Goal: Information Seeking & Learning: Check status

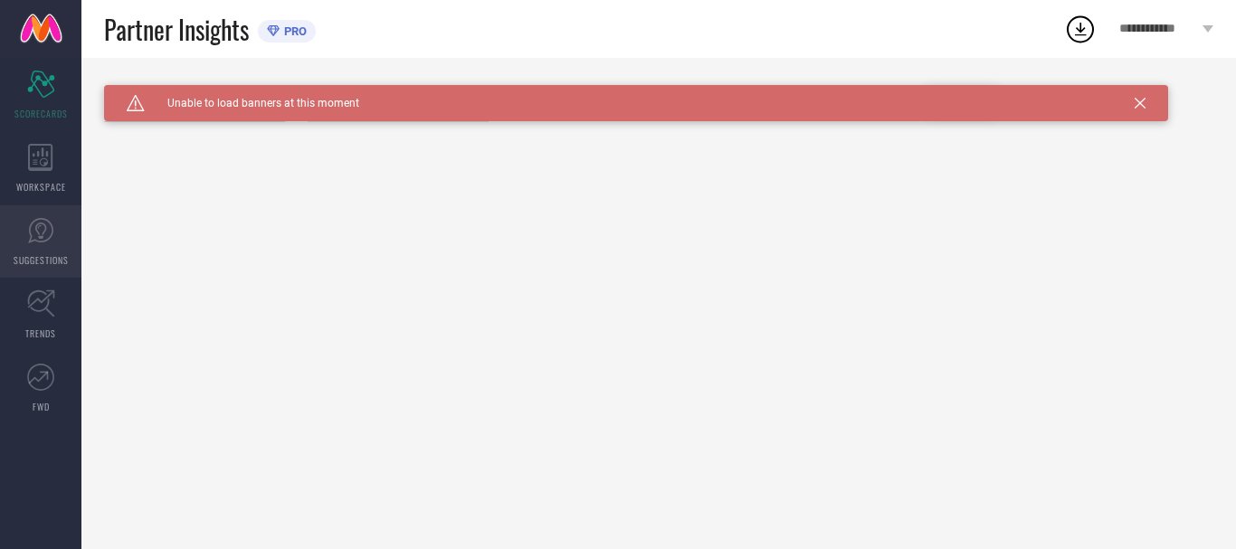
type input "All"
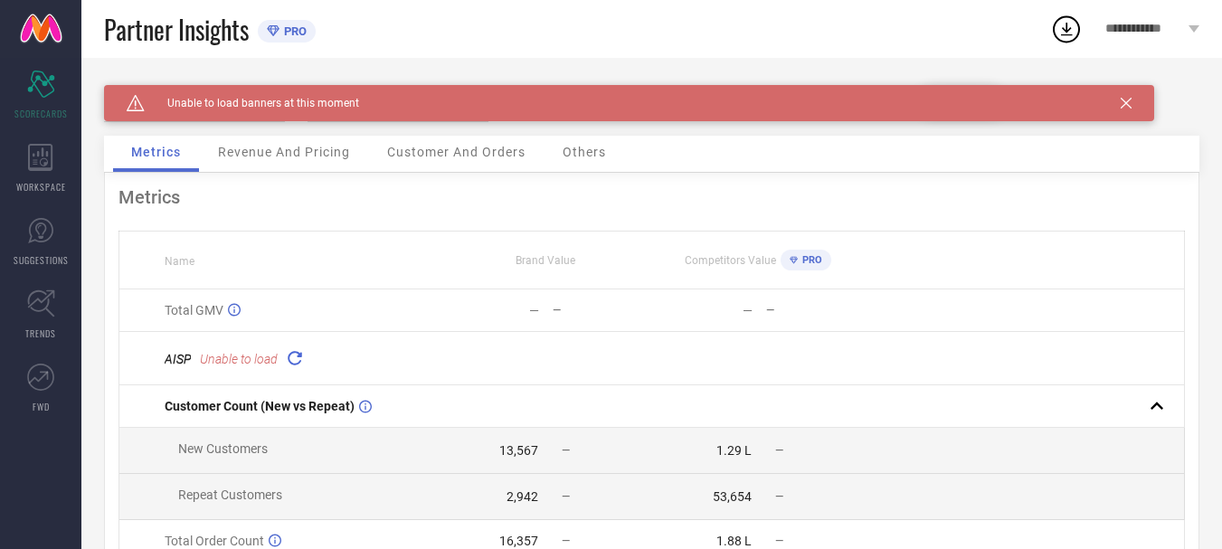
click at [277, 156] on span "Revenue And Pricing" at bounding box center [284, 152] width 132 height 14
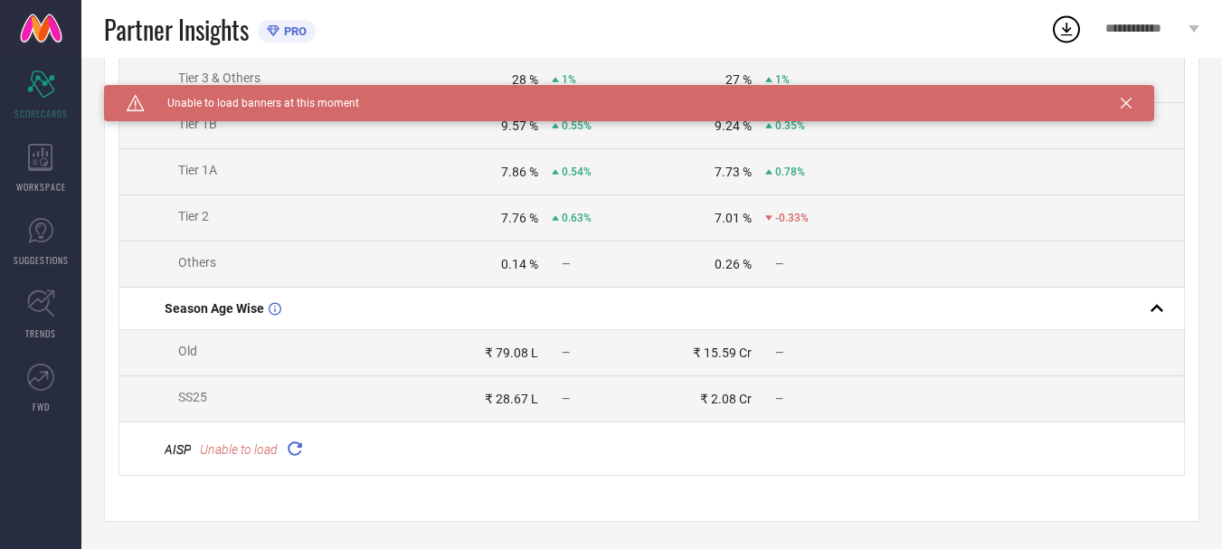
scroll to position [740, 0]
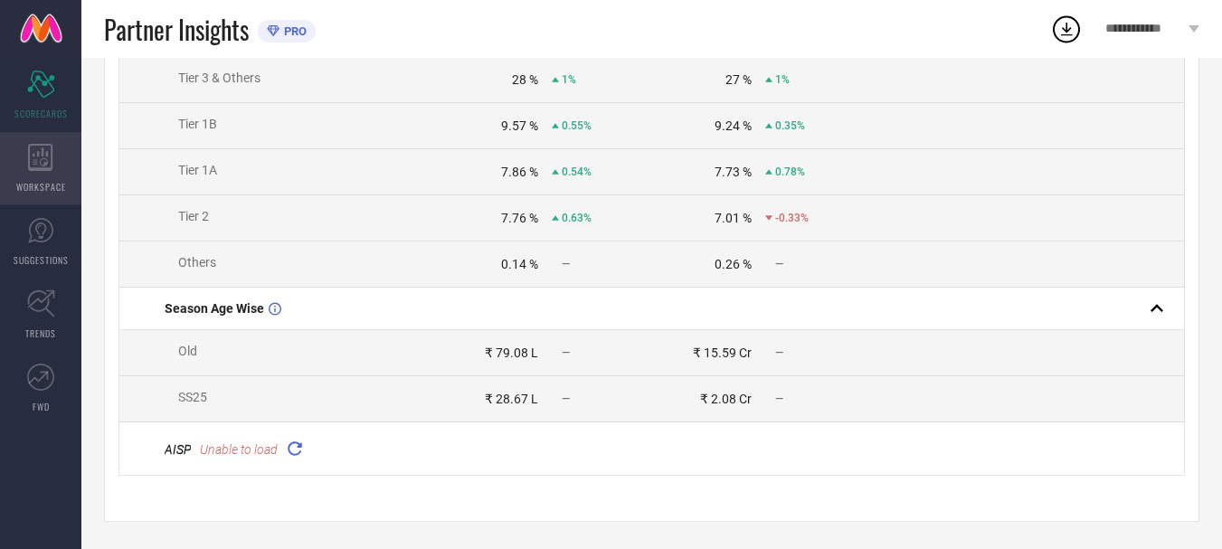
click at [53, 164] on div "WORKSPACE" at bounding box center [40, 168] width 81 height 72
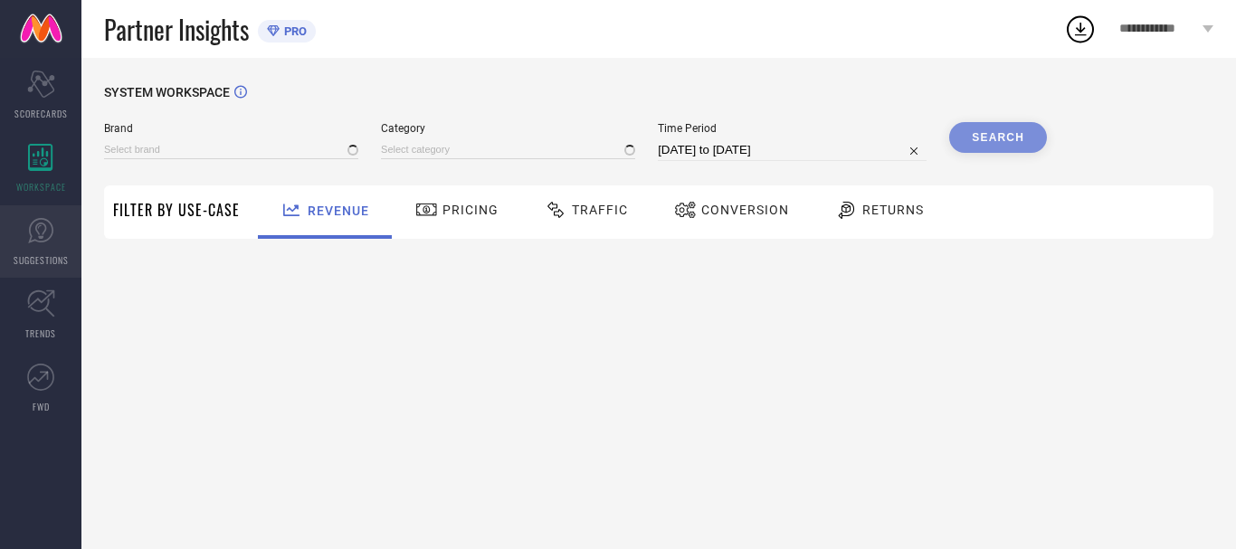
type input "RIMELINE"
type input "All"
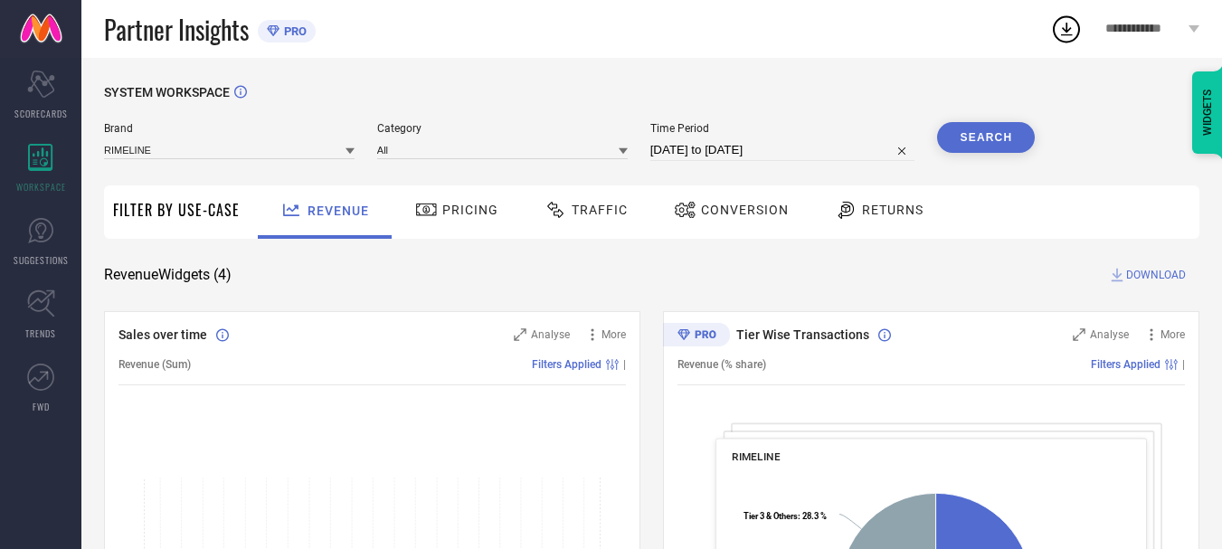
click at [682, 154] on input "[DATE] to [DATE]" at bounding box center [783, 150] width 265 height 22
select select "8"
select select "2025"
select select "9"
select select "2025"
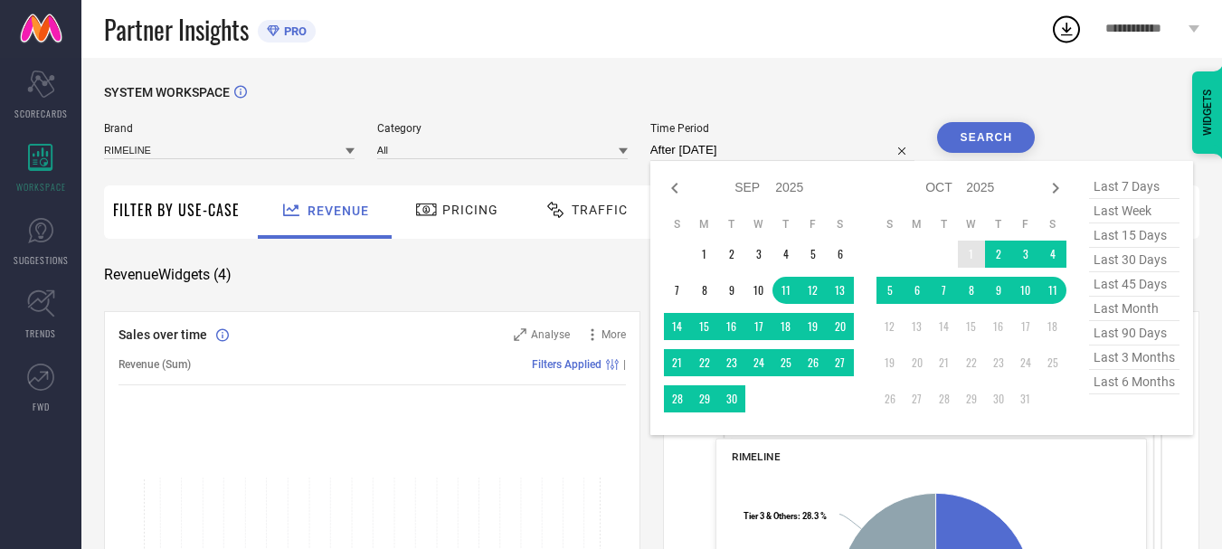
click at [974, 247] on td "1" at bounding box center [971, 254] width 27 height 27
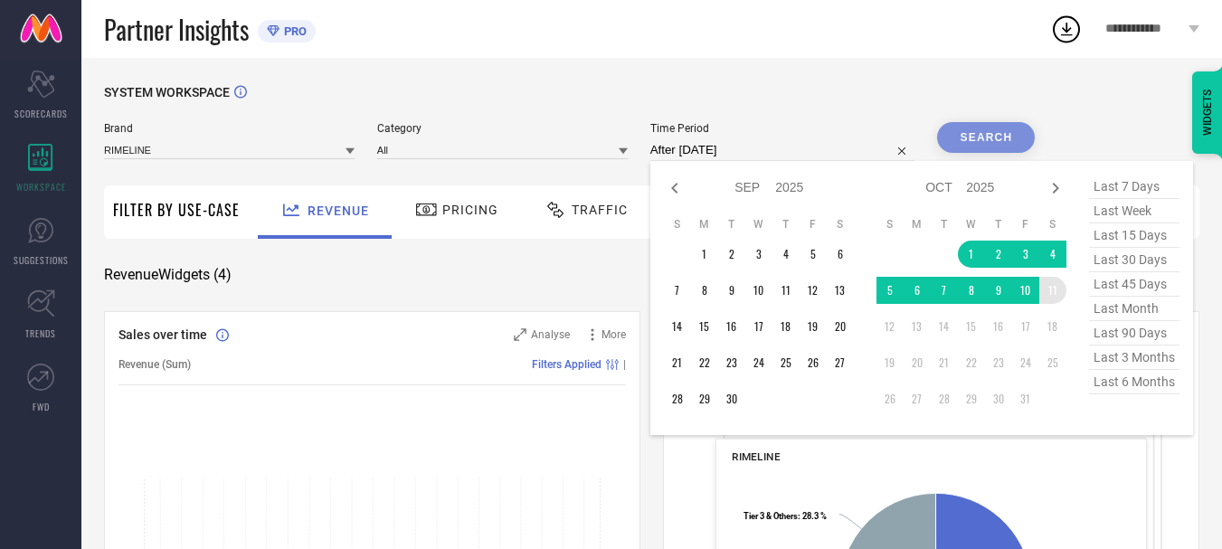
type input "01-10-2025 to 11-10-2025"
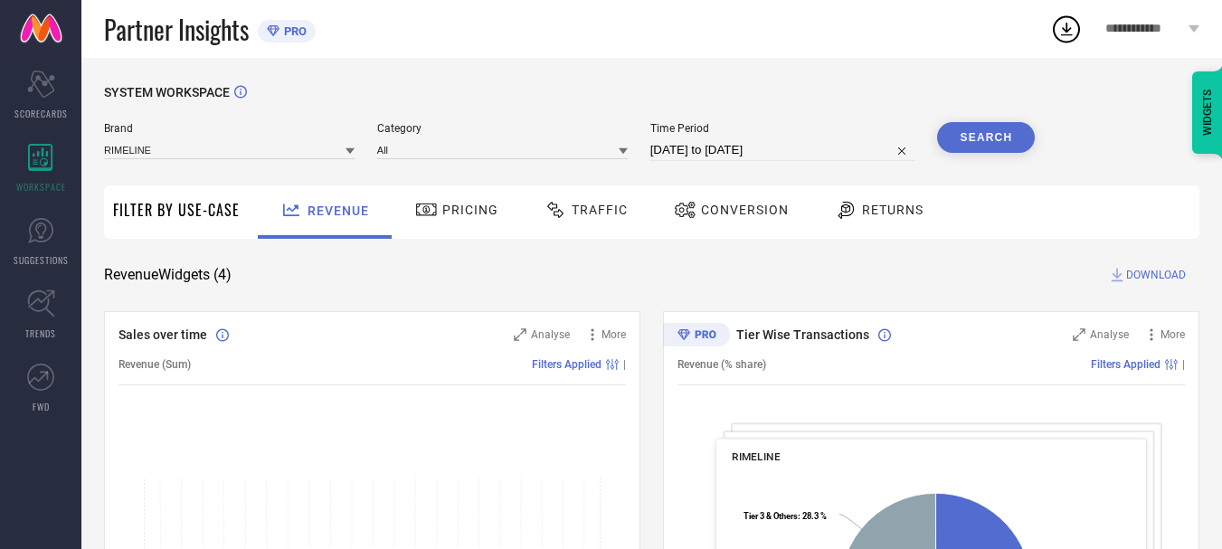
click at [1005, 147] on button "Search" at bounding box center [986, 137] width 98 height 31
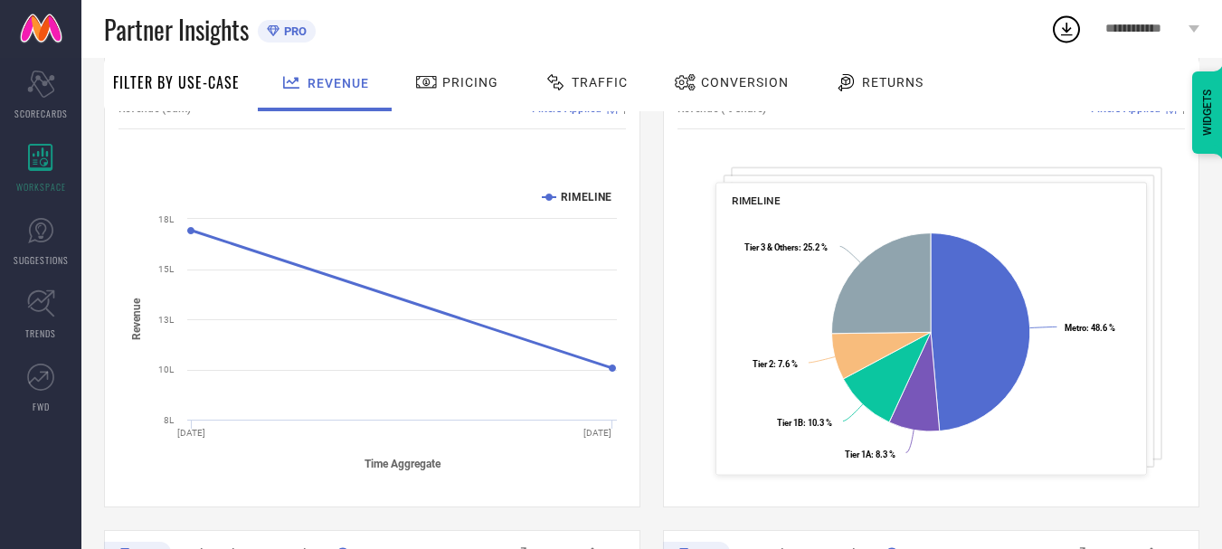
scroll to position [84, 0]
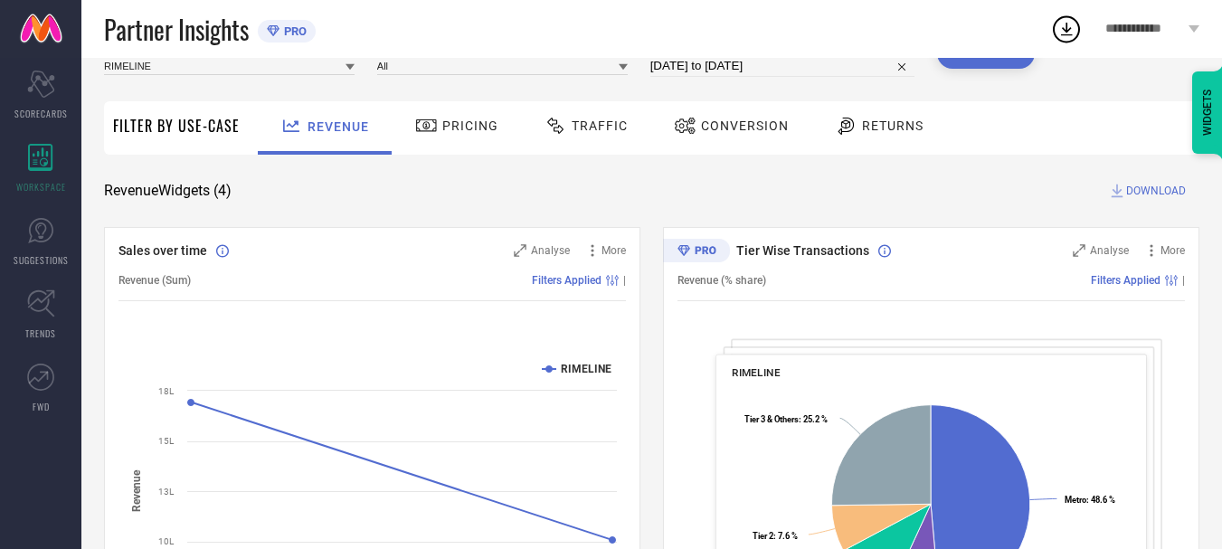
click at [448, 122] on span "Pricing" at bounding box center [470, 126] width 56 height 14
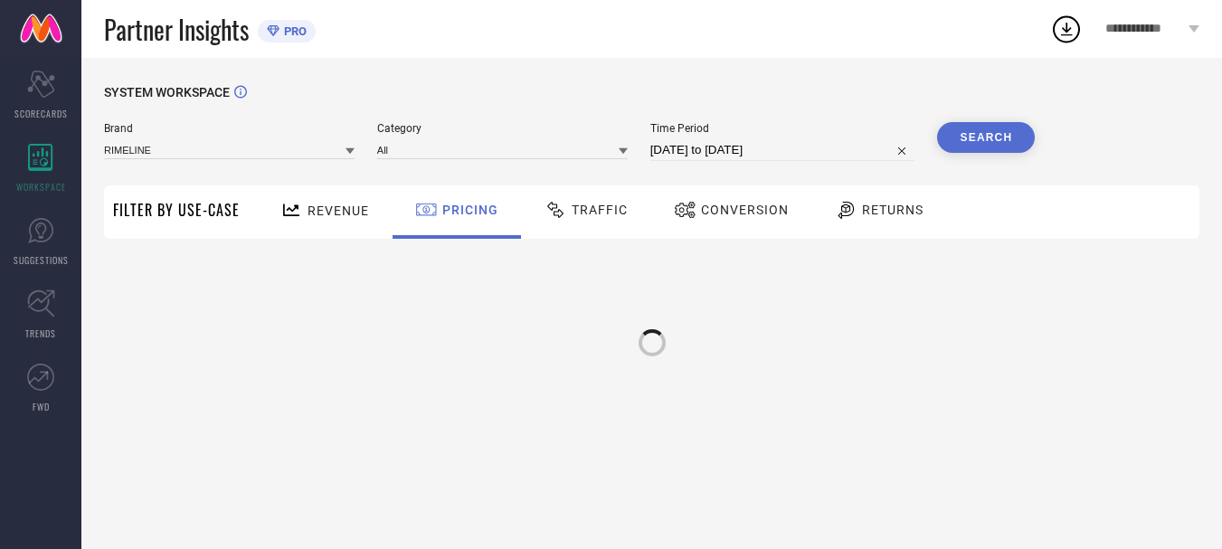
scroll to position [0, 0]
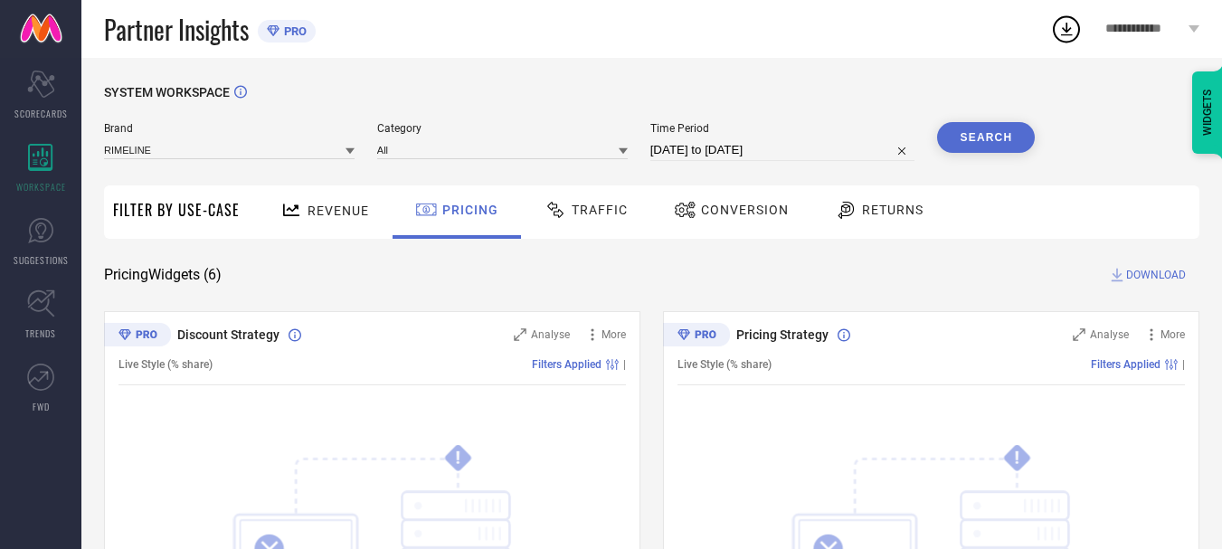
click at [607, 204] on span "Traffic" at bounding box center [600, 210] width 56 height 14
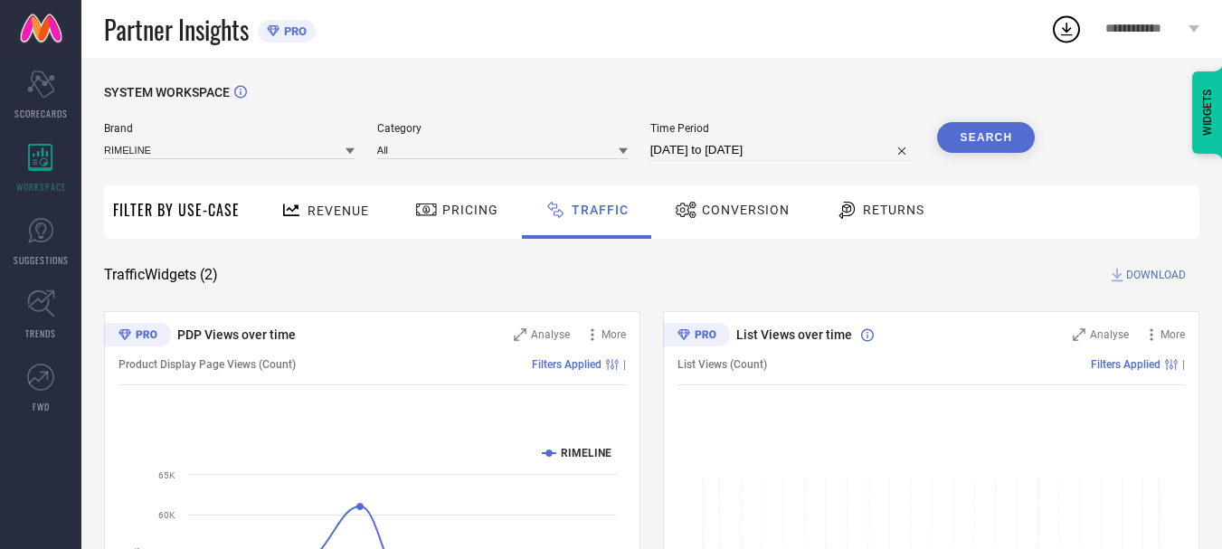
click at [714, 213] on span "Conversion" at bounding box center [746, 210] width 88 height 14
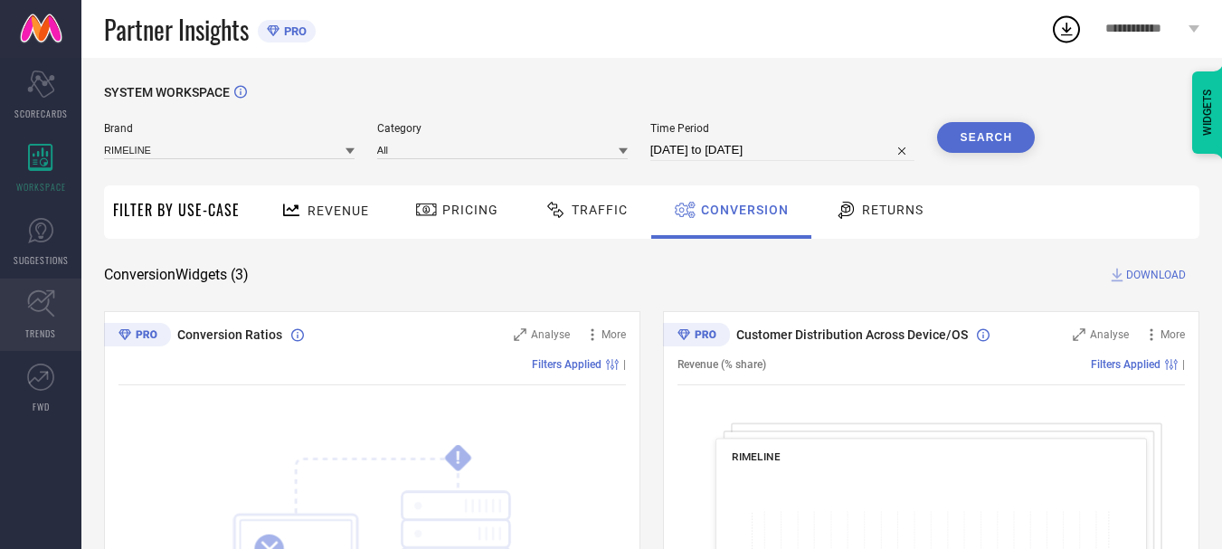
click at [43, 314] on icon at bounding box center [41, 304] width 28 height 28
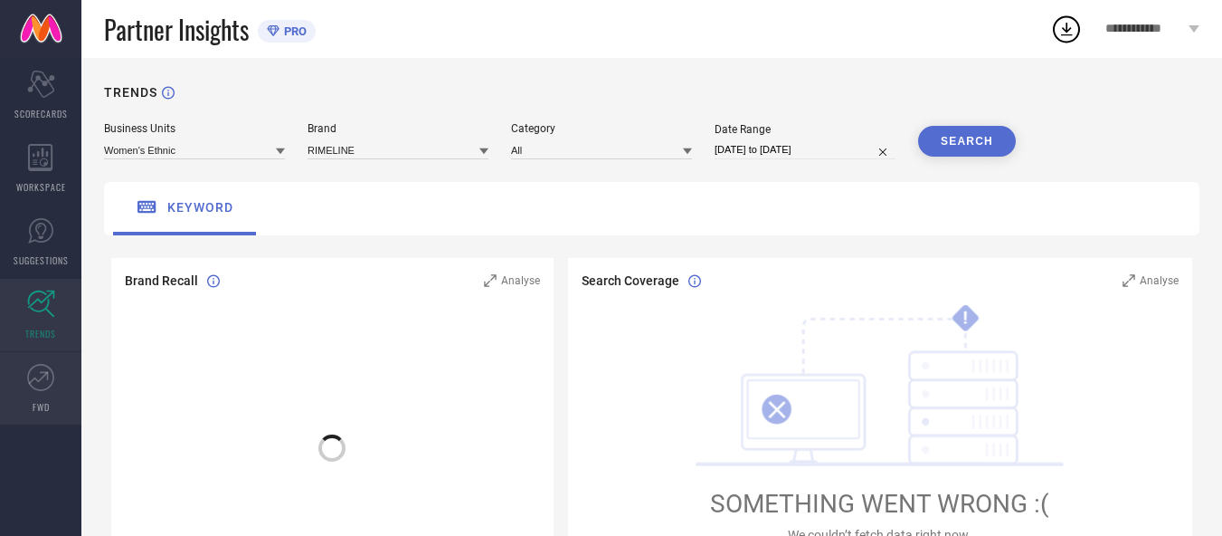
click at [37, 367] on icon at bounding box center [40, 377] width 27 height 27
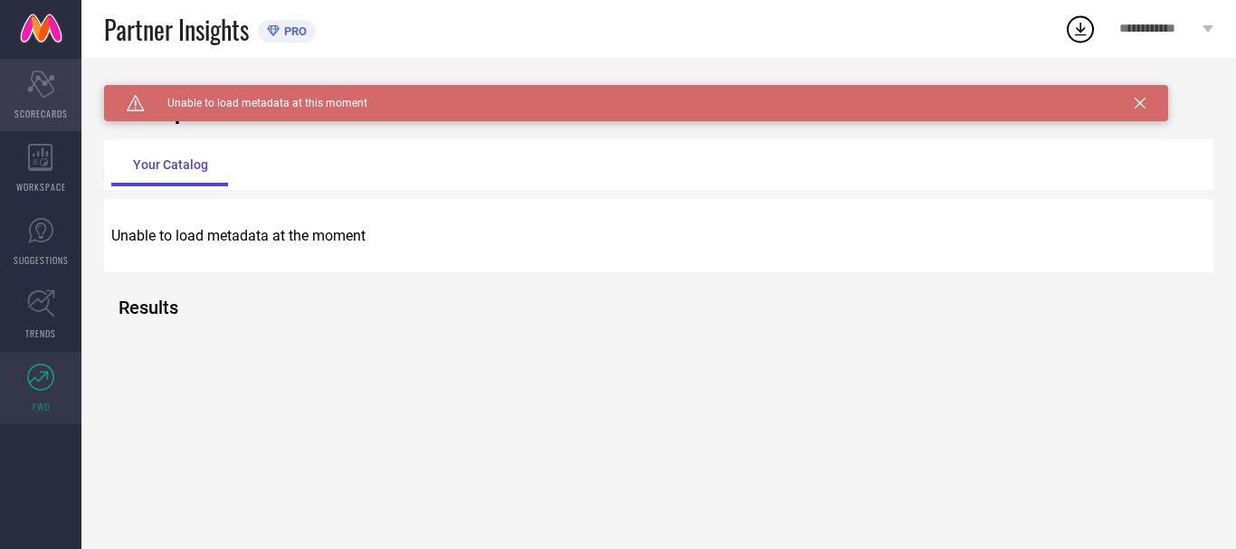
click at [43, 88] on icon "Scorecard" at bounding box center [41, 84] width 28 height 27
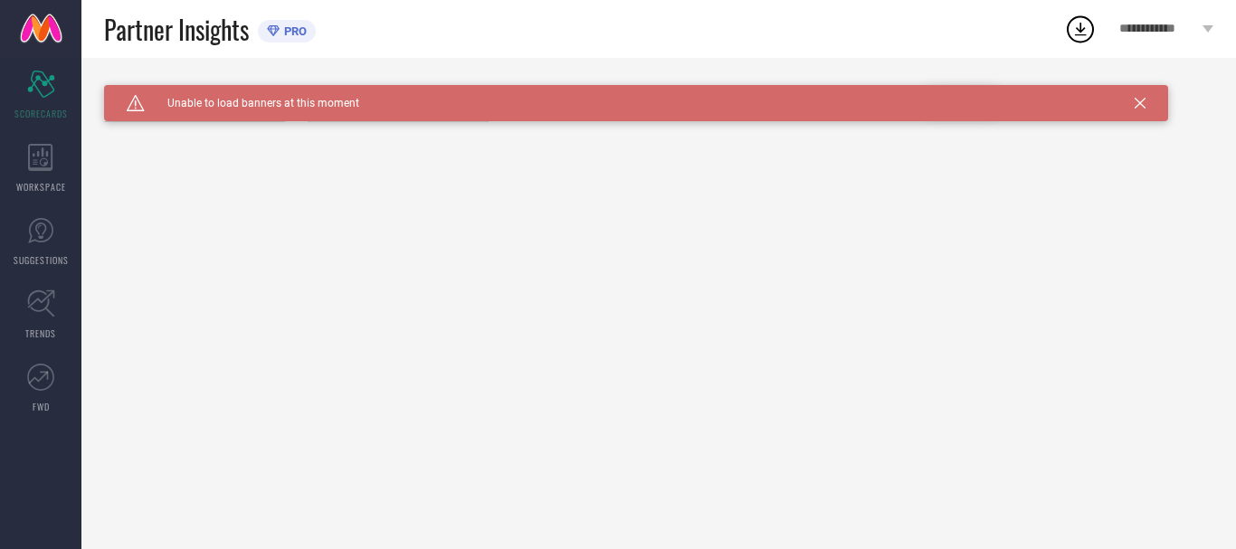
type input "All"
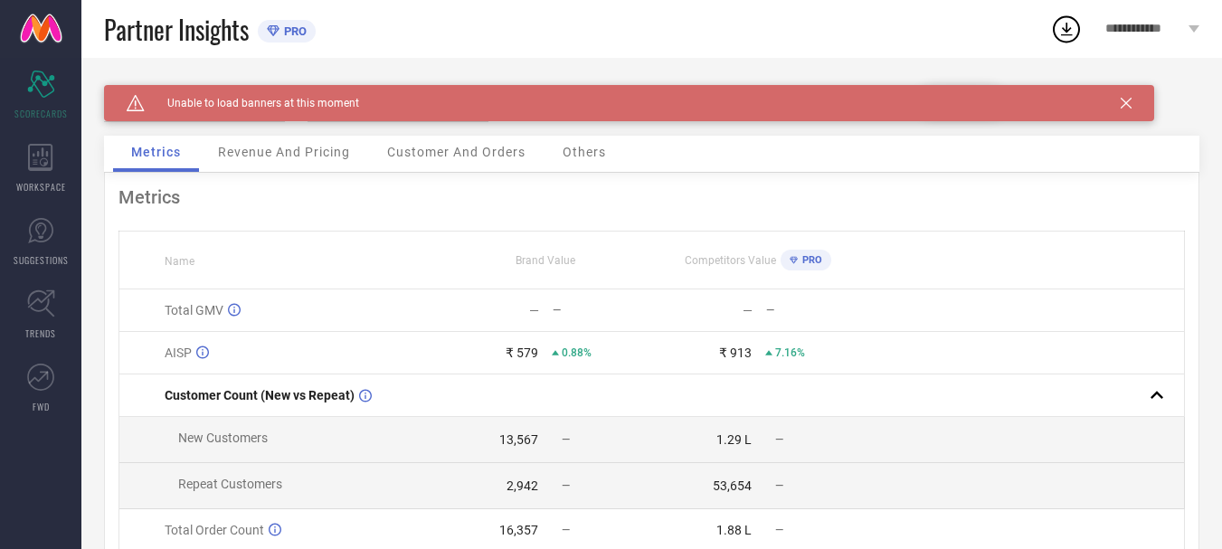
click at [1127, 104] on icon at bounding box center [1126, 103] width 11 height 11
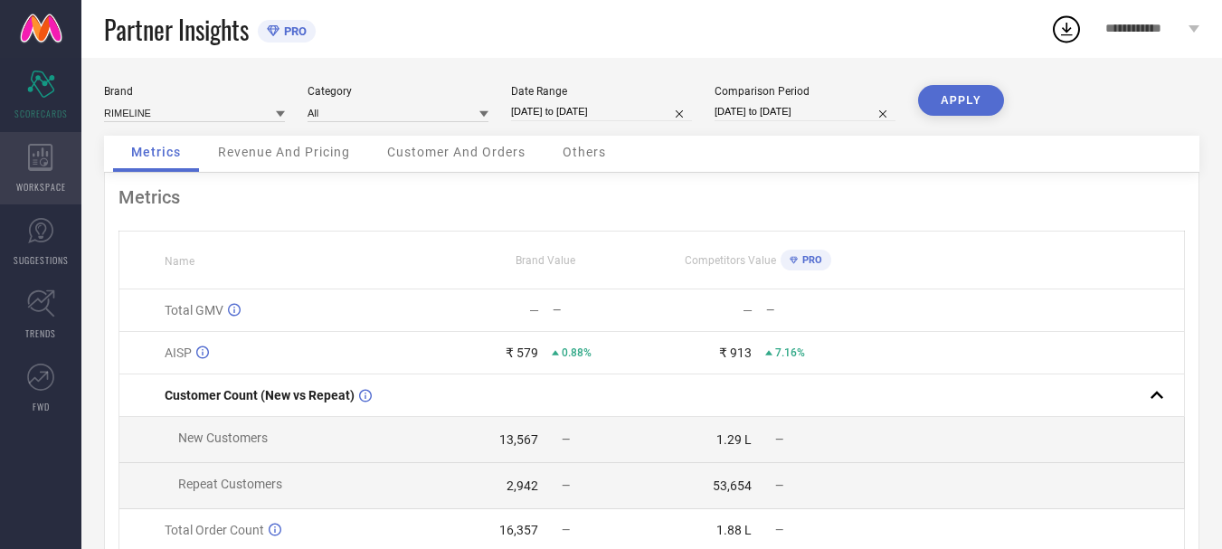
click at [44, 153] on icon at bounding box center [40, 157] width 25 height 27
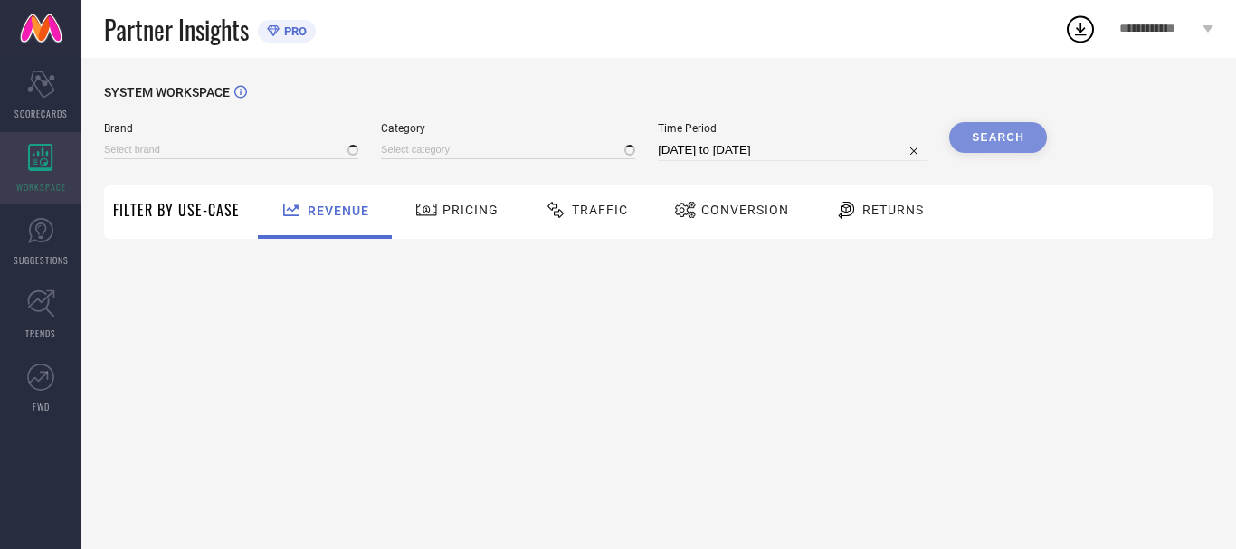
type input "RIMELINE"
type input "All"
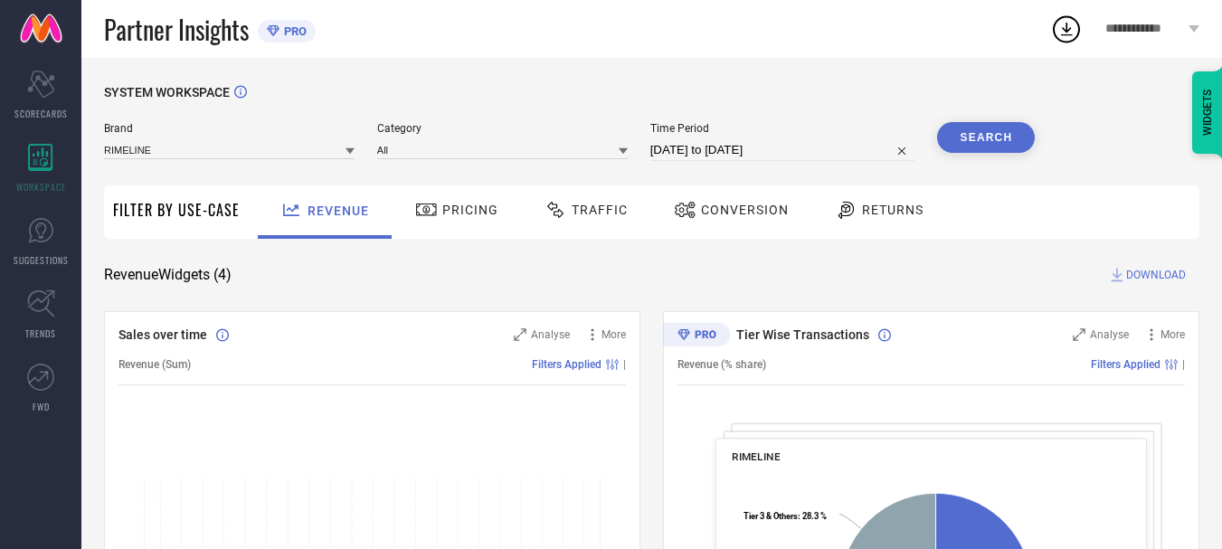
click at [601, 212] on span "Traffic" at bounding box center [600, 210] width 56 height 14
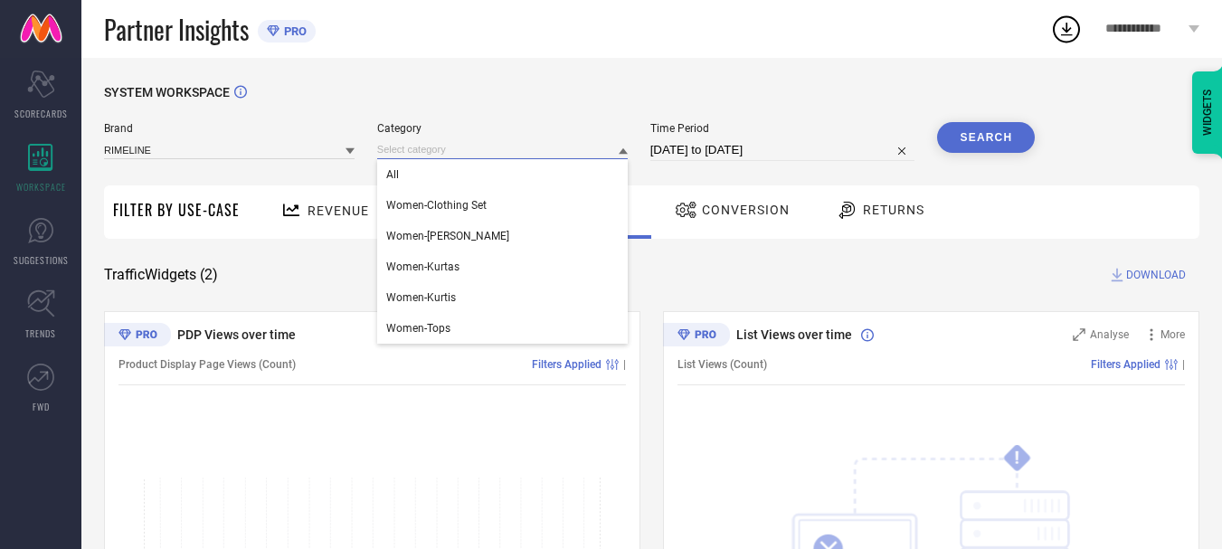
click at [478, 153] on input at bounding box center [502, 149] width 251 height 19
click at [558, 95] on div "SYSTEM WORKSPACE" at bounding box center [652, 103] width 1096 height 37
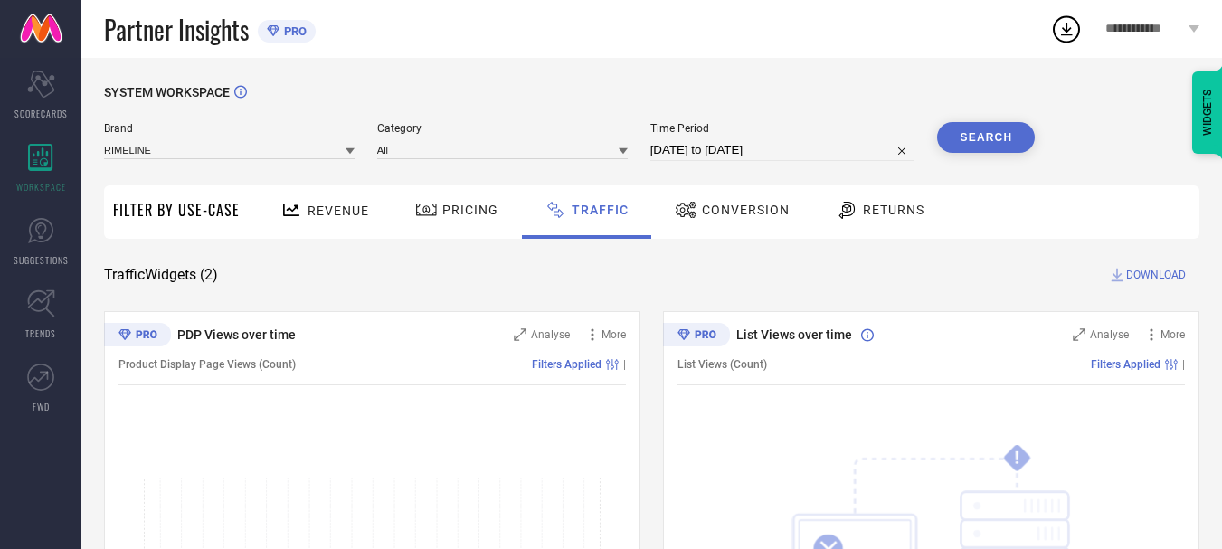
click at [708, 213] on span "Conversion" at bounding box center [746, 210] width 88 height 14
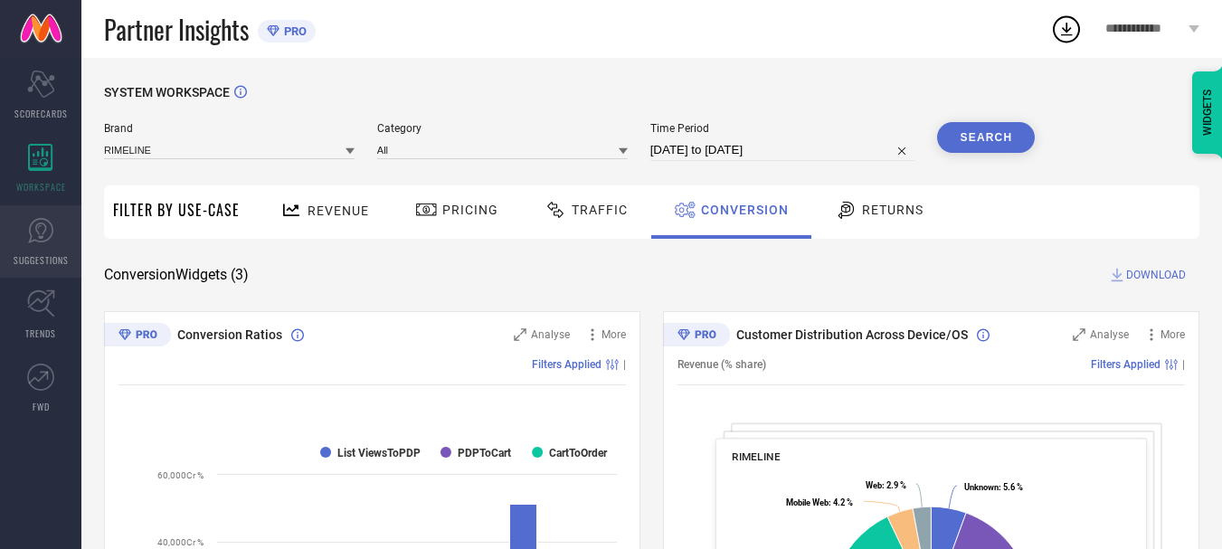
click at [36, 236] on icon at bounding box center [40, 230] width 27 height 27
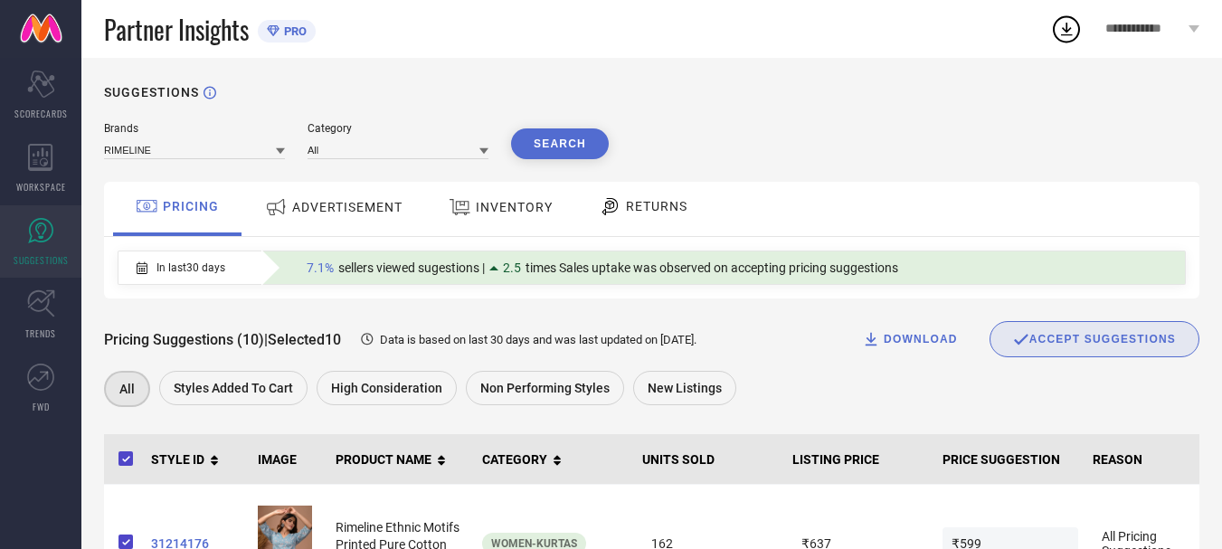
click at [344, 196] on div "ADVERTISEMENT" at bounding box center [334, 207] width 147 height 33
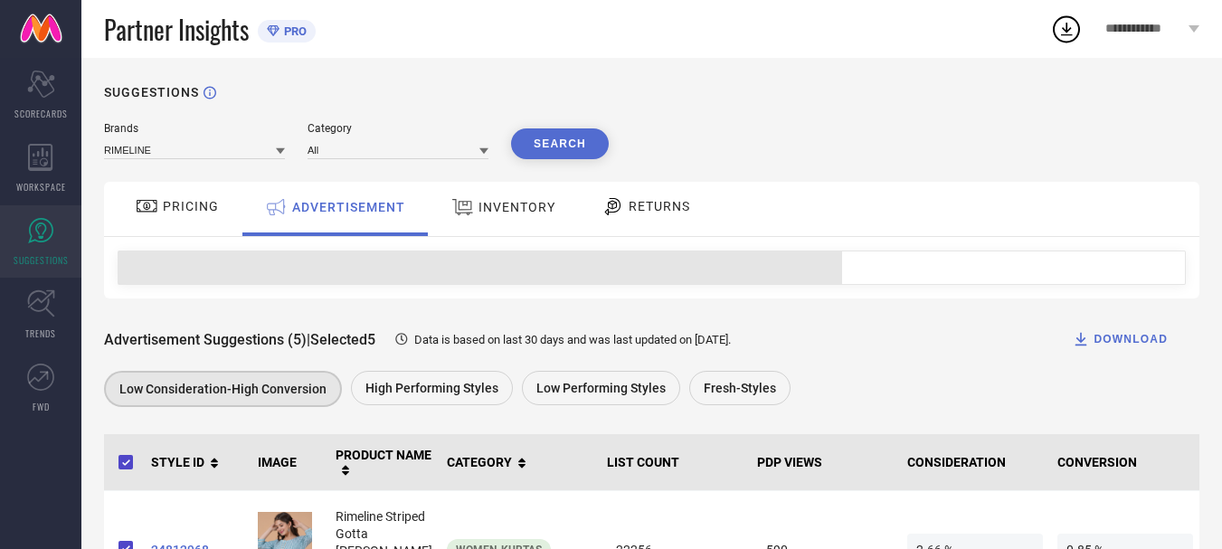
click at [196, 204] on span "PRICING" at bounding box center [191, 206] width 56 height 14
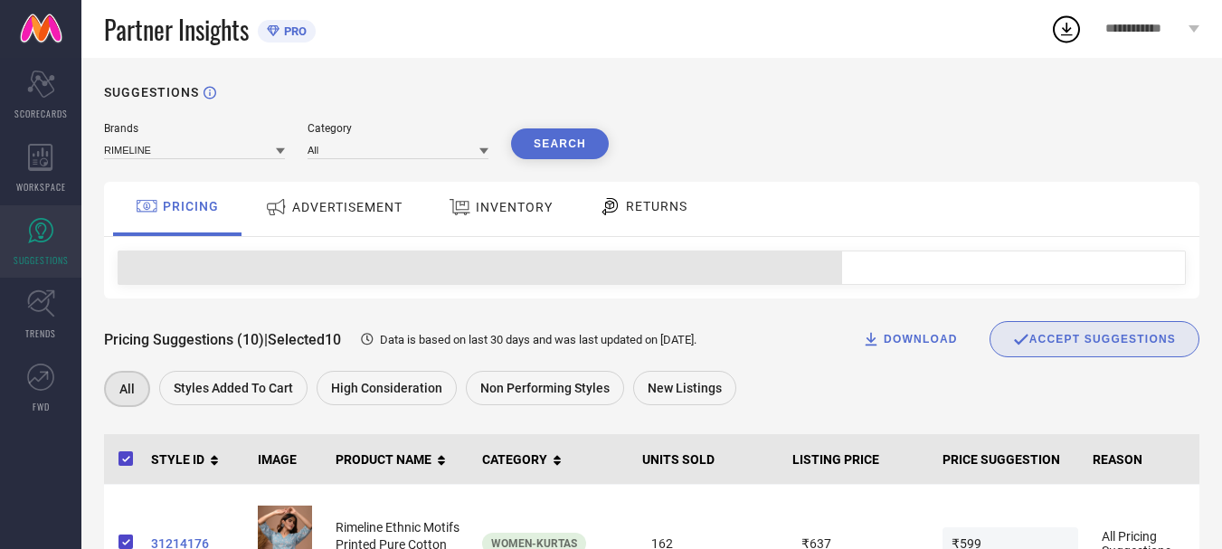
click at [303, 203] on span "ADVERTISEMENT" at bounding box center [347, 207] width 110 height 14
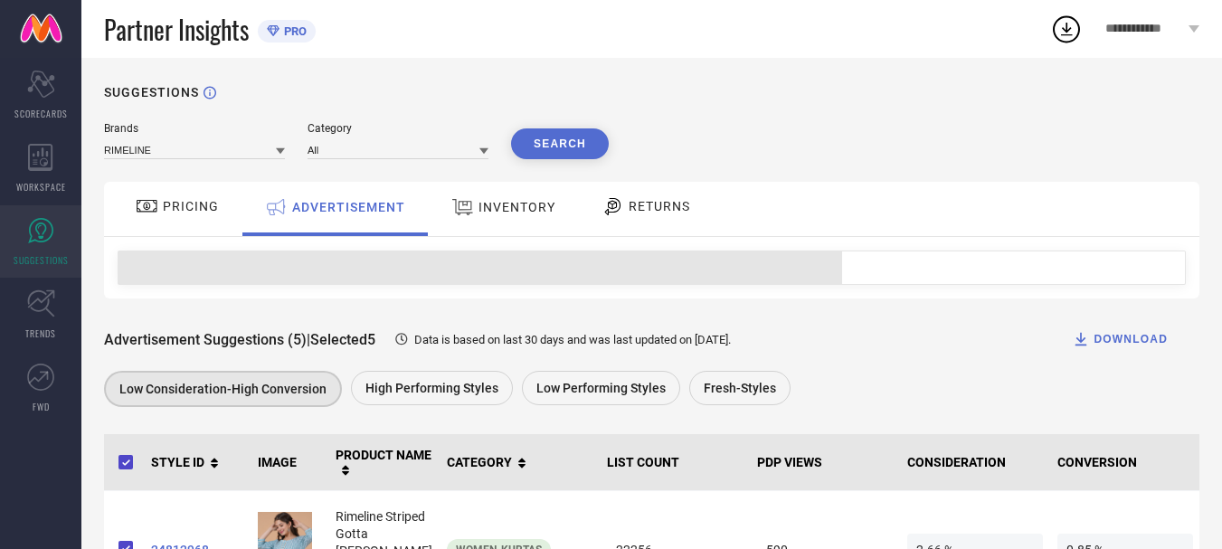
click at [543, 199] on div "INVENTORY" at bounding box center [503, 207] width 113 height 33
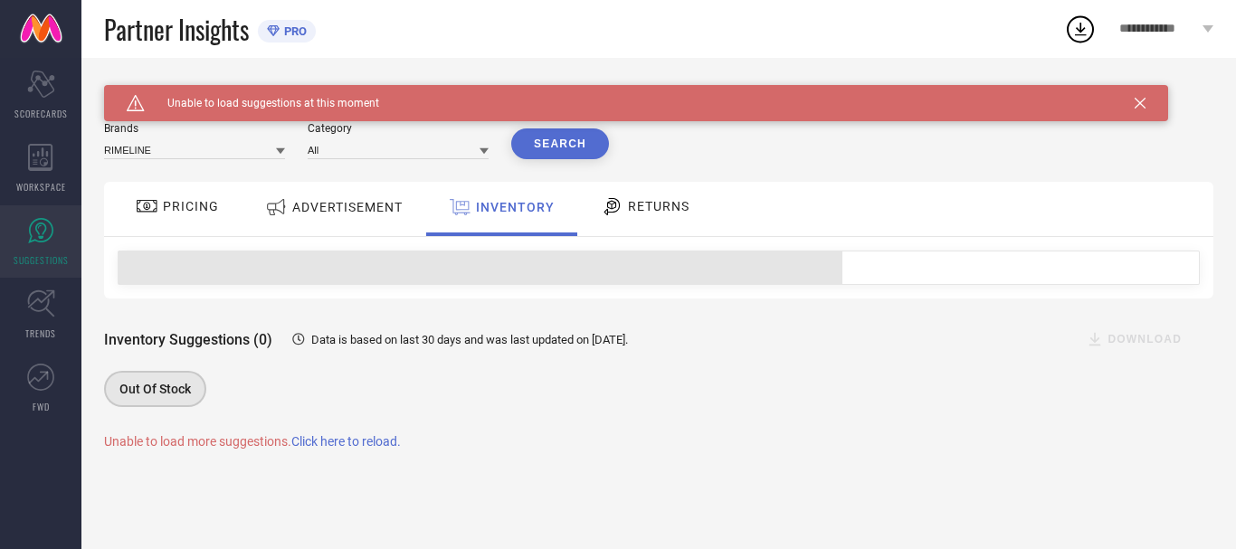
click at [618, 199] on icon at bounding box center [612, 206] width 23 height 22
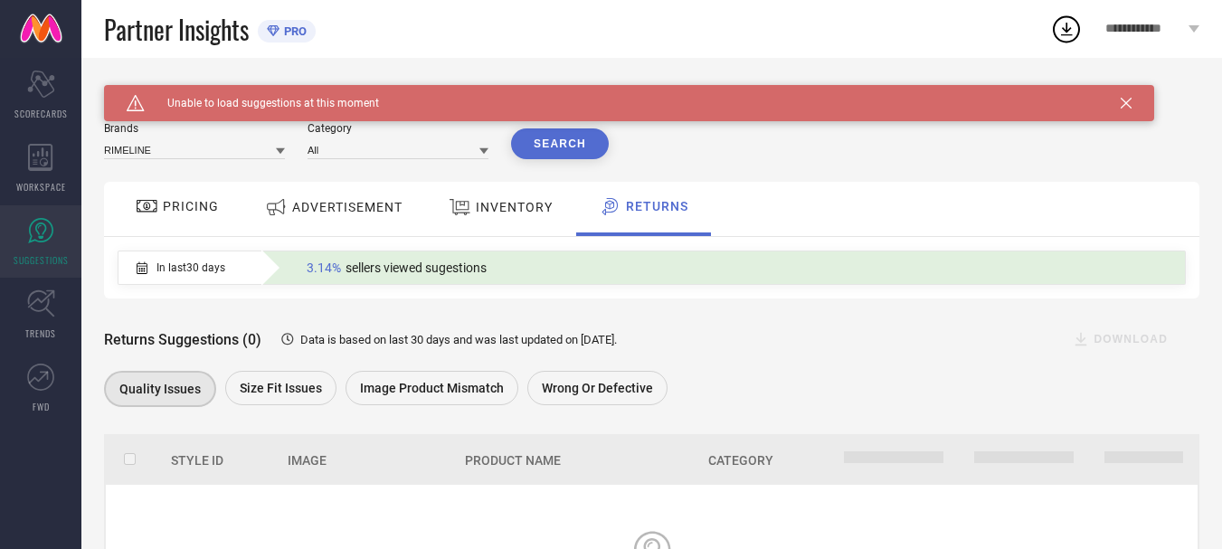
click at [156, 185] on div "PRICING" at bounding box center [177, 209] width 128 height 54
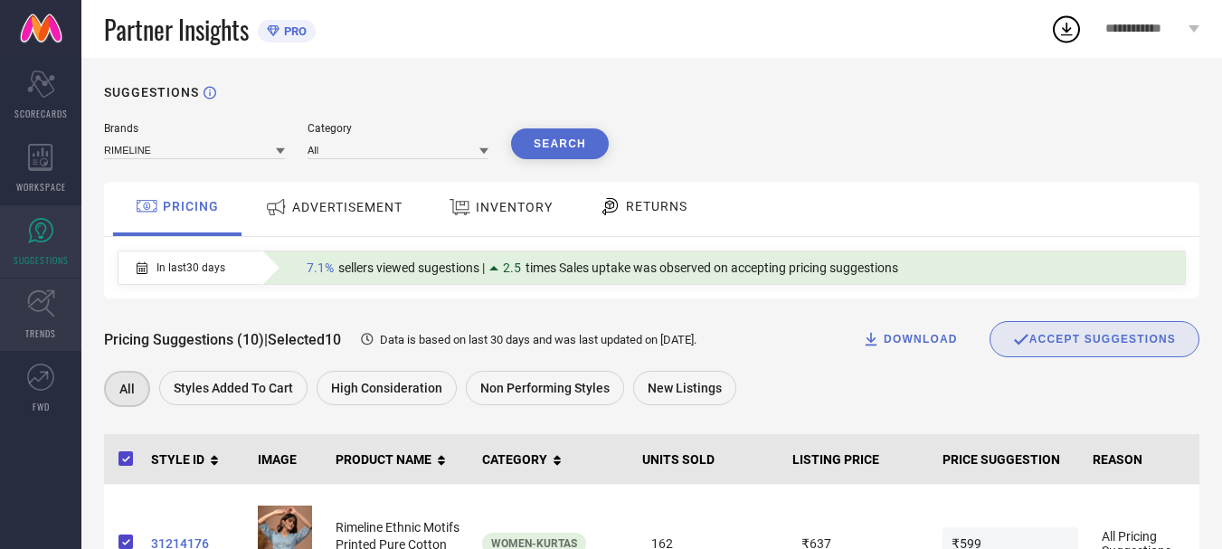
click at [43, 315] on icon at bounding box center [41, 304] width 28 height 28
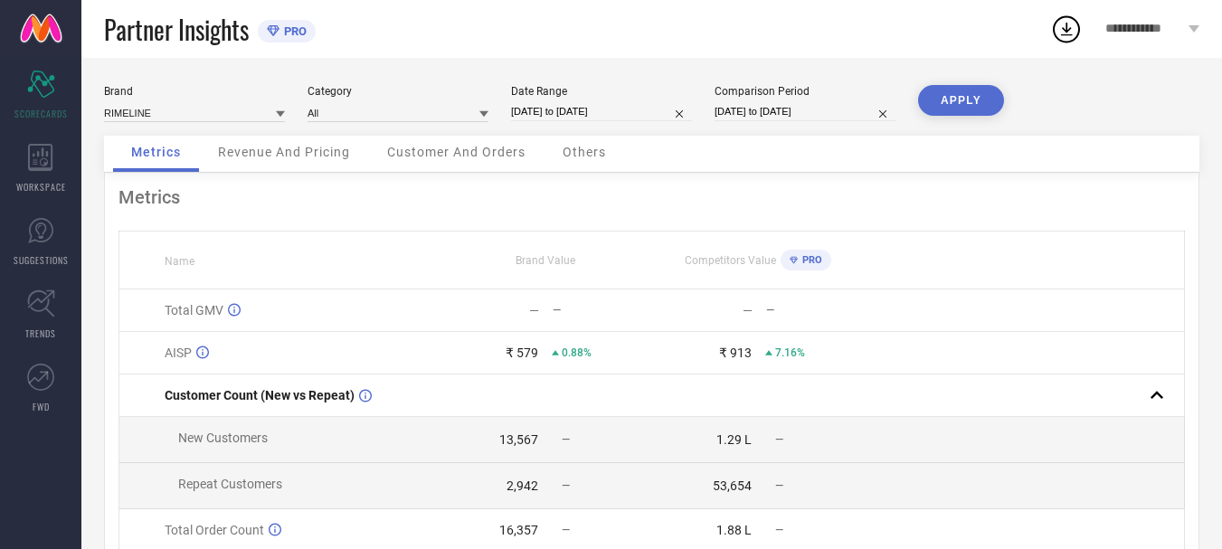
click at [229, 150] on span "Revenue And Pricing" at bounding box center [284, 152] width 132 height 14
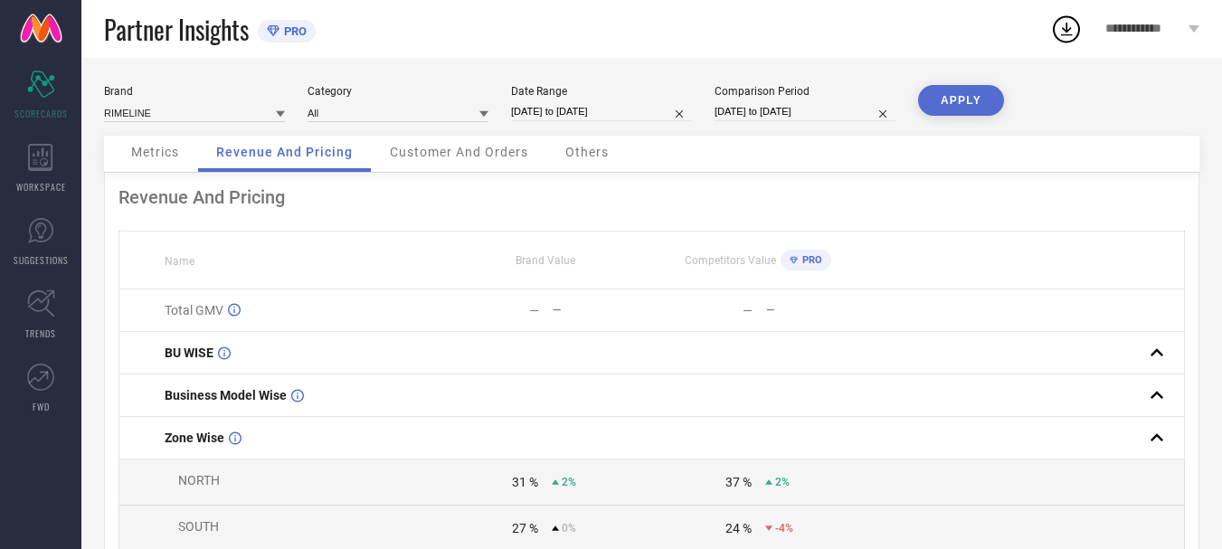
click at [585, 119] on input "[DATE] to [DATE]" at bounding box center [601, 111] width 181 height 19
select select "8"
select select "2025"
select select "9"
select select "2025"
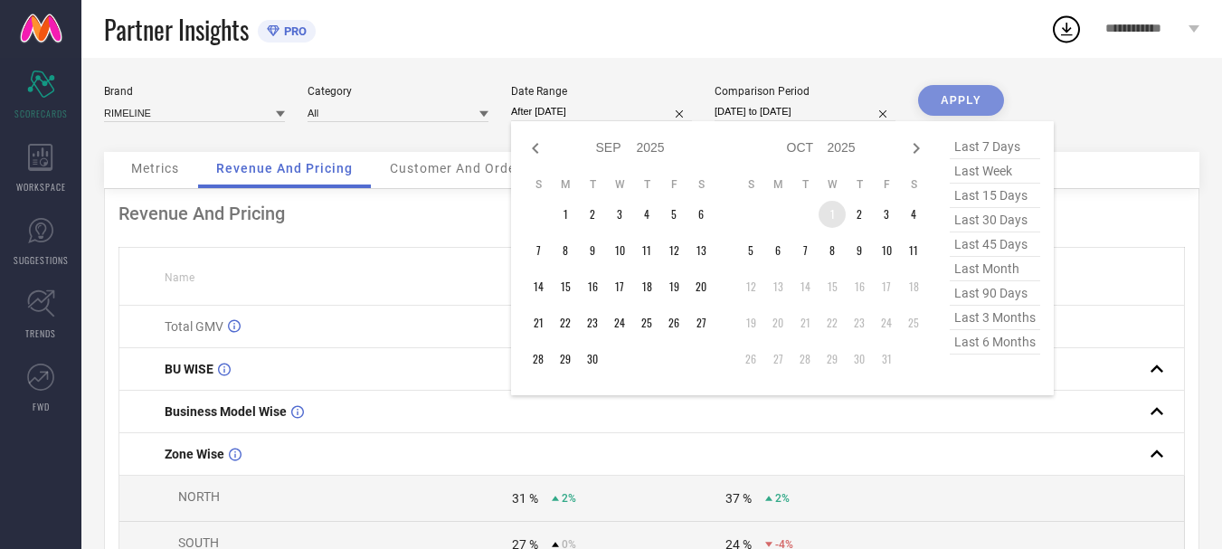
click at [824, 212] on td "1" at bounding box center [832, 214] width 27 height 27
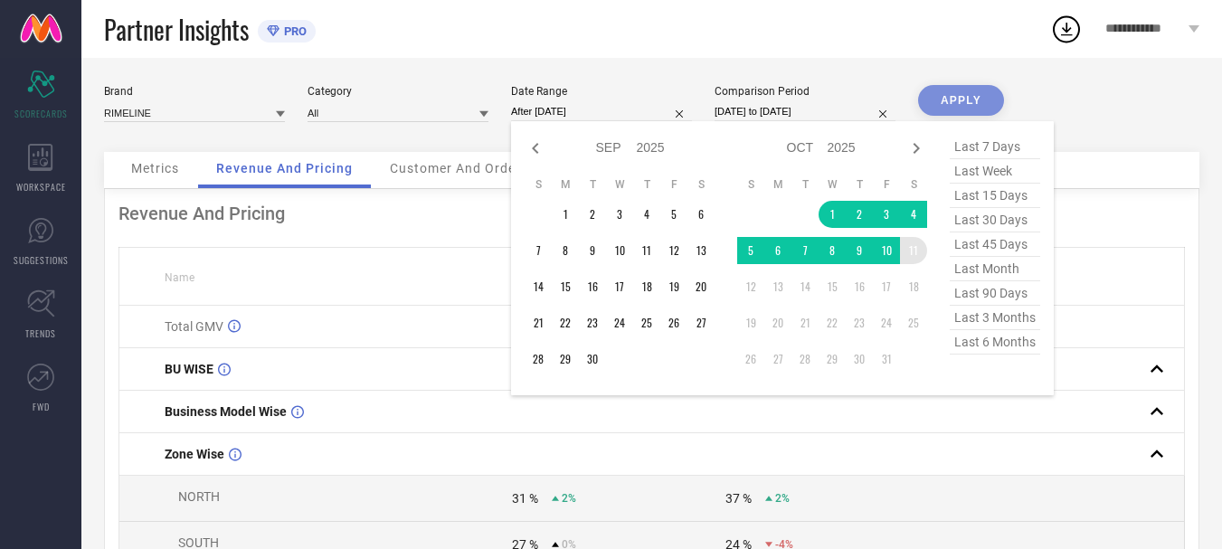
type input "[DATE] to [DATE]"
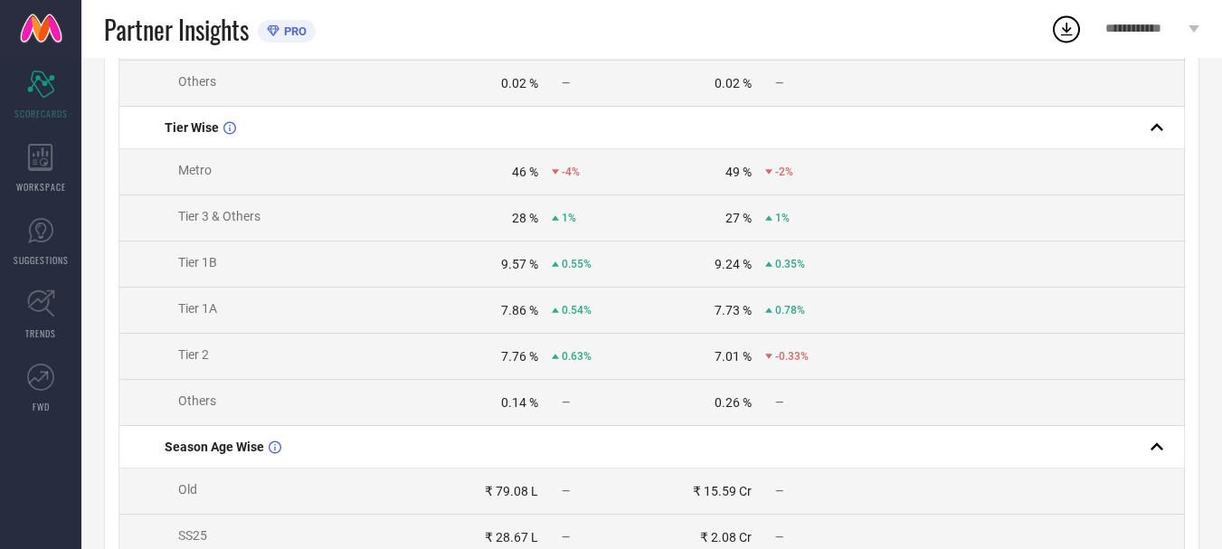
scroll to position [730, 0]
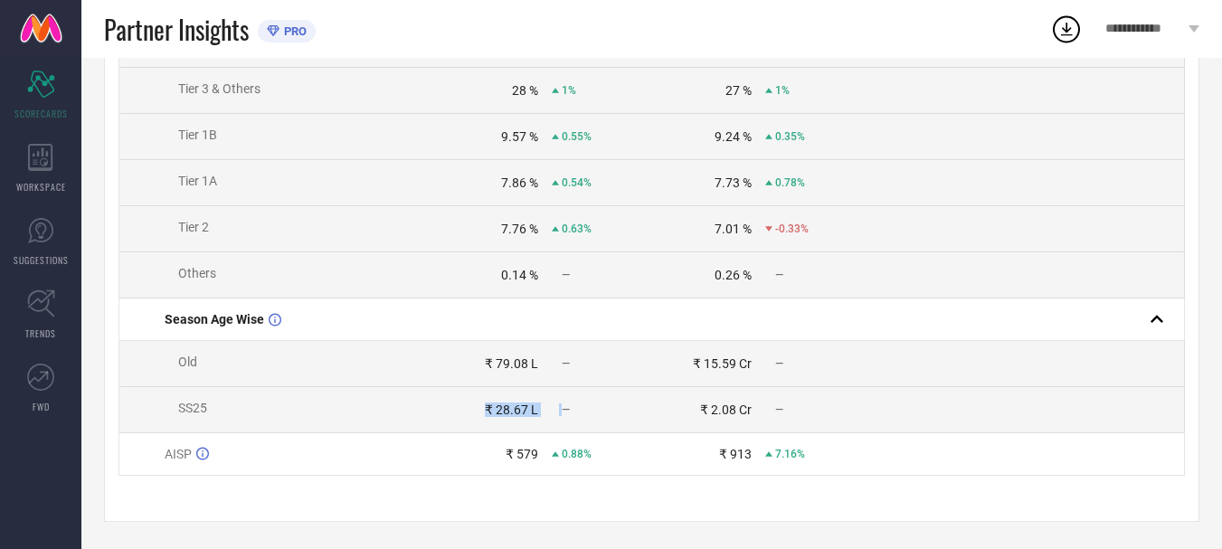
drag, startPoint x: 490, startPoint y: 408, endPoint x: 565, endPoint y: 406, distance: 75.1
click at [565, 406] on div "₹ 28.67 L —" at bounding box center [546, 410] width 212 height 14
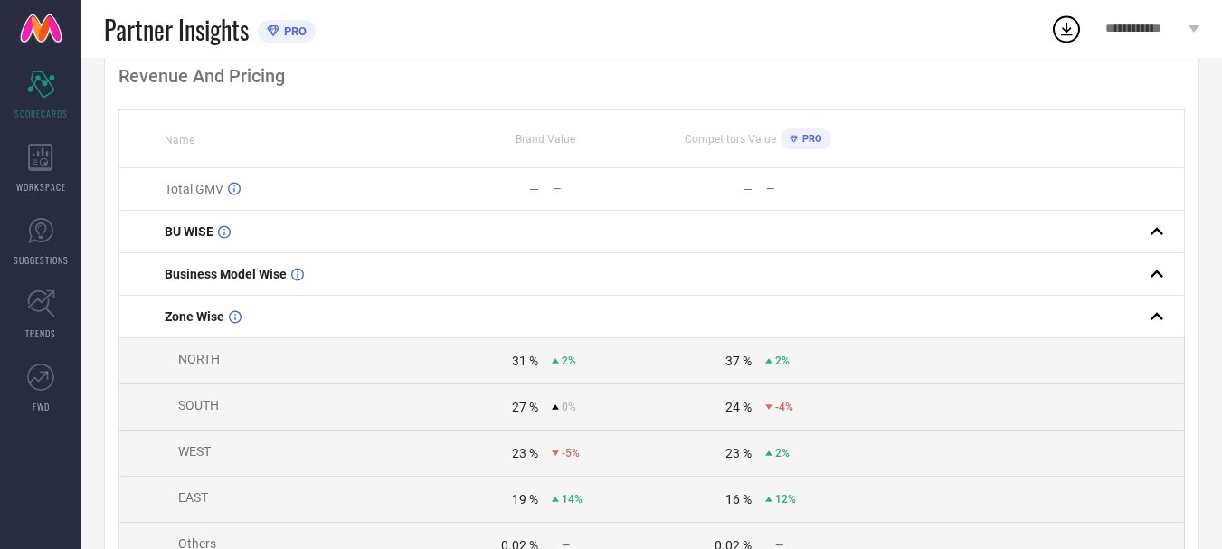
scroll to position [0, 0]
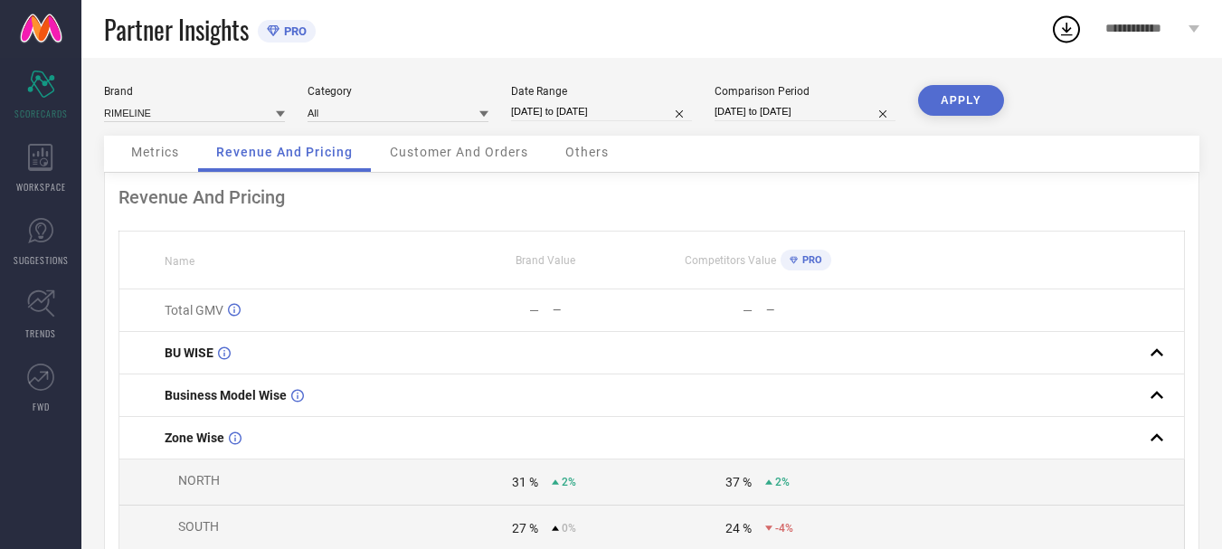
select select "8"
select select "2024"
select select "9"
select select "2024"
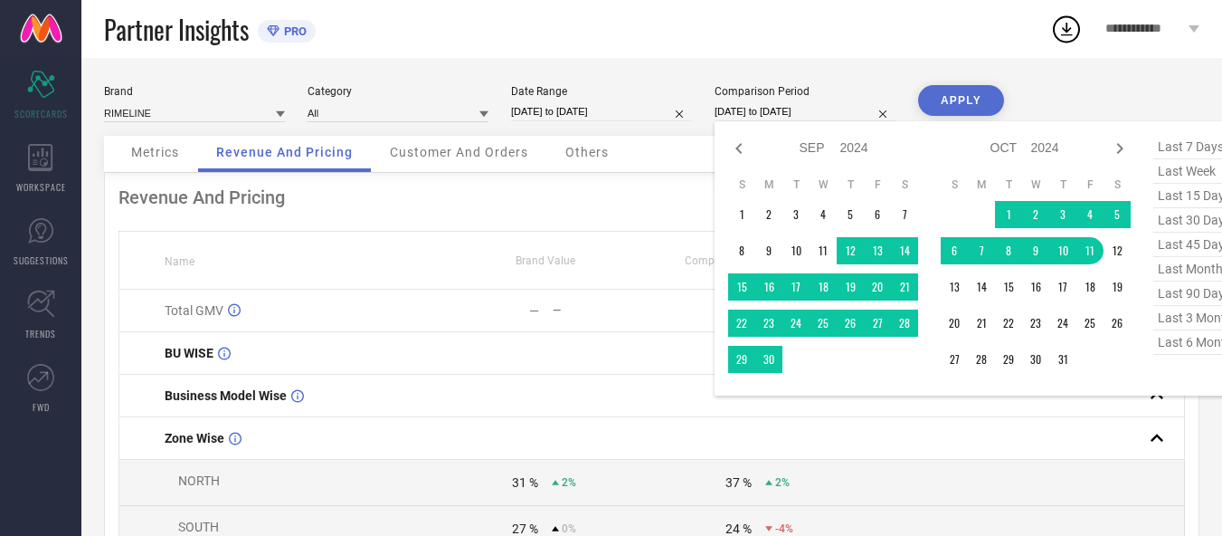
click at [767, 110] on input "[DATE] to [DATE]" at bounding box center [805, 111] width 181 height 19
click at [750, 213] on td "1" at bounding box center [741, 214] width 27 height 27
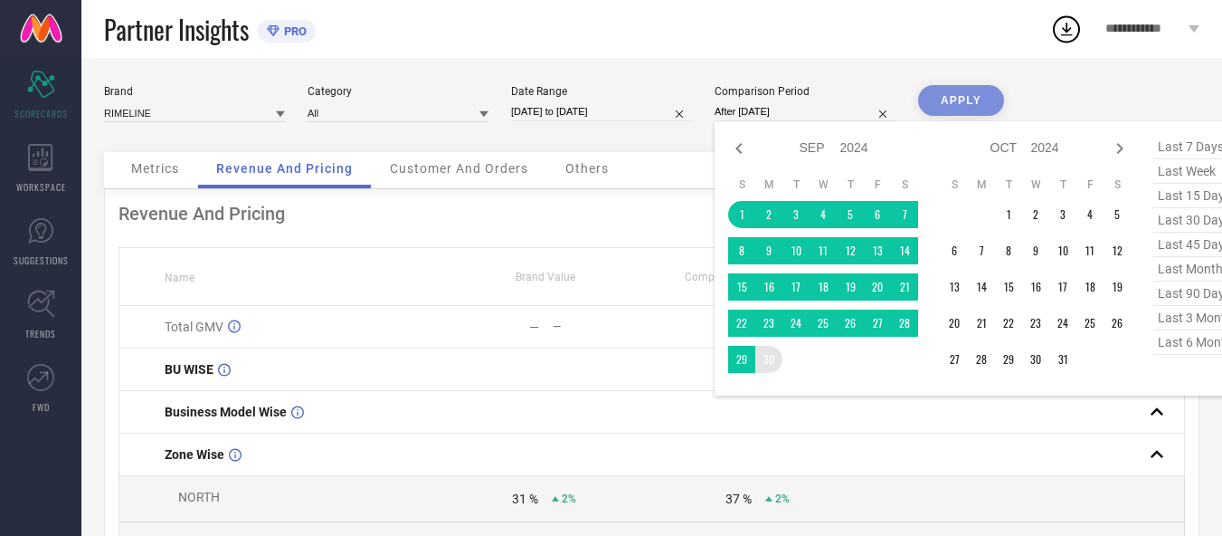
type input "01-09-2024 to 30-09-2024"
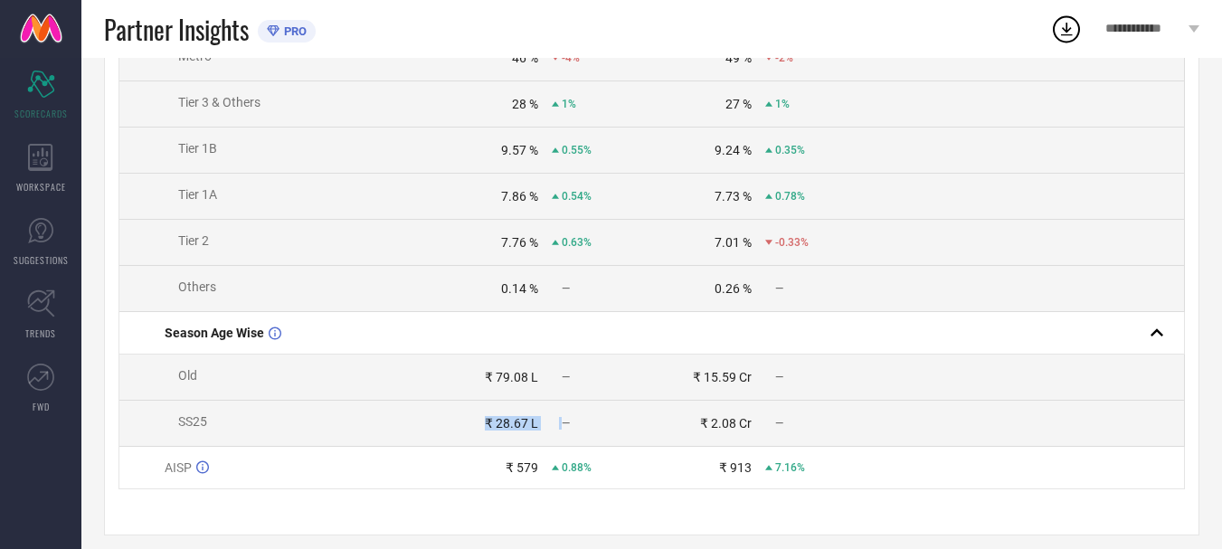
scroll to position [730, 0]
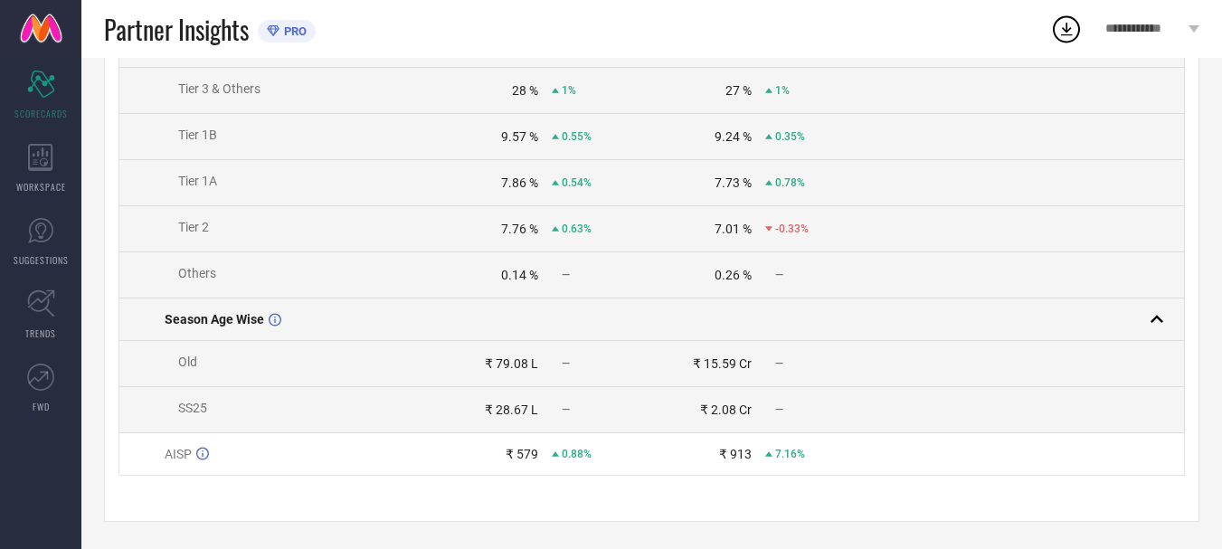
click at [682, 314] on td at bounding box center [758, 320] width 214 height 43
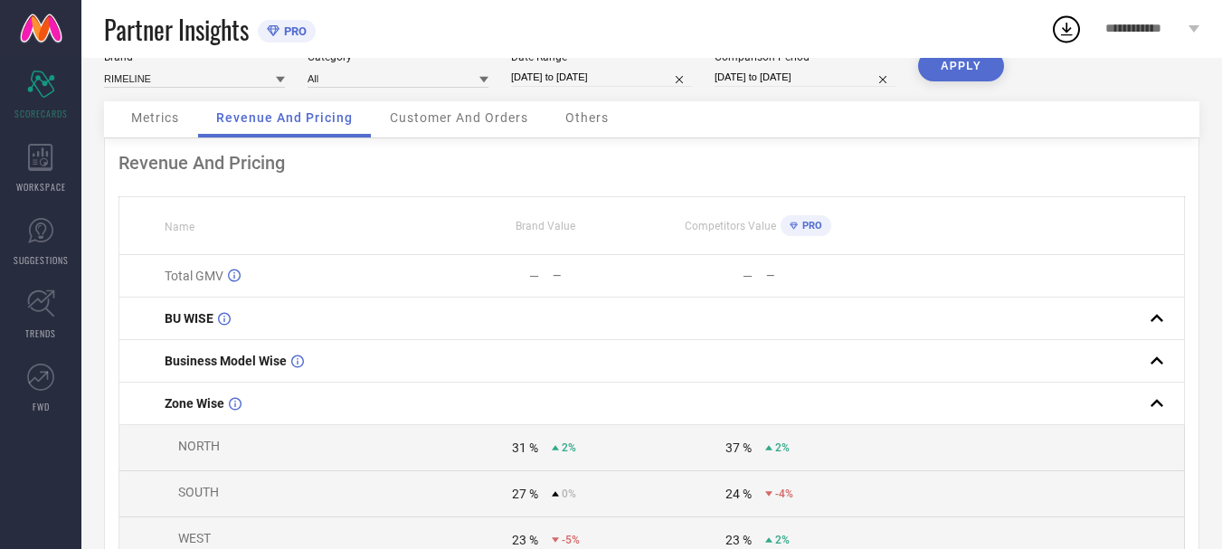
scroll to position [0, 0]
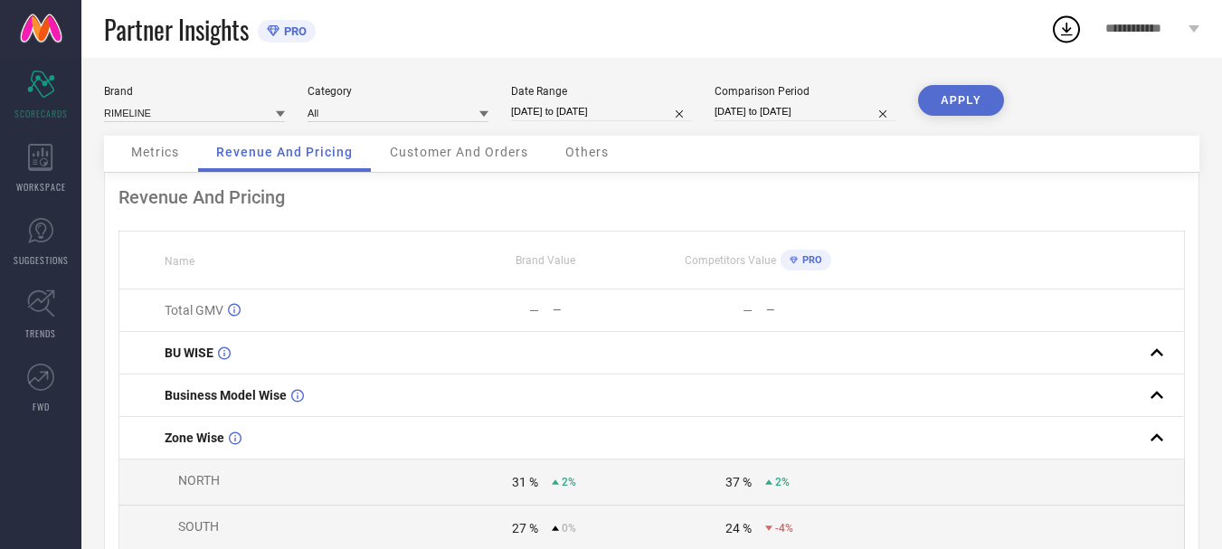
click at [456, 149] on span "Customer And Orders" at bounding box center [459, 152] width 138 height 14
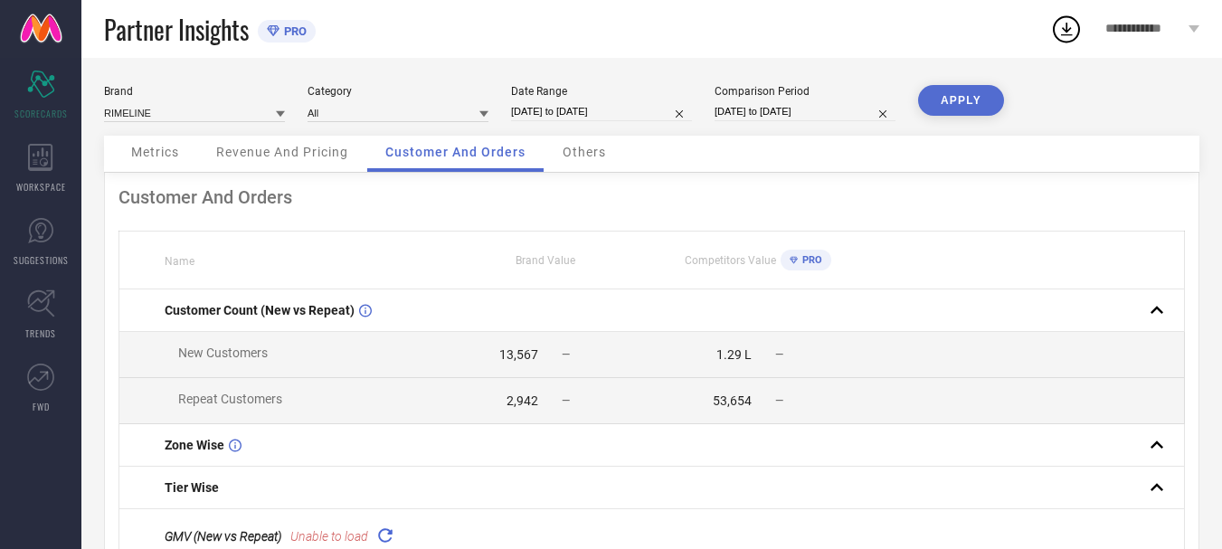
click at [585, 152] on span "Others" at bounding box center [584, 152] width 43 height 14
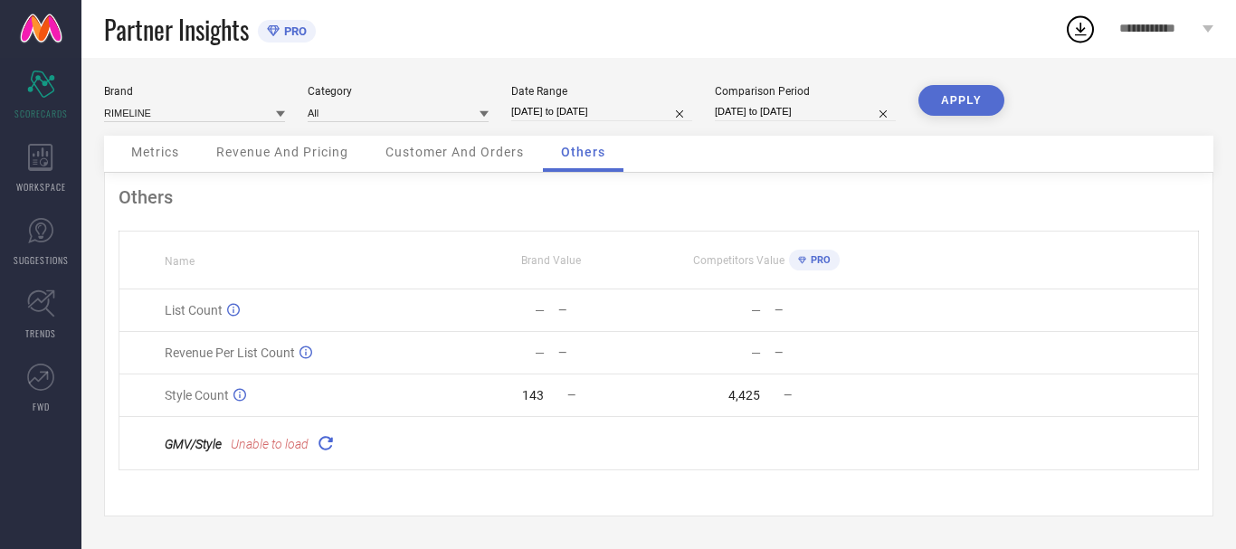
click at [166, 157] on span "Metrics" at bounding box center [155, 152] width 48 height 14
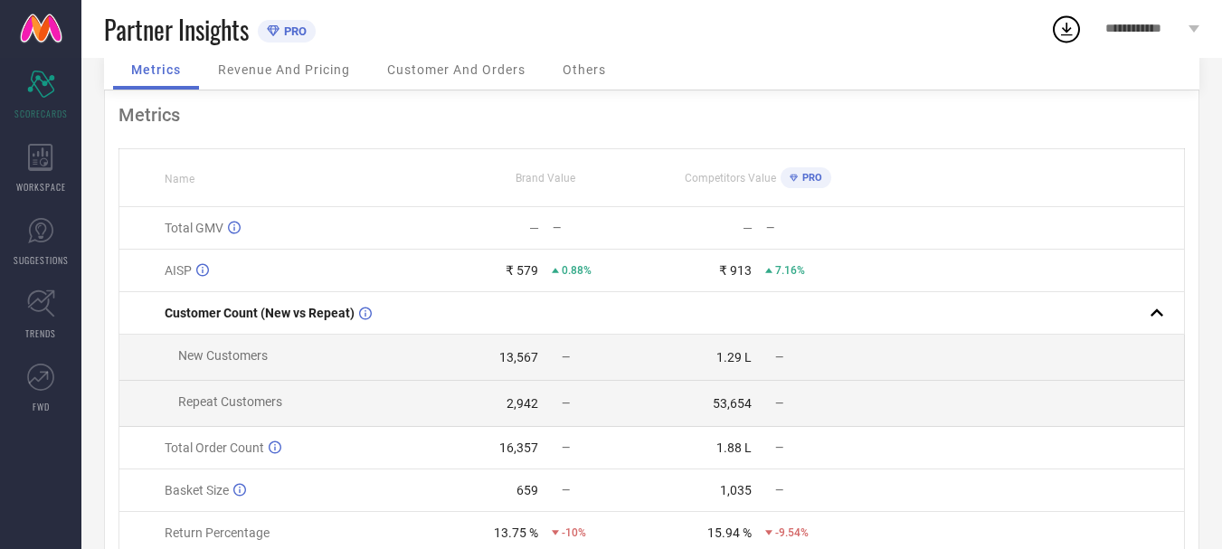
scroll to position [213, 0]
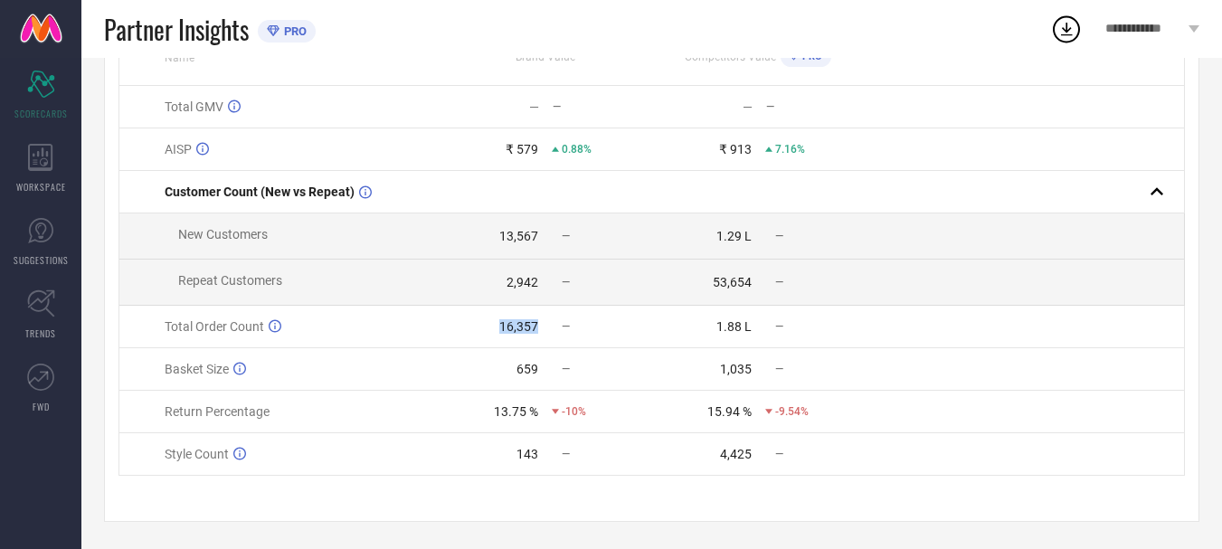
drag, startPoint x: 488, startPoint y: 322, endPoint x: 558, endPoint y: 322, distance: 70.6
click at [558, 322] on div "16,357 —" at bounding box center [546, 326] width 212 height 14
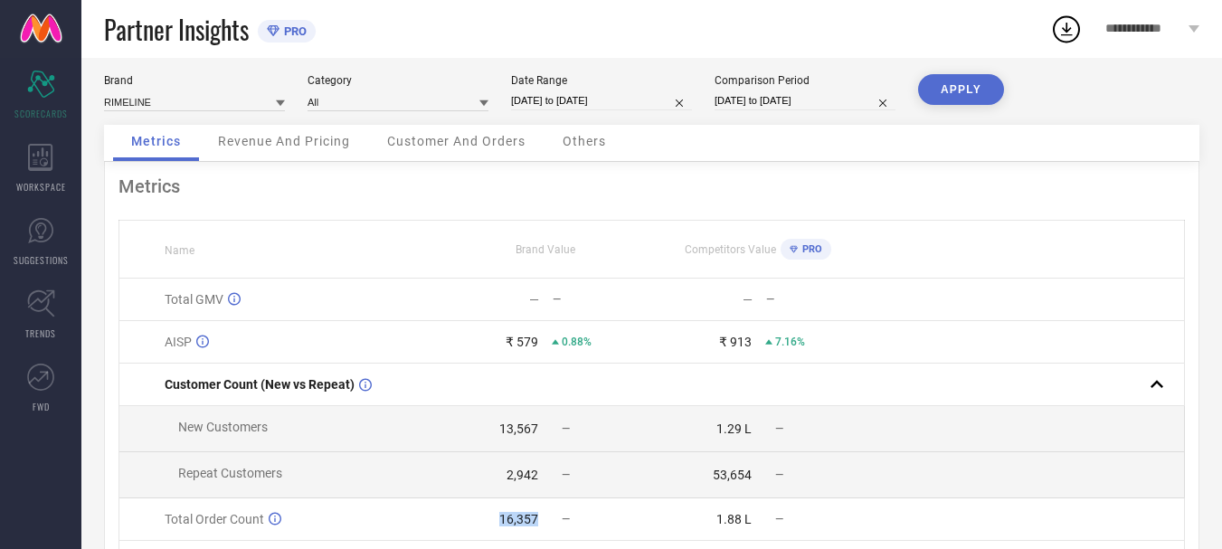
scroll to position [0, 0]
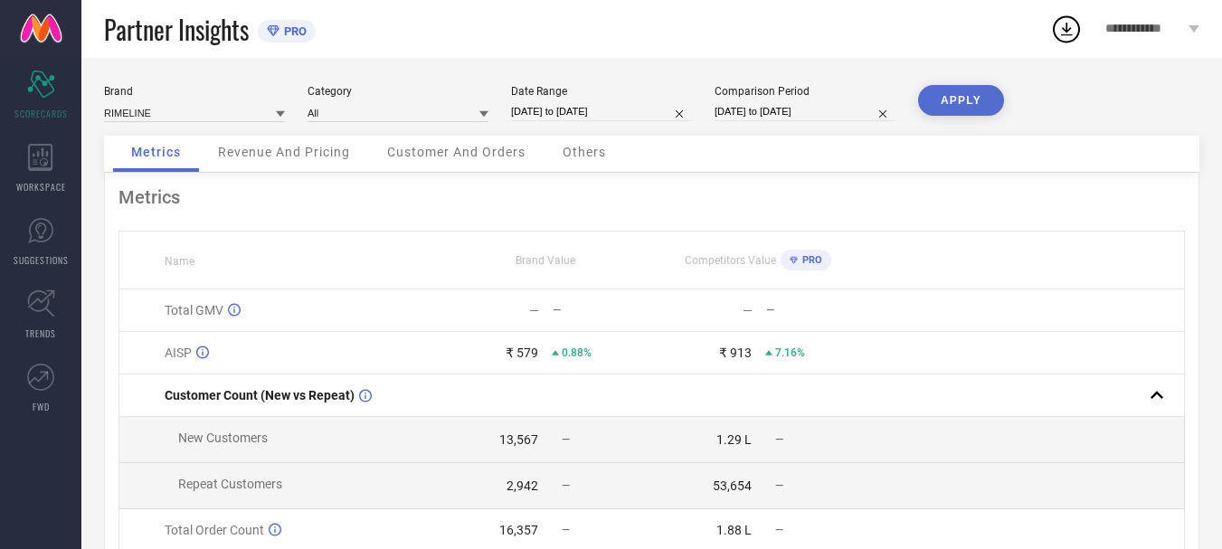
click at [294, 149] on span "Revenue And Pricing" at bounding box center [284, 152] width 132 height 14
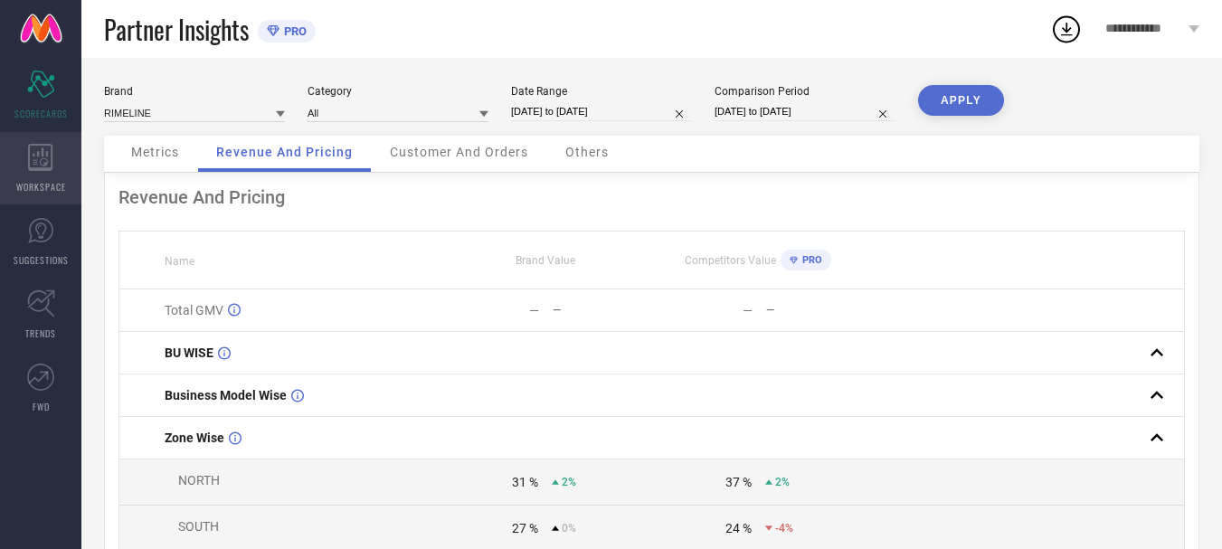
click at [35, 166] on icon at bounding box center [40, 157] width 25 height 27
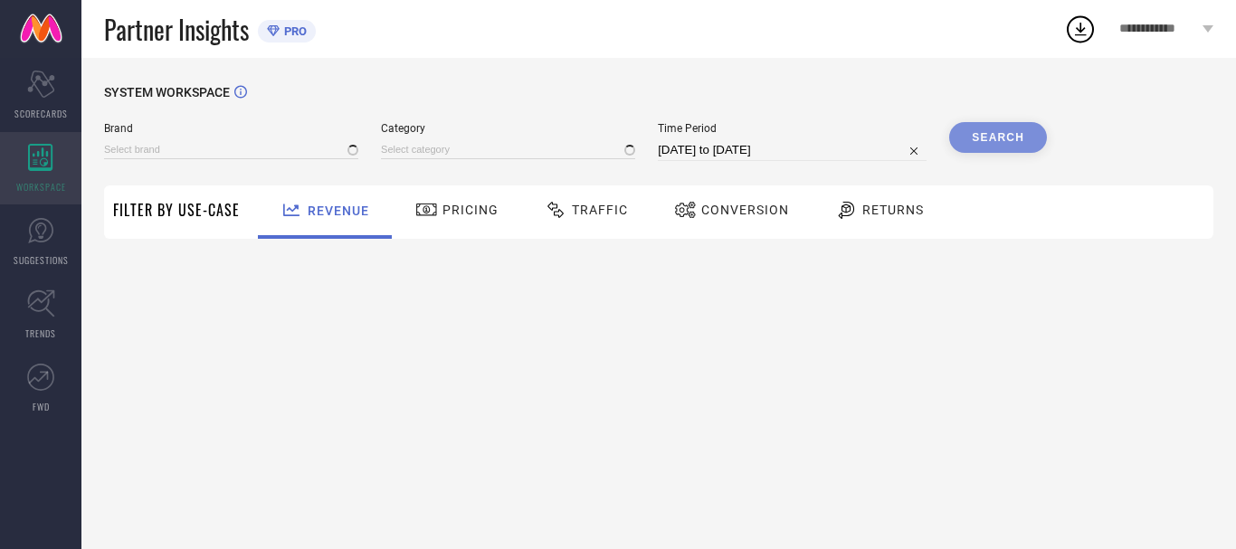
type input "RIMELINE"
type input "All"
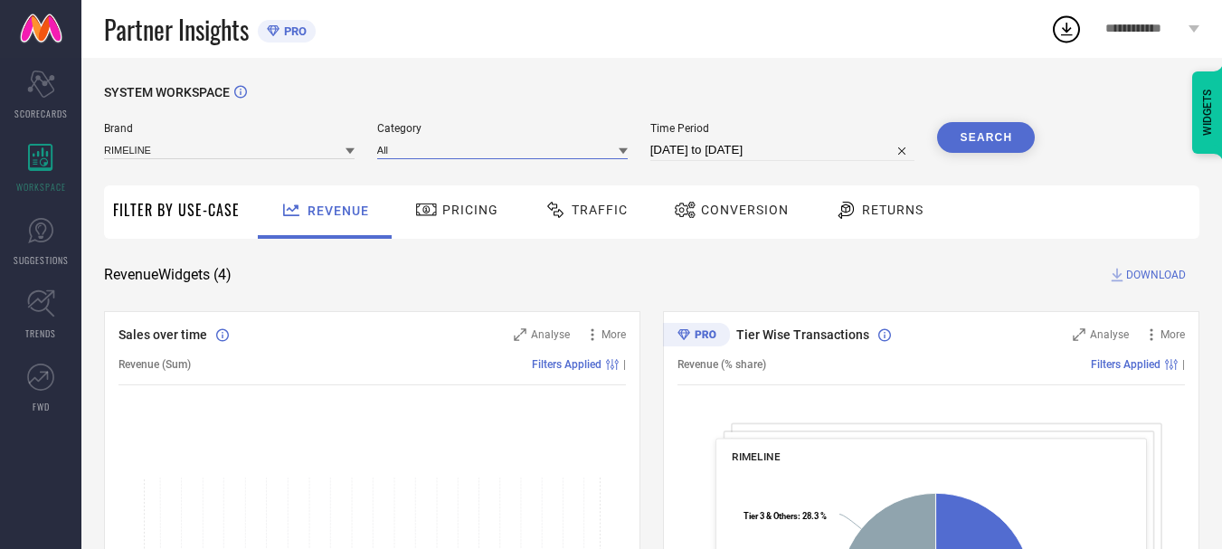
click at [534, 146] on input at bounding box center [502, 149] width 251 height 19
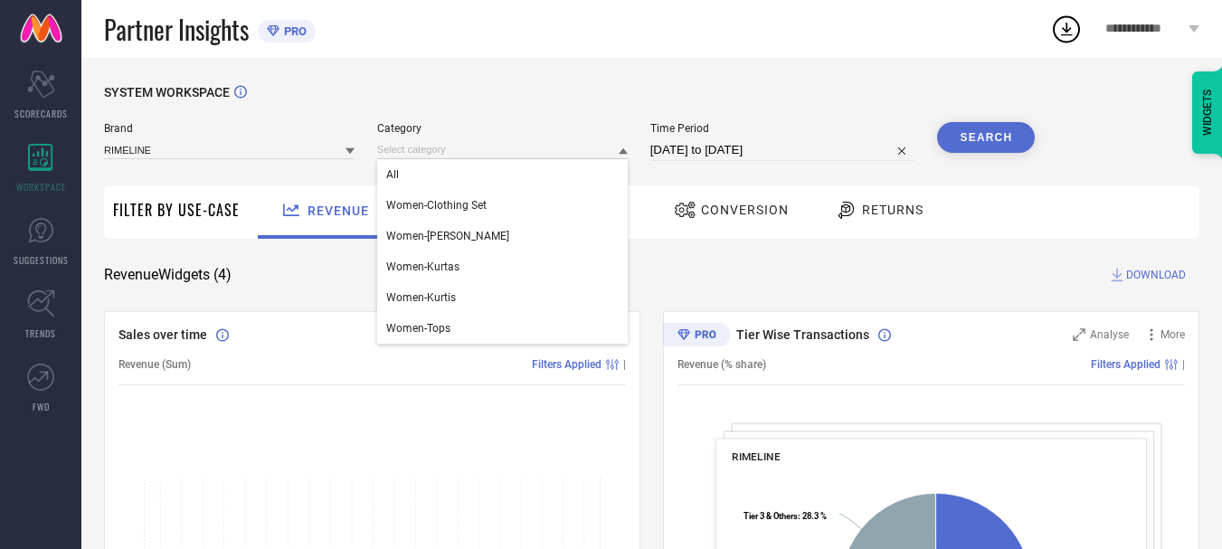
click at [537, 108] on div "SYSTEM WORKSPACE" at bounding box center [652, 103] width 1096 height 37
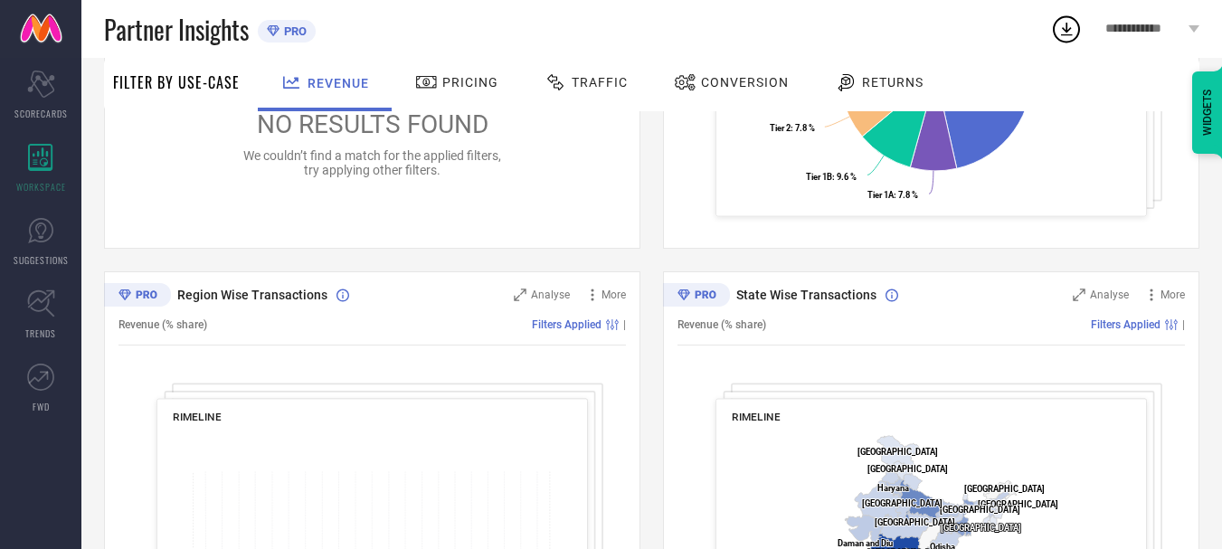
scroll to position [84, 0]
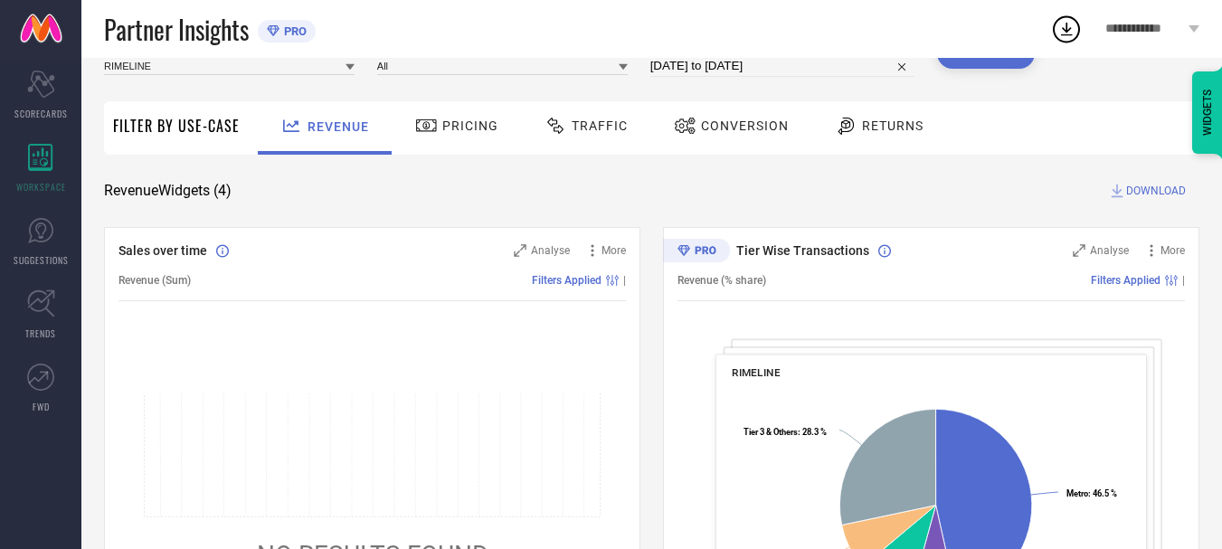
click at [465, 131] on span "Pricing" at bounding box center [470, 126] width 56 height 14
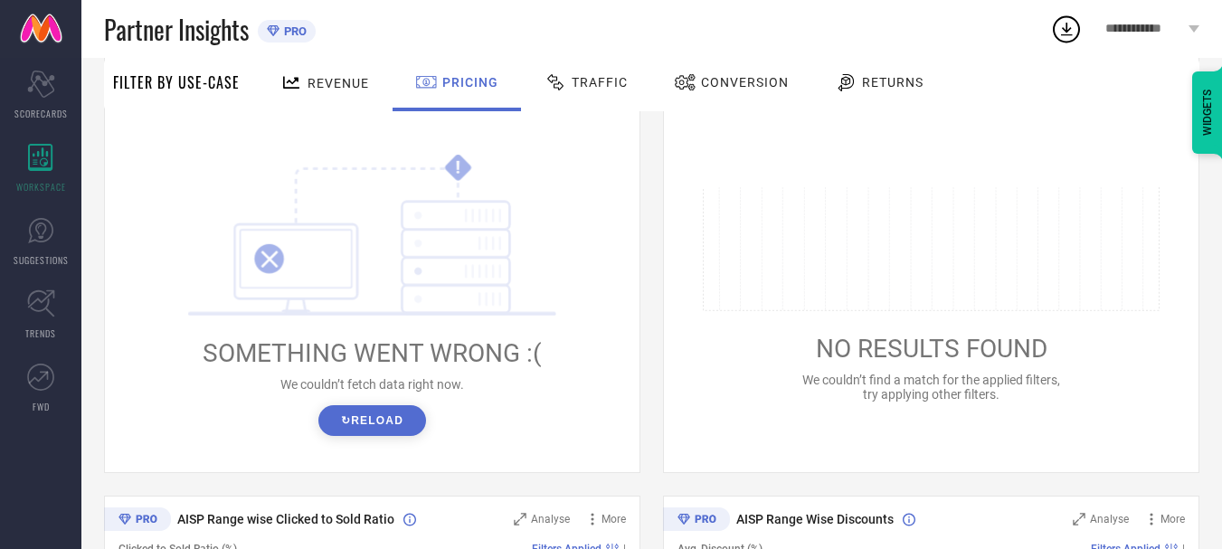
scroll to position [362, 0]
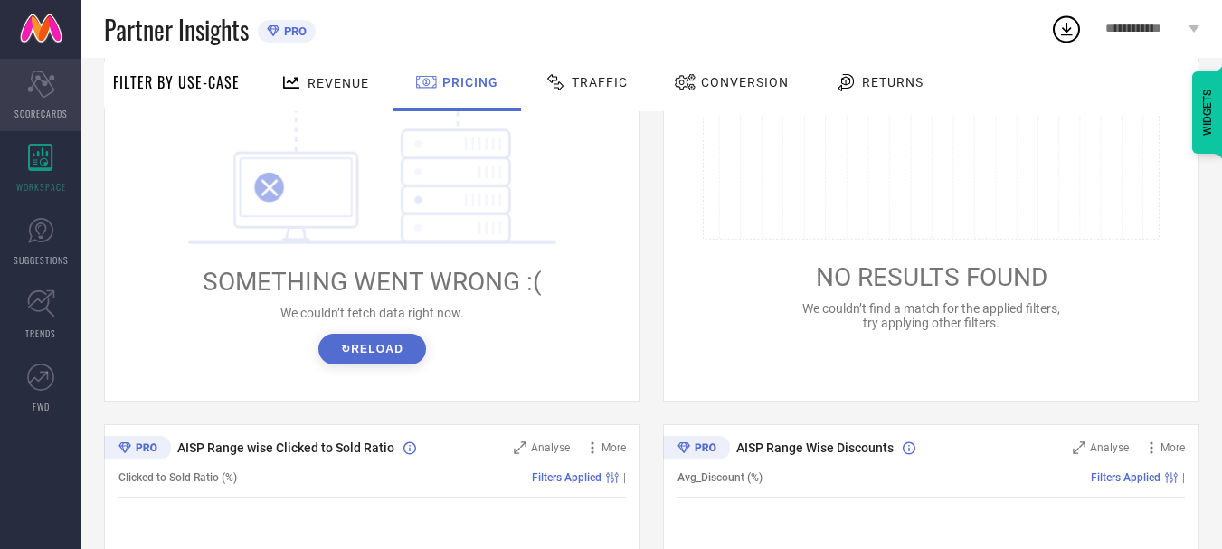
click at [27, 81] on icon "Scorecard" at bounding box center [41, 84] width 28 height 27
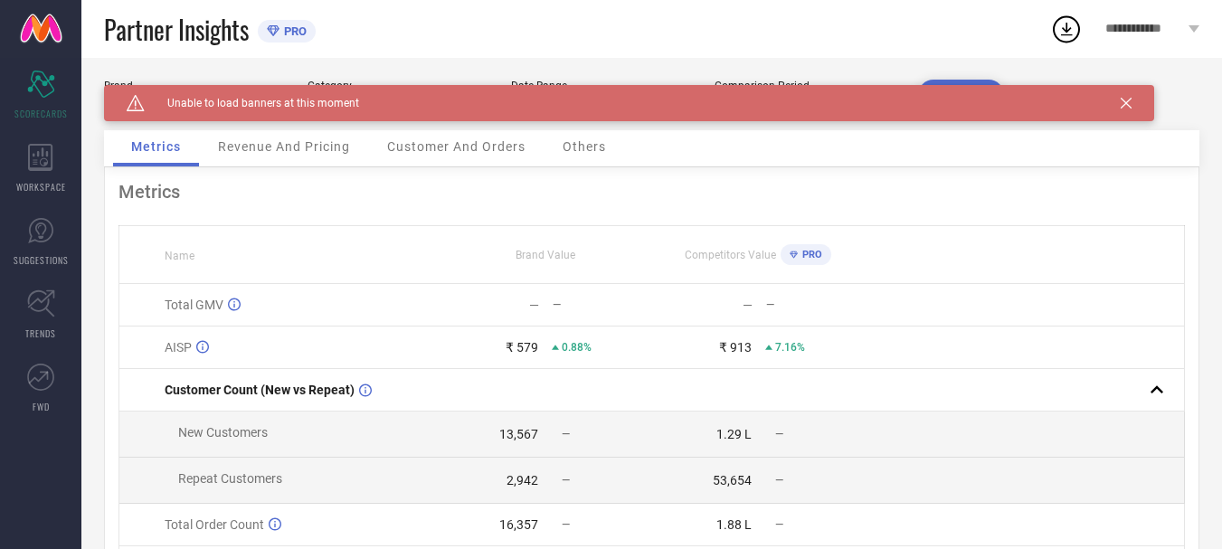
scroll to position [213, 0]
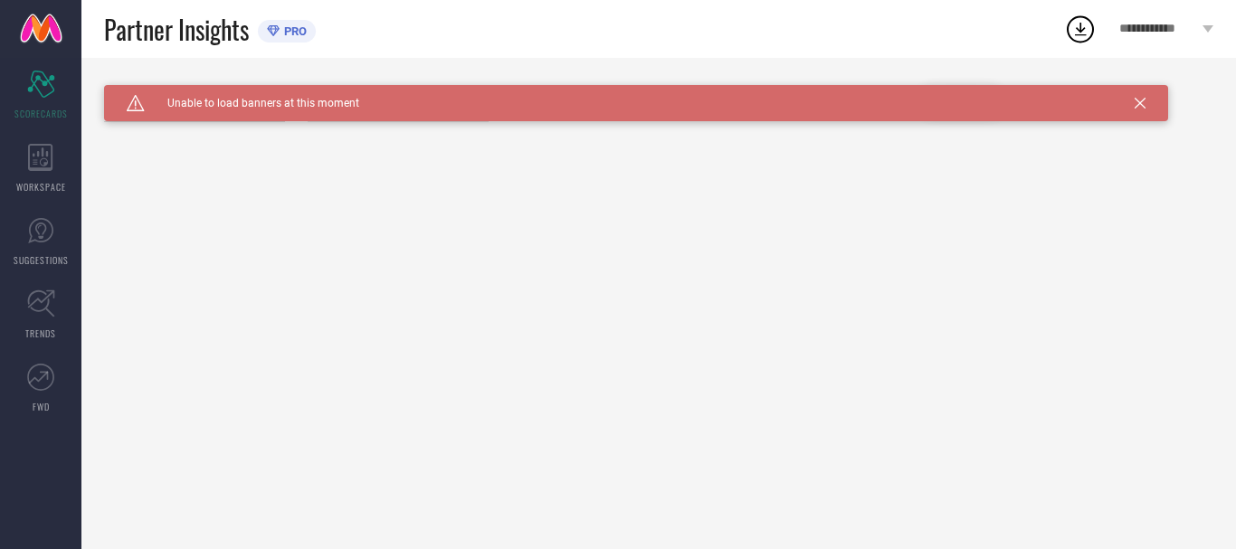
type input "All"
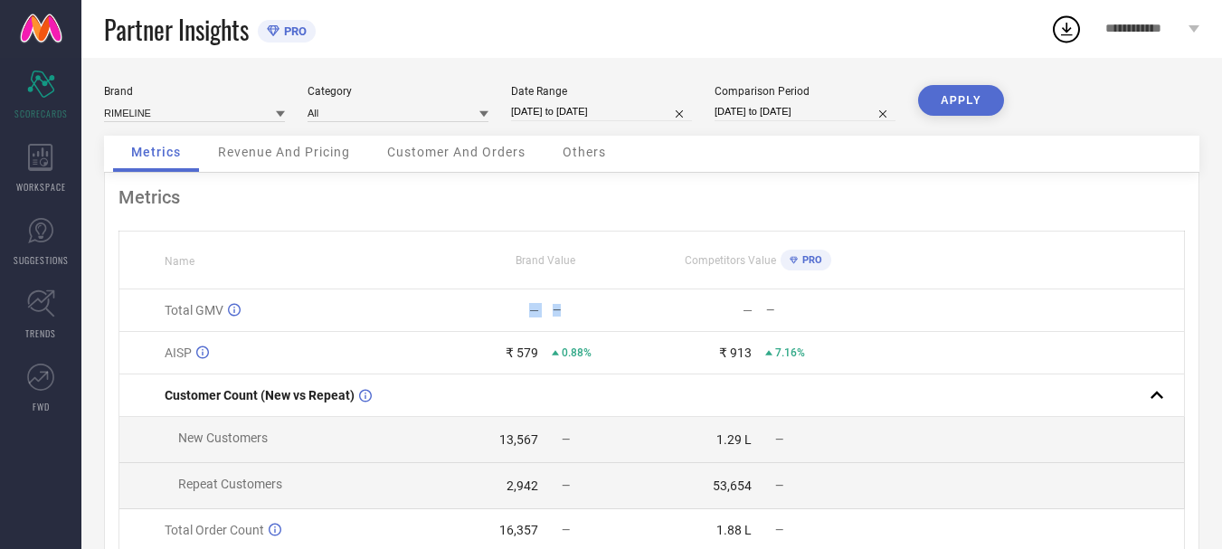
drag, startPoint x: 529, startPoint y: 319, endPoint x: 605, endPoint y: 311, distance: 76.4
click at [605, 311] on td "— —" at bounding box center [546, 311] width 214 height 43
click at [977, 306] on td at bounding box center [1024, 311] width 319 height 43
click at [265, 114] on input at bounding box center [194, 112] width 181 height 19
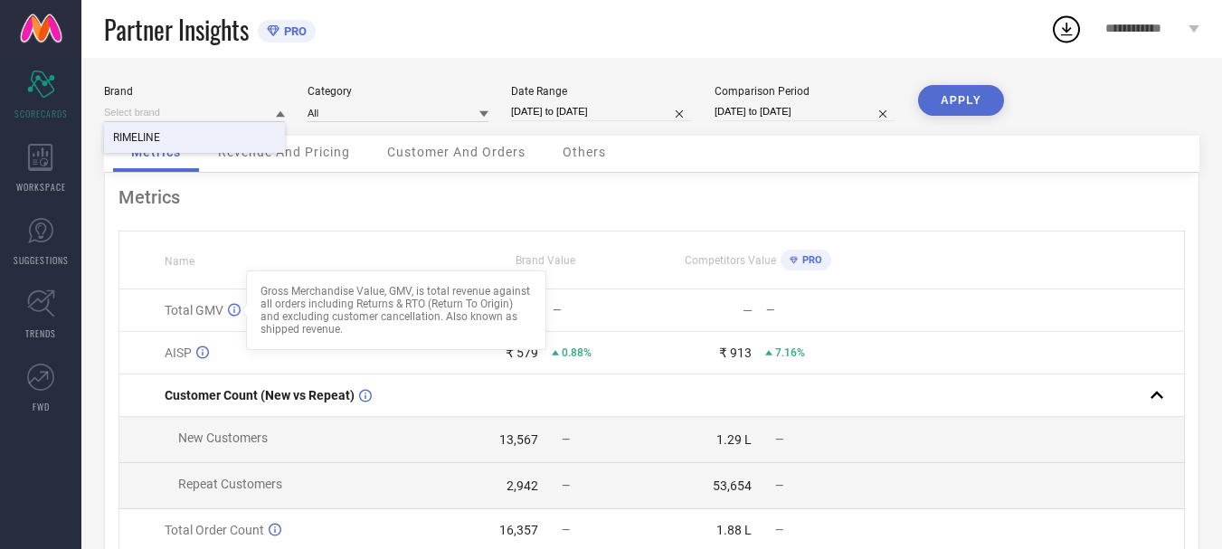
click at [653, 308] on div "—" at bounding box center [702, 310] width 100 height 14
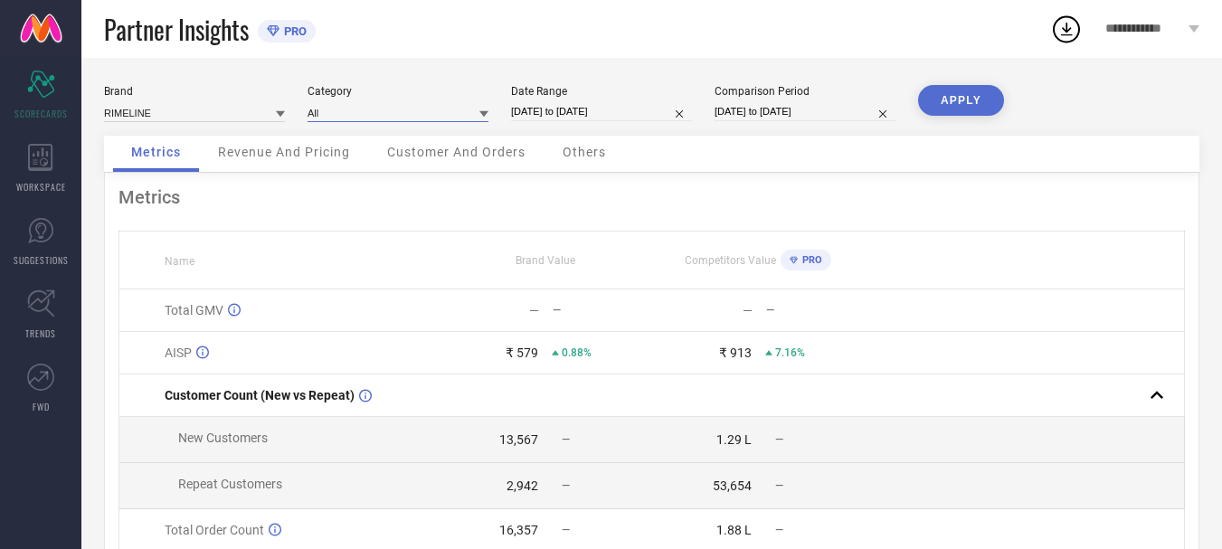
click at [377, 116] on input at bounding box center [398, 112] width 181 height 19
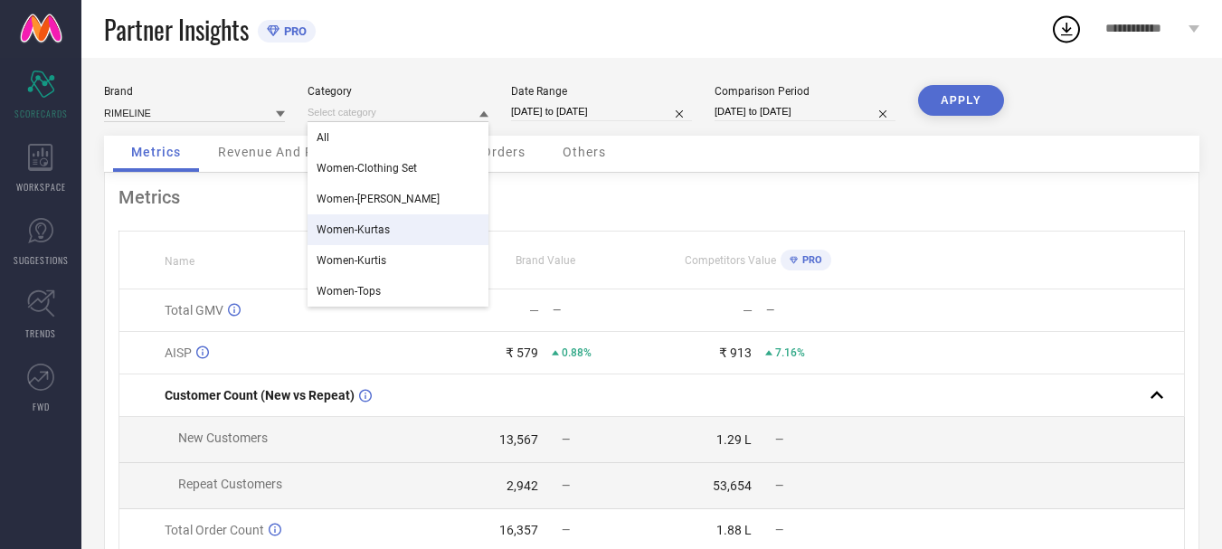
click at [374, 225] on span "Women-Kurtas" at bounding box center [353, 229] width 73 height 13
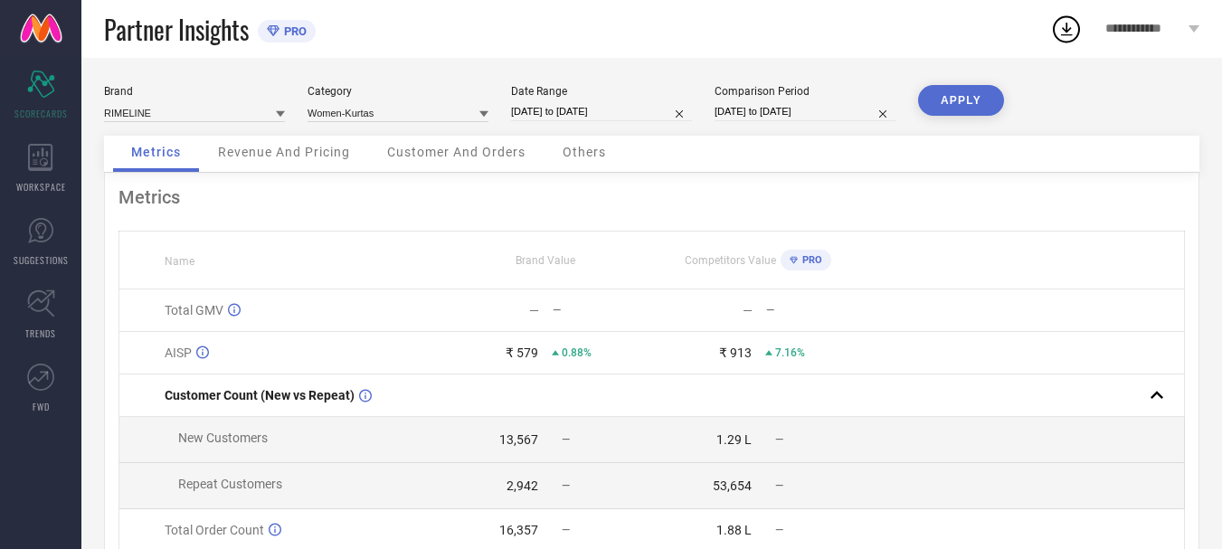
click at [971, 99] on button "APPLY" at bounding box center [961, 100] width 86 height 31
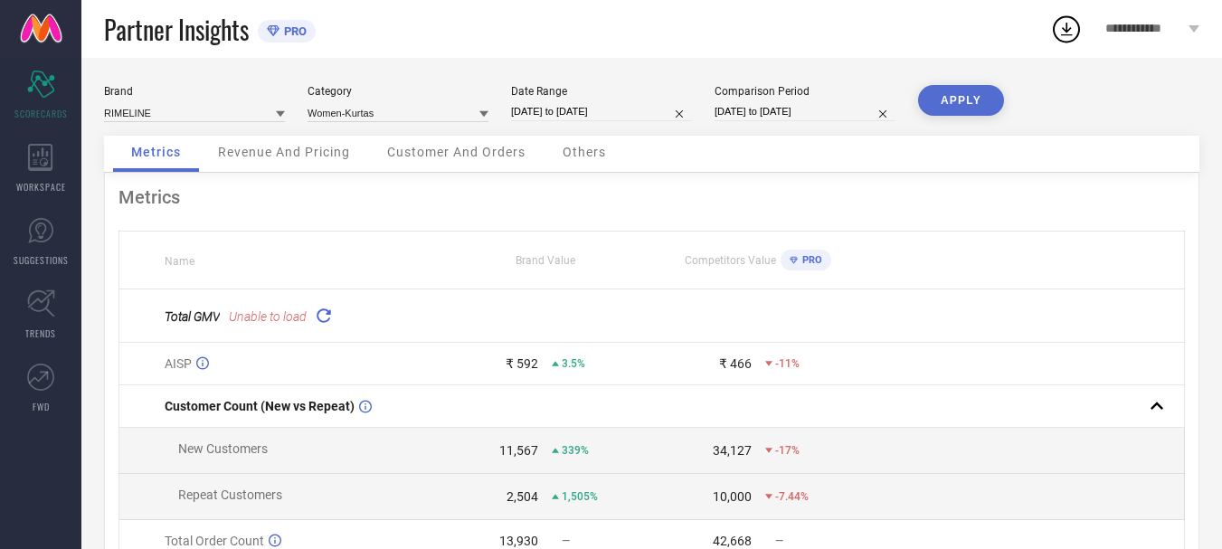
click at [328, 319] on icon at bounding box center [323, 315] width 21 height 21
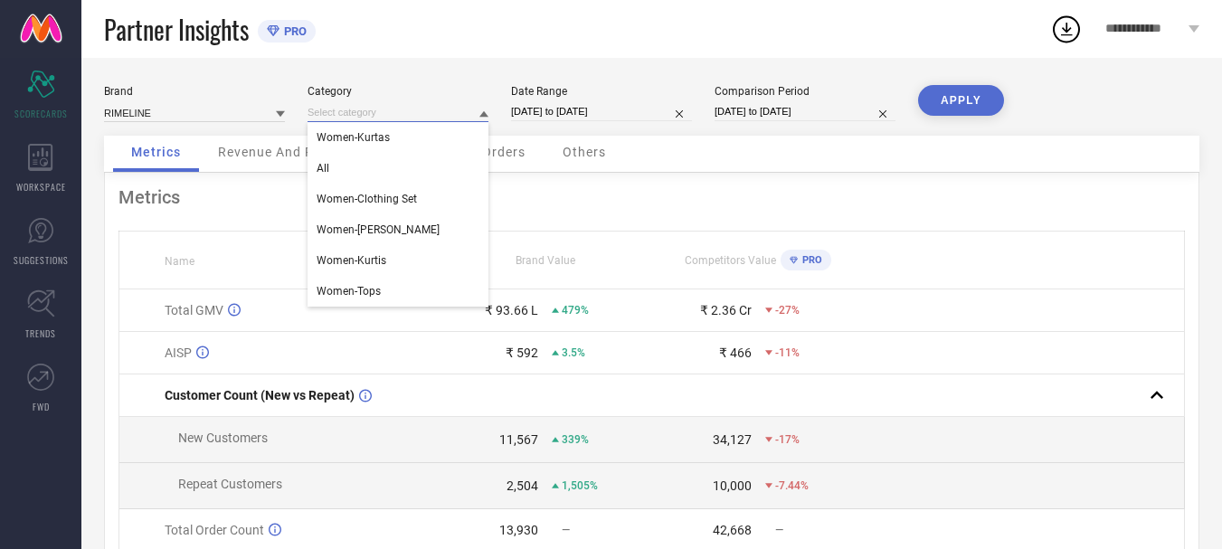
click at [424, 118] on input at bounding box center [398, 112] width 181 height 19
click at [366, 157] on div "All" at bounding box center [398, 168] width 181 height 31
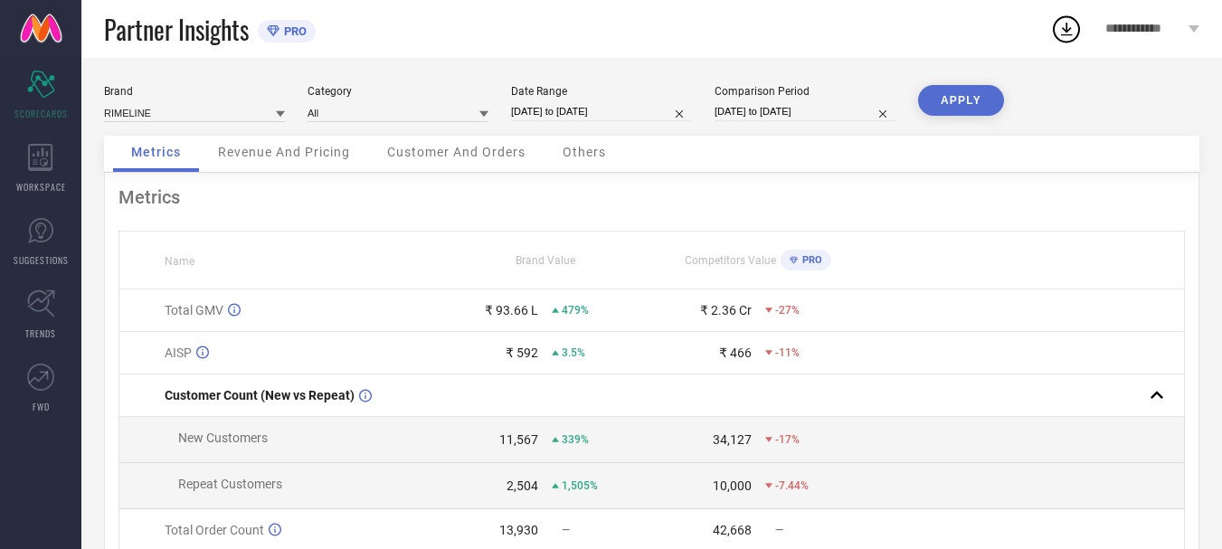
click at [946, 96] on button "APPLY" at bounding box center [961, 100] width 86 height 31
click at [963, 108] on button "APPLY" at bounding box center [961, 100] width 86 height 31
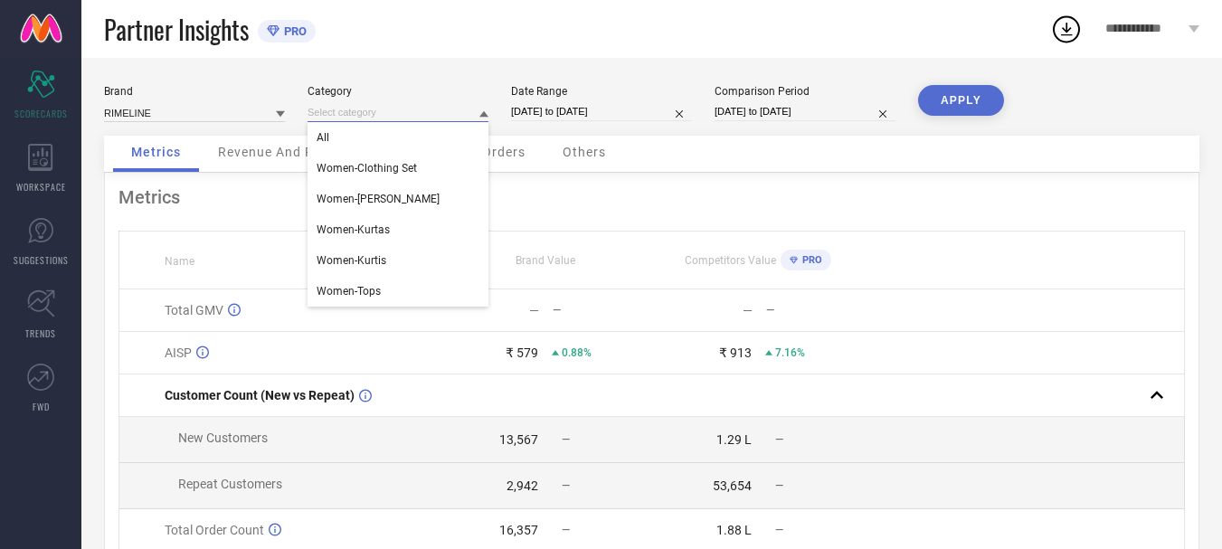
click at [388, 114] on input at bounding box center [398, 112] width 181 height 19
click at [393, 233] on div "Women-Kurtas" at bounding box center [398, 229] width 181 height 31
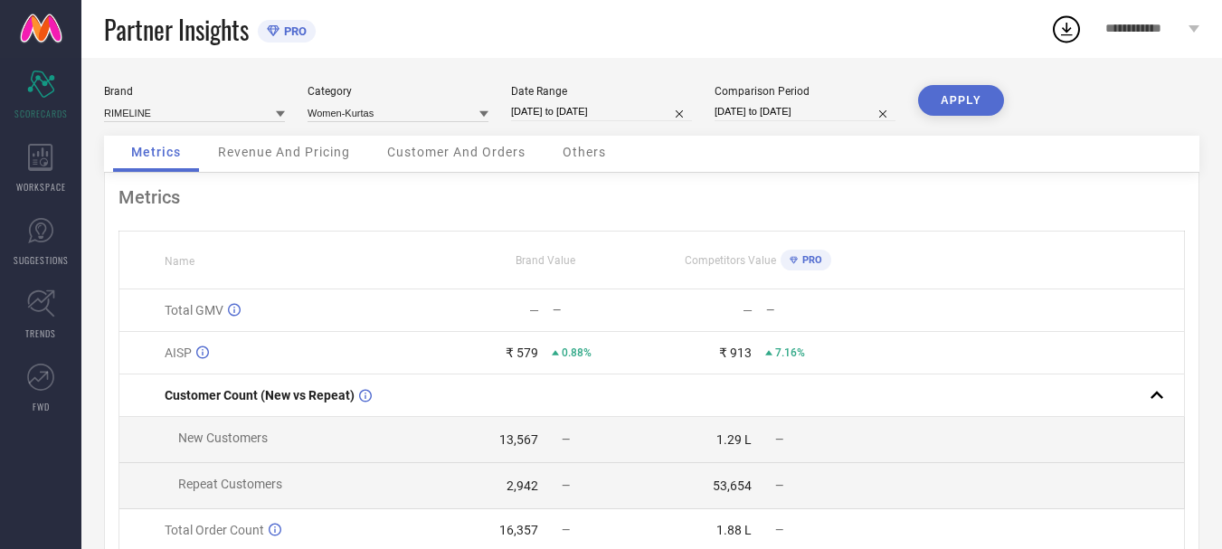
click at [975, 84] on div "Brand RIMELINE Category Women-Kurtas Date Range 11-09-2025 to 11-10-2025 Compar…" at bounding box center [651, 405] width 1141 height 695
click at [974, 109] on button "APPLY" at bounding box center [961, 100] width 86 height 31
select select "8"
select select "2025"
select select "9"
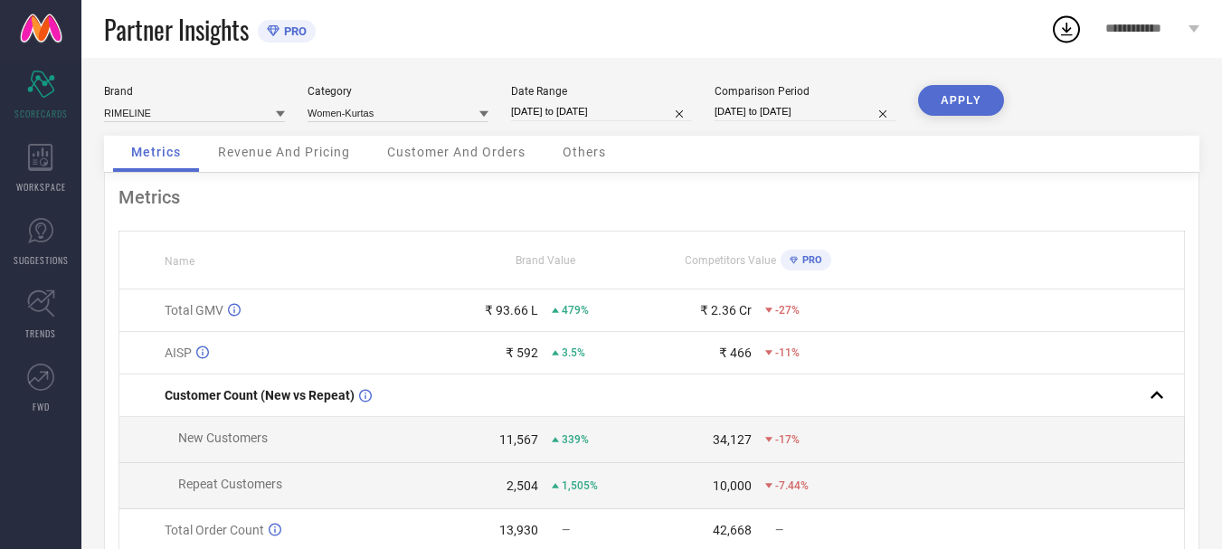
select select "2025"
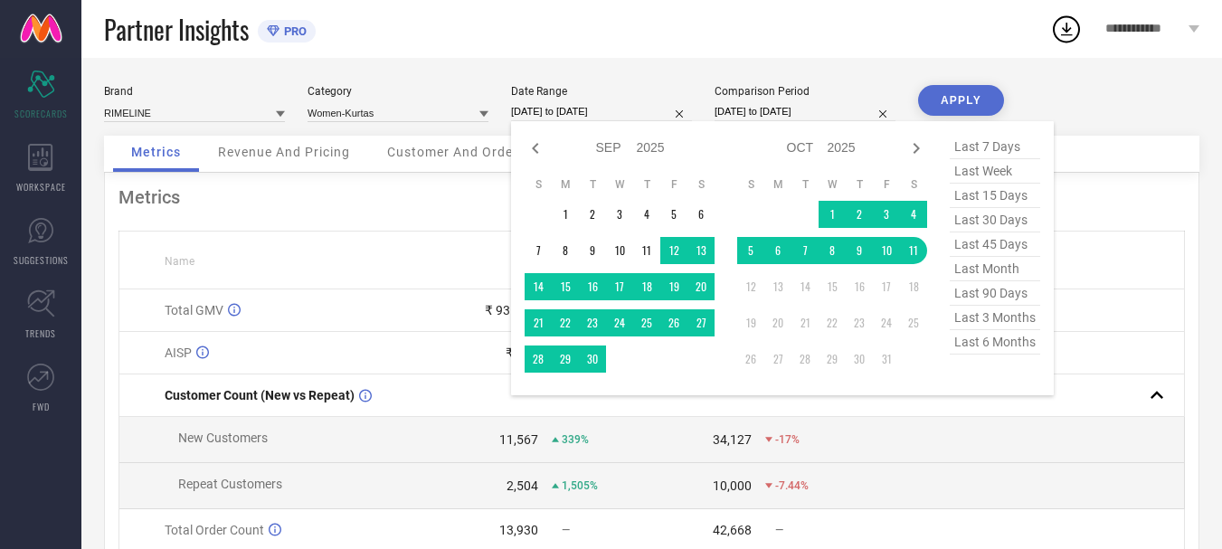
click at [580, 110] on input "[DATE] to [DATE]" at bounding box center [601, 111] width 181 height 19
click at [829, 206] on td "1" at bounding box center [832, 214] width 27 height 27
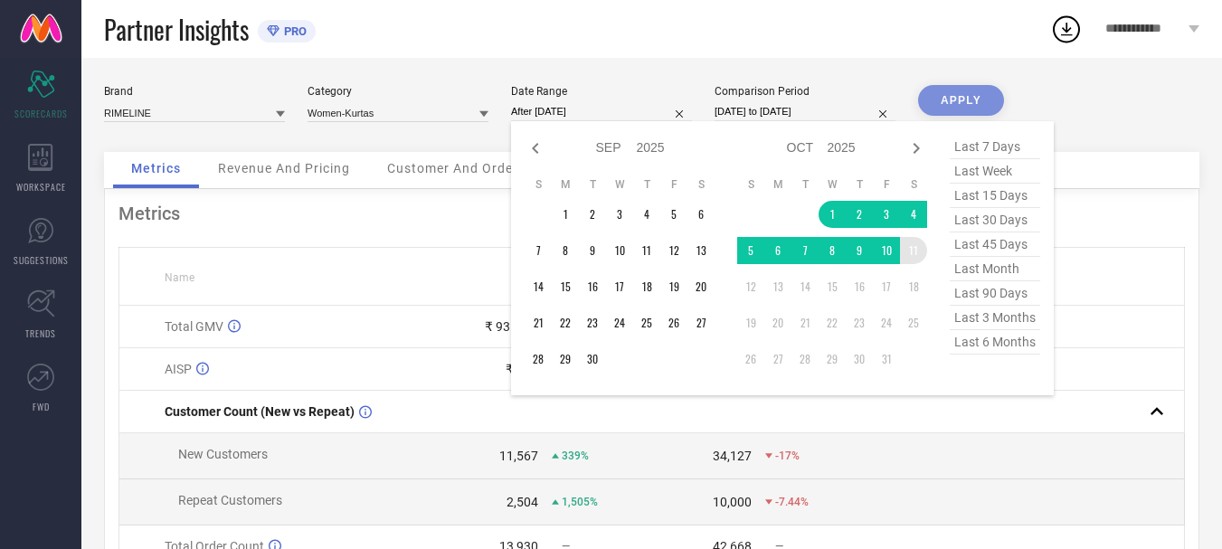
type input "[DATE] to [DATE]"
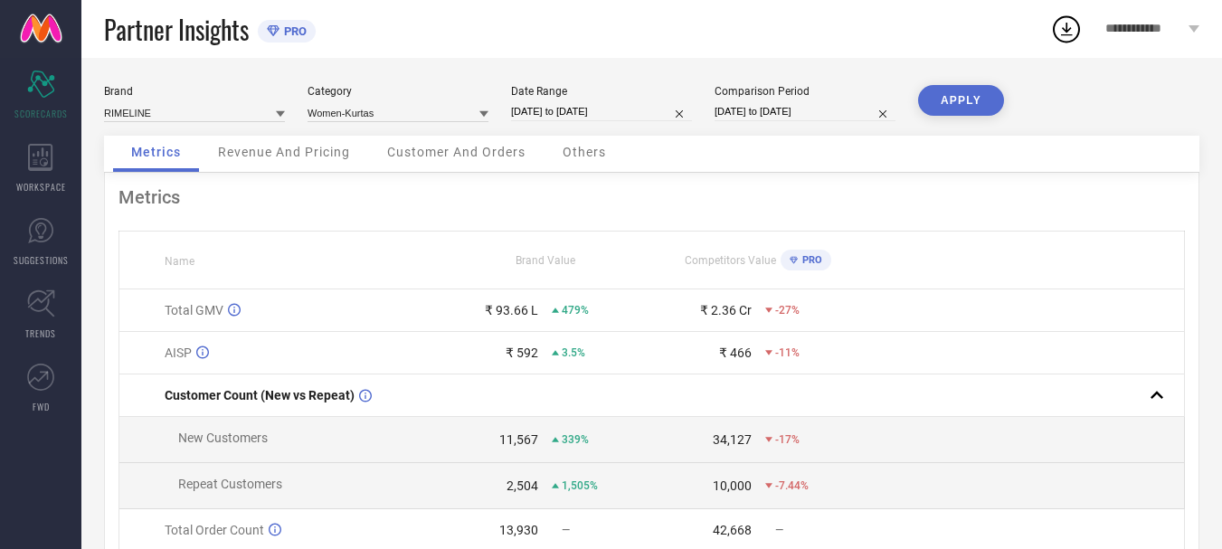
click at [972, 90] on button "APPLY" at bounding box center [961, 100] width 86 height 31
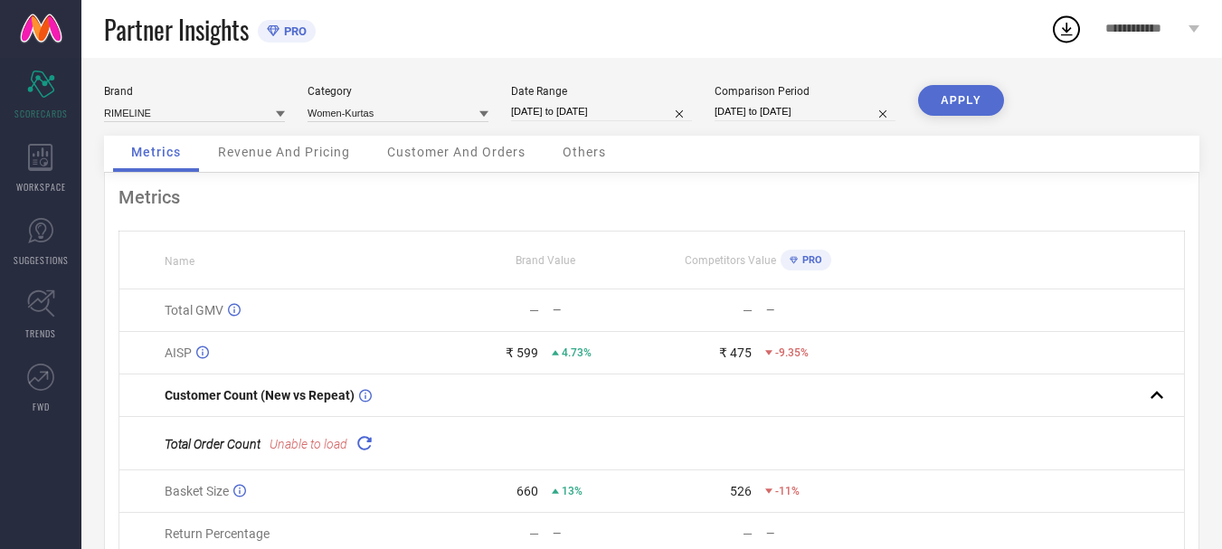
click at [974, 90] on button "APPLY" at bounding box center [961, 100] width 86 height 31
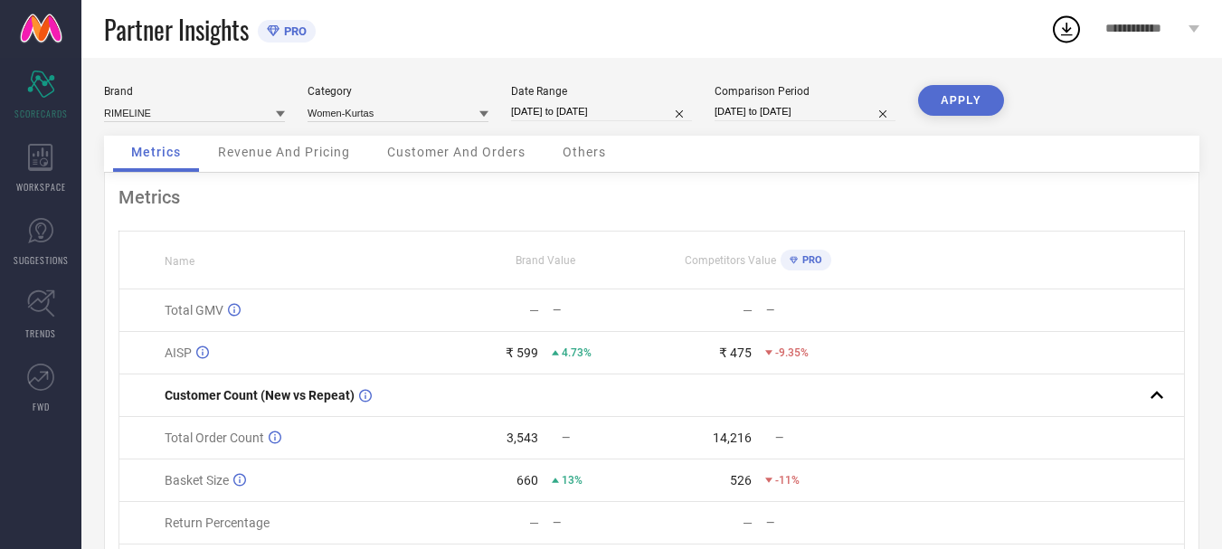
click at [974, 90] on button "APPLY" at bounding box center [961, 100] width 86 height 31
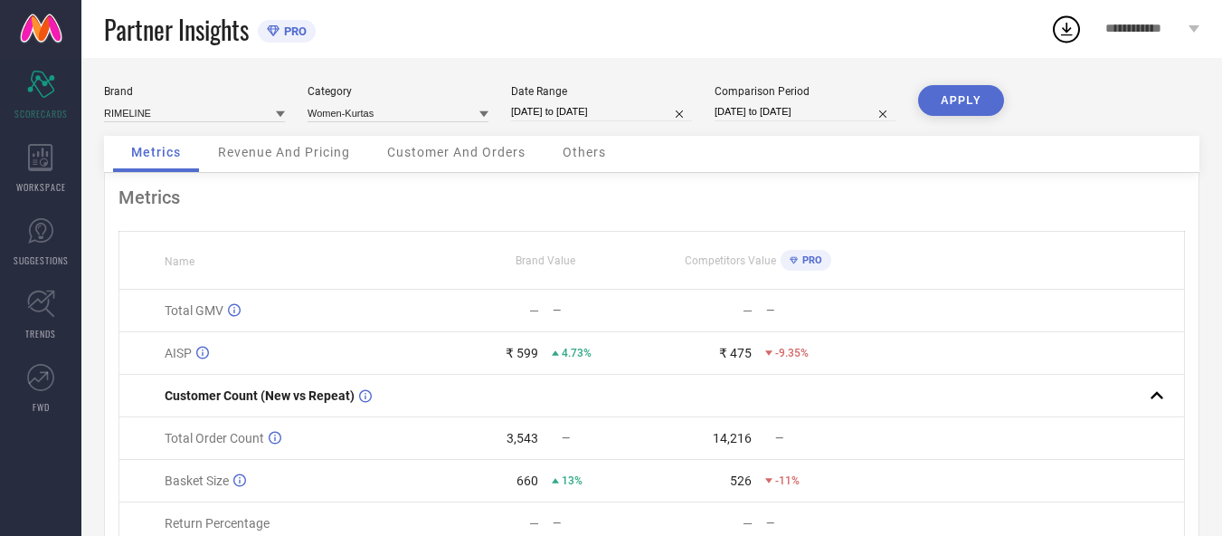
click at [801, 108] on input "[DATE] to [DATE]" at bounding box center [805, 111] width 181 height 19
select select "8"
select select "2024"
select select "9"
select select "2024"
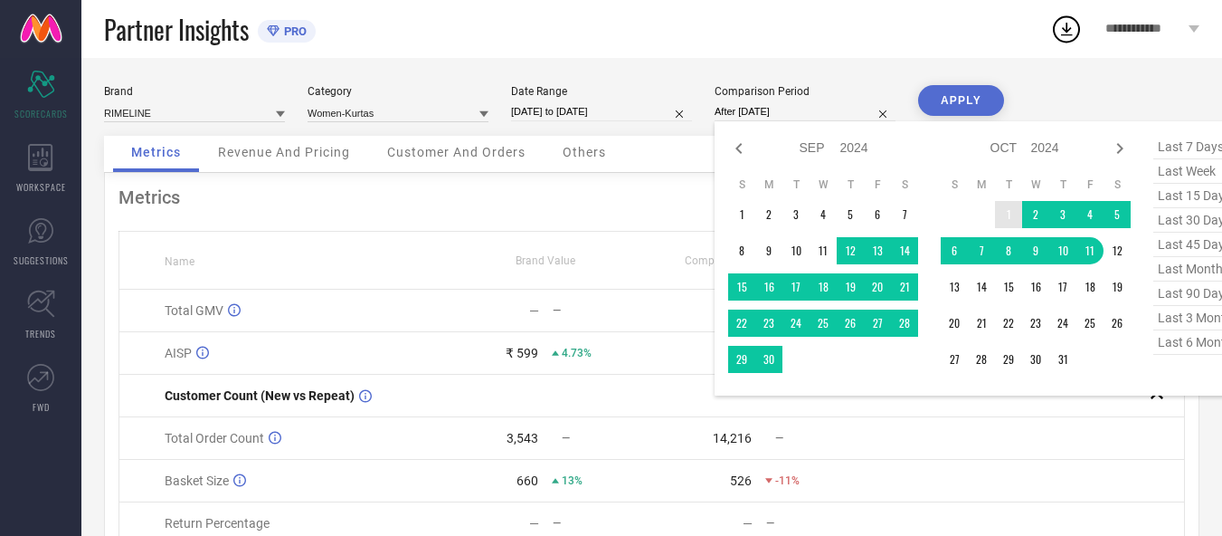
click at [1007, 217] on td "1" at bounding box center [1008, 214] width 27 height 27
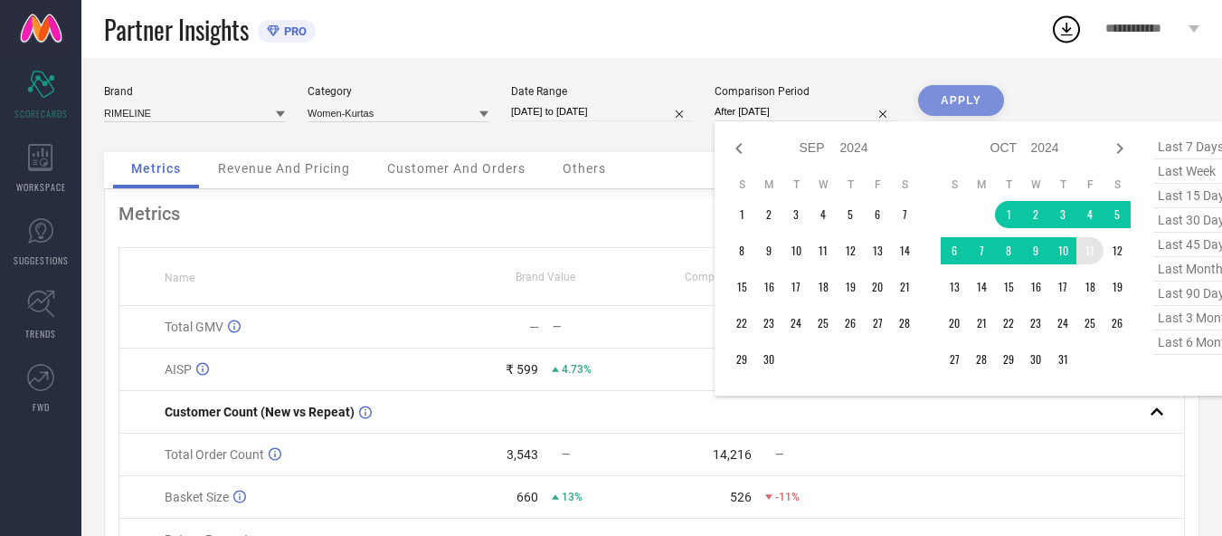
type input "01-10-2024 to 11-10-2024"
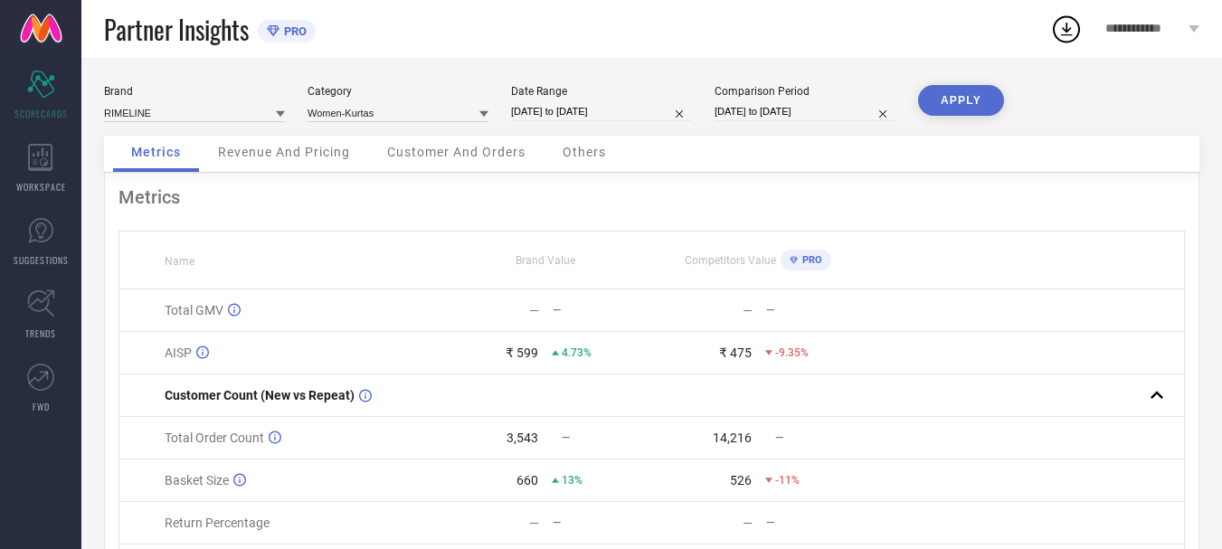
click at [981, 103] on button "APPLY" at bounding box center [961, 100] width 86 height 31
click at [585, 113] on input "[DATE] to [DATE]" at bounding box center [601, 111] width 181 height 19
select select "9"
select select "2025"
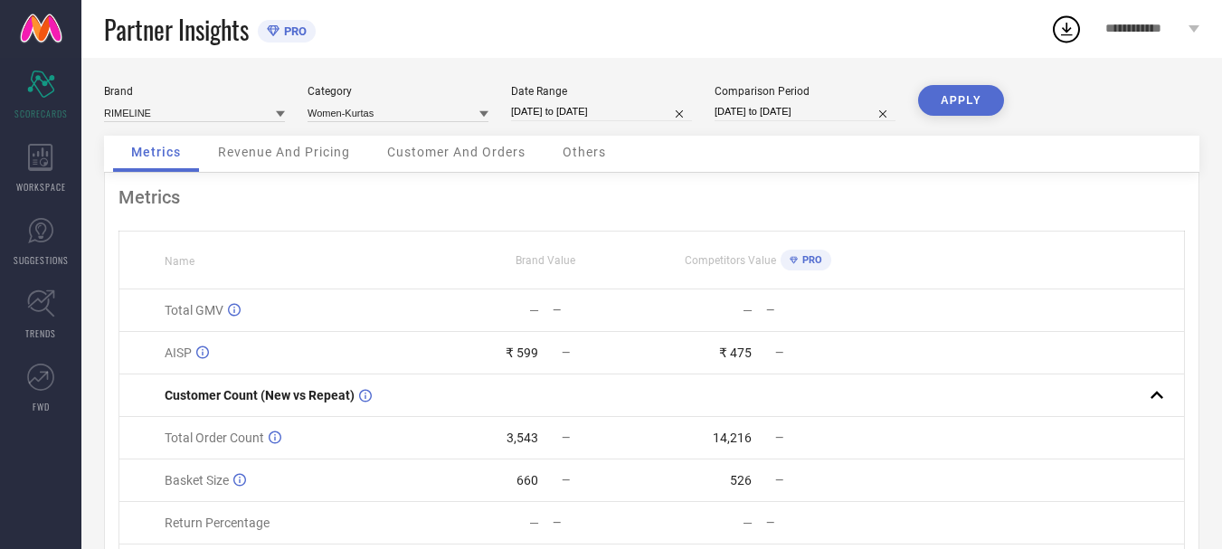
select select "10"
select select "2025"
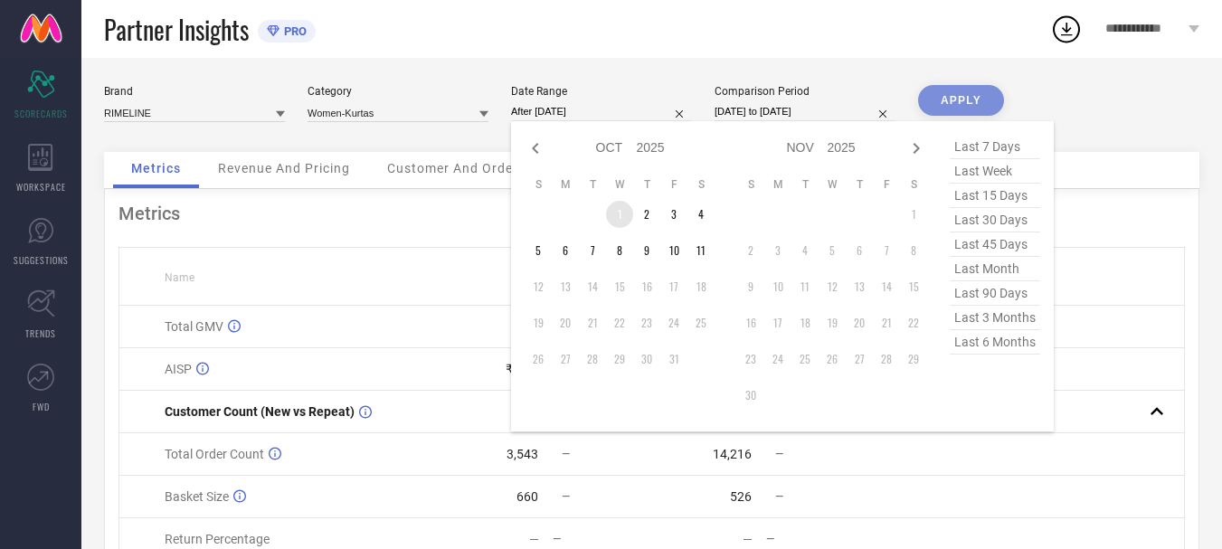
click at [618, 214] on td "1" at bounding box center [619, 214] width 27 height 27
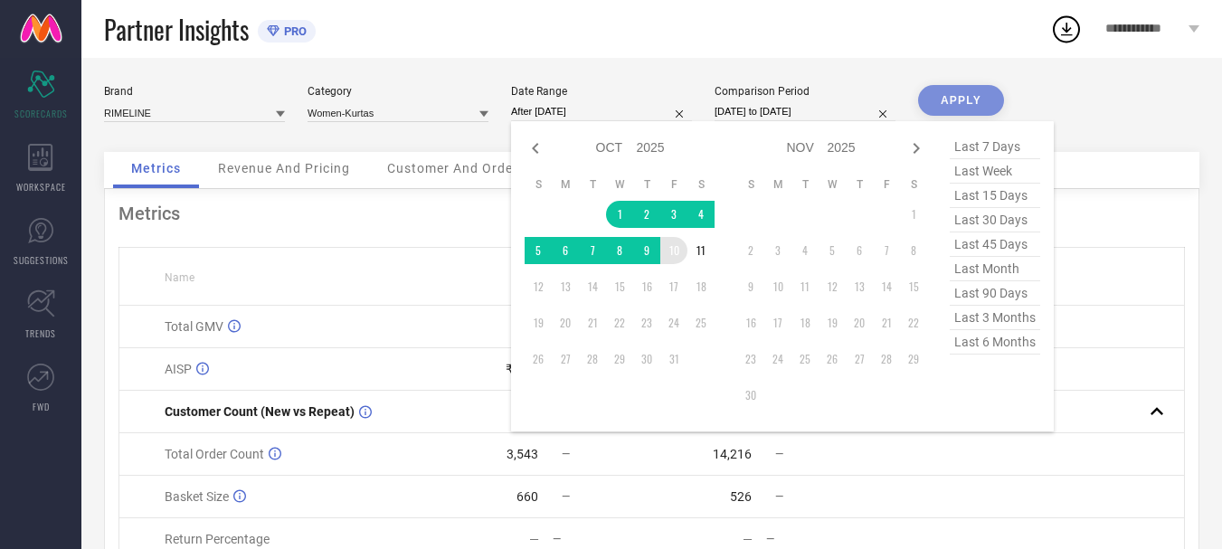
type input "01-10-2025 to 10-10-2025"
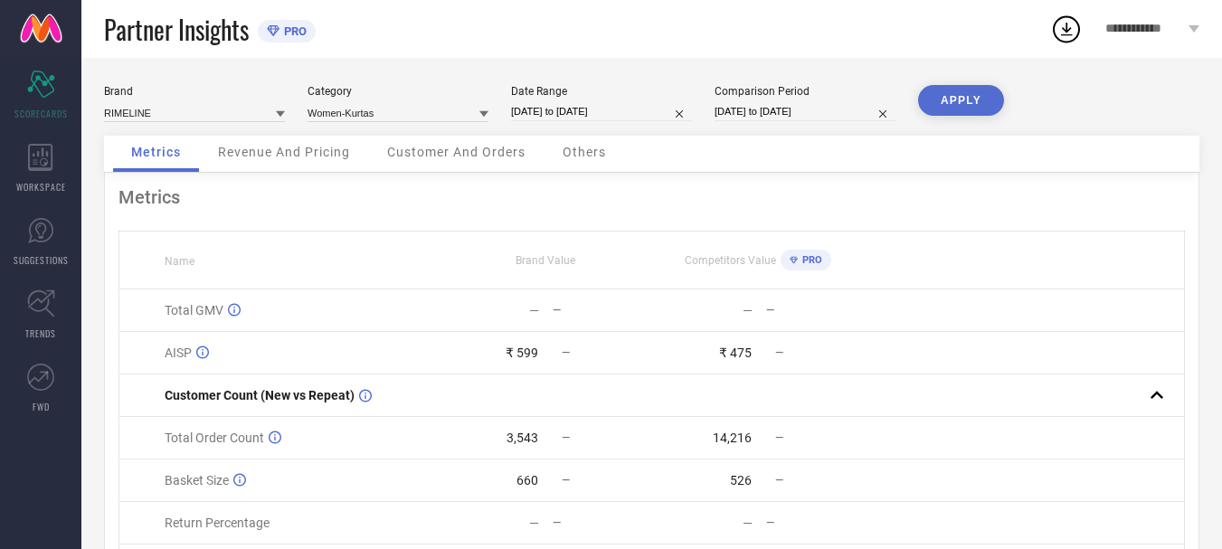
click at [960, 91] on button "APPLY" at bounding box center [961, 100] width 86 height 31
click at [628, 116] on input "01-10-2025 to 10-10-2025" at bounding box center [601, 111] width 181 height 19
select select "9"
select select "2025"
select select "10"
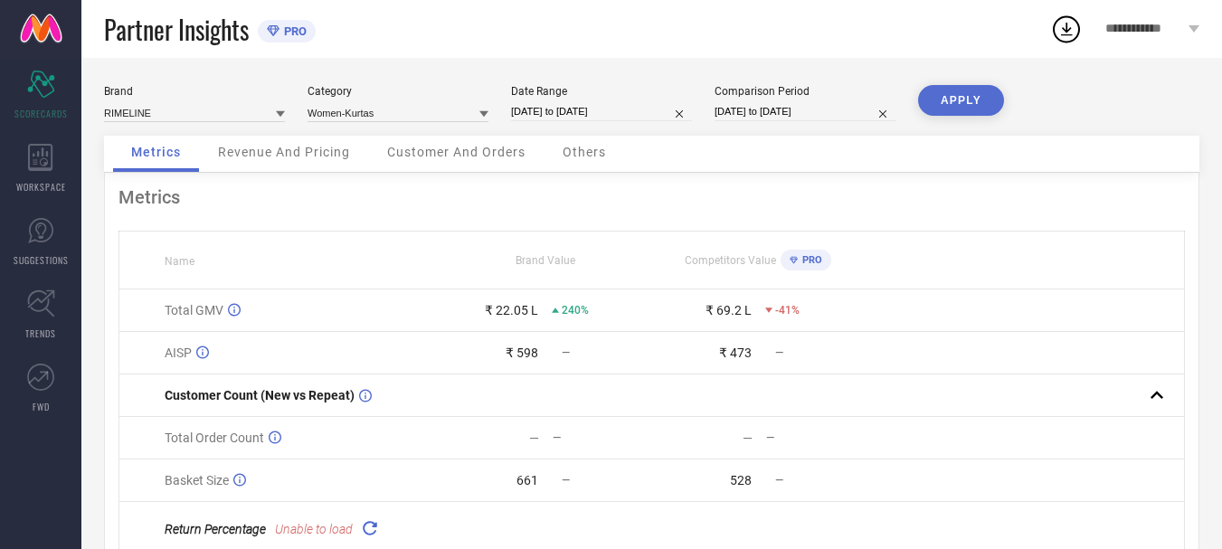
select select "2025"
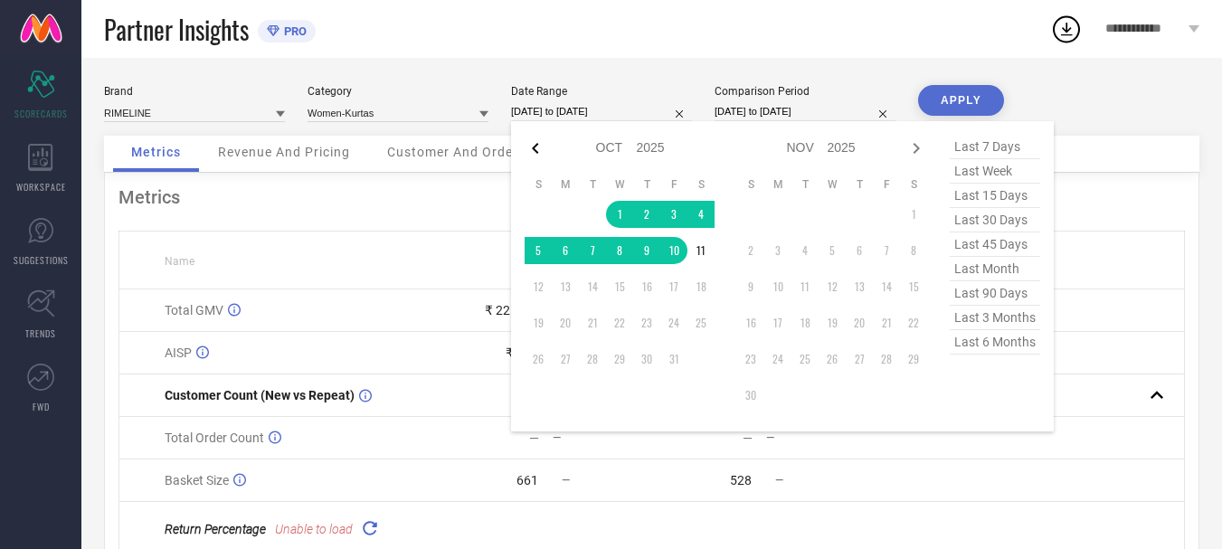
click at [533, 153] on icon at bounding box center [536, 149] width 22 height 22
select select "8"
select select "2025"
select select "9"
select select "2025"
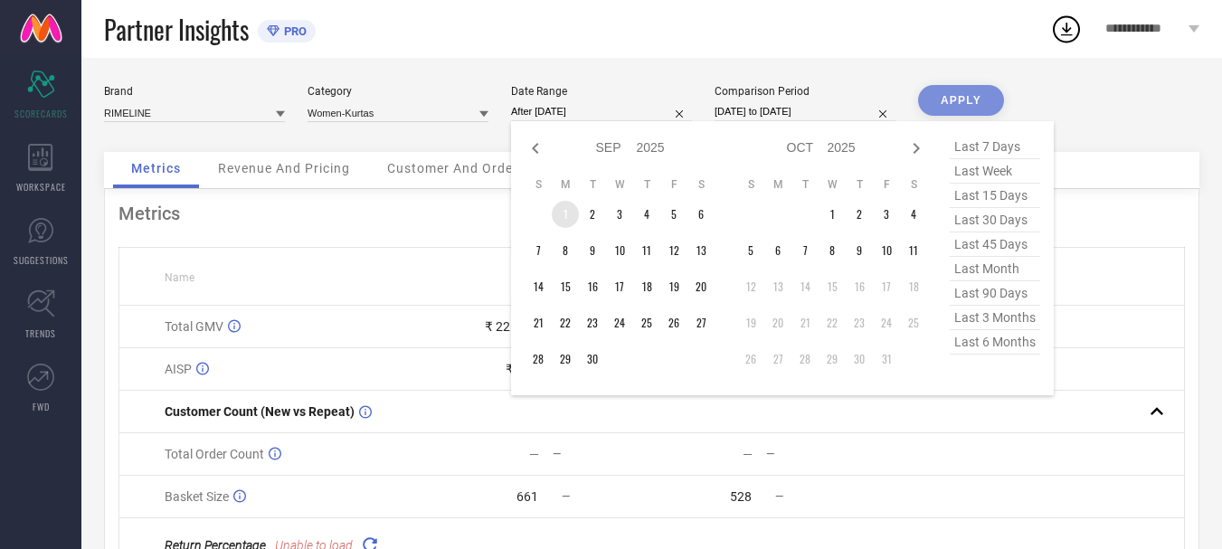
click at [568, 213] on td "1" at bounding box center [565, 214] width 27 height 27
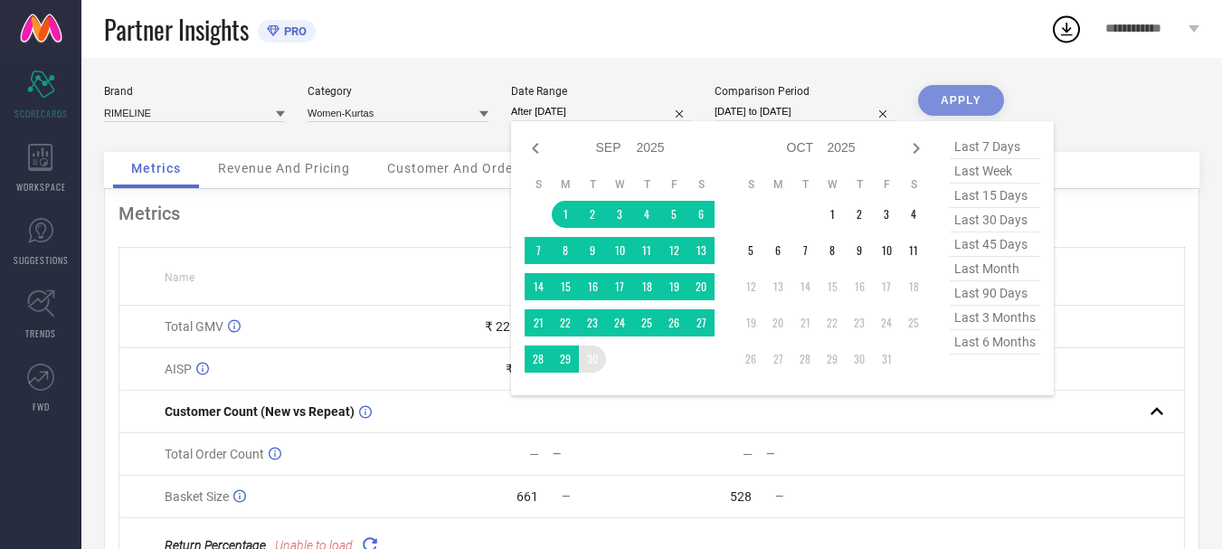
type input "[DATE] to [DATE]"
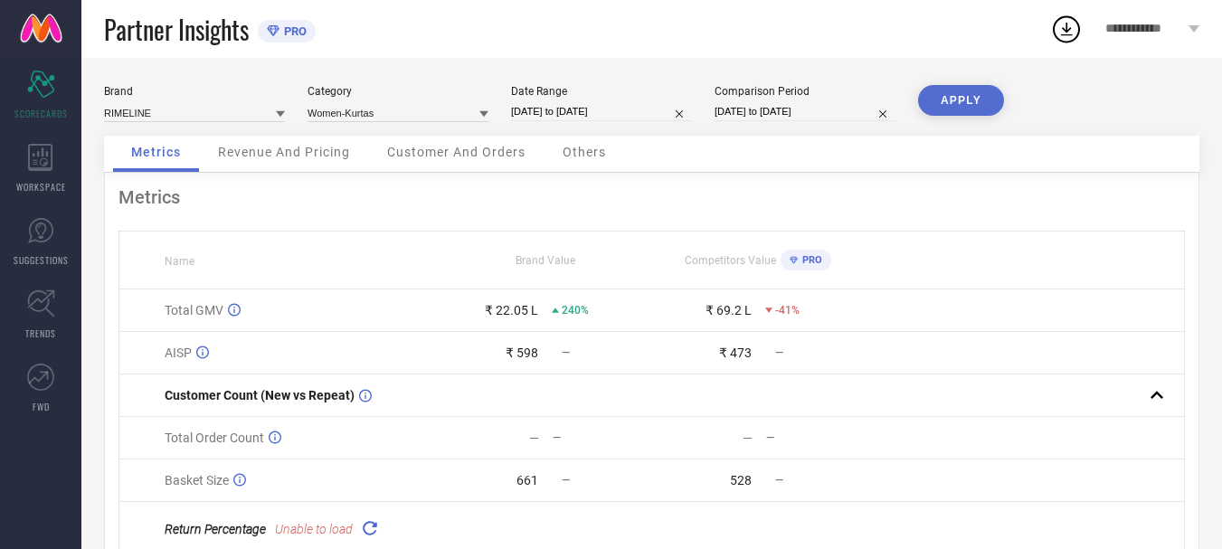
click at [977, 100] on button "APPLY" at bounding box center [961, 100] width 86 height 31
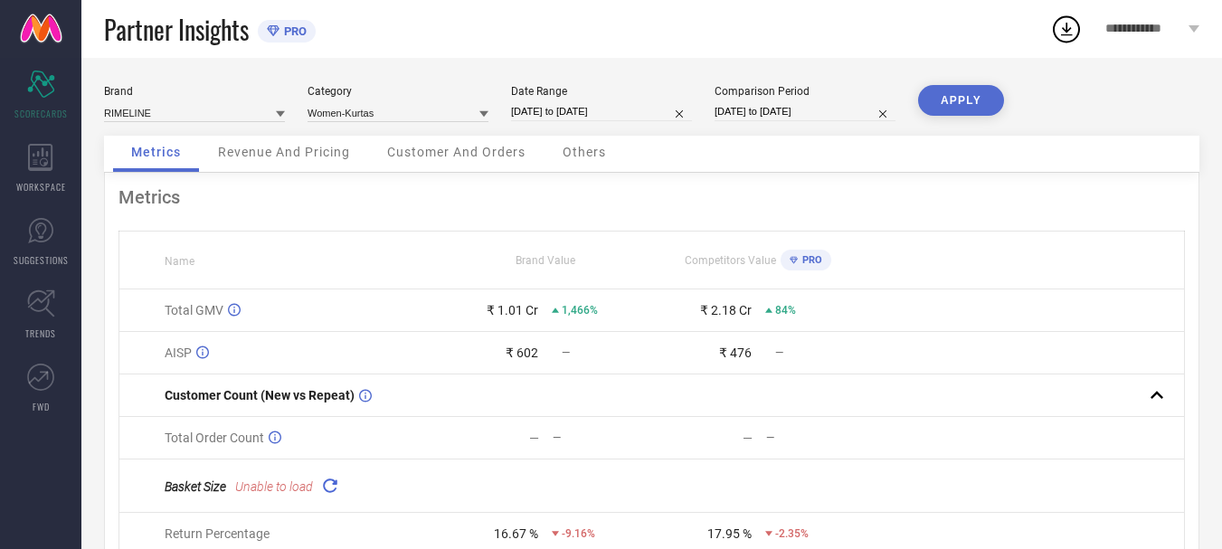
click at [794, 106] on input "01-10-2024 to 11-10-2024" at bounding box center [805, 111] width 181 height 19
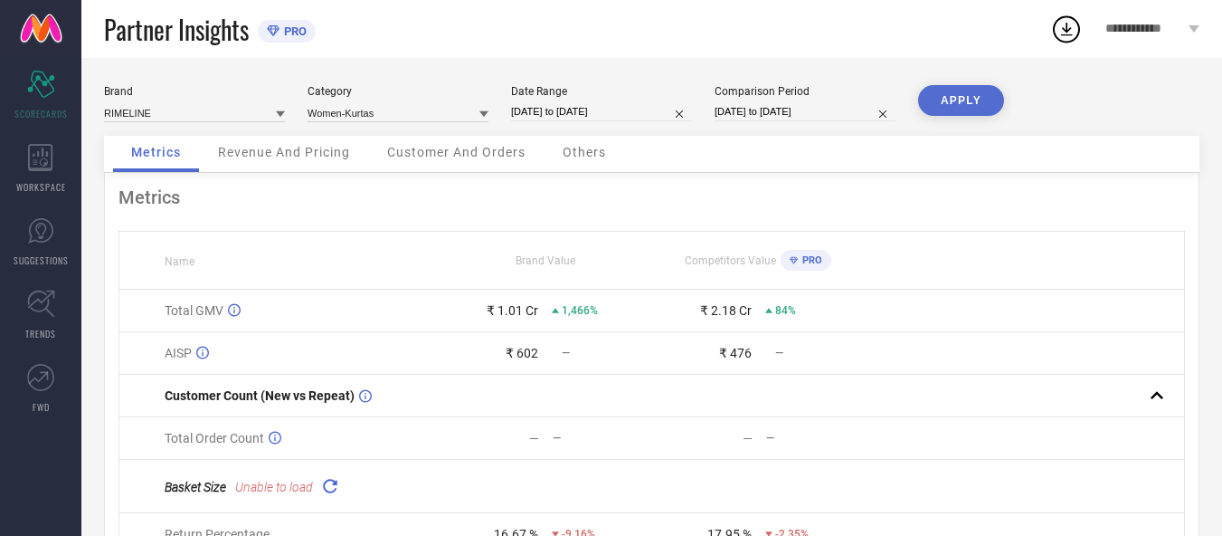
select select "9"
select select "2024"
select select "10"
select select "2024"
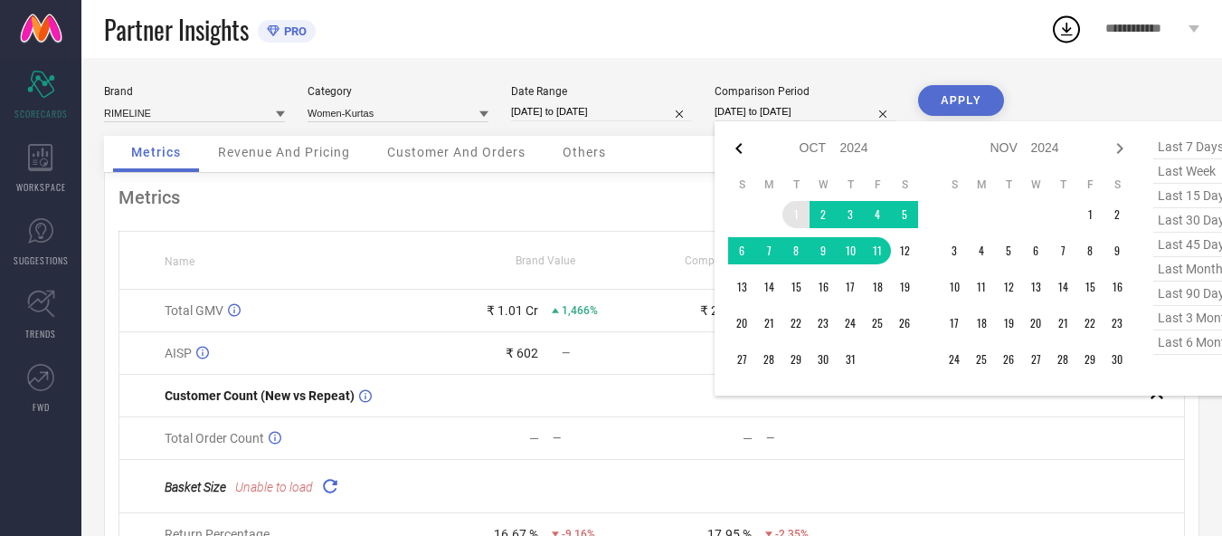
click at [741, 151] on icon at bounding box center [739, 149] width 22 height 22
select select "8"
select select "2024"
select select "9"
select select "2024"
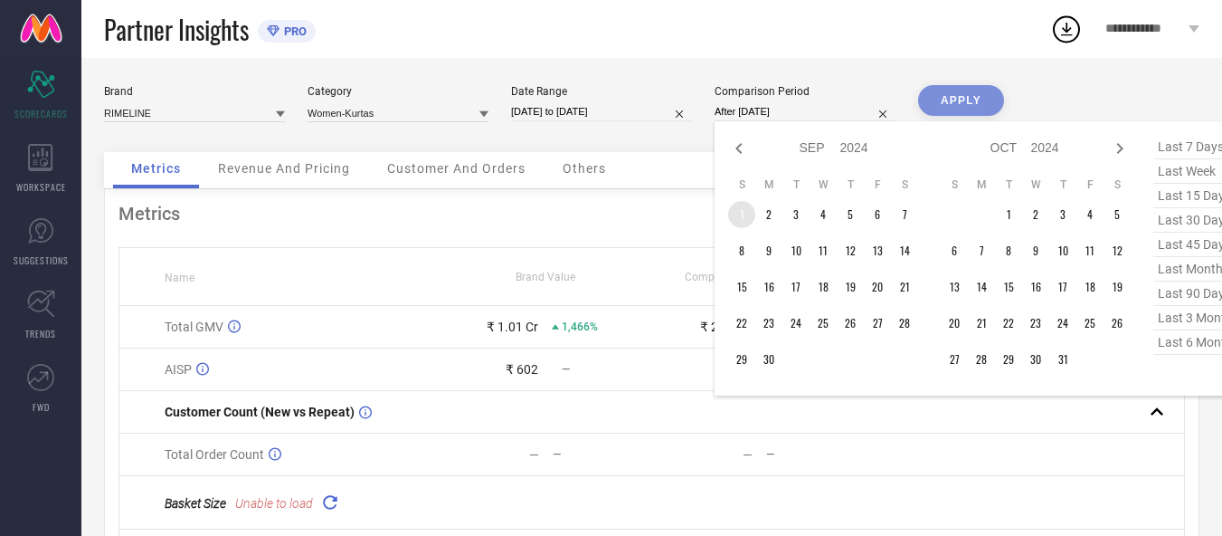
click at [741, 206] on td "1" at bounding box center [741, 214] width 27 height 27
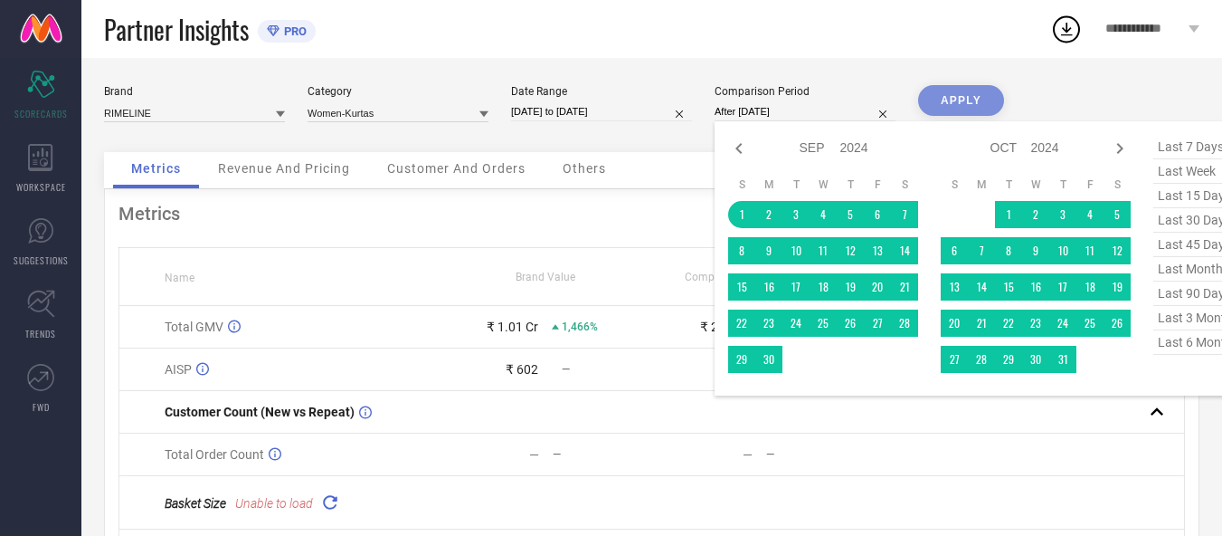
type input "01-09-2024 to 30-09-2024"
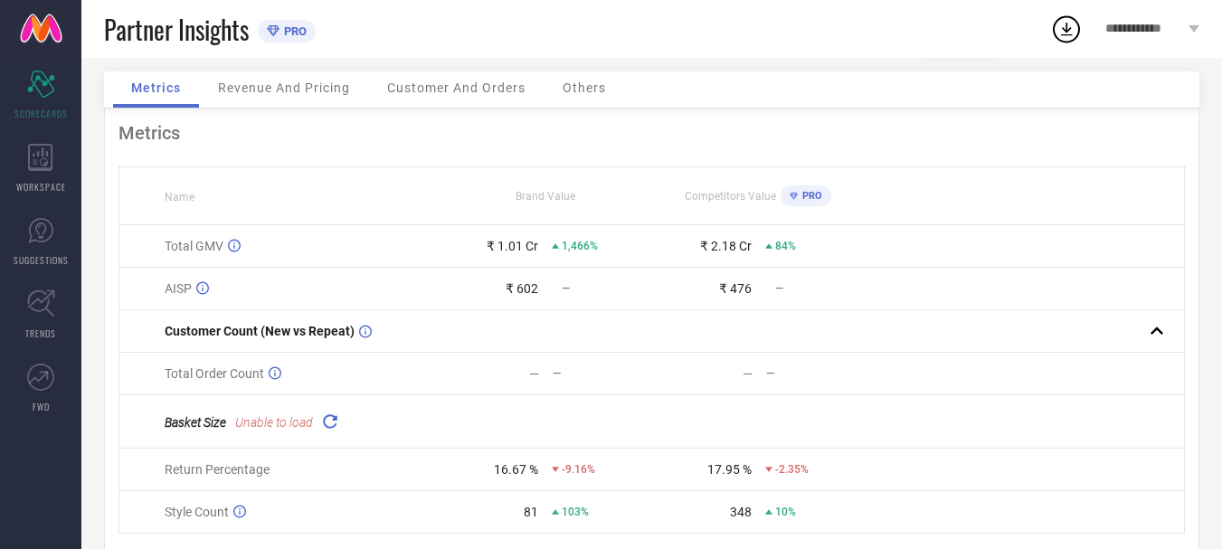
scroll to position [90, 0]
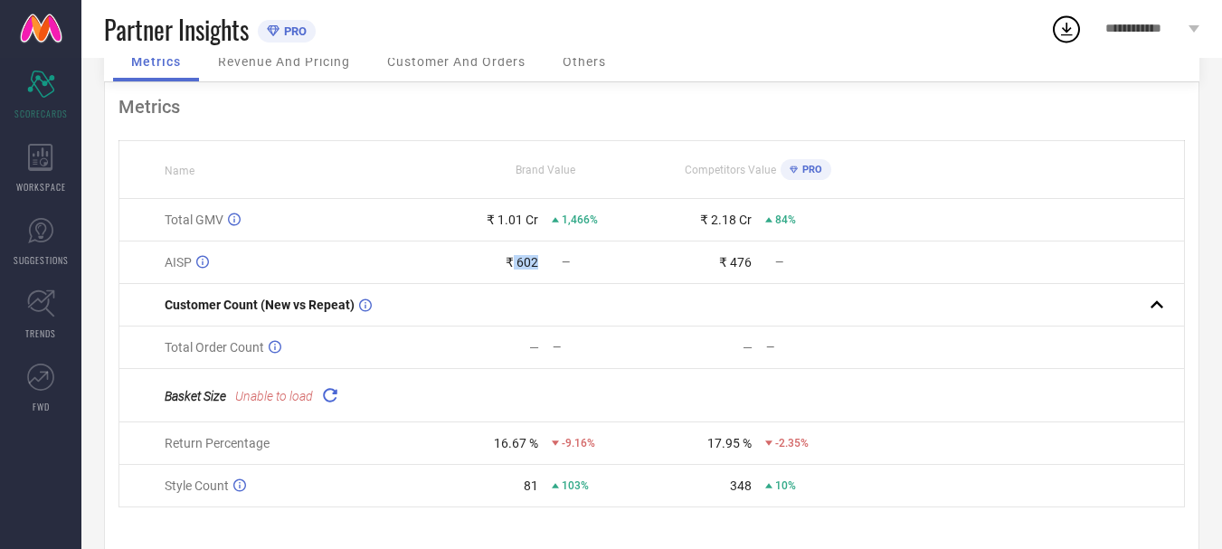
drag, startPoint x: 550, startPoint y: 270, endPoint x: 514, endPoint y: 262, distance: 36.9
click at [514, 262] on div "₹ 602 —" at bounding box center [546, 262] width 212 height 14
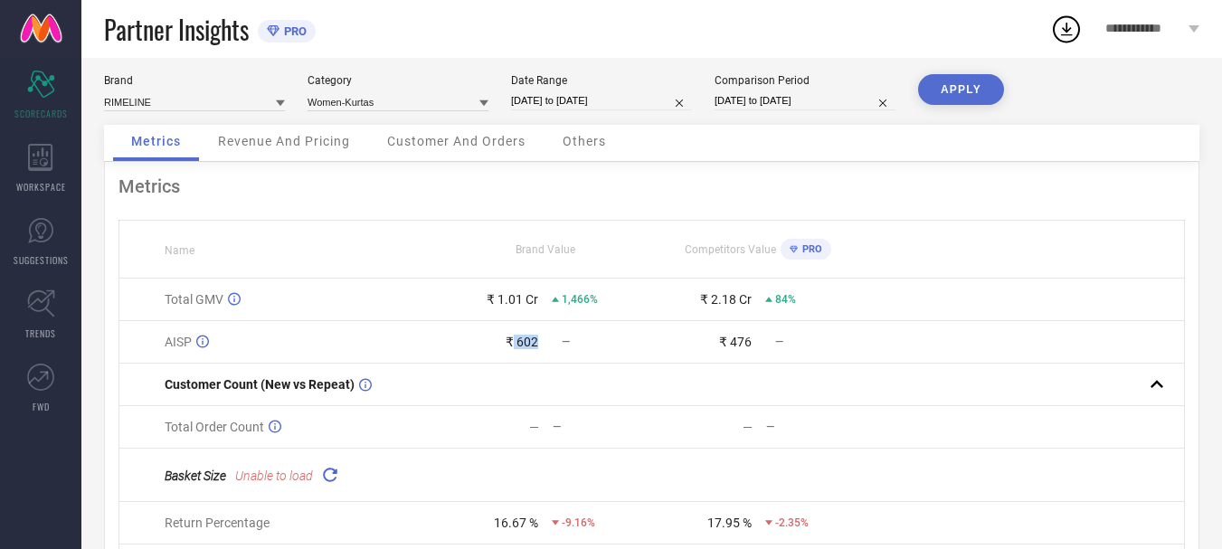
scroll to position [0, 0]
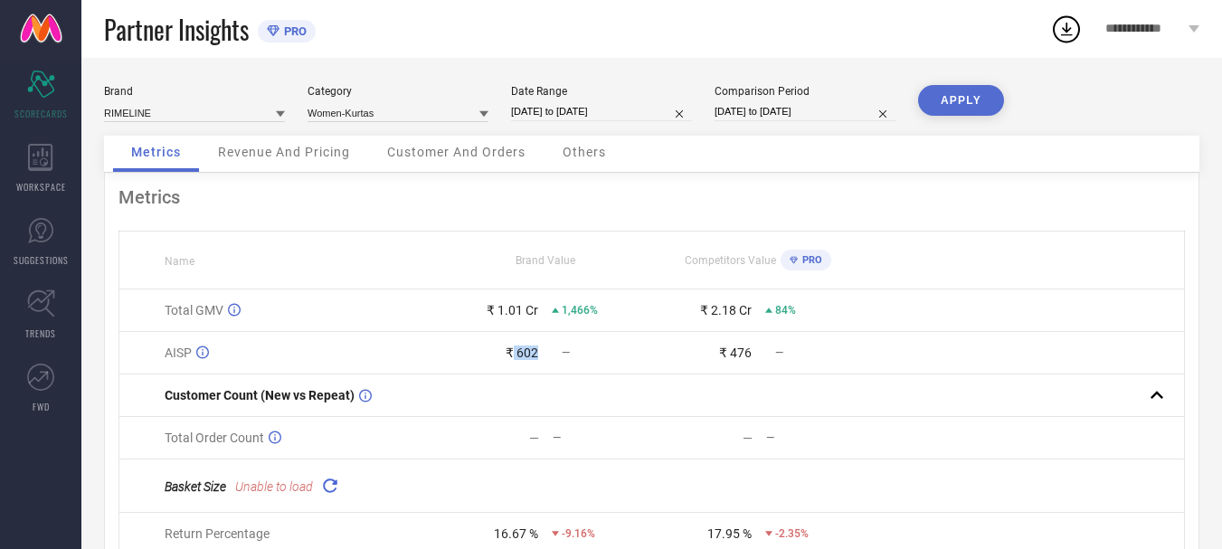
click at [575, 108] on input "[DATE] to [DATE]" at bounding box center [601, 111] width 181 height 19
select select "8"
select select "2025"
select select "9"
select select "2025"
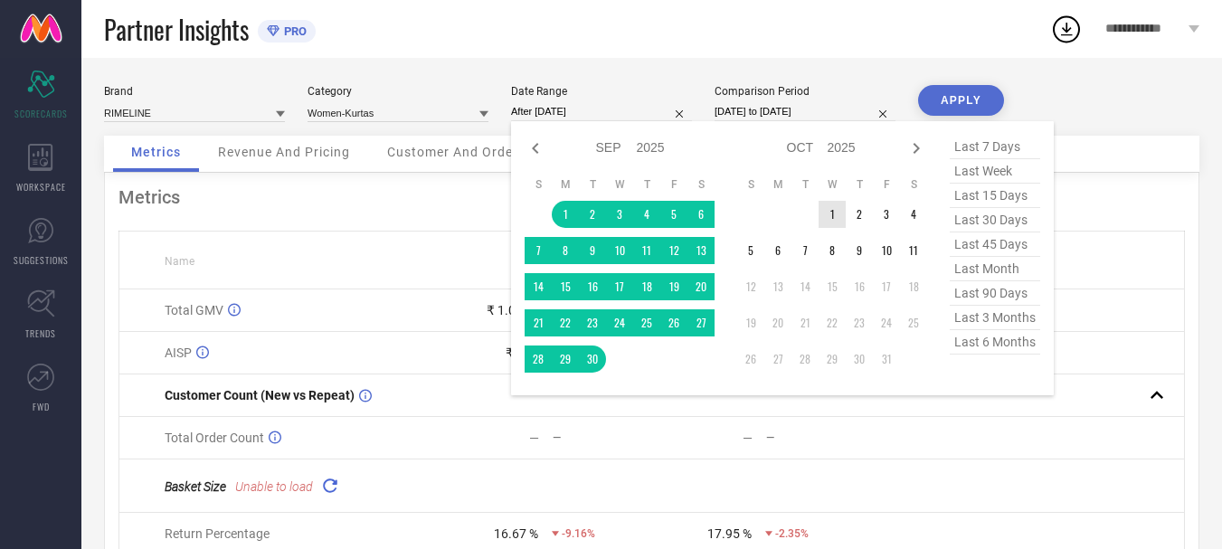
drag, startPoint x: 828, startPoint y: 209, endPoint x: 892, endPoint y: 244, distance: 73.3
click at [828, 210] on td "1" at bounding box center [832, 214] width 27 height 27
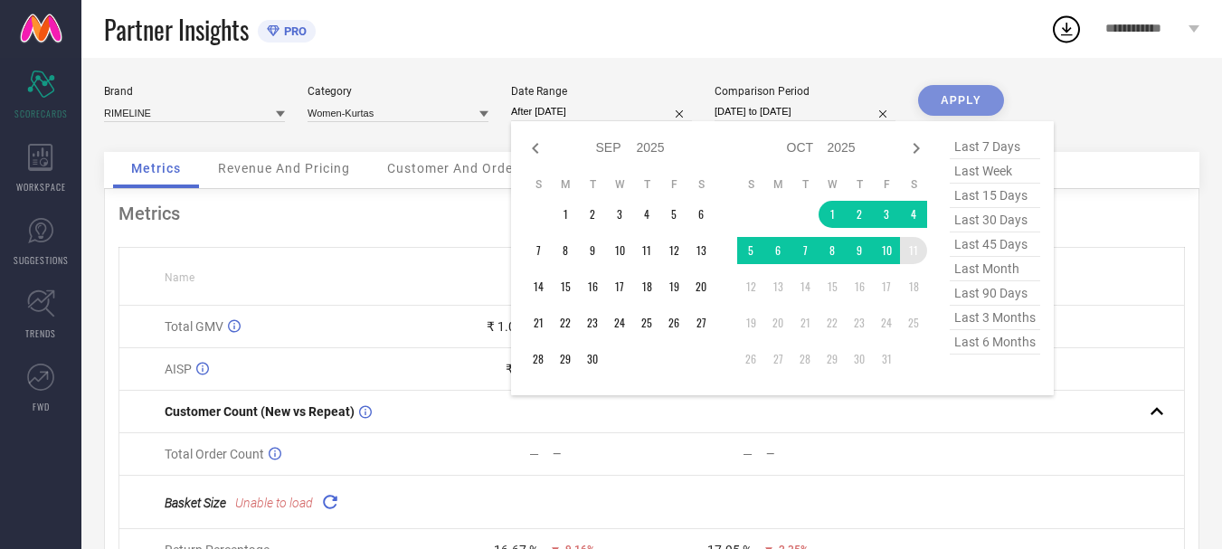
type input "01-10-2025 to 11-10-2025"
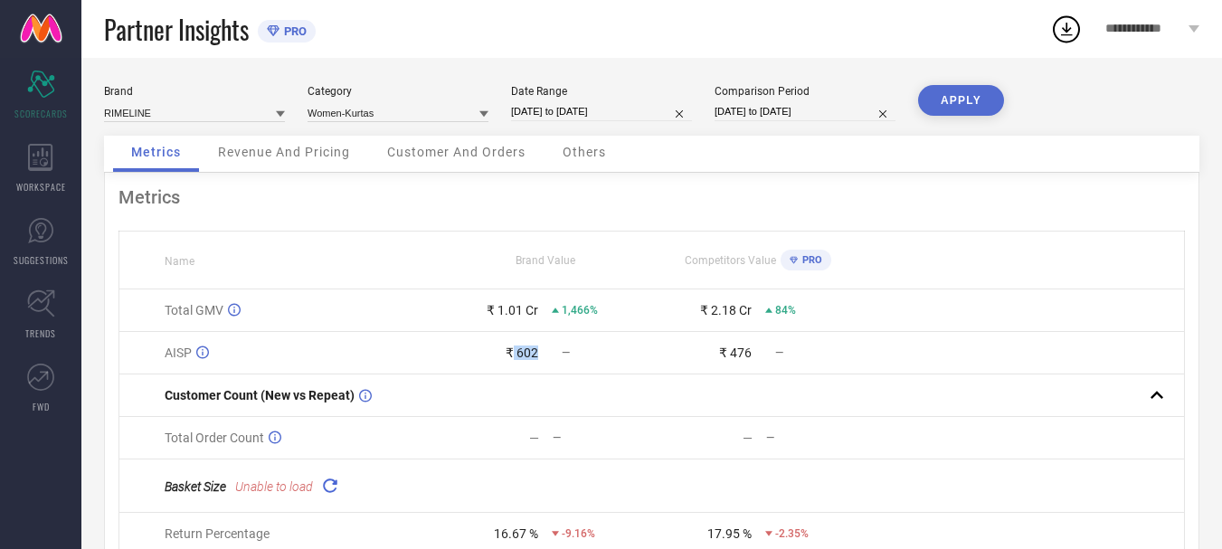
click at [741, 110] on input "01-09-2024 to 30-09-2024" at bounding box center [805, 111] width 181 height 19
select select "8"
select select "2024"
select select "9"
select select "2024"
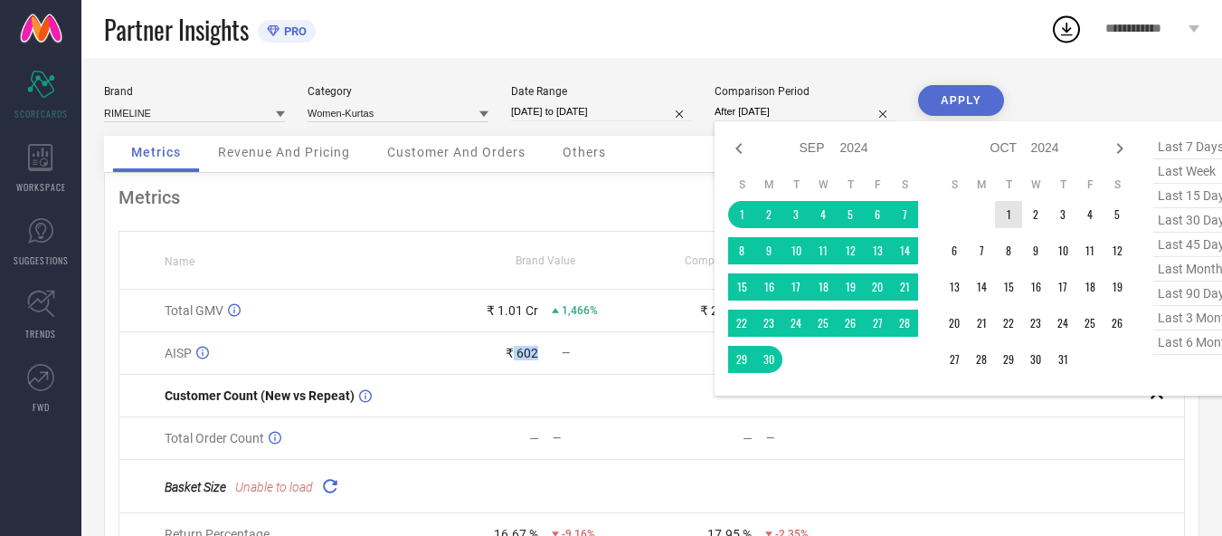
click at [1000, 211] on td "1" at bounding box center [1008, 214] width 27 height 27
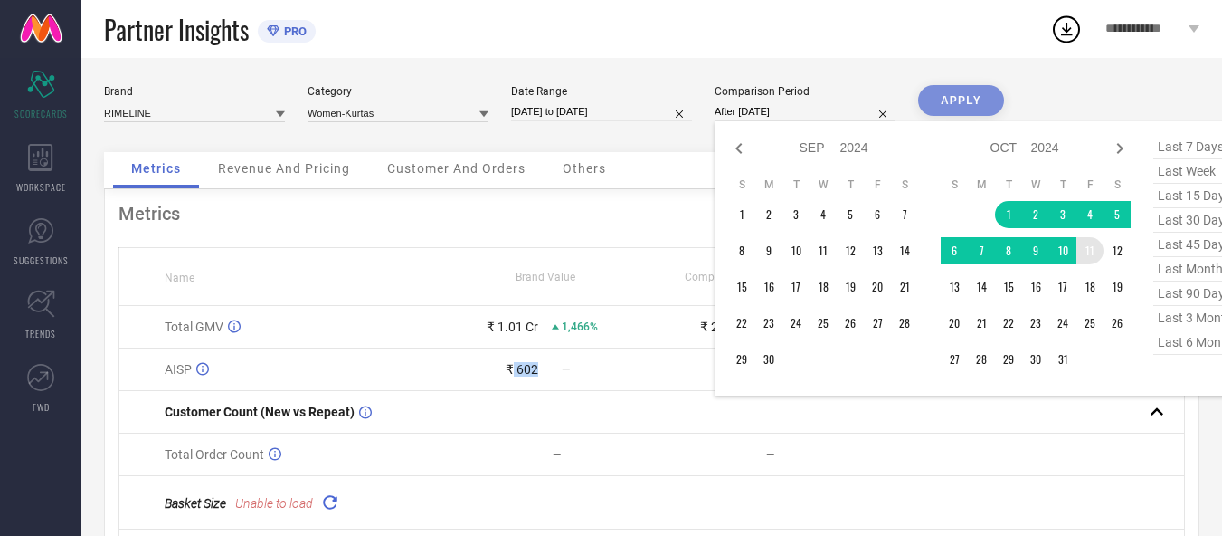
type input "01-10-2024 to 11-10-2024"
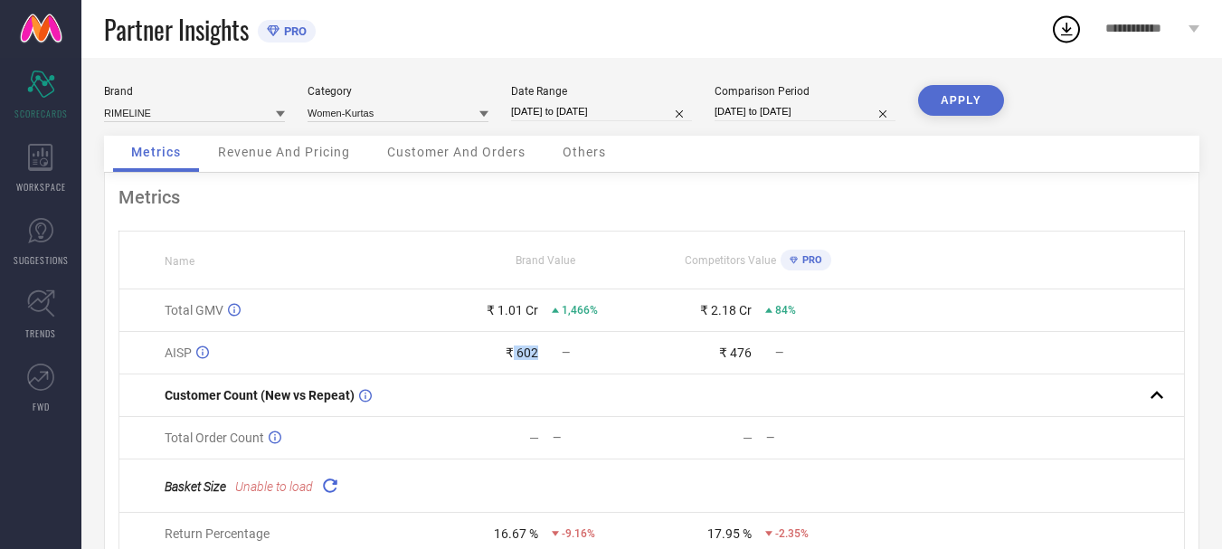
click at [920, 102] on button "APPLY" at bounding box center [961, 100] width 86 height 31
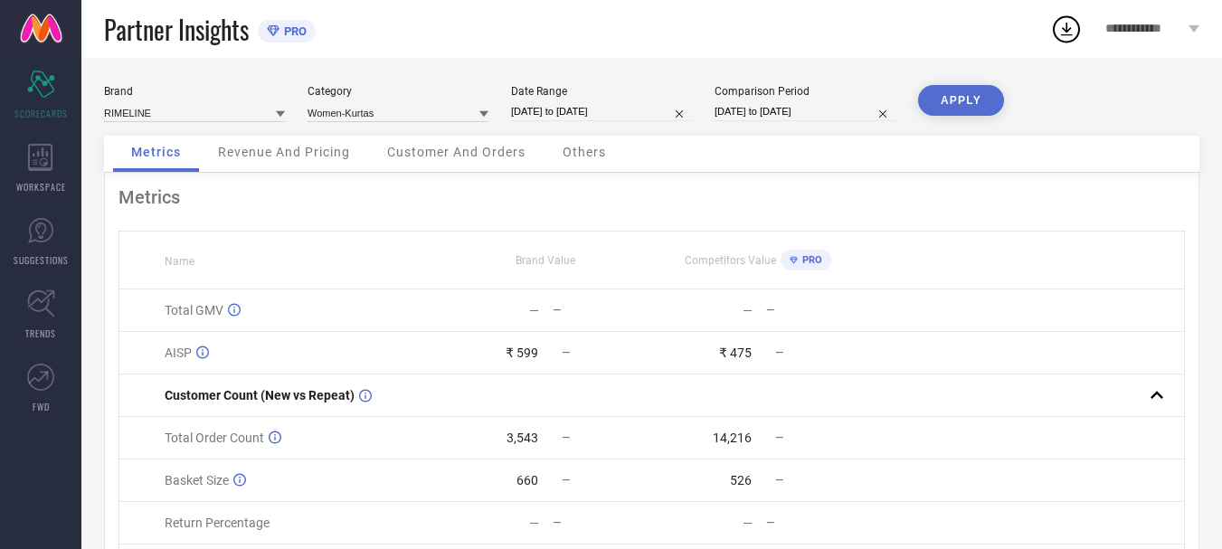
click at [949, 105] on button "APPLY" at bounding box center [961, 100] width 86 height 31
click at [396, 99] on div "Category Women-Kurtas" at bounding box center [398, 103] width 181 height 37
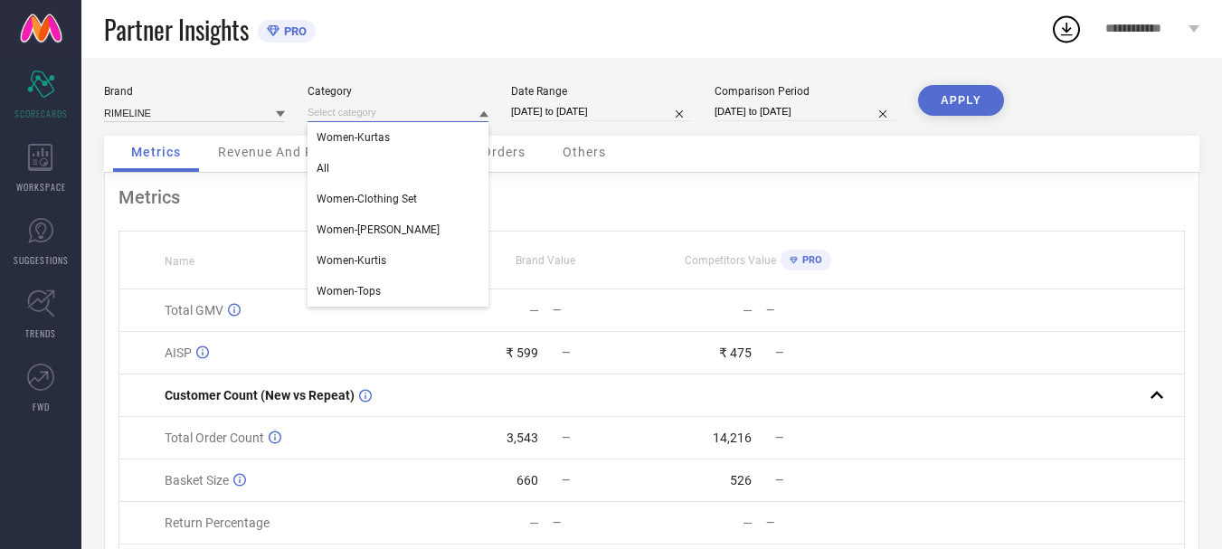
click at [396, 117] on input at bounding box center [398, 112] width 181 height 19
click at [375, 168] on div "All" at bounding box center [398, 168] width 181 height 31
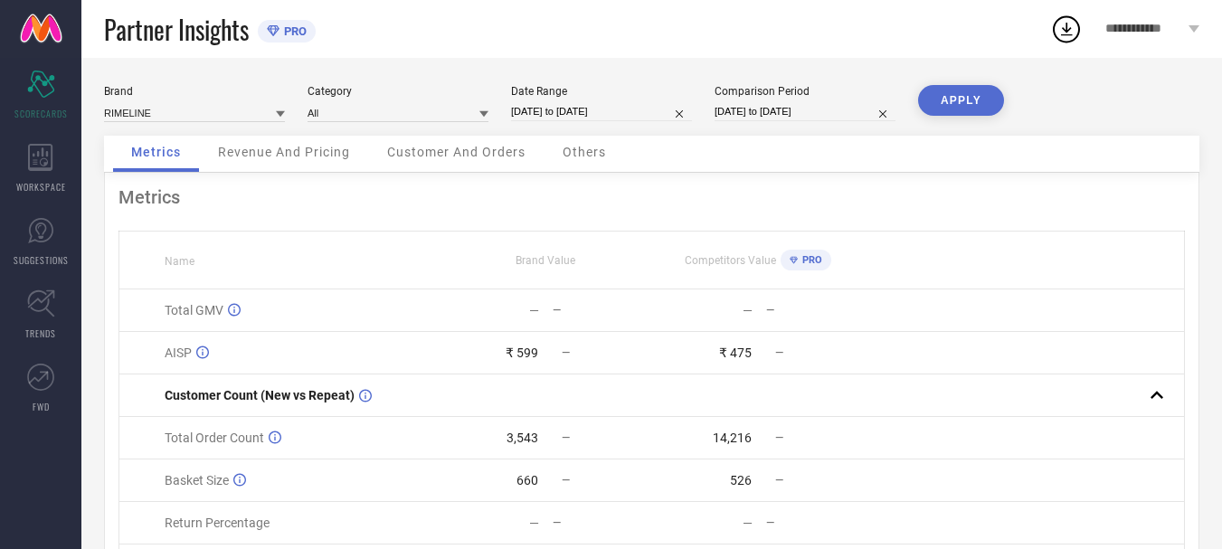
click at [938, 103] on button "APPLY" at bounding box center [961, 100] width 86 height 31
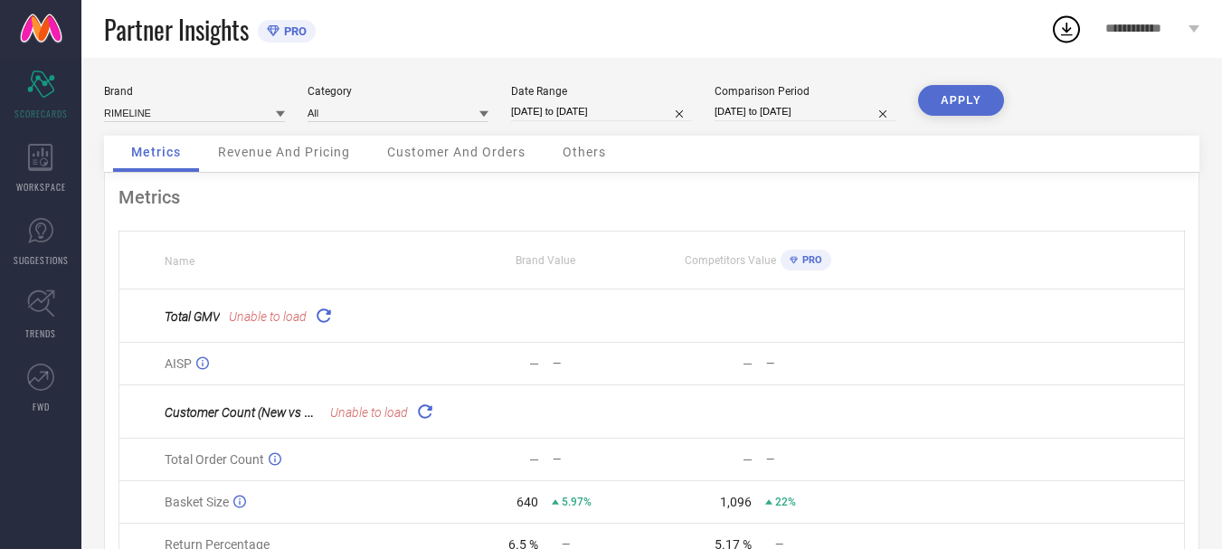
click at [326, 318] on icon at bounding box center [323, 315] width 21 height 21
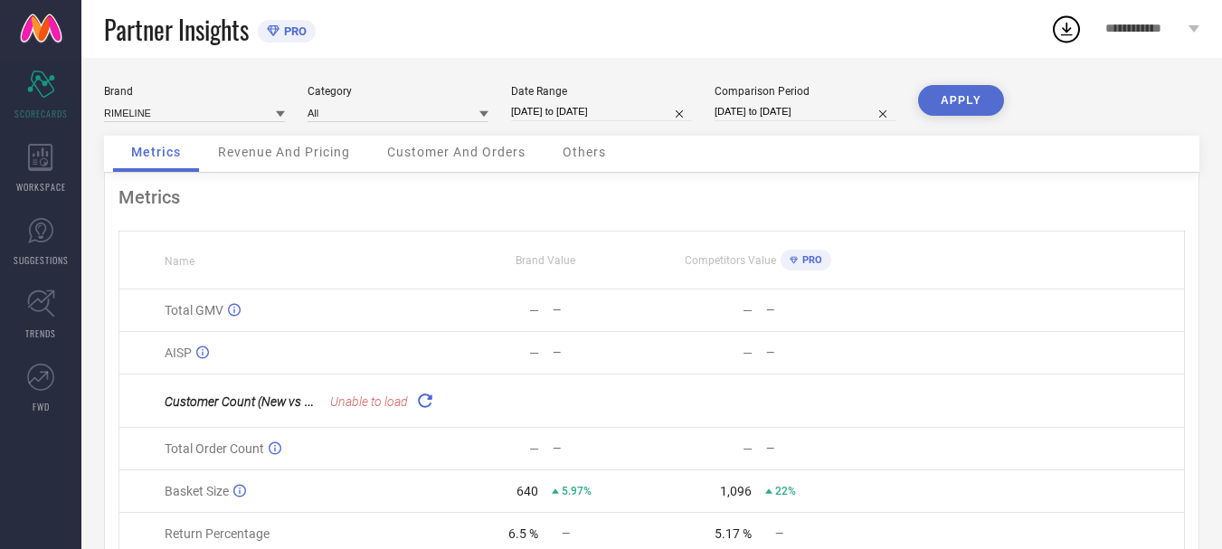
click at [427, 406] on icon at bounding box center [424, 400] width 21 height 21
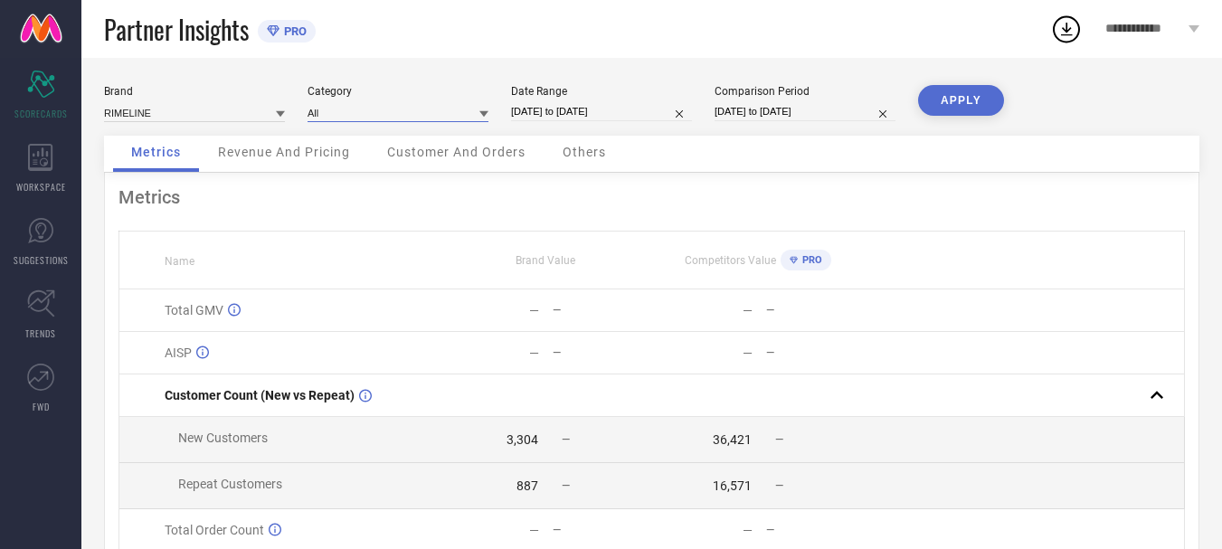
click at [422, 110] on input at bounding box center [398, 112] width 181 height 19
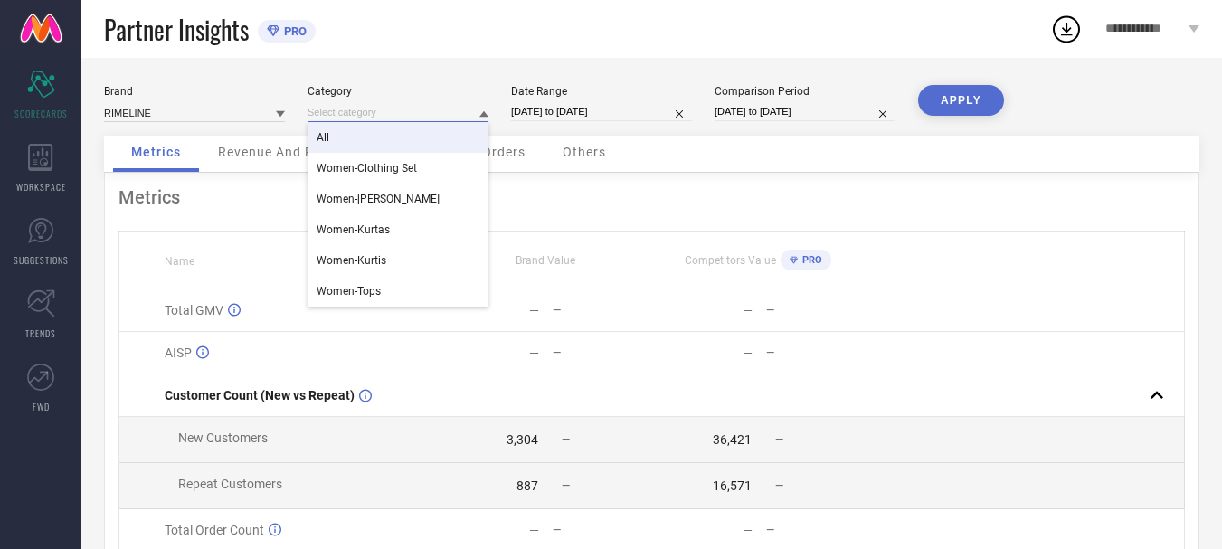
click at [586, 109] on input "01-10-2025 to 11-10-2025" at bounding box center [601, 111] width 181 height 19
select select "9"
select select "2025"
select select "10"
select select "2025"
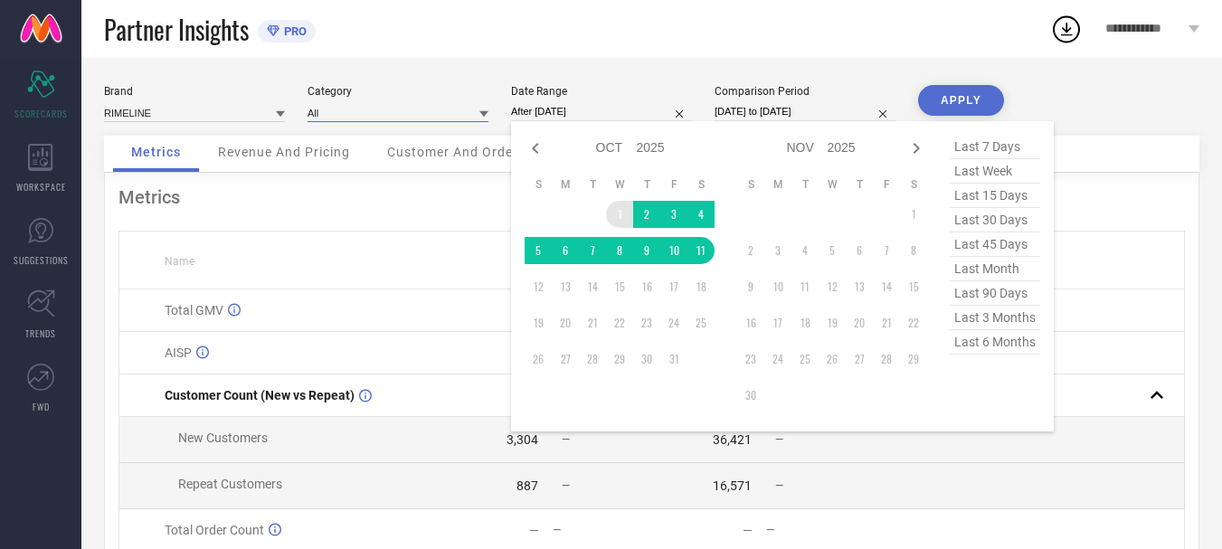
click at [620, 220] on td "1" at bounding box center [619, 214] width 27 height 27
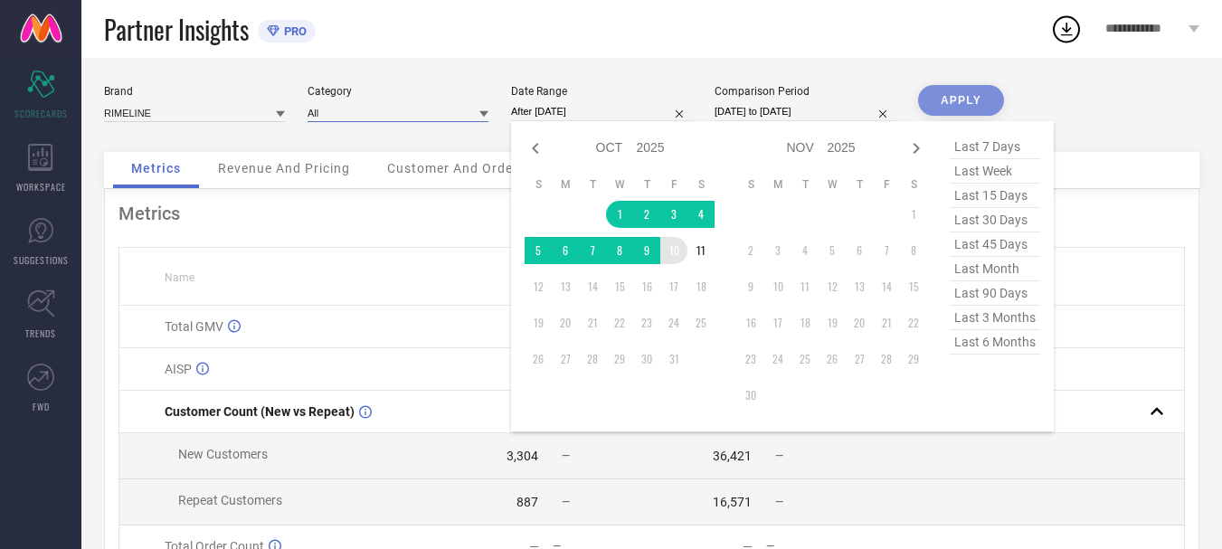
type input "01-10-2025 to 10-10-2025"
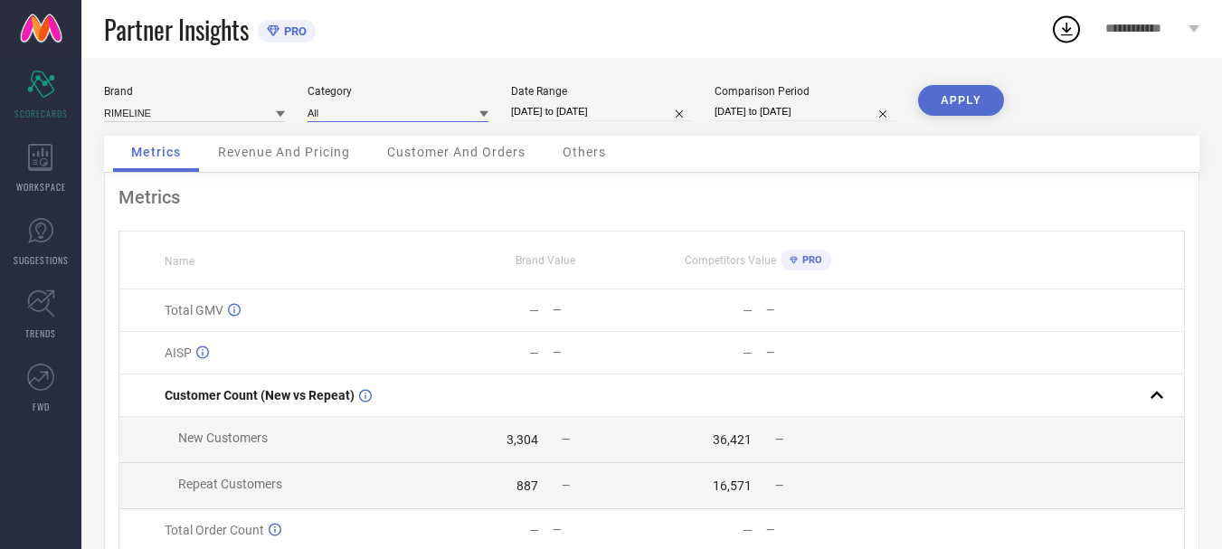
select select "9"
select select "2024"
select select "10"
select select "2024"
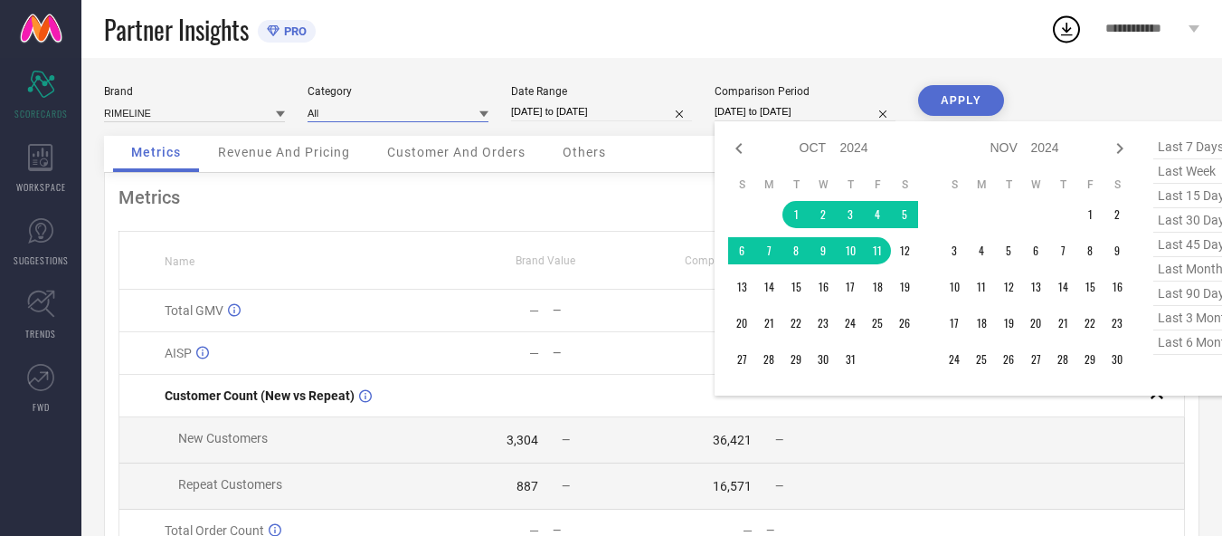
click at [783, 109] on input "01-10-2024 to 11-10-2024" at bounding box center [805, 111] width 181 height 19
click at [806, 213] on td "1" at bounding box center [796, 214] width 27 height 27
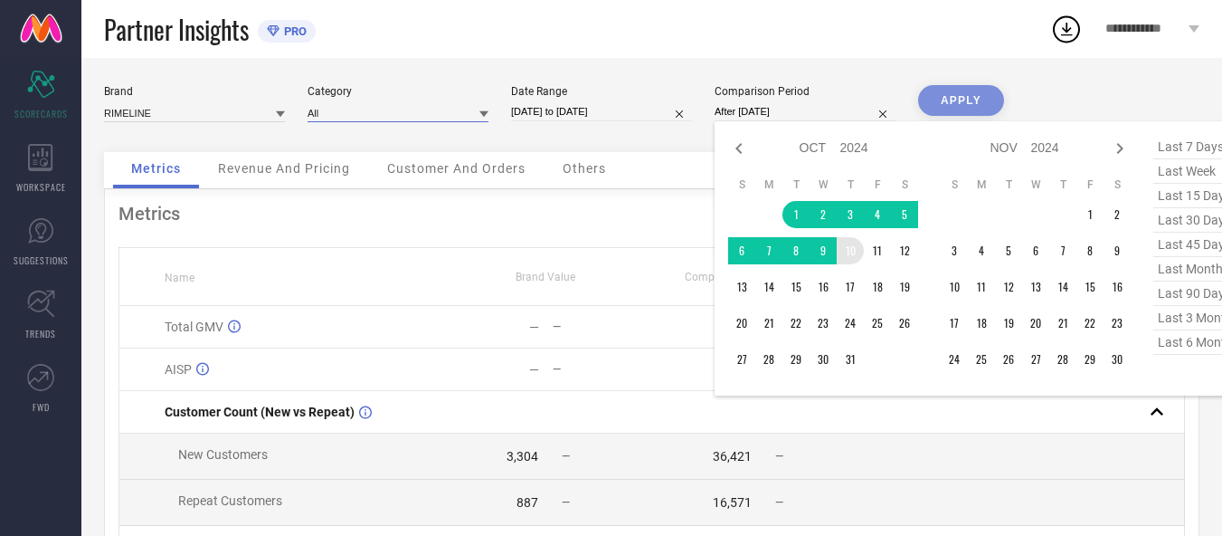
type input "01-10-2024 to 10-10-2024"
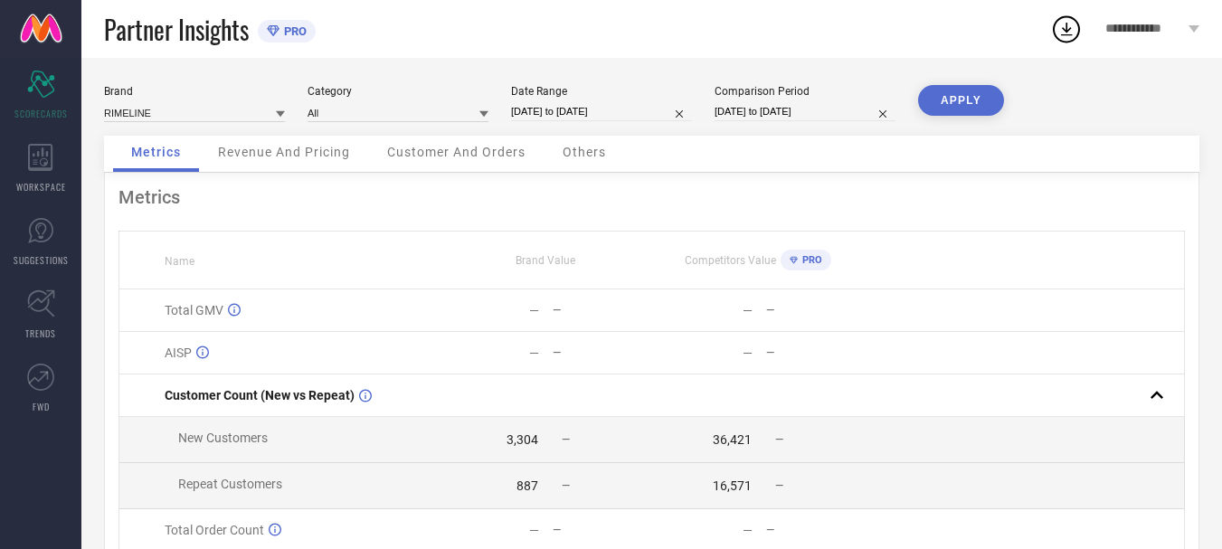
click at [968, 104] on button "APPLY" at bounding box center [961, 100] width 86 height 31
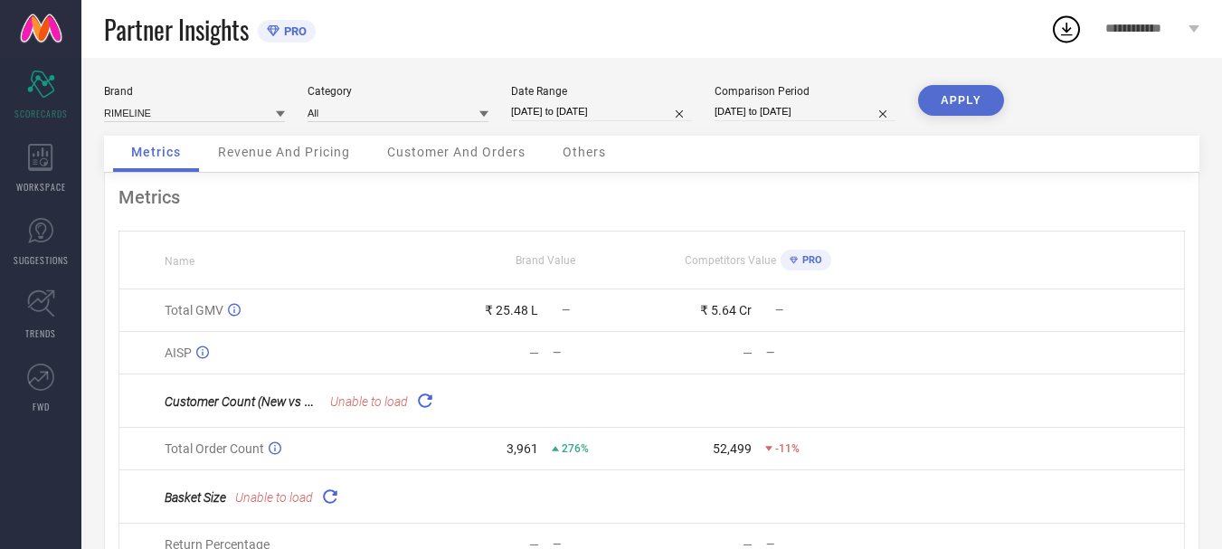
select select "9"
select select "2024"
select select "10"
select select "2024"
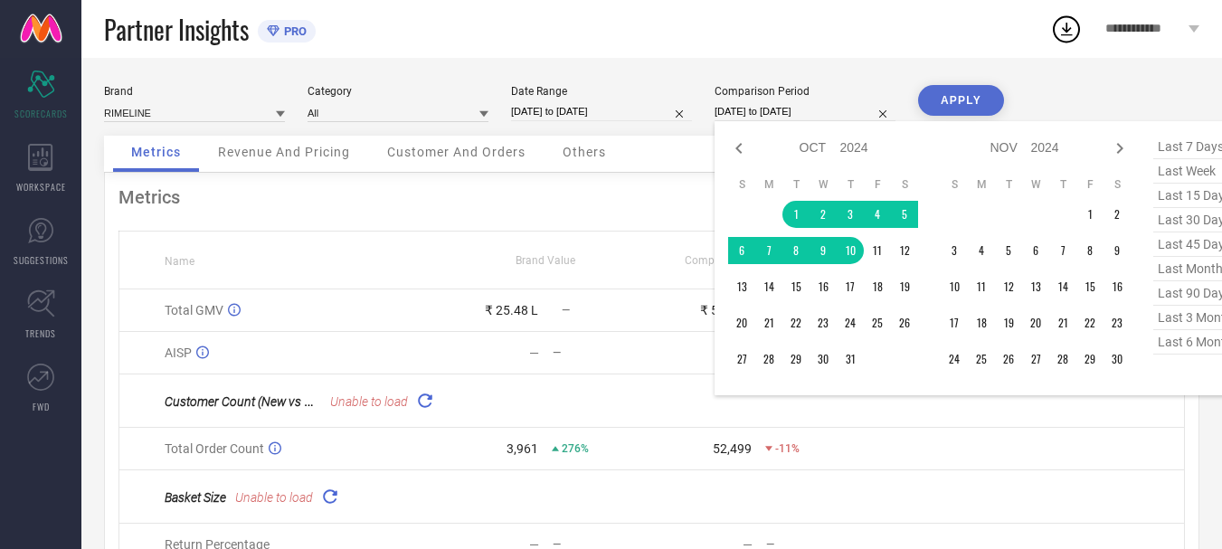
click at [776, 116] on input "01-10-2024 to 10-10-2024" at bounding box center [805, 111] width 181 height 19
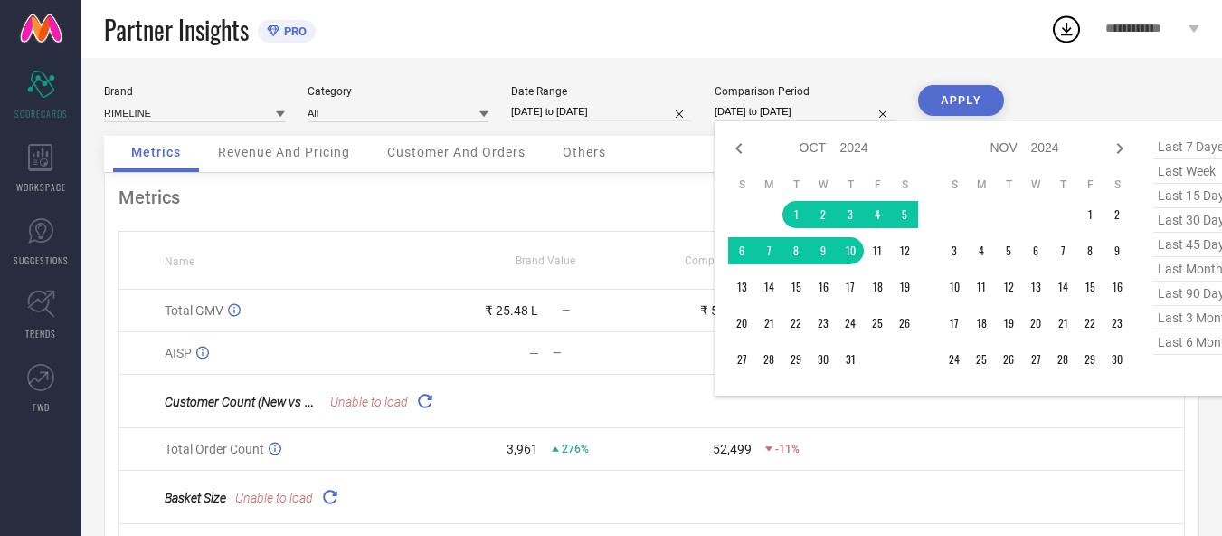
click at [1038, 149] on select "2014 2015 2016 2017 2018 2019 2020 2021 2022 2023 2024 2025 2026 2027 2028 2029…" at bounding box center [1045, 148] width 29 height 26
select select "9"
select select "2025"
select select "10"
select select "2025"
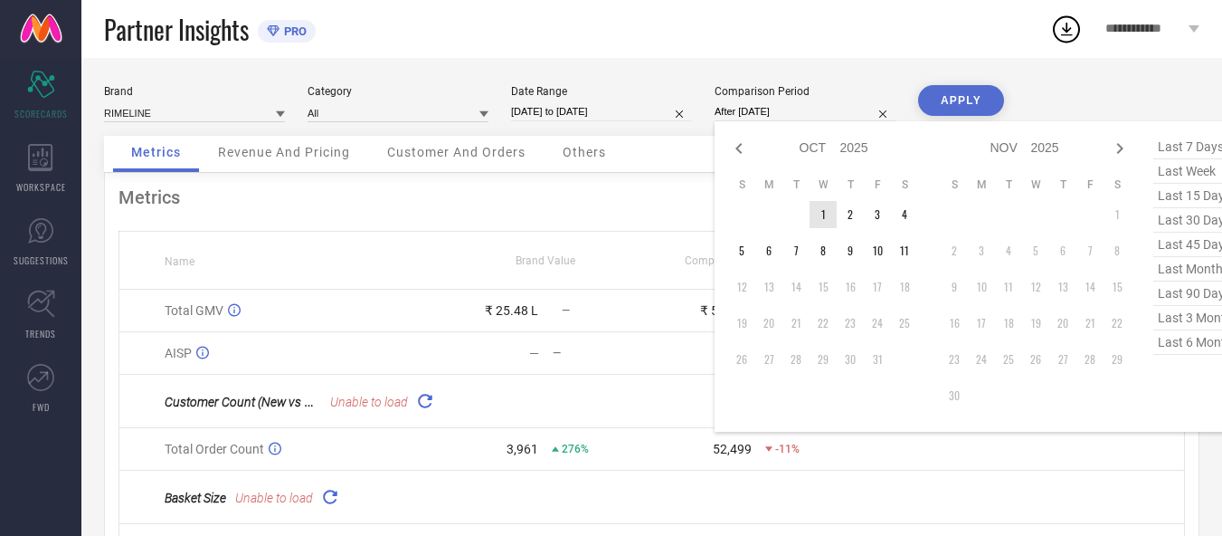
click at [821, 208] on td "1" at bounding box center [823, 214] width 27 height 27
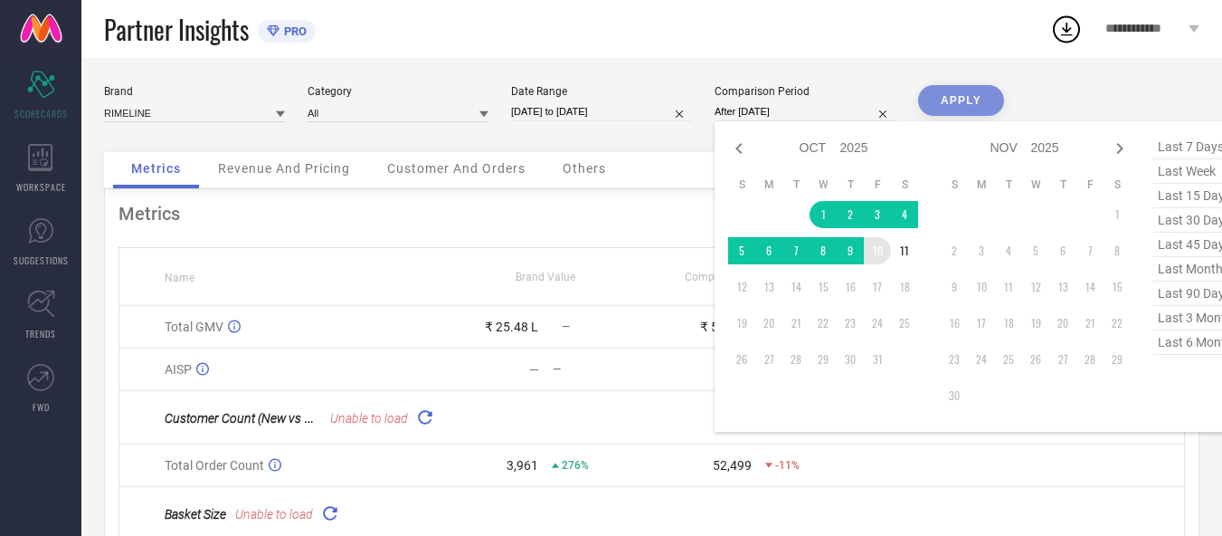
type input "01-10-2025 to 10-10-2025"
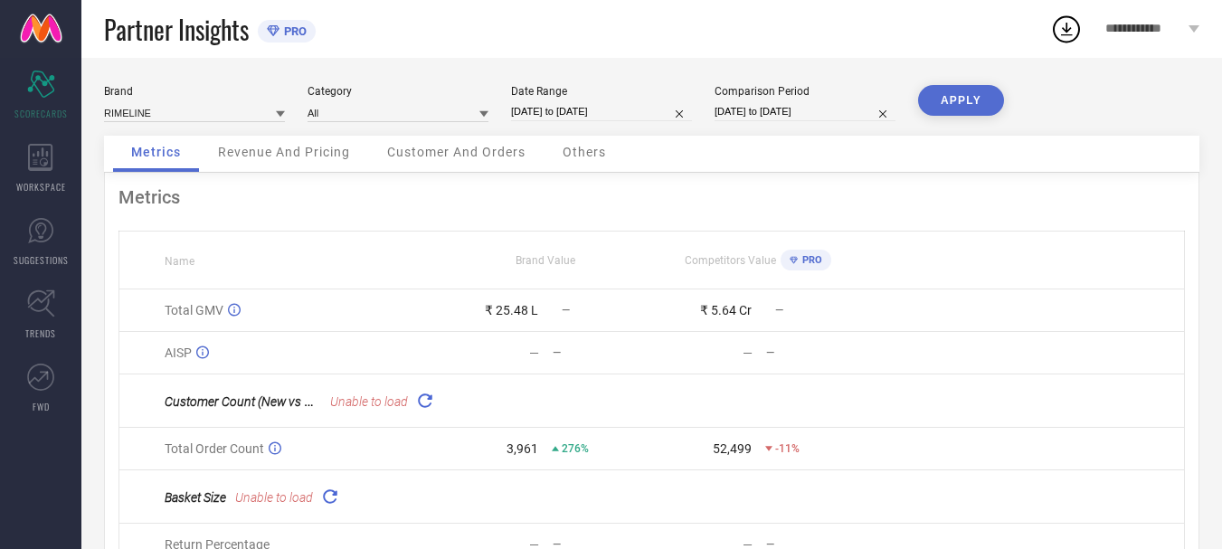
click at [964, 100] on button "APPLY" at bounding box center [961, 100] width 86 height 31
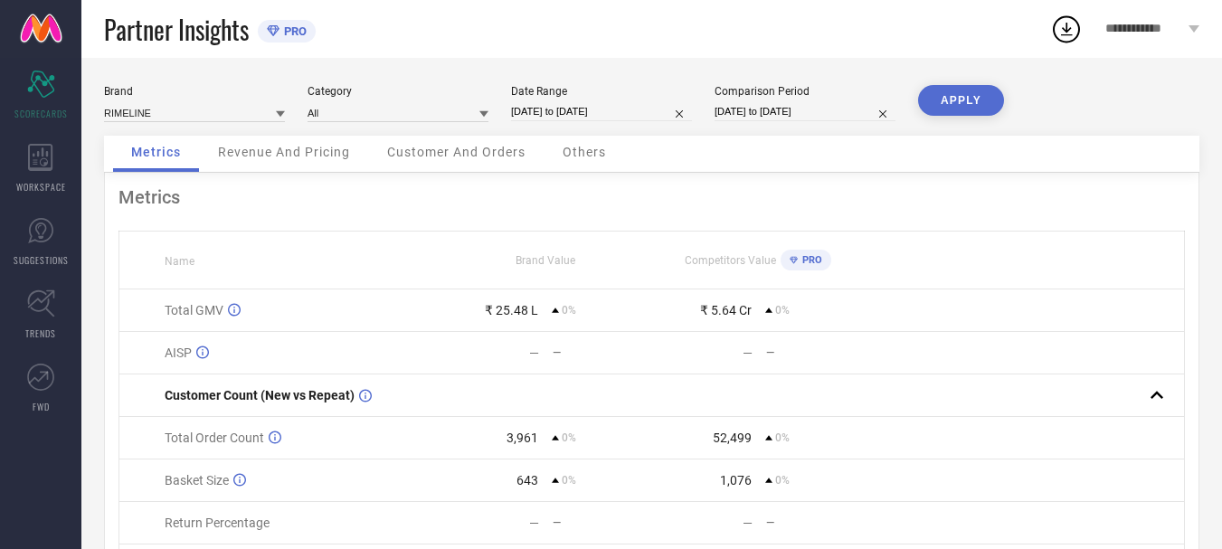
click at [963, 100] on button "APPLY" at bounding box center [961, 100] width 86 height 31
click at [768, 312] on icon at bounding box center [768, 310] width 7 height 5
click at [1004, 97] on div "Brand RIMELINE Category All Date Range 01-10-2025 to 10-10-2025 Comparison Peri…" at bounding box center [652, 110] width 1096 height 51
click at [955, 103] on button "APPLY" at bounding box center [961, 100] width 86 height 31
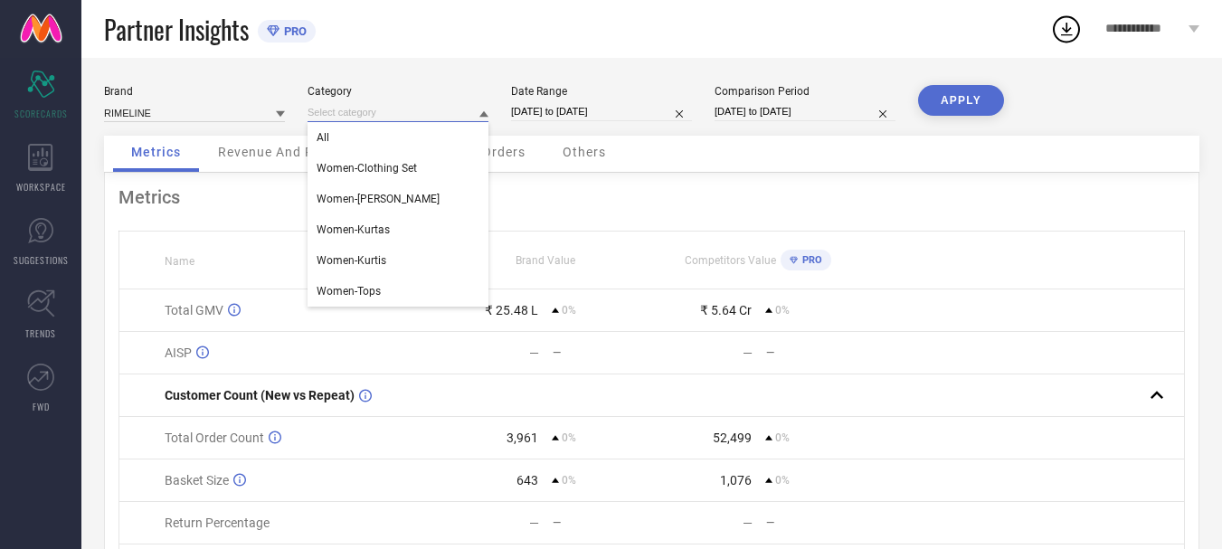
click at [350, 113] on input at bounding box center [398, 112] width 181 height 19
click at [364, 193] on div "Women-Kurta Sets" at bounding box center [398, 199] width 181 height 31
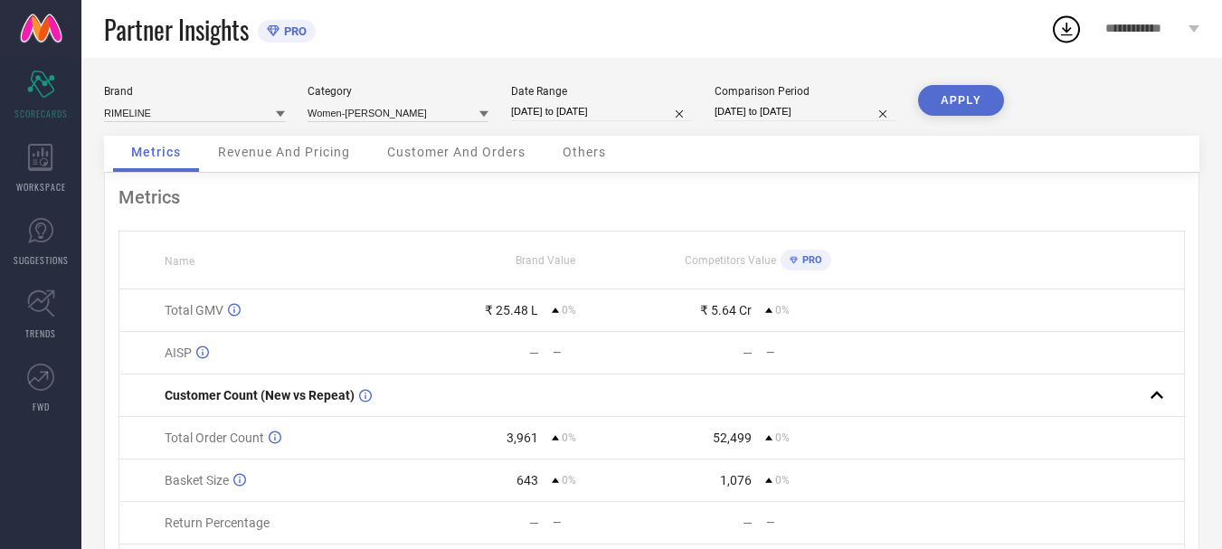
click at [975, 89] on button "APPLY" at bounding box center [961, 100] width 86 height 31
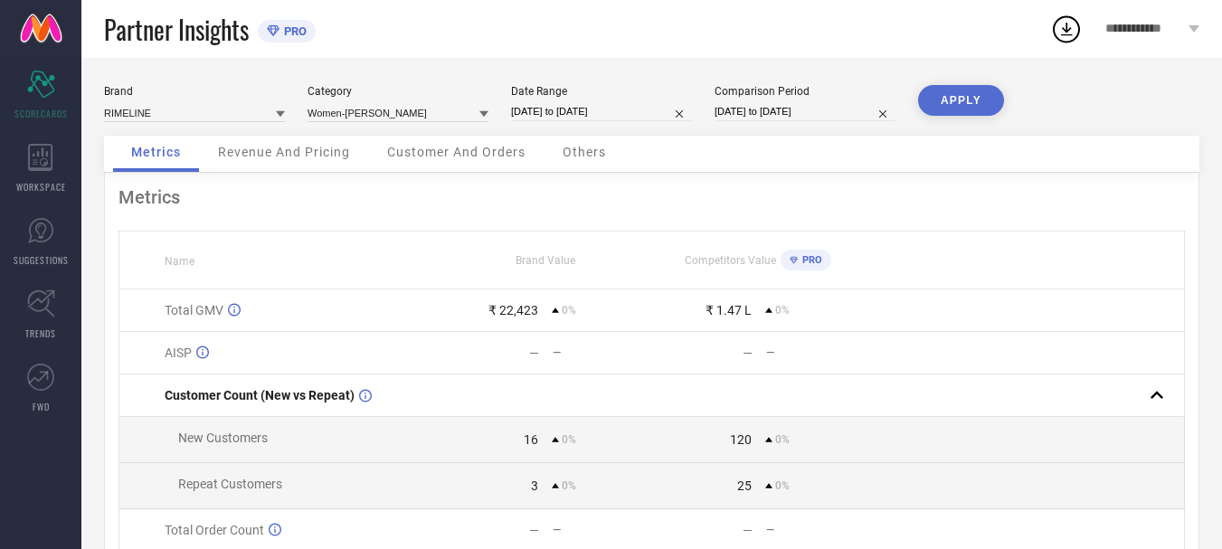
click at [974, 92] on button "APPLY" at bounding box center [961, 100] width 86 height 31
click at [438, 109] on input at bounding box center [398, 112] width 181 height 19
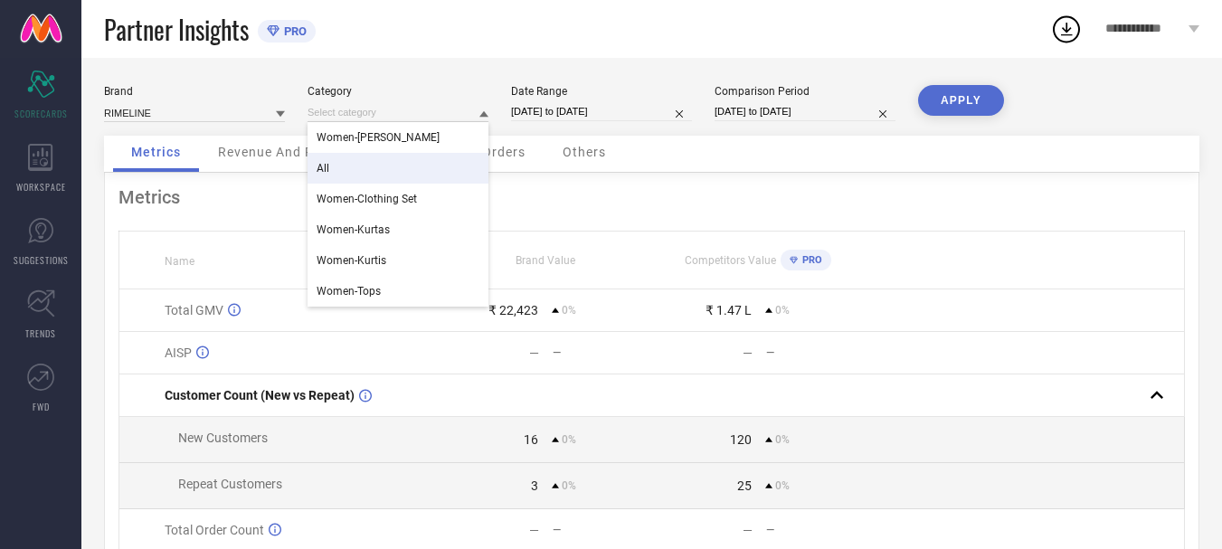
click at [399, 156] on div "All" at bounding box center [398, 168] width 181 height 31
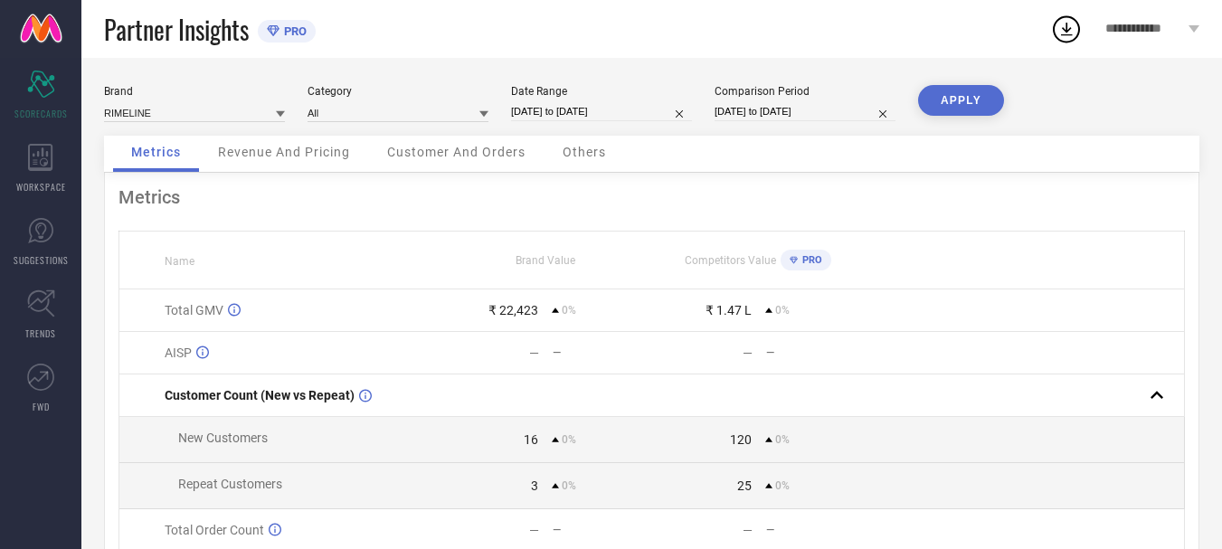
click at [953, 98] on button "APPLY" at bounding box center [961, 100] width 86 height 31
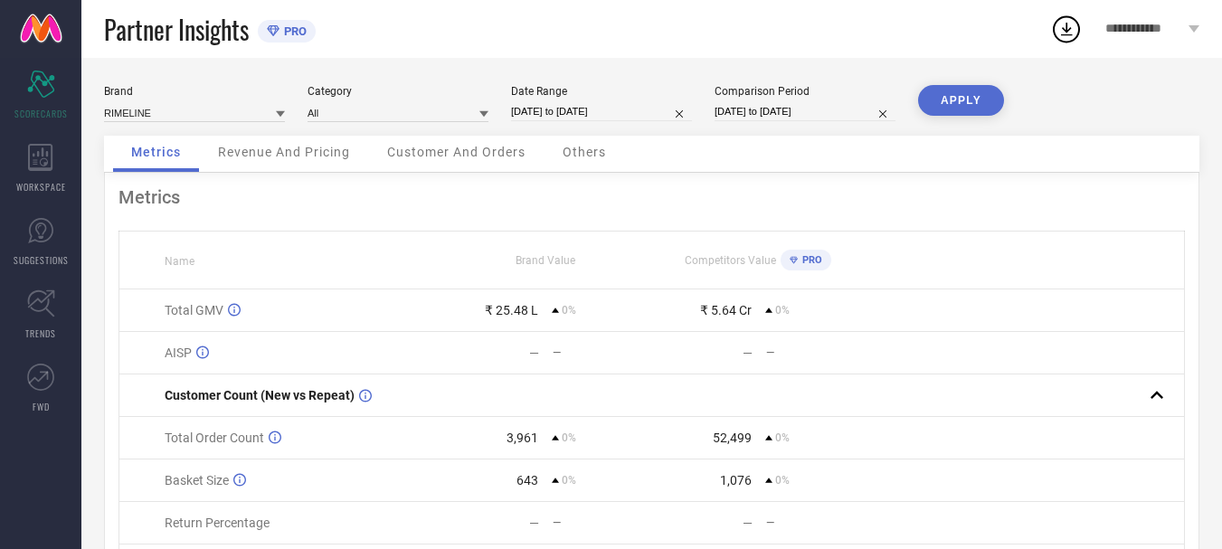
click at [953, 98] on button "APPLY" at bounding box center [961, 100] width 86 height 31
click at [192, 109] on input at bounding box center [194, 112] width 181 height 19
type input "prisca"
click at [958, 99] on button "APPLY" at bounding box center [961, 100] width 86 height 31
click at [201, 121] on input at bounding box center [194, 112] width 181 height 19
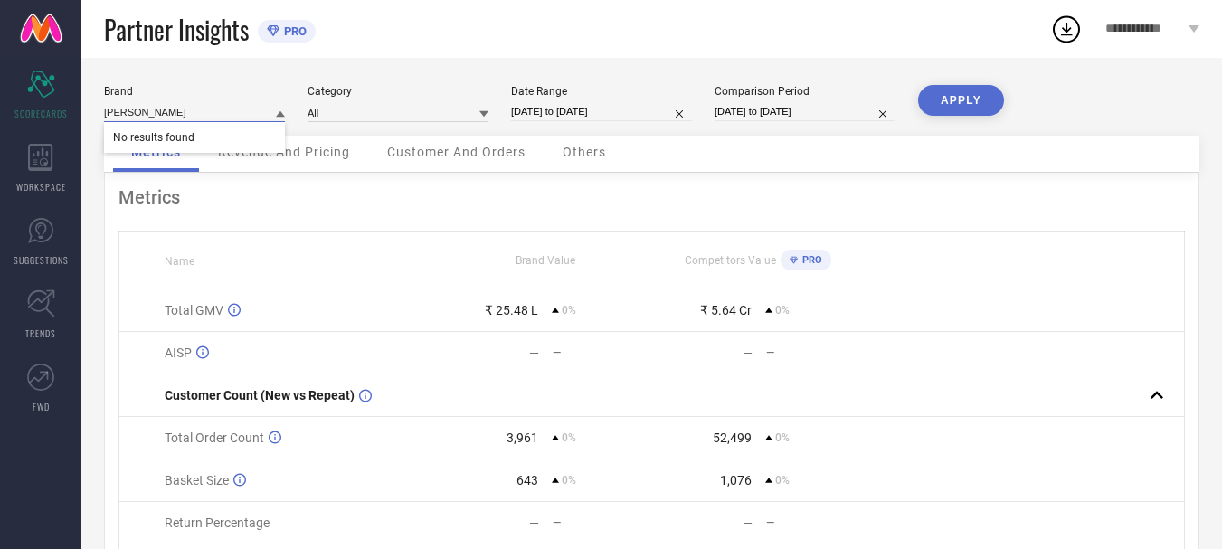
type input "MIlvia"
click at [249, 82] on div "Brand MIlvia No results found Category All Date Range 01-10-2025 to 10-10-2025 …" at bounding box center [651, 359] width 1141 height 603
click at [548, 109] on input "01-10-2025 to 10-10-2025" at bounding box center [601, 111] width 181 height 19
select select "9"
select select "2025"
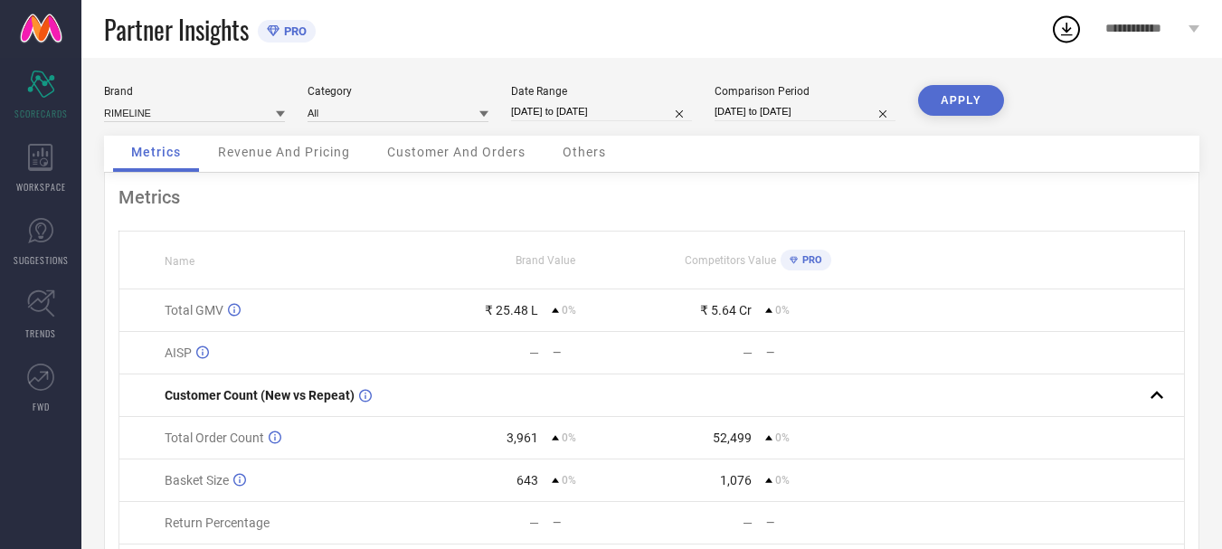
select select "10"
select select "2025"
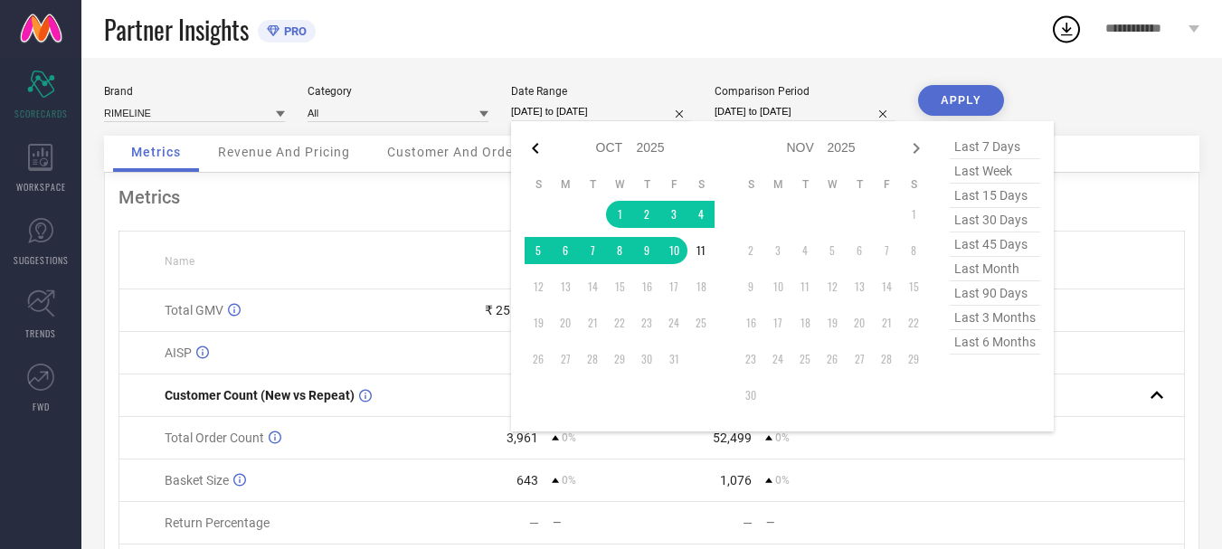
click at [537, 151] on icon at bounding box center [535, 148] width 6 height 11
select select "8"
select select "2025"
select select "9"
select select "2025"
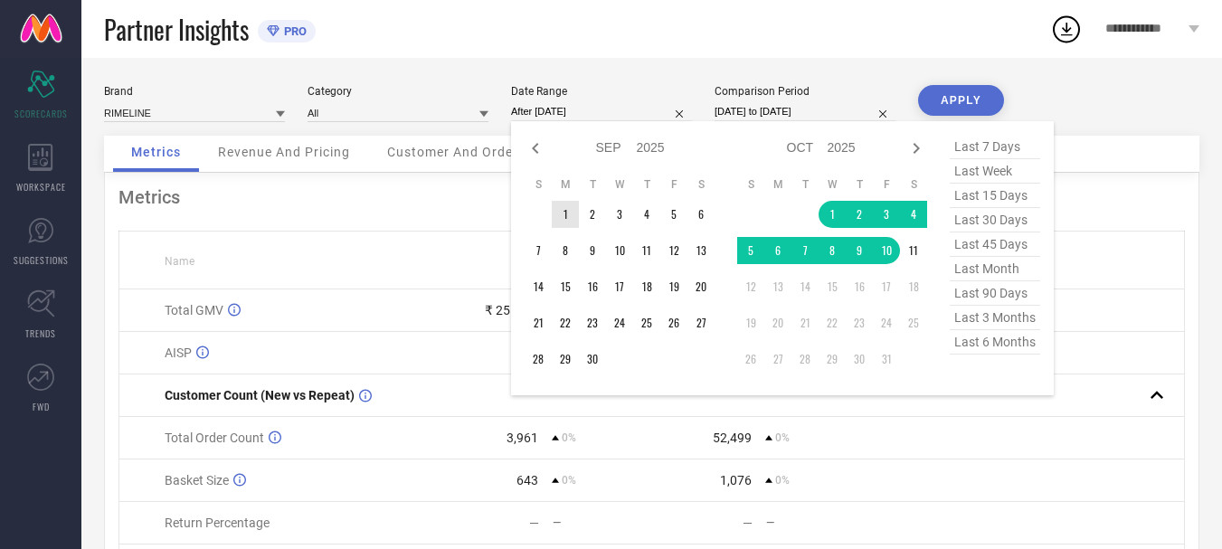
click at [563, 214] on td "1" at bounding box center [565, 214] width 27 height 27
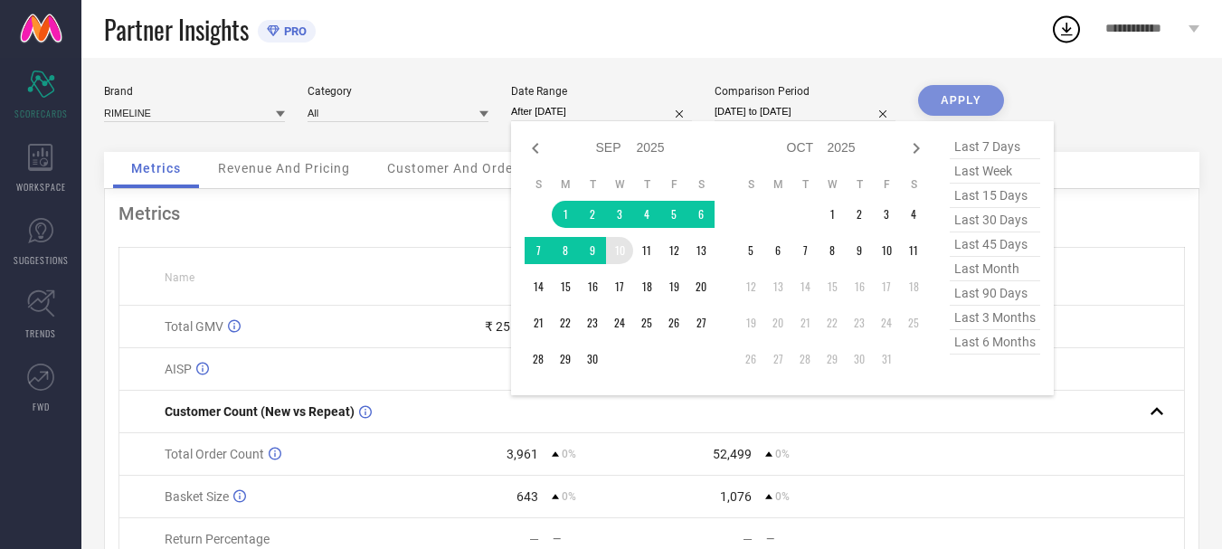
type input "01-09-2025 to 10-09-2025"
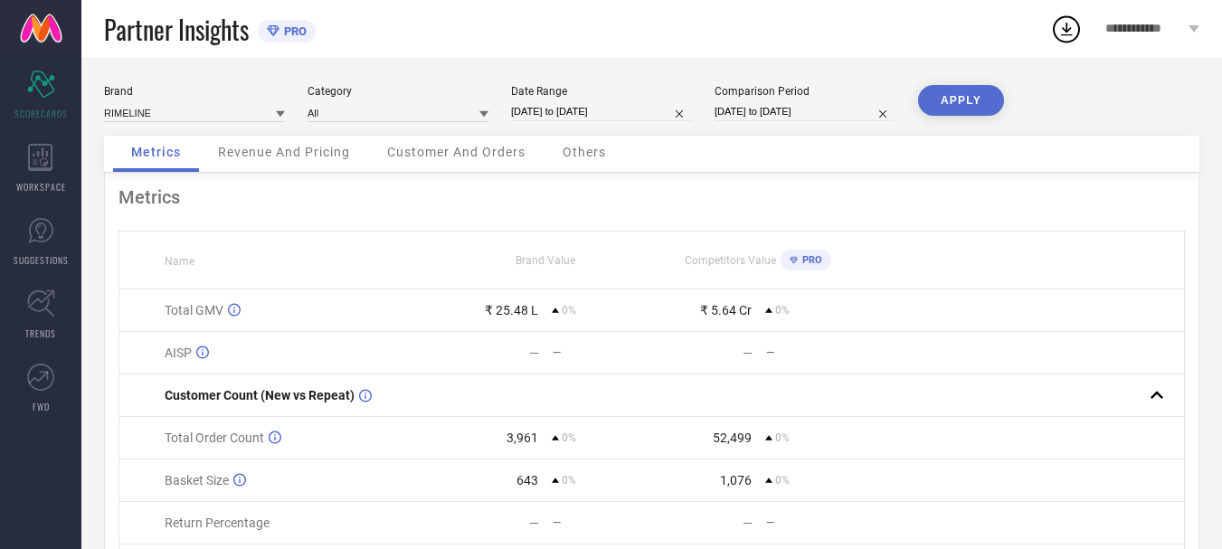
select select "9"
select select "2025"
select select "10"
select select "2025"
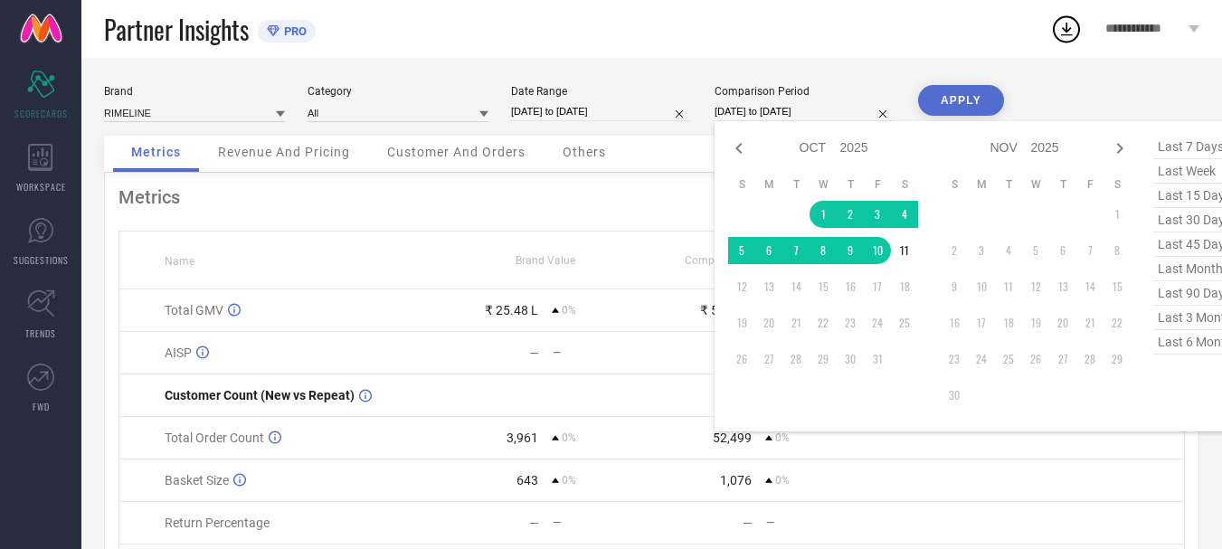
click at [744, 112] on input "01-10-2025 to 10-10-2025" at bounding box center [805, 111] width 181 height 19
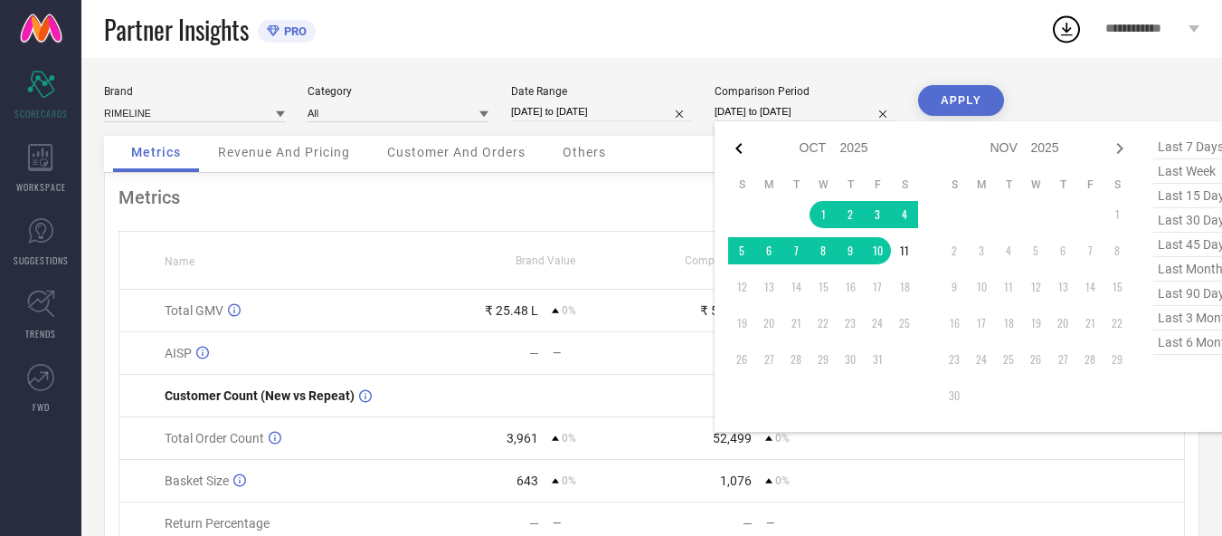
click at [738, 151] on icon at bounding box center [739, 149] width 22 height 22
select select "8"
select select "2025"
select select "9"
select select "2025"
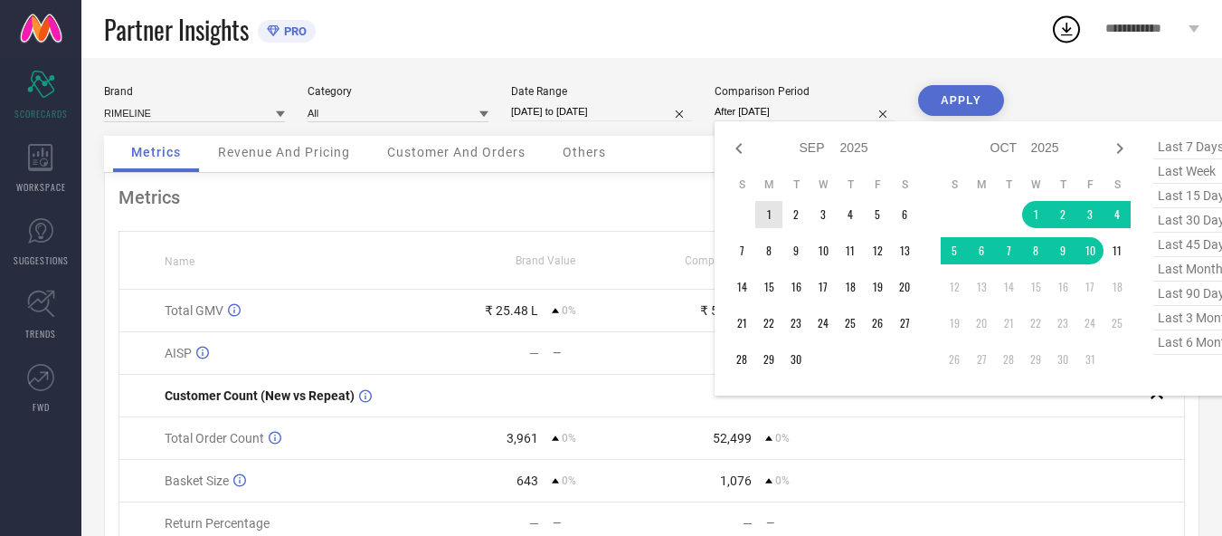
click at [764, 209] on td "1" at bounding box center [769, 214] width 27 height 27
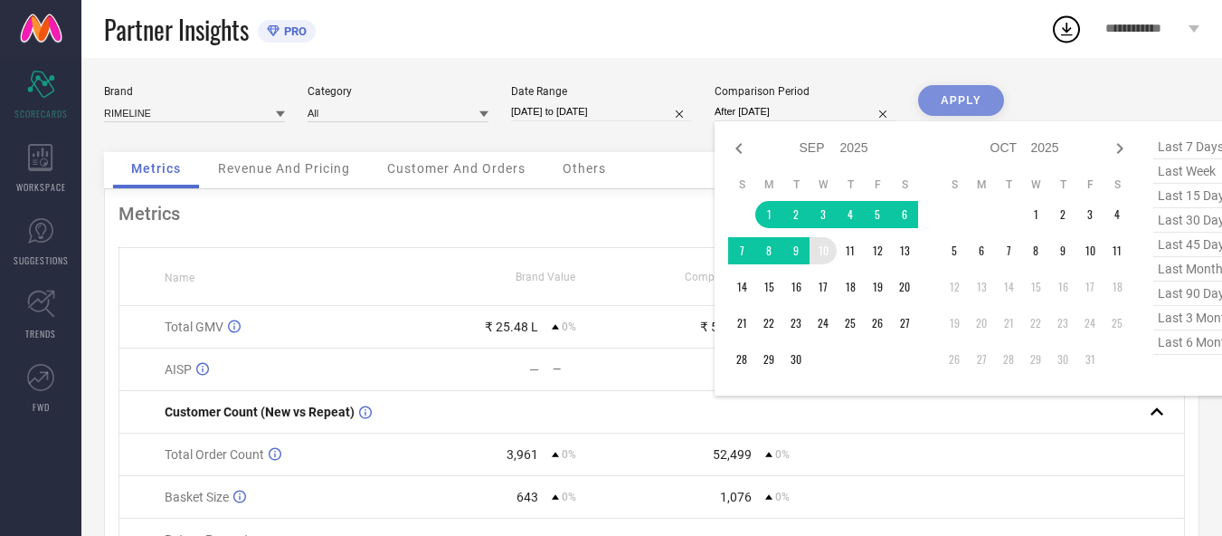
type input "01-09-2025 to 10-09-2025"
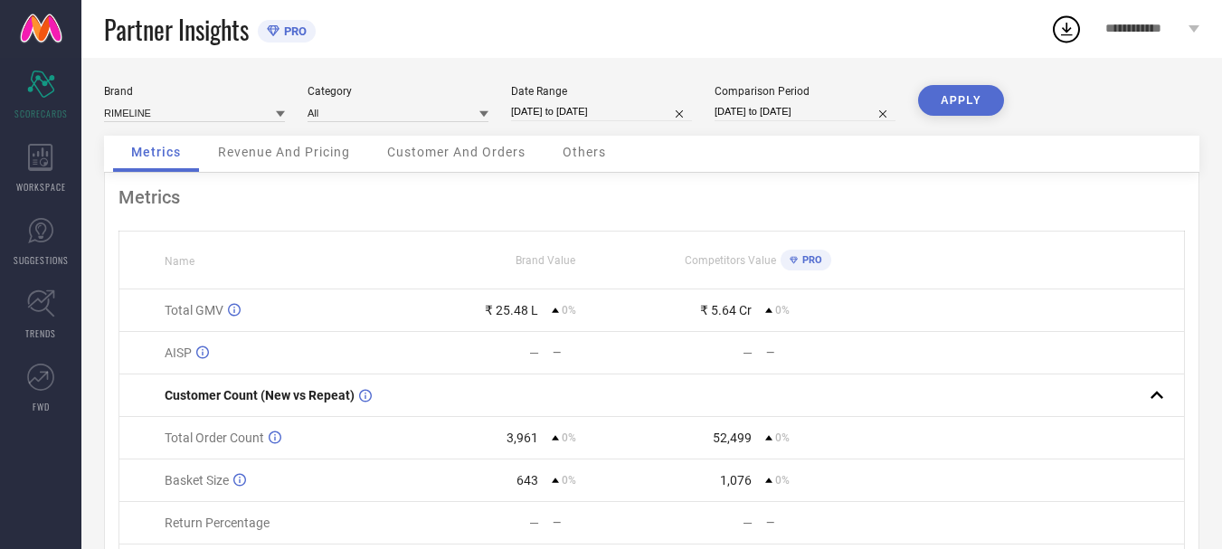
click at [1001, 100] on button "APPLY" at bounding box center [961, 100] width 86 height 31
click at [946, 102] on button "APPLY" at bounding box center [961, 100] width 86 height 31
click at [340, 117] on input at bounding box center [398, 112] width 181 height 19
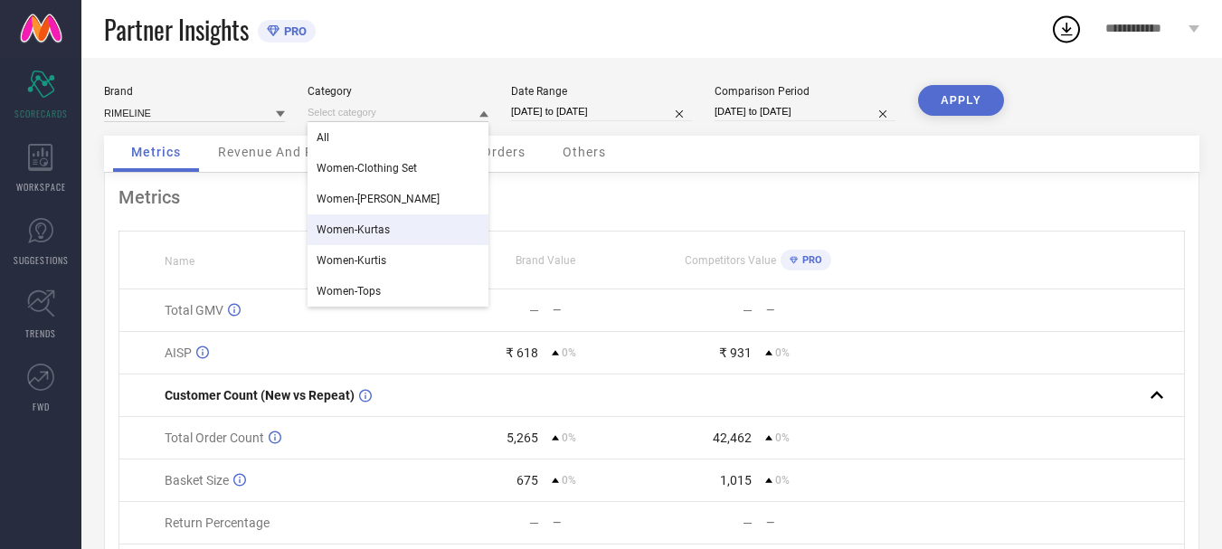
click at [362, 229] on span "Women-Kurtas" at bounding box center [353, 229] width 73 height 13
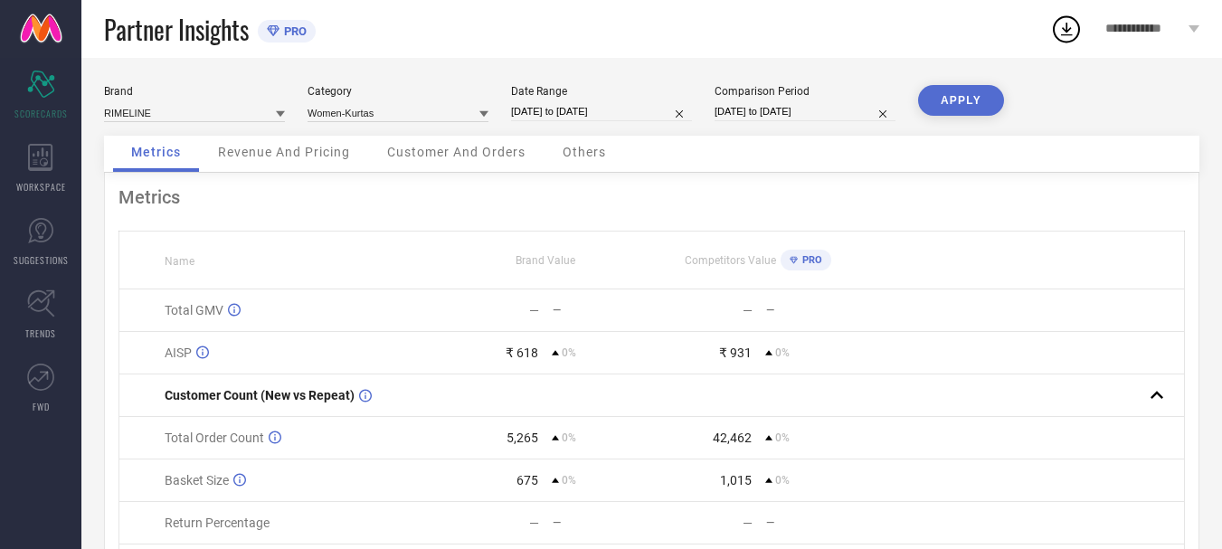
click at [952, 116] on div "APPLY" at bounding box center [961, 110] width 86 height 51
click at [960, 109] on button "APPLY" at bounding box center [961, 100] width 86 height 31
click at [410, 108] on input at bounding box center [398, 112] width 181 height 19
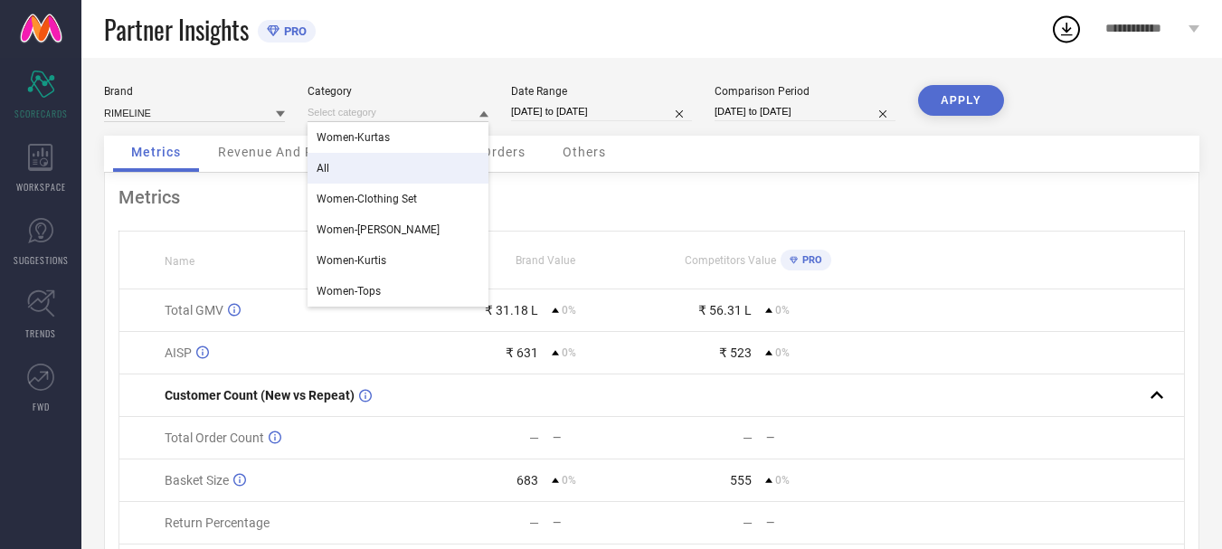
click at [375, 167] on div "All" at bounding box center [398, 168] width 181 height 31
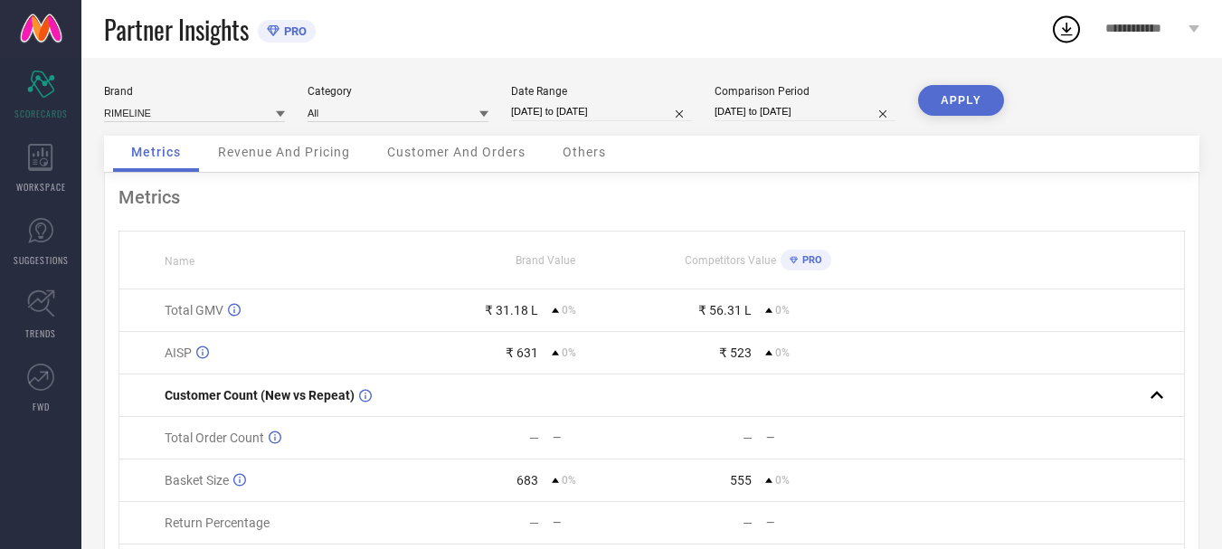
click at [976, 115] on button "APPLY" at bounding box center [961, 100] width 86 height 31
click at [968, 108] on button "APPLY" at bounding box center [961, 100] width 86 height 31
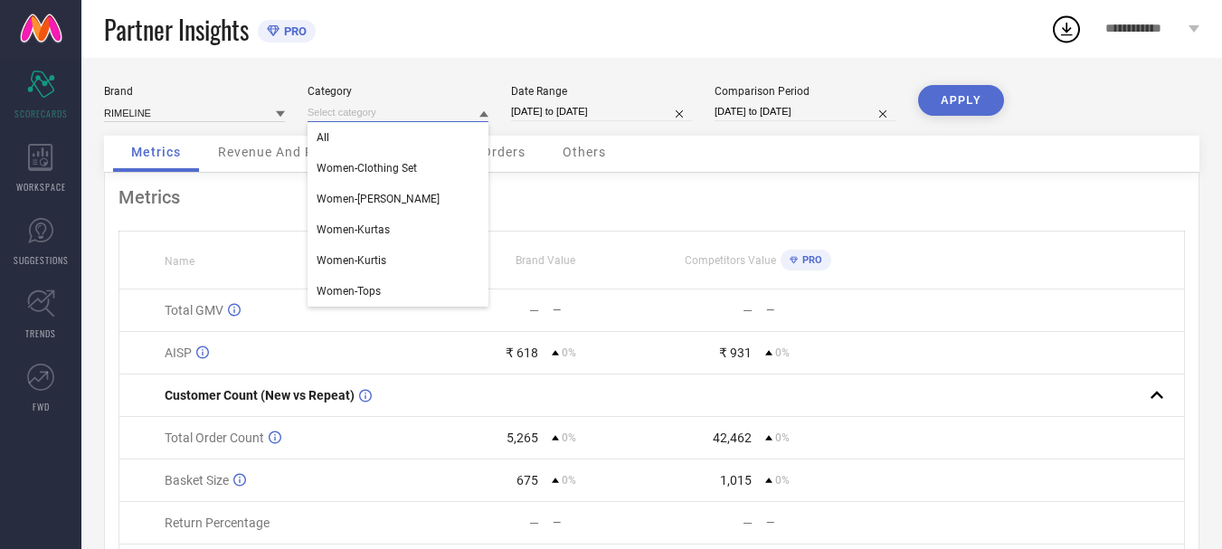
click at [406, 106] on input at bounding box center [398, 112] width 181 height 19
click at [379, 261] on span "Women-Kurtis" at bounding box center [352, 260] width 70 height 13
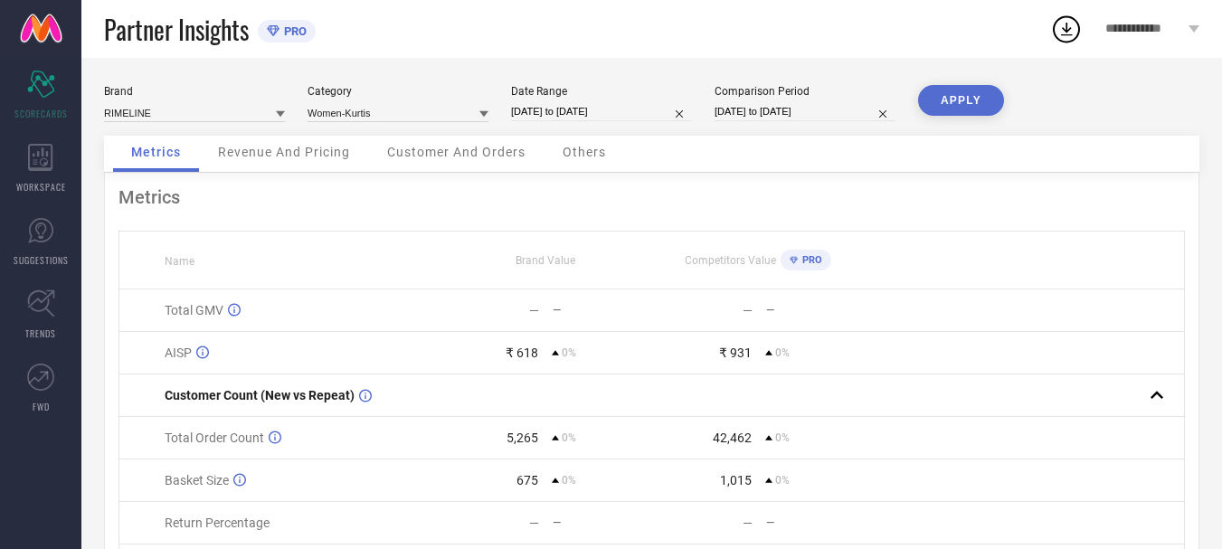
click at [992, 104] on button "APPLY" at bounding box center [961, 100] width 86 height 31
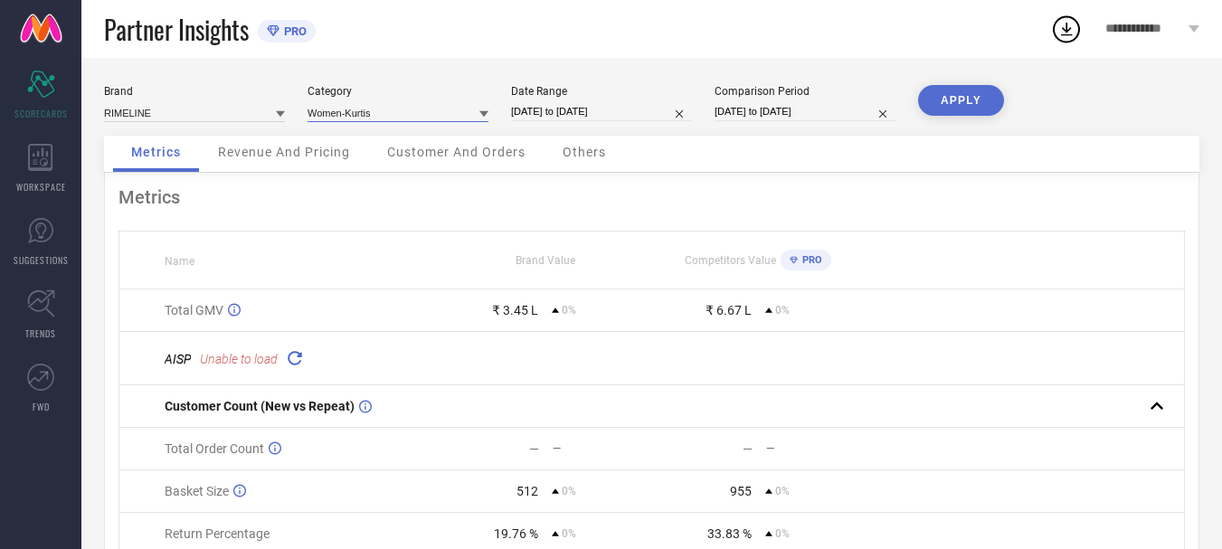
click at [368, 115] on input at bounding box center [398, 112] width 181 height 19
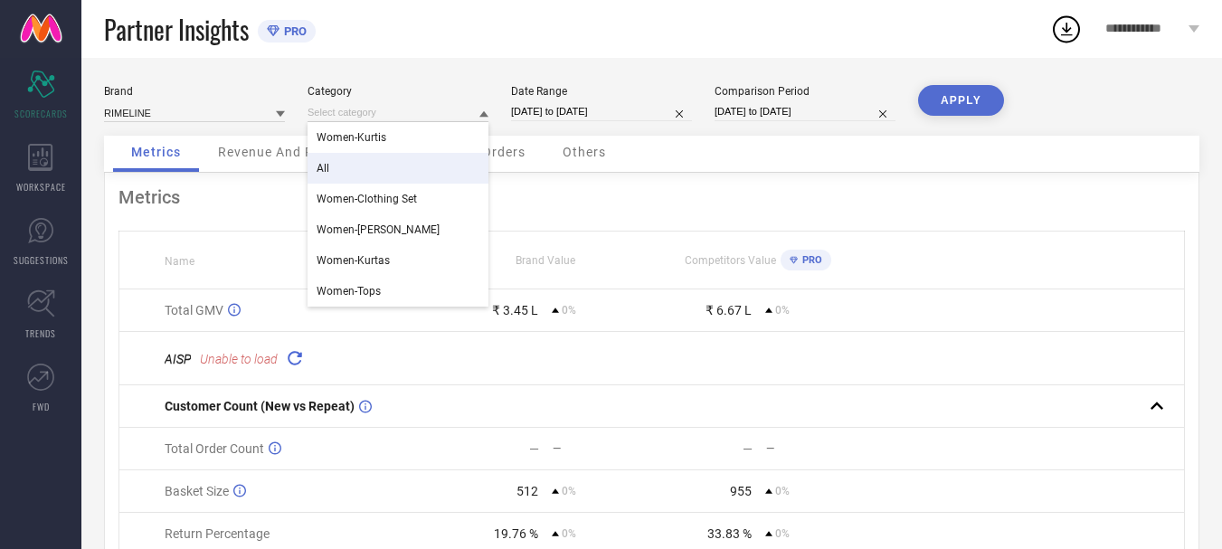
click at [379, 167] on div "All" at bounding box center [398, 168] width 181 height 31
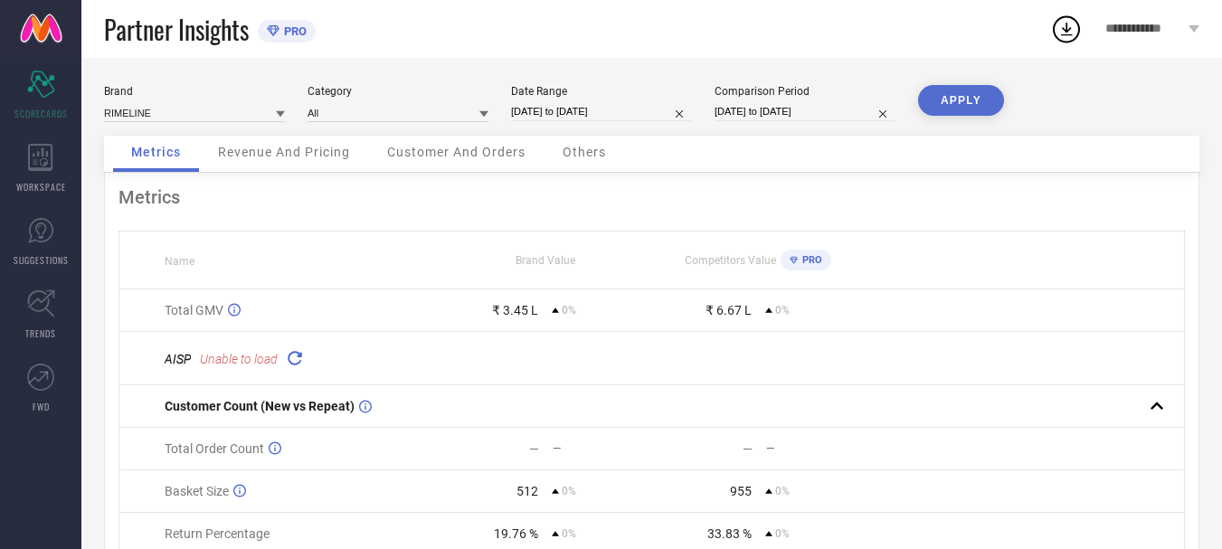
click at [950, 102] on button "APPLY" at bounding box center [961, 100] width 86 height 31
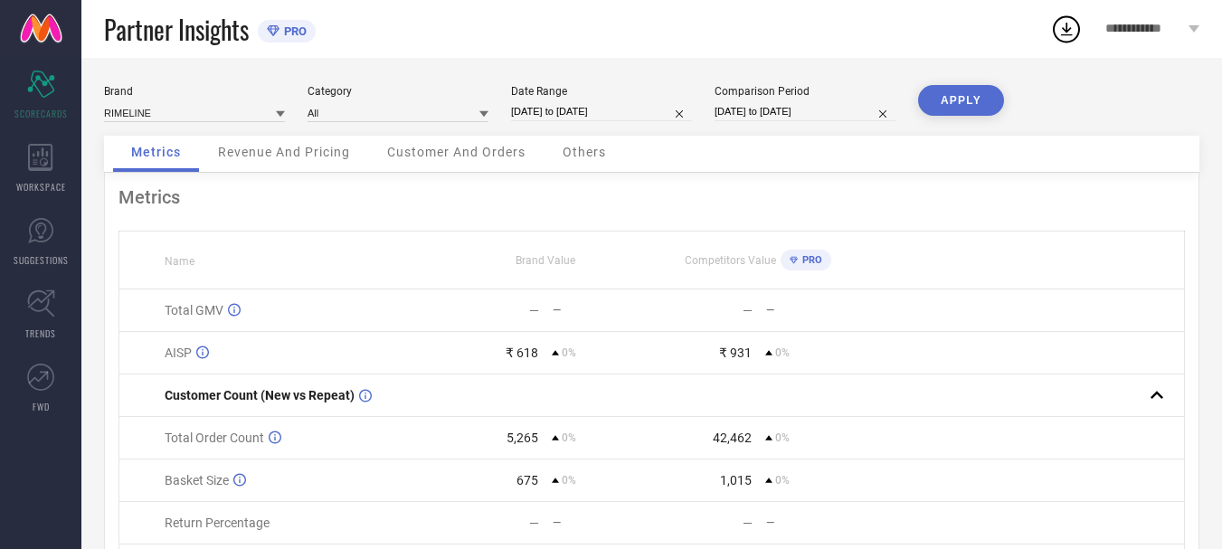
click at [950, 102] on button "APPLY" at bounding box center [961, 100] width 86 height 31
click at [626, 108] on input "01-09-2025 to 10-09-2025" at bounding box center [601, 111] width 181 height 19
select select "8"
select select "2025"
select select "9"
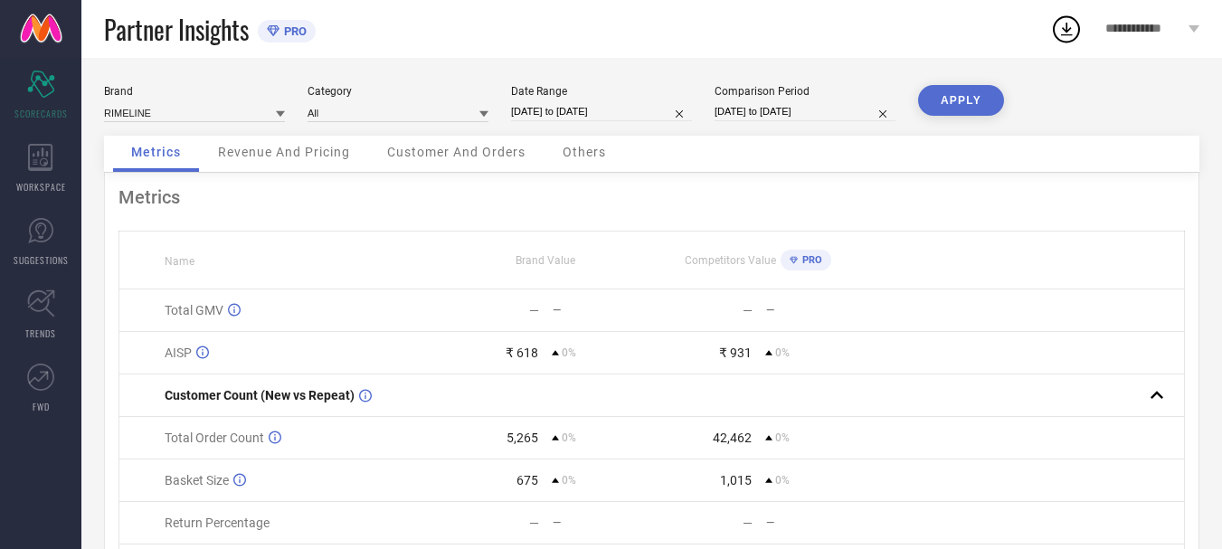
select select "2025"
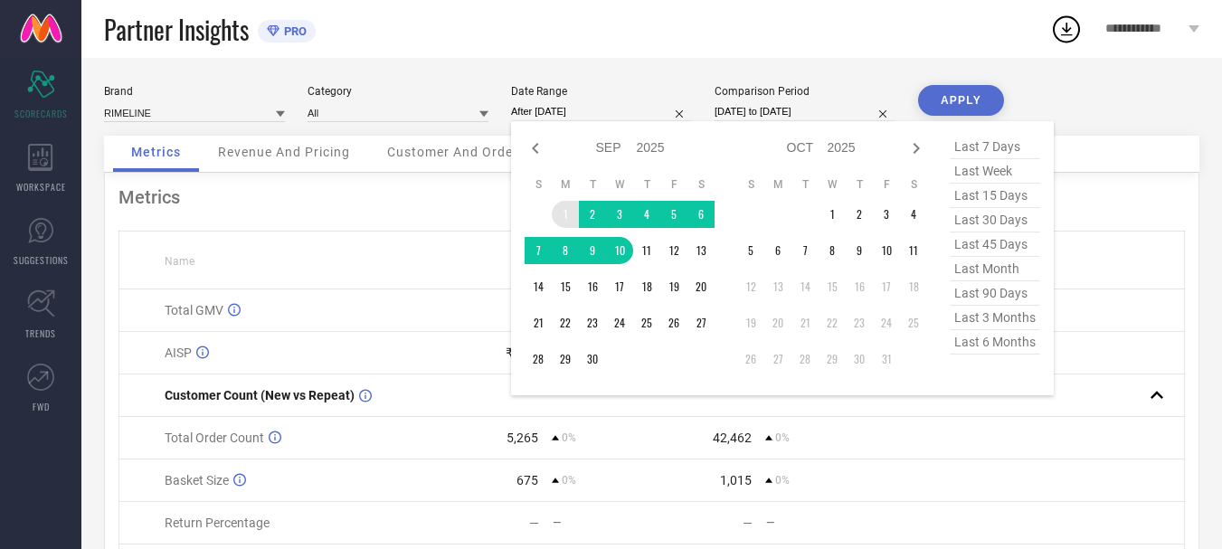
click at [569, 217] on td "1" at bounding box center [565, 214] width 27 height 27
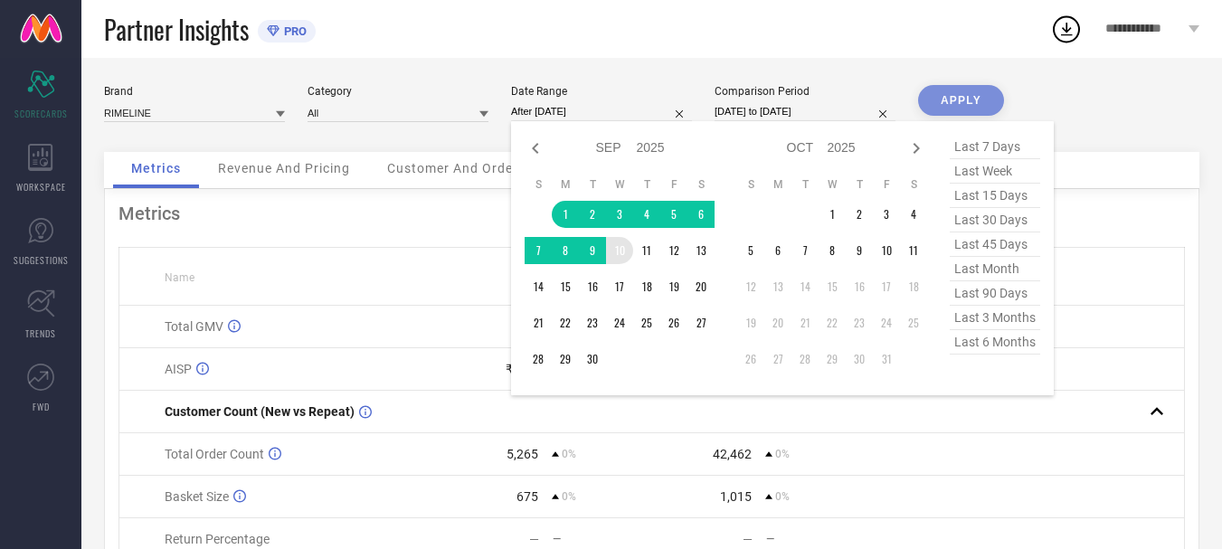
type input "01-09-2025 to 10-09-2025"
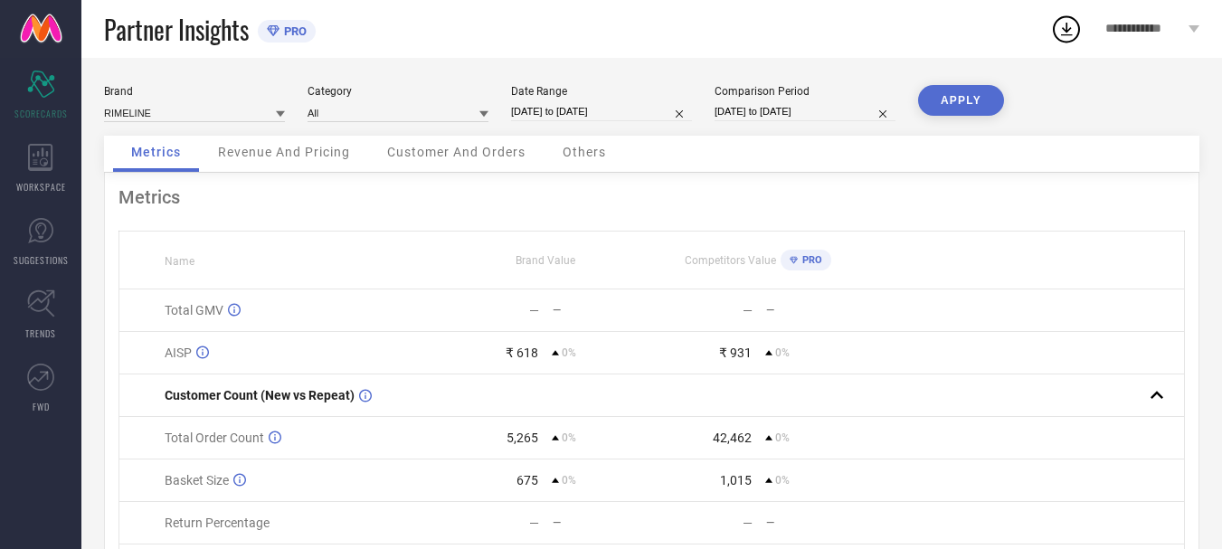
click at [939, 113] on button "APPLY" at bounding box center [961, 100] width 86 height 31
click at [315, 111] on input at bounding box center [398, 112] width 181 height 19
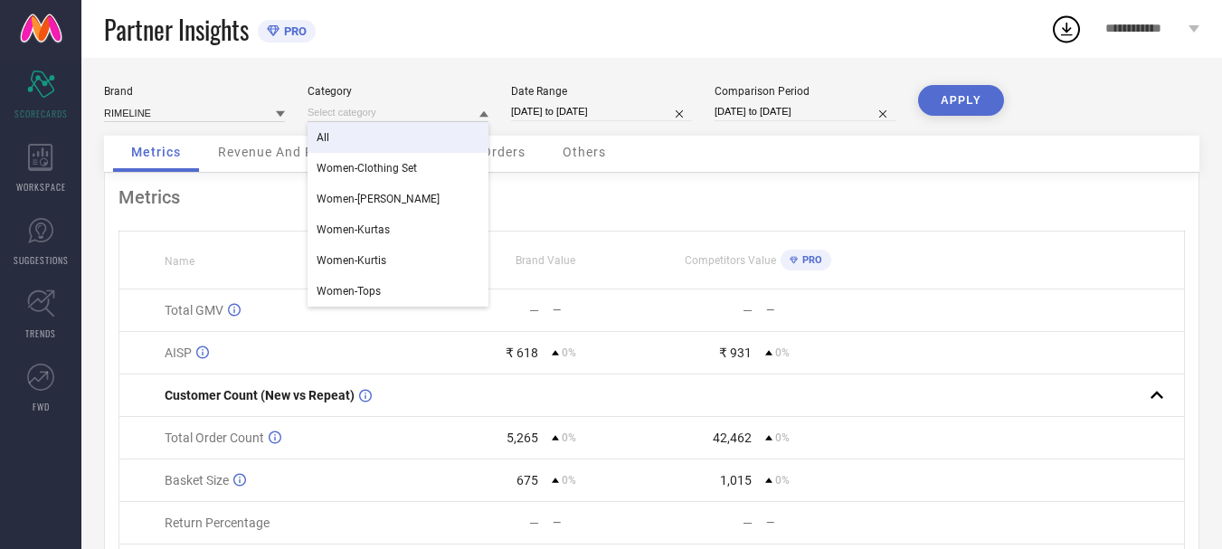
click at [334, 135] on div "All" at bounding box center [398, 137] width 181 height 31
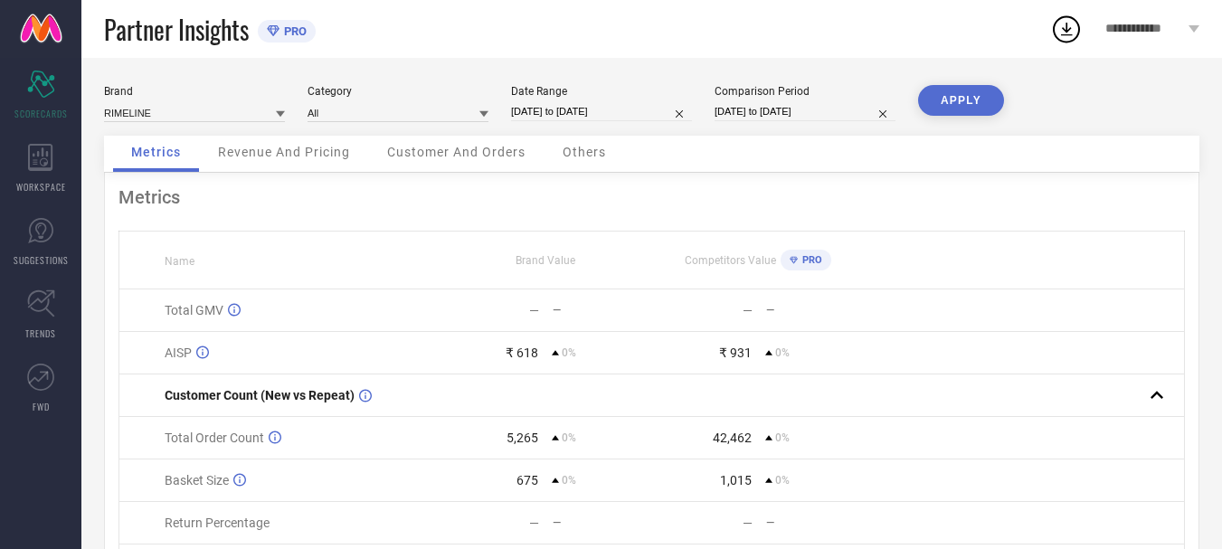
click at [939, 108] on button "APPLY" at bounding box center [961, 100] width 86 height 31
click at [447, 115] on input at bounding box center [398, 112] width 181 height 19
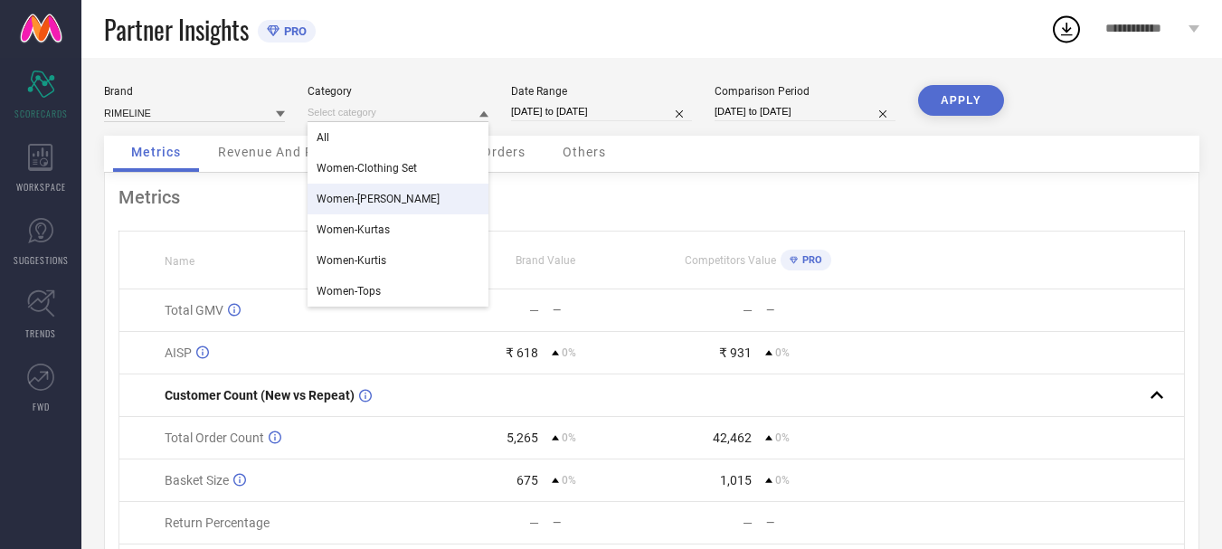
click at [396, 195] on span "Women-Kurta Sets" at bounding box center [378, 199] width 123 height 13
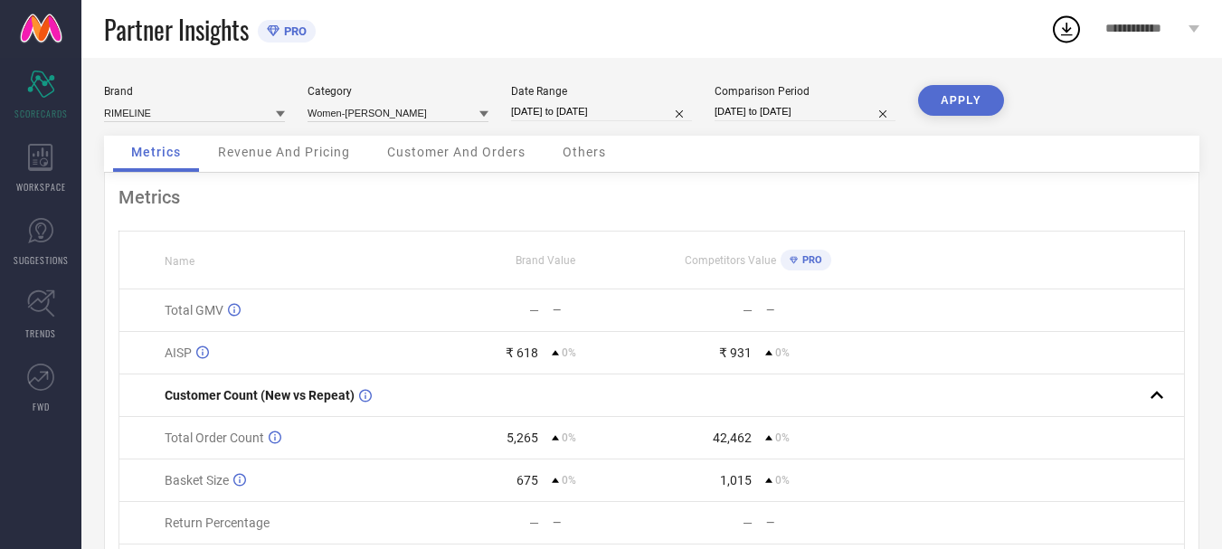
click at [975, 101] on button "APPLY" at bounding box center [961, 100] width 86 height 31
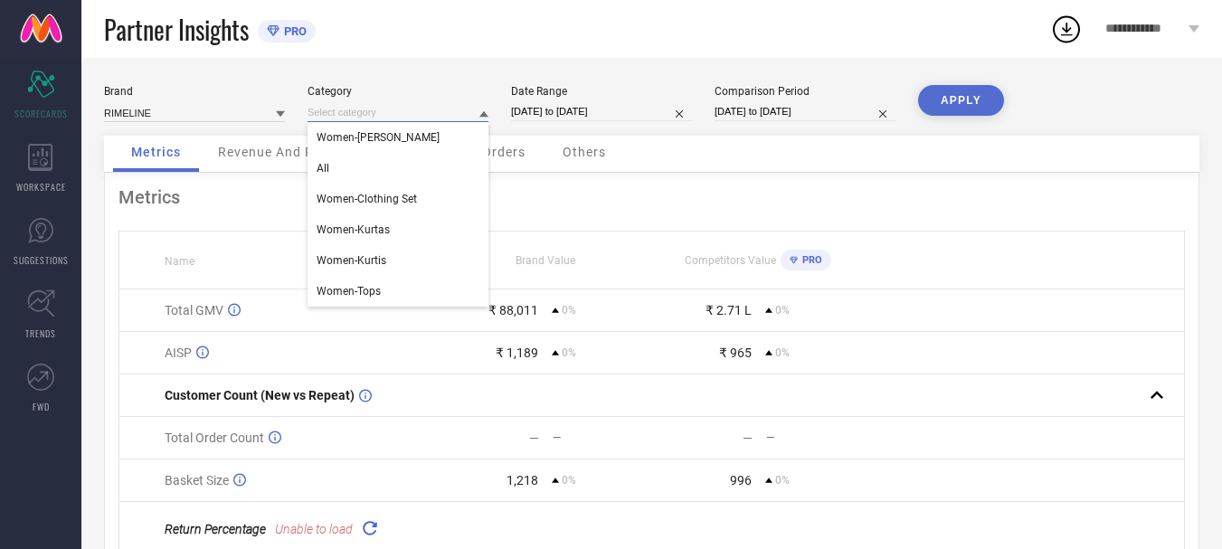
click at [392, 117] on input at bounding box center [398, 112] width 181 height 19
click at [379, 228] on span "Women-Kurtas" at bounding box center [353, 229] width 73 height 13
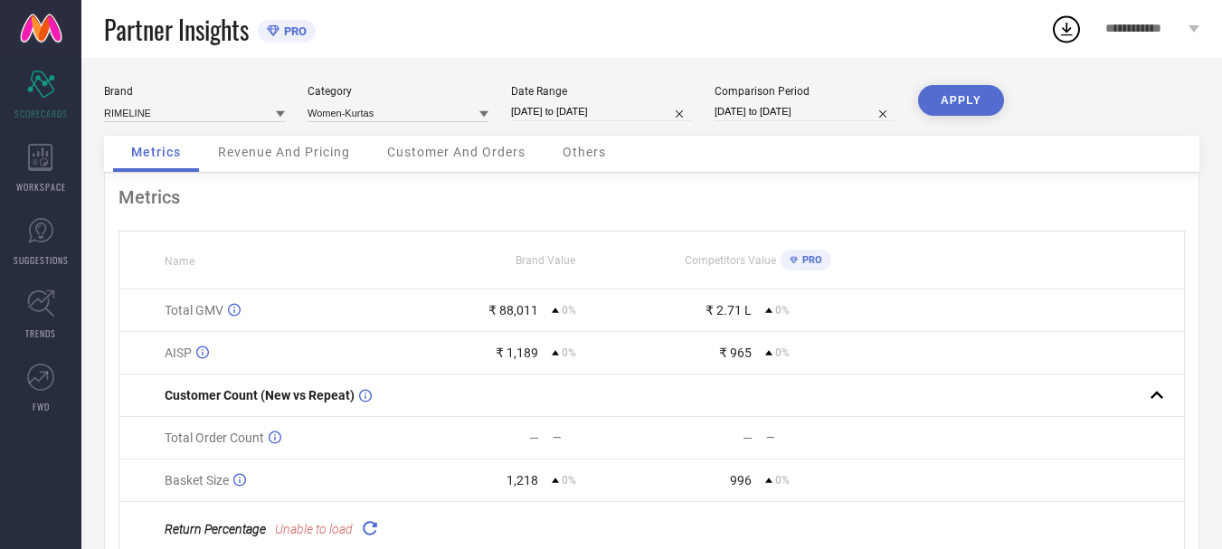
click at [955, 106] on button "APPLY" at bounding box center [961, 100] width 86 height 31
click at [612, 95] on div "Date Range" at bounding box center [601, 91] width 181 height 13
click at [619, 115] on input "01-09-2025 to 10-09-2025" at bounding box center [601, 111] width 181 height 19
select select "8"
select select "2025"
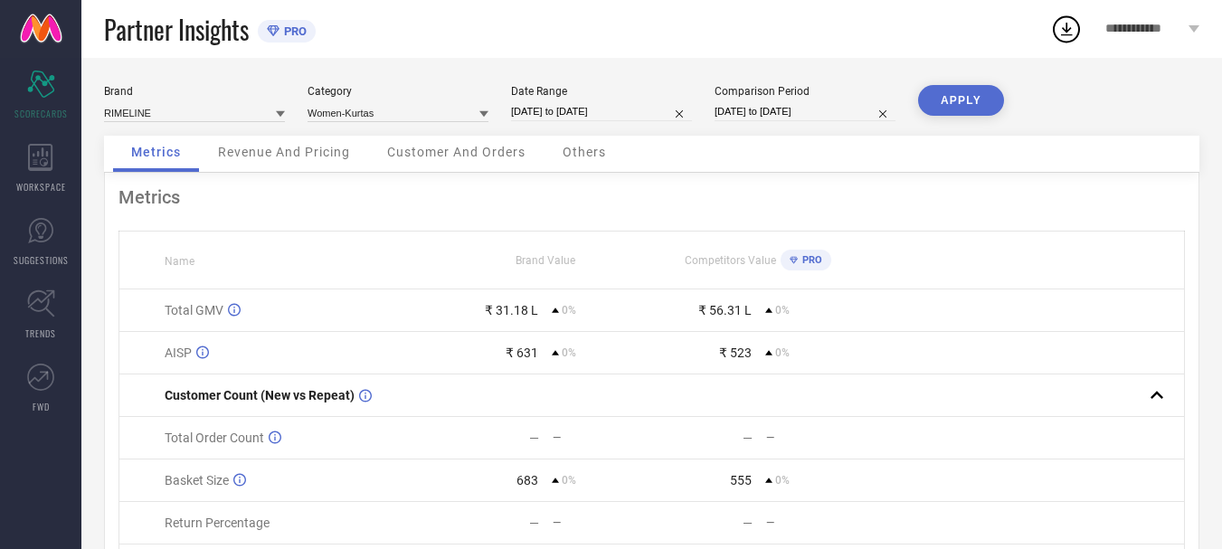
select select "9"
select select "2025"
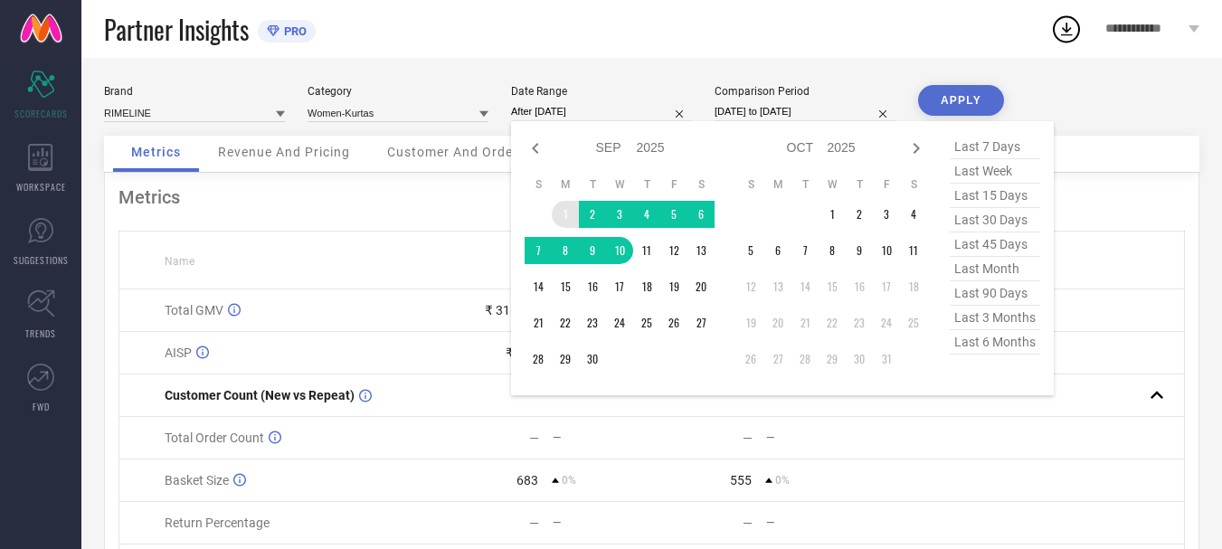
click at [559, 211] on td "1" at bounding box center [565, 214] width 27 height 27
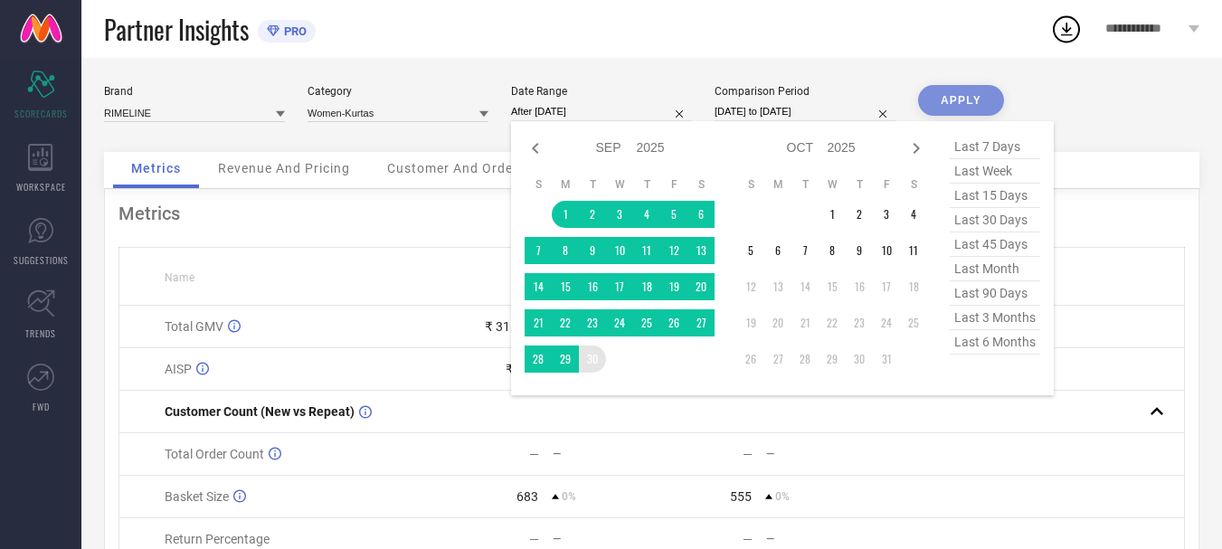
type input "[DATE] to [DATE]"
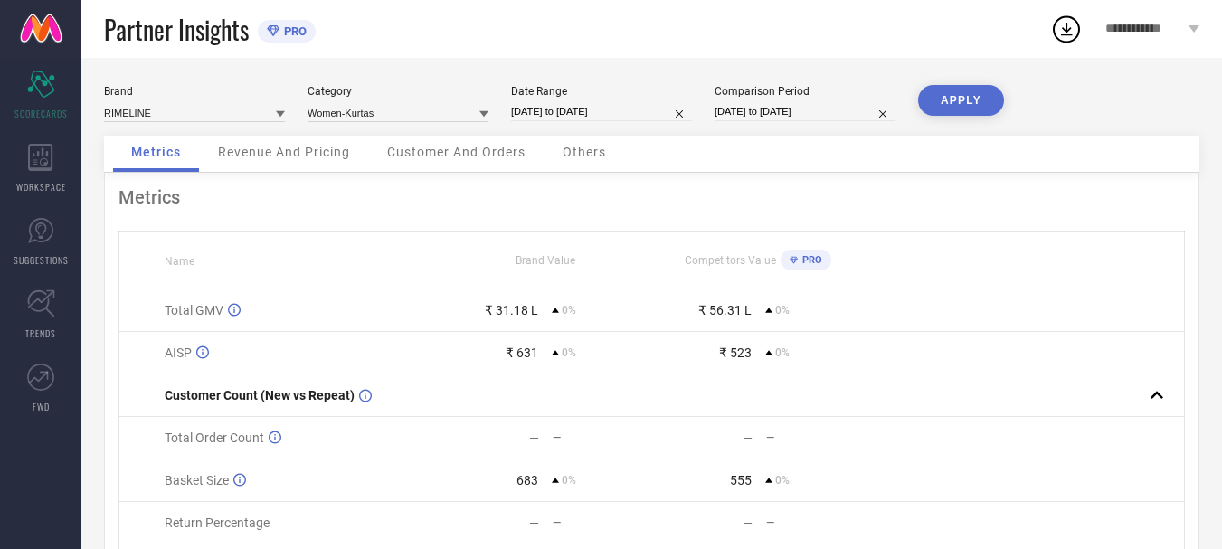
click at [956, 96] on button "APPLY" at bounding box center [961, 100] width 86 height 31
select select "8"
select select "2025"
select select "9"
select select "2025"
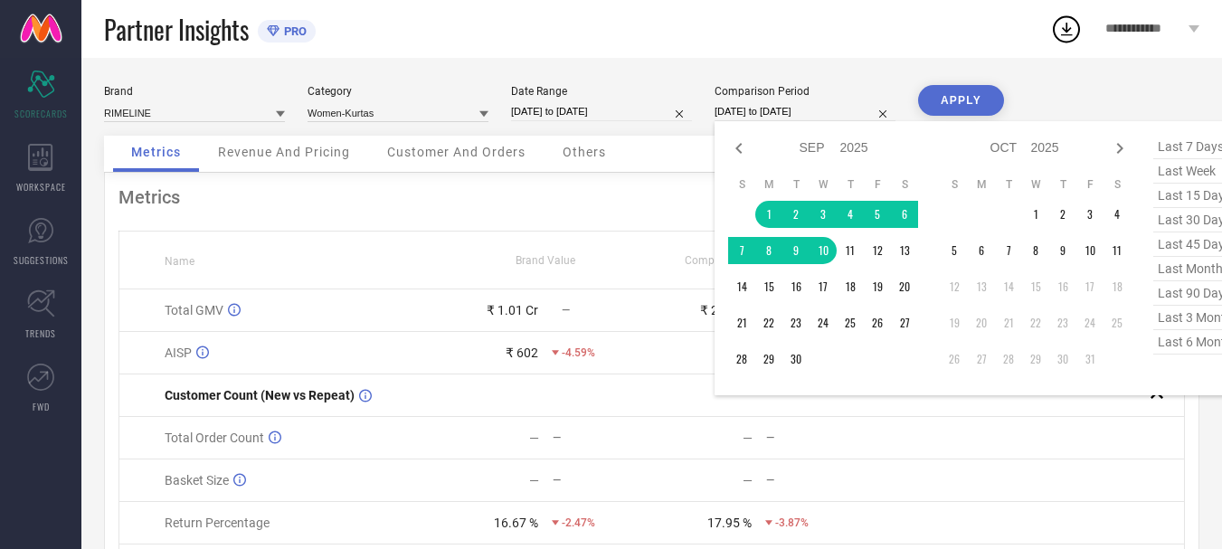
click at [756, 109] on input "01-09-2025 to 10-09-2025" at bounding box center [805, 111] width 181 height 19
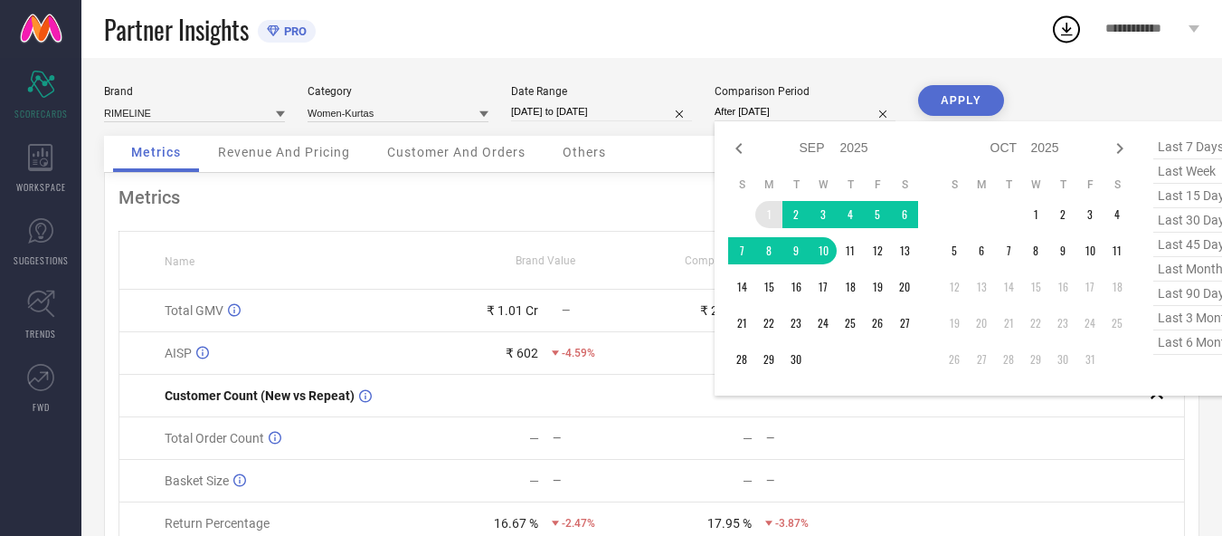
click at [761, 210] on td "1" at bounding box center [769, 214] width 27 height 27
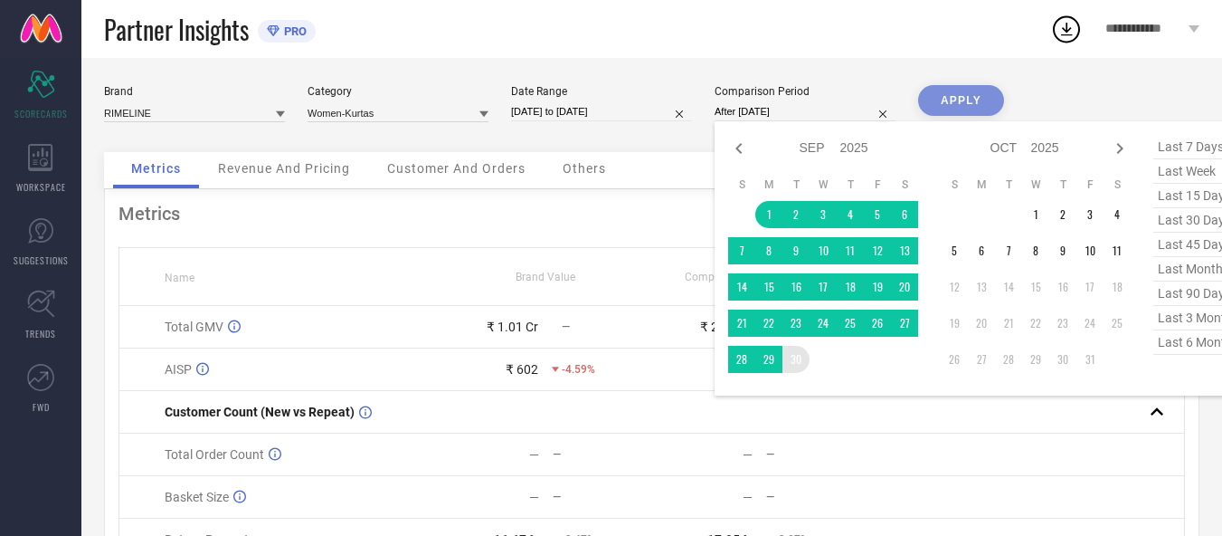
type input "[DATE] to [DATE]"
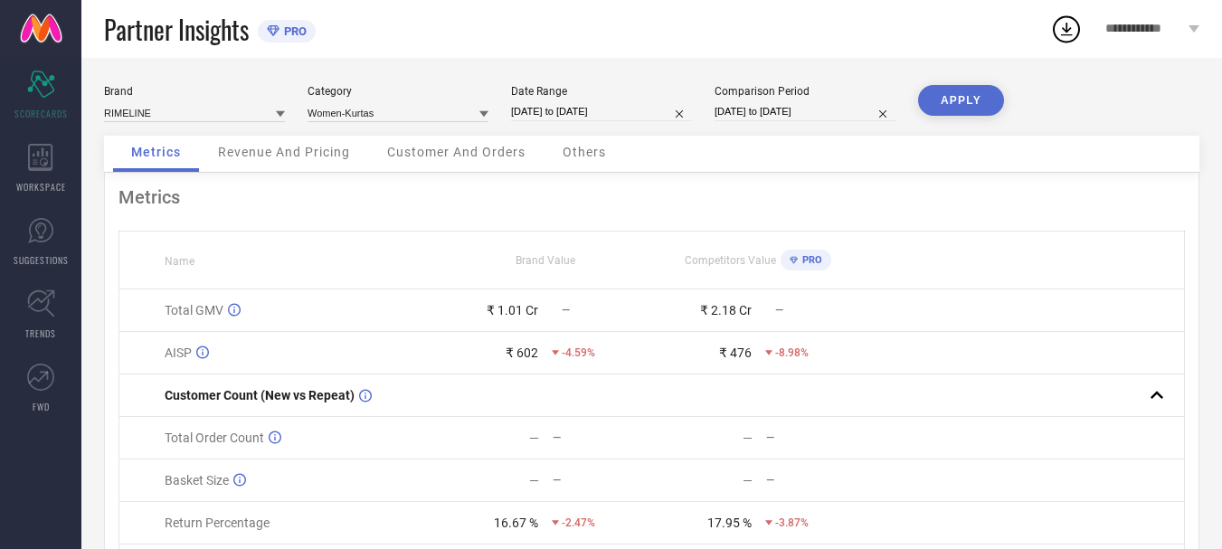
click at [967, 100] on button "APPLY" at bounding box center [961, 100] width 86 height 31
click at [952, 105] on button "APPLY" at bounding box center [961, 100] width 86 height 31
click at [424, 107] on input at bounding box center [398, 112] width 181 height 19
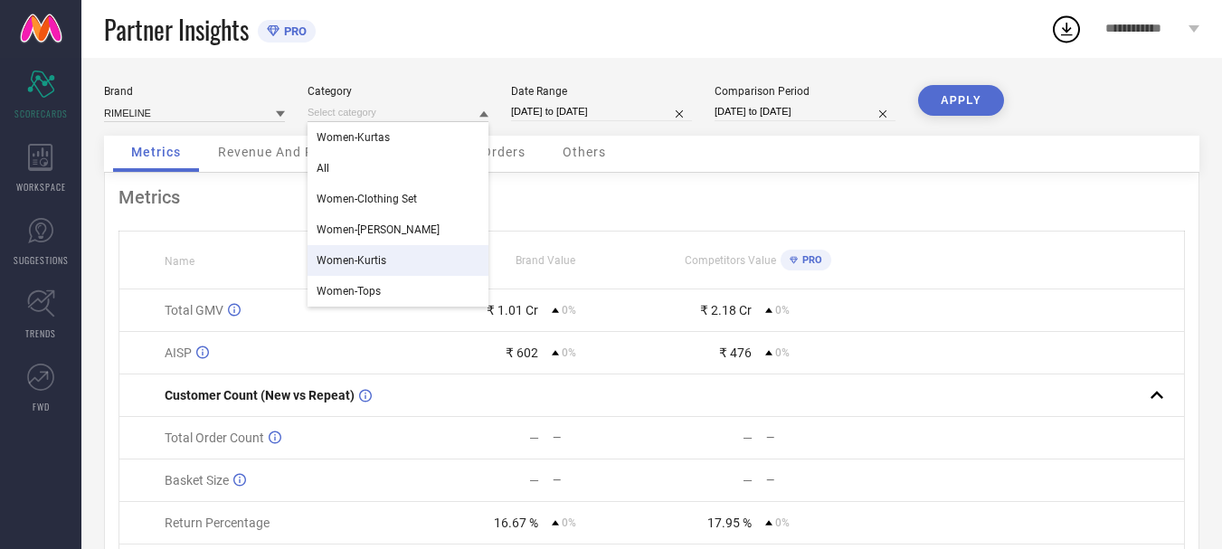
click at [374, 250] on div "Women-Kurtis" at bounding box center [398, 260] width 181 height 31
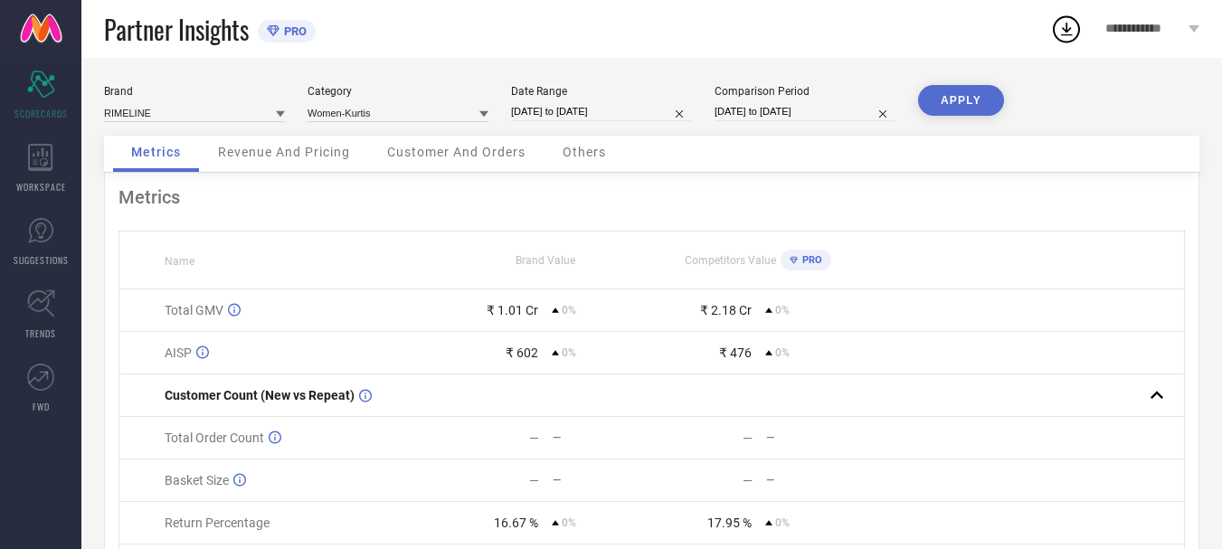
click at [981, 101] on button "APPLY" at bounding box center [961, 100] width 86 height 31
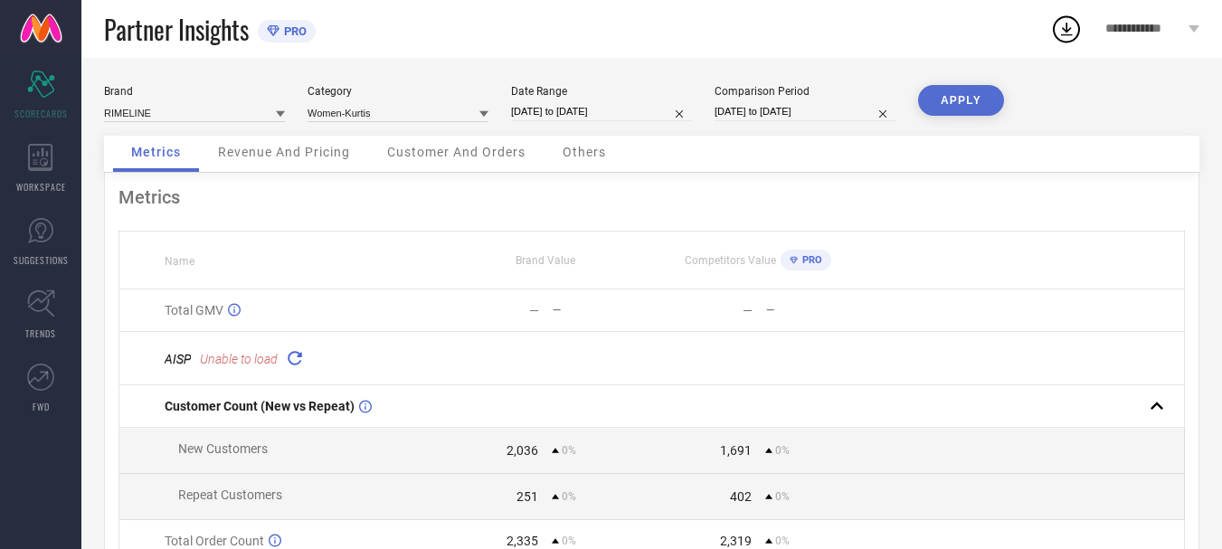
click at [973, 88] on button "APPLY" at bounding box center [961, 100] width 86 height 31
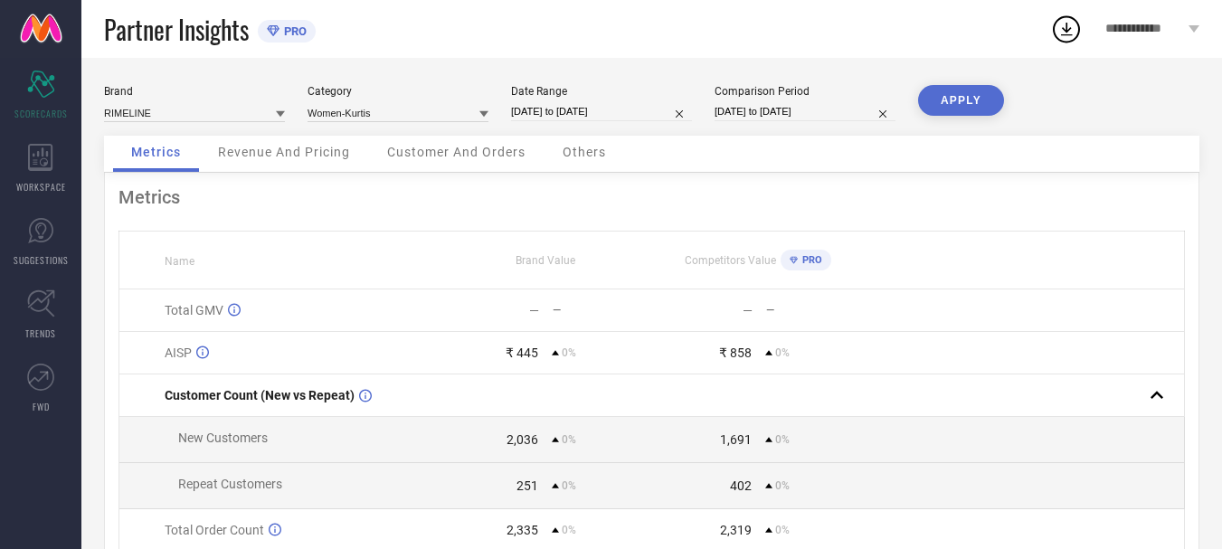
click at [973, 88] on button "APPLY" at bounding box center [961, 100] width 86 height 31
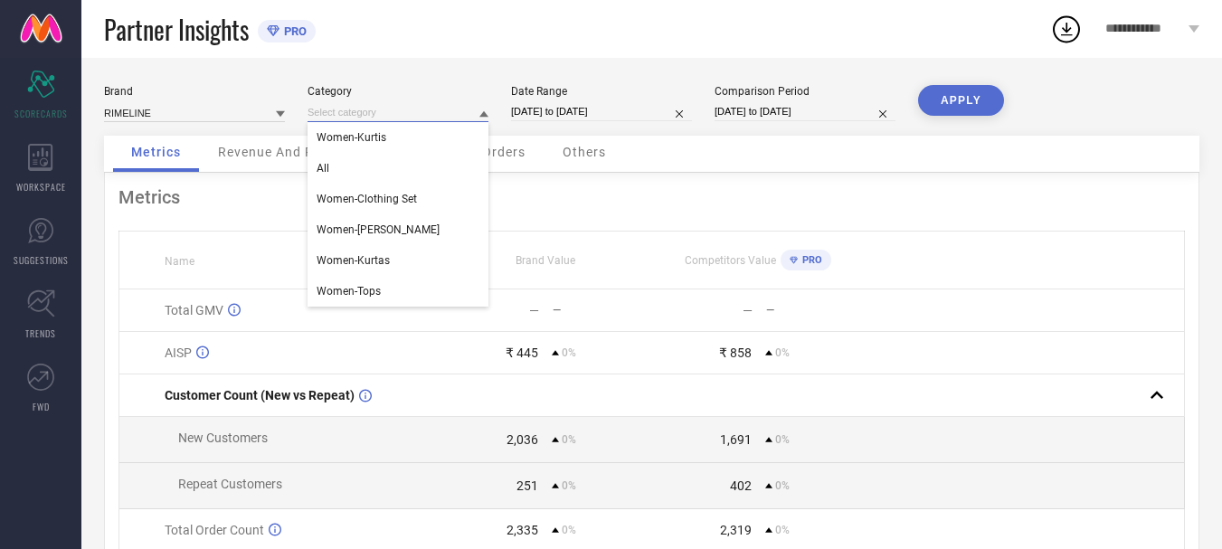
click at [390, 112] on input at bounding box center [398, 112] width 181 height 19
click at [365, 171] on div "All" at bounding box center [398, 168] width 181 height 31
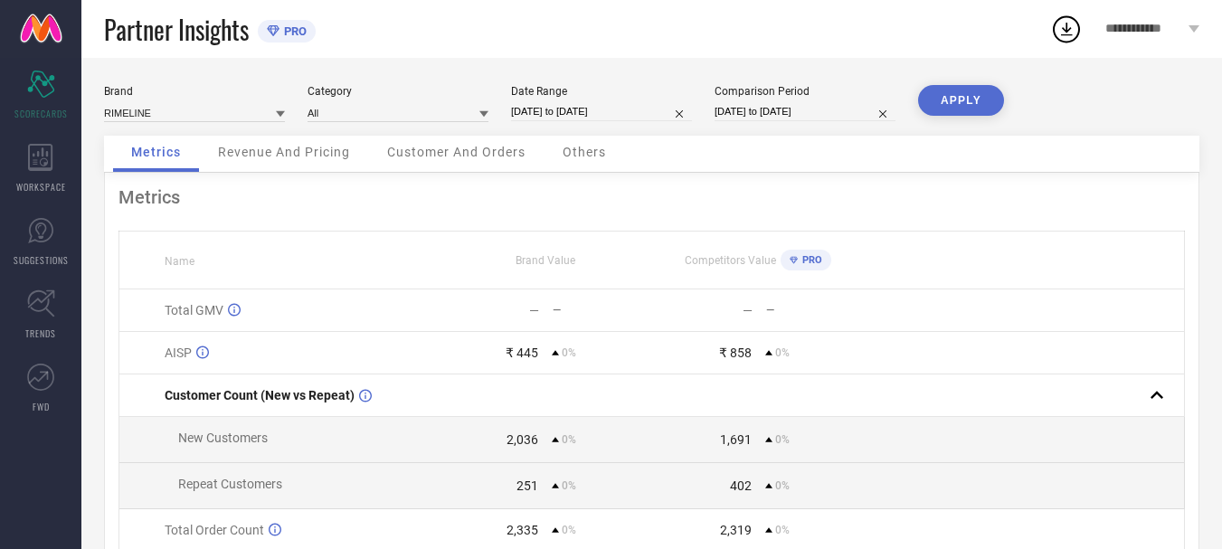
click at [975, 107] on button "APPLY" at bounding box center [961, 100] width 86 height 31
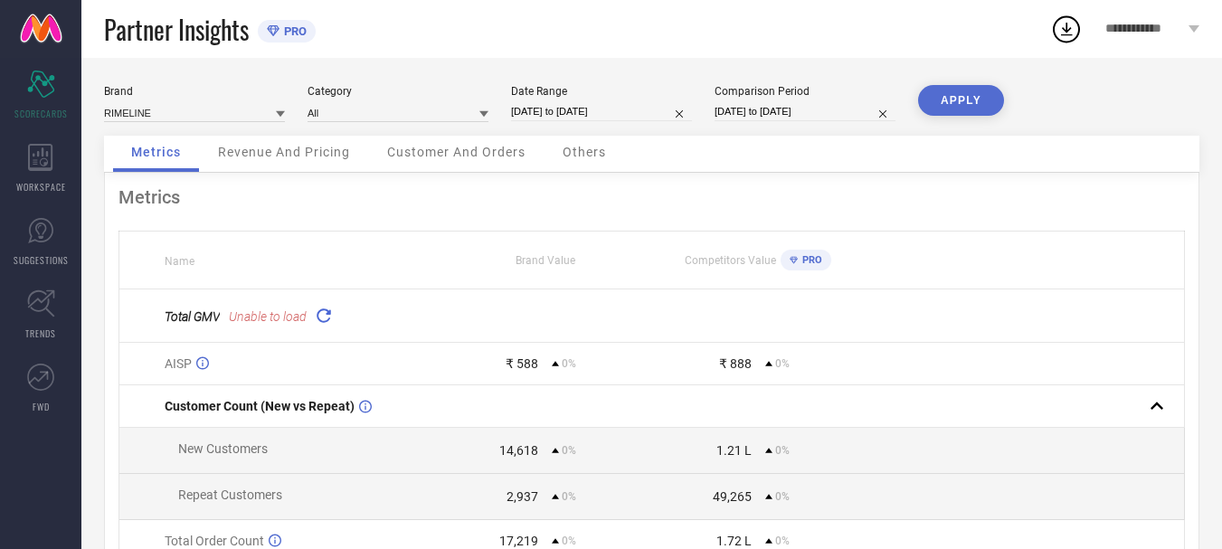
click at [975, 107] on button "APPLY" at bounding box center [961, 100] width 86 height 31
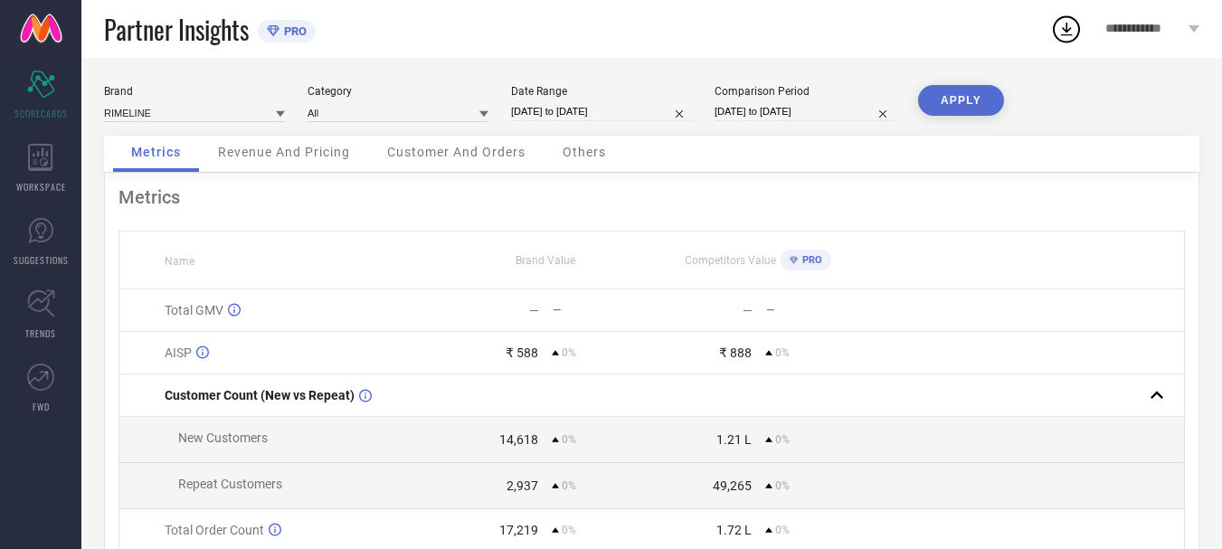
click at [431, 101] on div "Category All" at bounding box center [398, 103] width 181 height 37
click at [437, 111] on input at bounding box center [398, 112] width 181 height 19
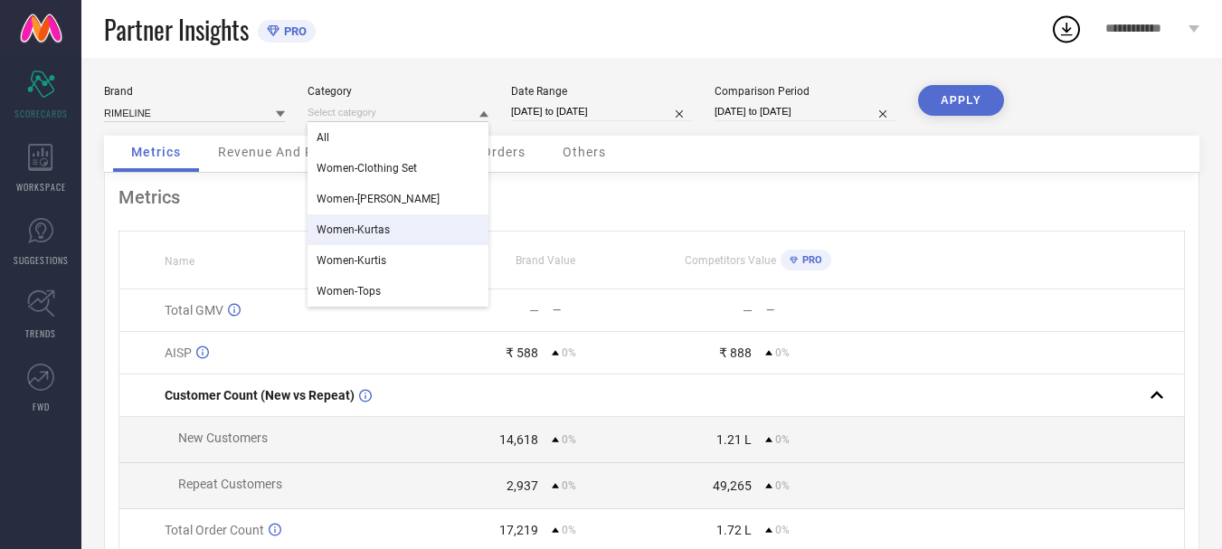
click at [403, 233] on div "Women-Kurtas" at bounding box center [398, 229] width 181 height 31
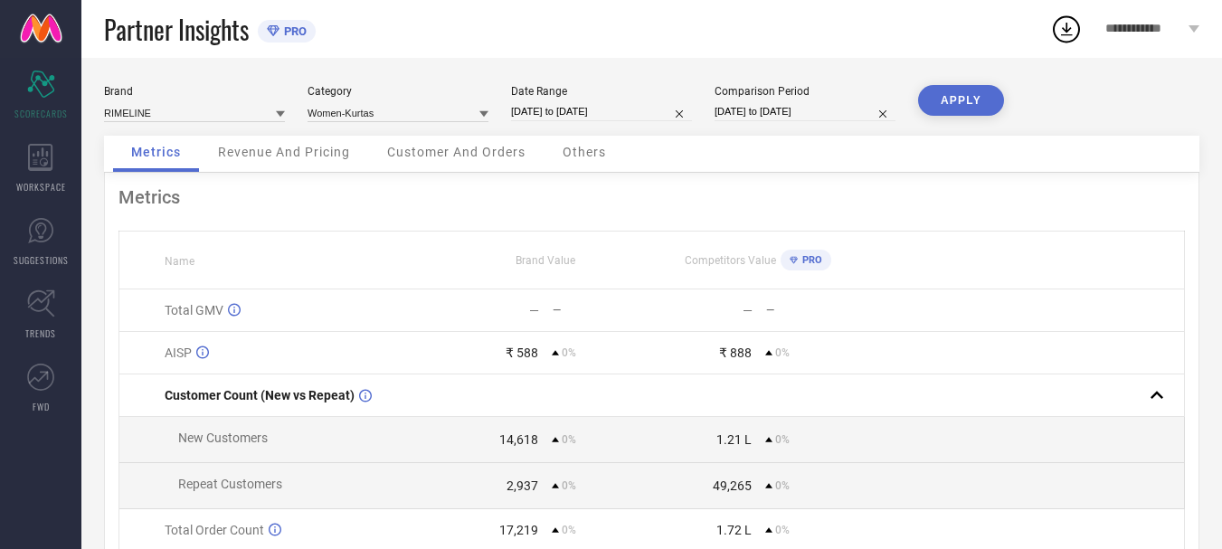
click at [957, 112] on button "APPLY" at bounding box center [961, 100] width 86 height 31
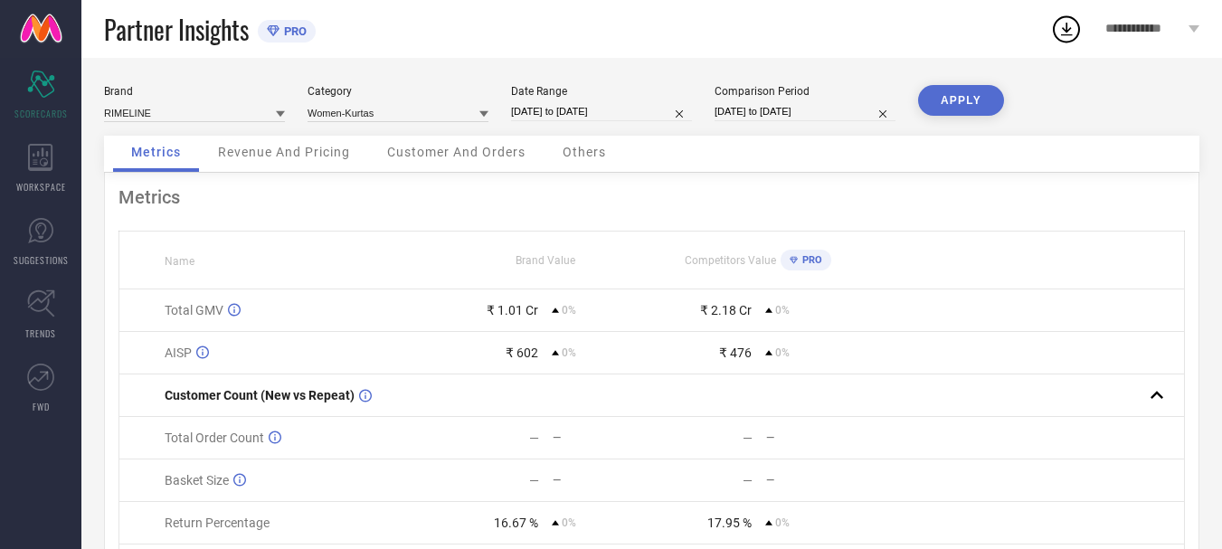
click at [275, 159] on span "Revenue And Pricing" at bounding box center [284, 152] width 132 height 14
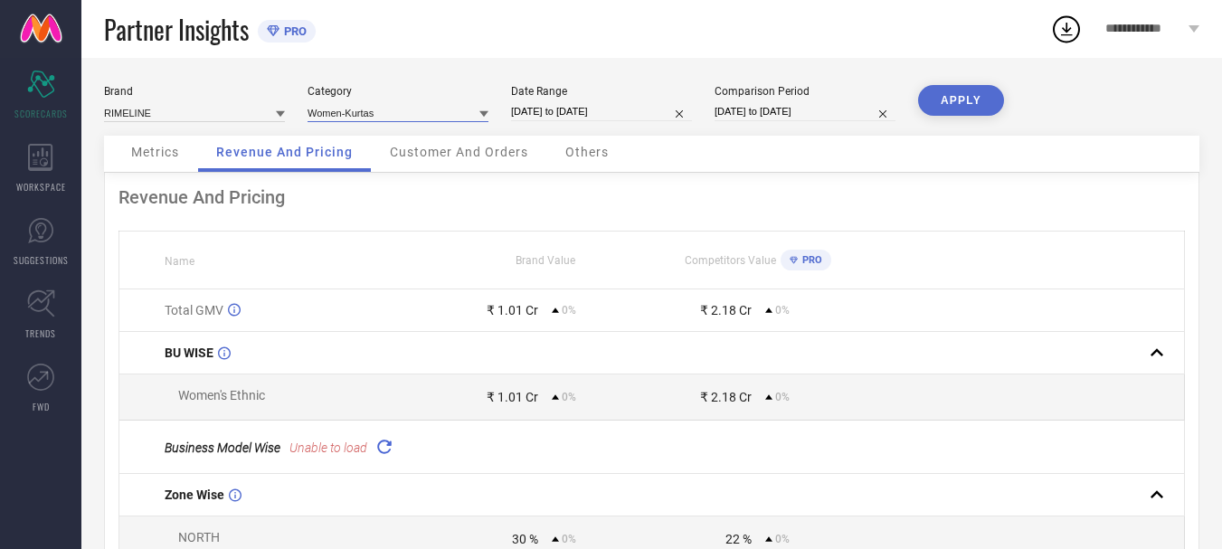
click at [423, 119] on input at bounding box center [398, 112] width 181 height 19
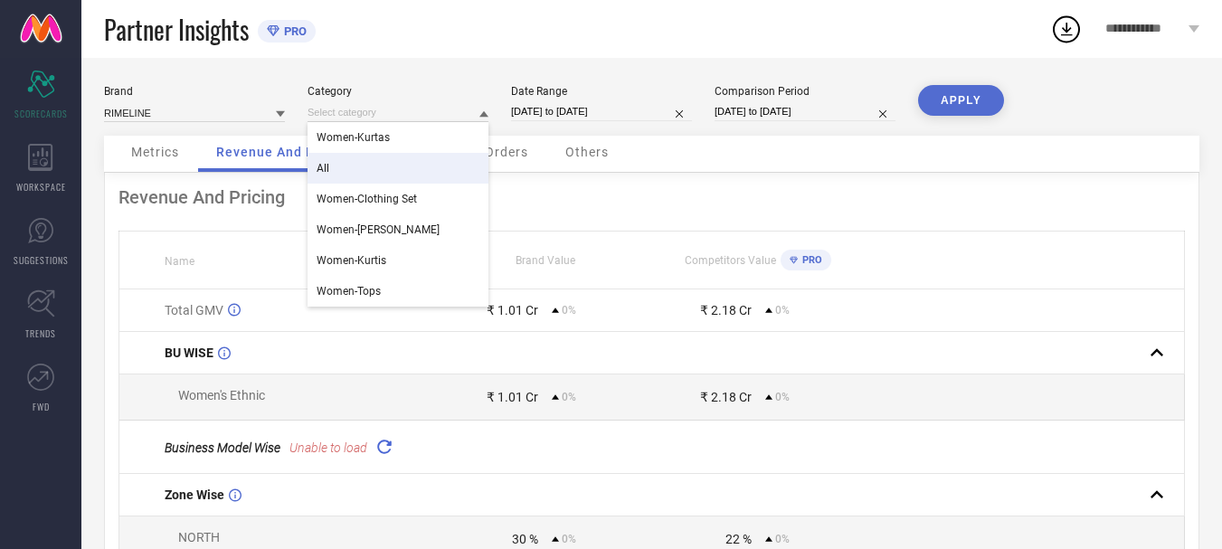
click at [393, 168] on div "All" at bounding box center [398, 168] width 181 height 31
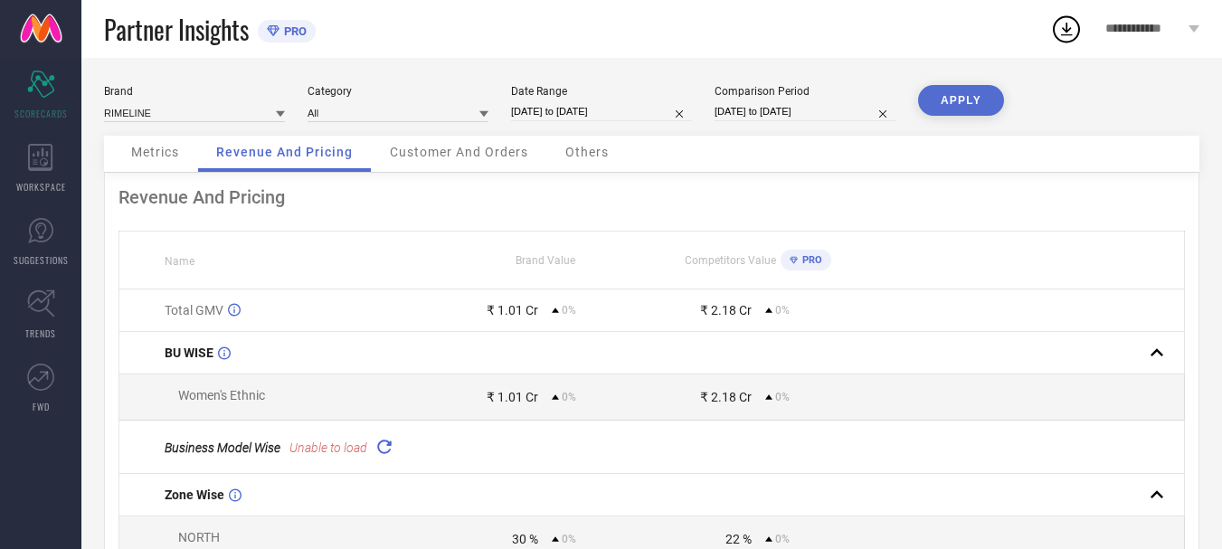
click at [945, 109] on button "APPLY" at bounding box center [961, 100] width 86 height 31
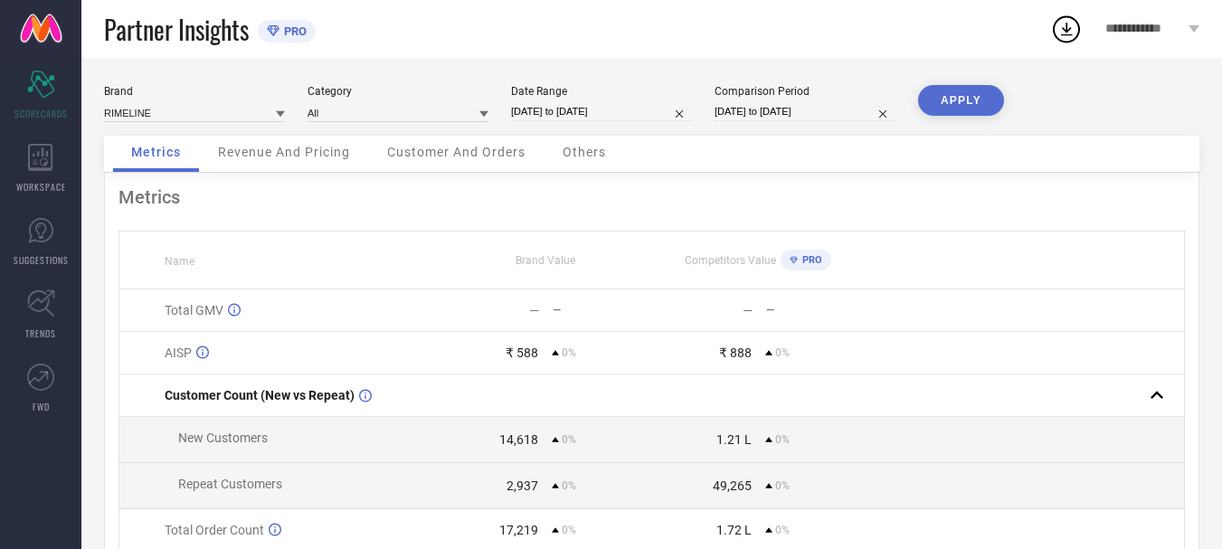
click at [305, 147] on span "Revenue And Pricing" at bounding box center [284, 152] width 132 height 14
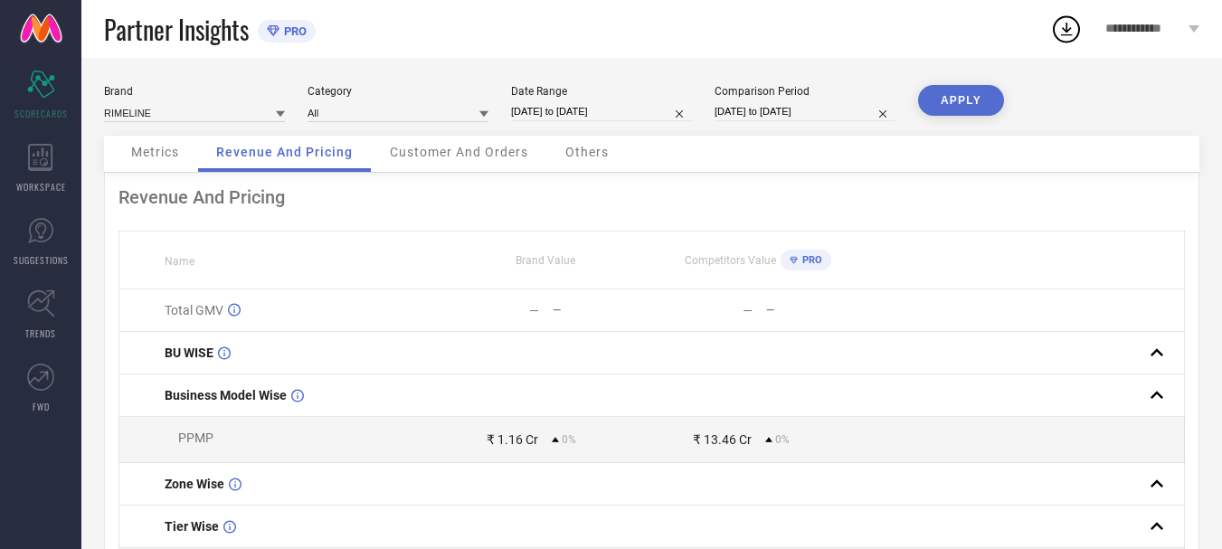
click at [442, 155] on span "Customer And Orders" at bounding box center [459, 152] width 138 height 14
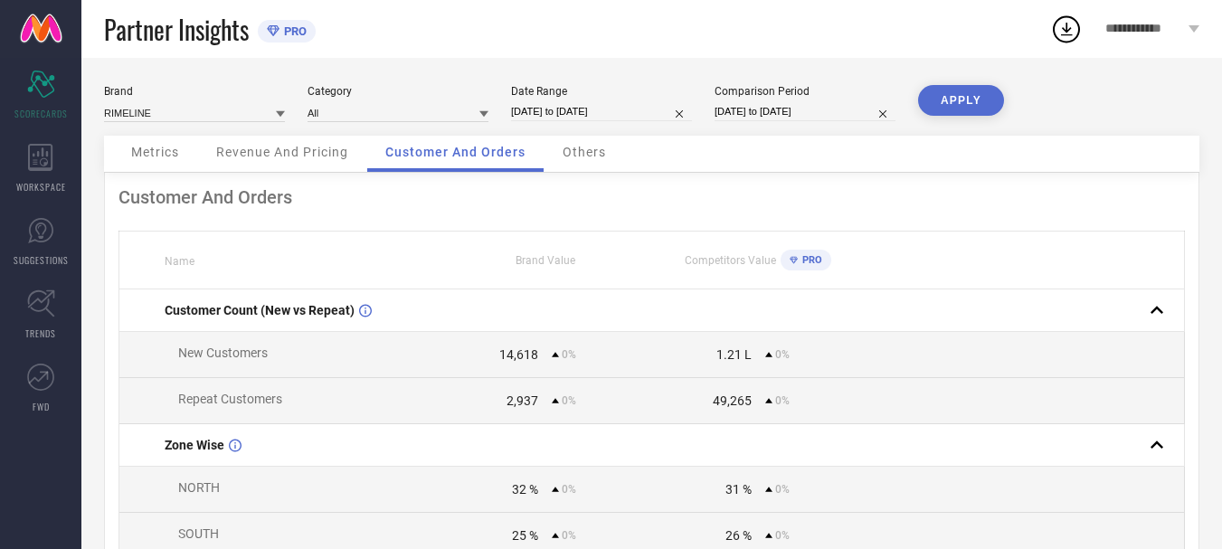
click at [161, 159] on span "Metrics" at bounding box center [155, 152] width 48 height 14
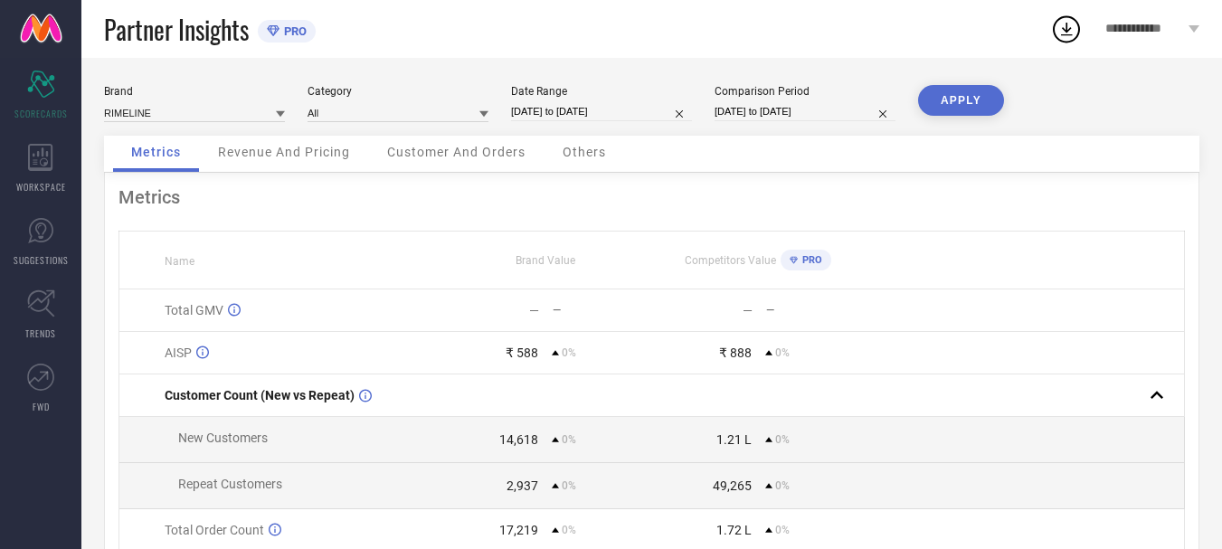
click at [469, 150] on span "Customer And Orders" at bounding box center [456, 152] width 138 height 14
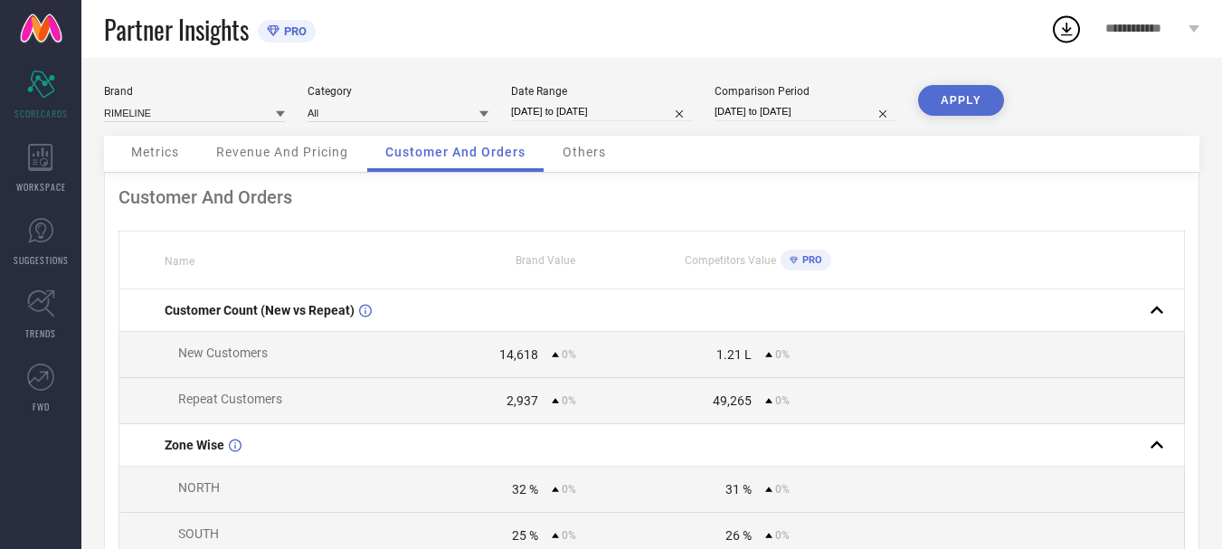
click at [540, 268] on th "Brand Value" at bounding box center [546, 261] width 214 height 58
click at [596, 158] on span "Others" at bounding box center [584, 152] width 43 height 14
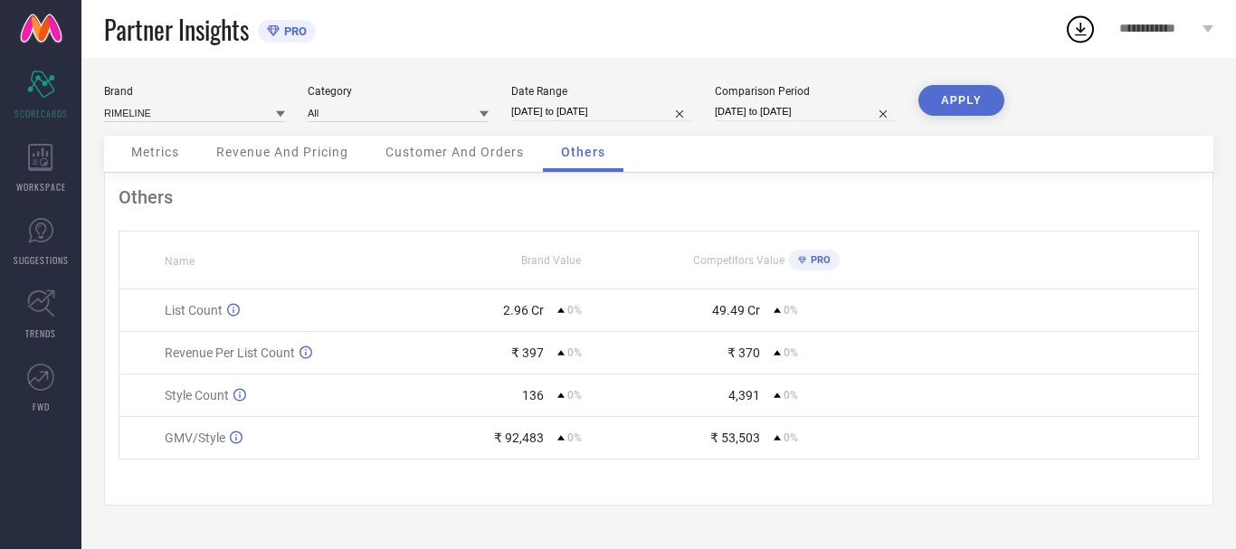
click at [166, 143] on div "Metrics" at bounding box center [155, 154] width 84 height 36
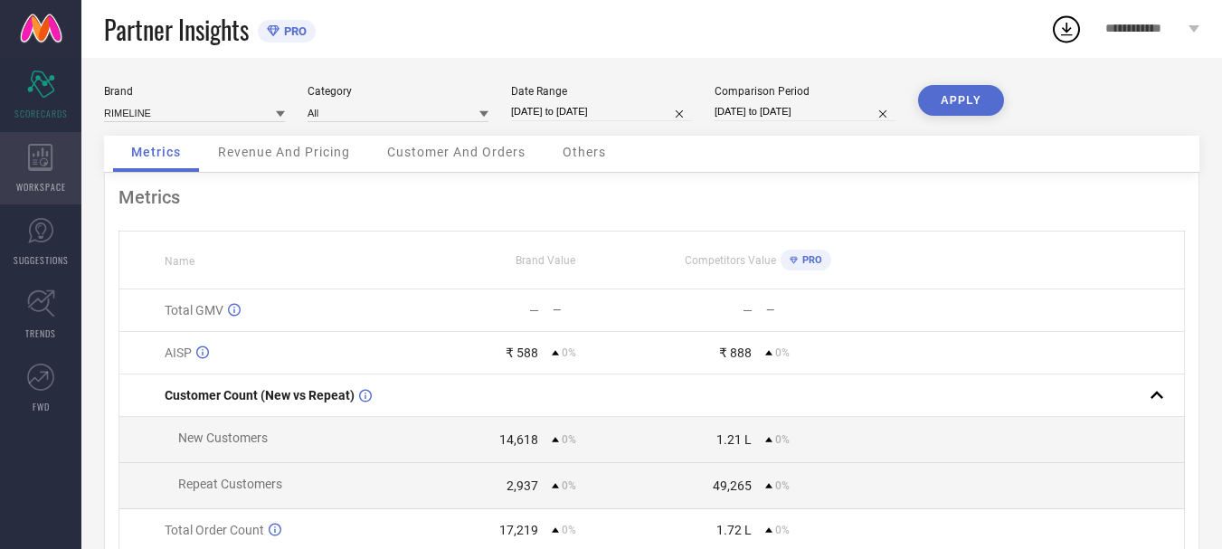
click at [43, 163] on icon at bounding box center [40, 157] width 25 height 27
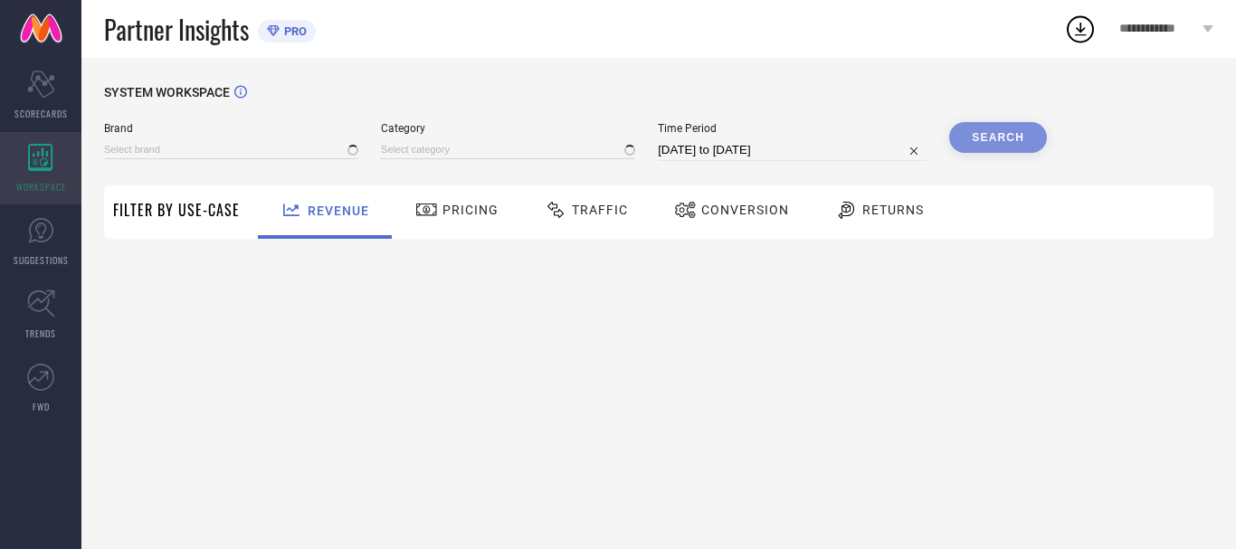
type input "RIMELINE"
type input "All"
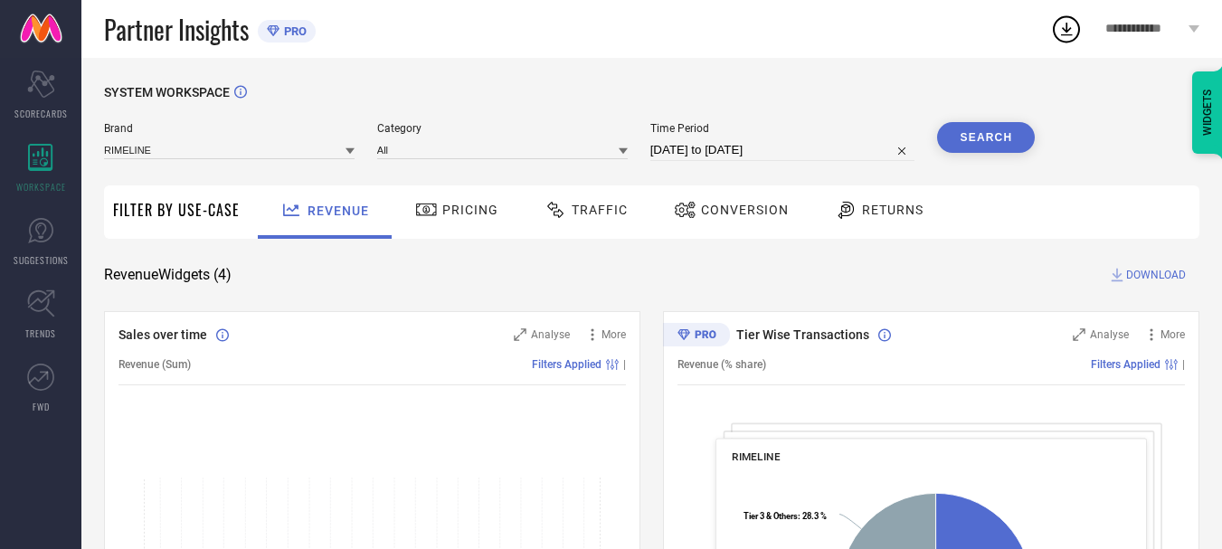
click at [806, 144] on input "11-09-2025 to 11-10-2025" at bounding box center [783, 150] width 265 height 22
select select "8"
select select "2025"
select select "9"
select select "2025"
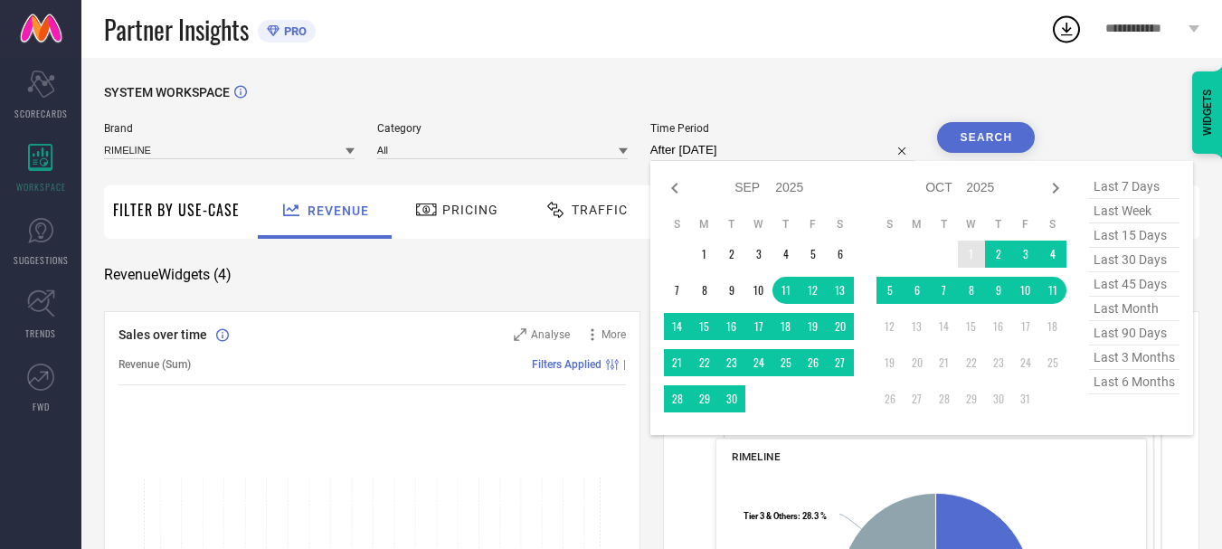
click at [963, 249] on td "1" at bounding box center [971, 254] width 27 height 27
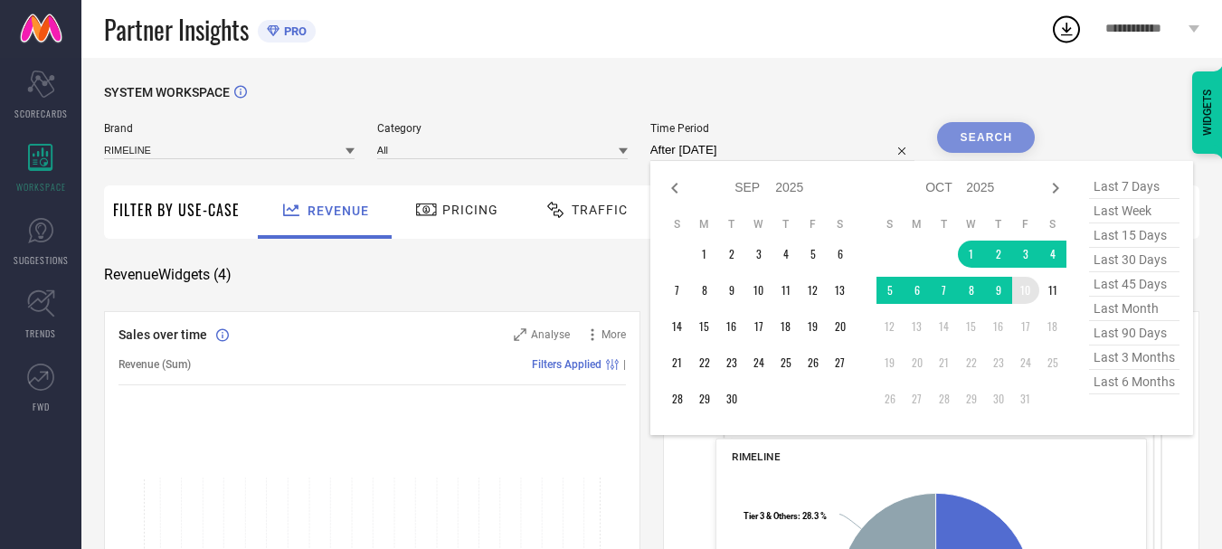
type input "01-10-2025 to 10-10-2025"
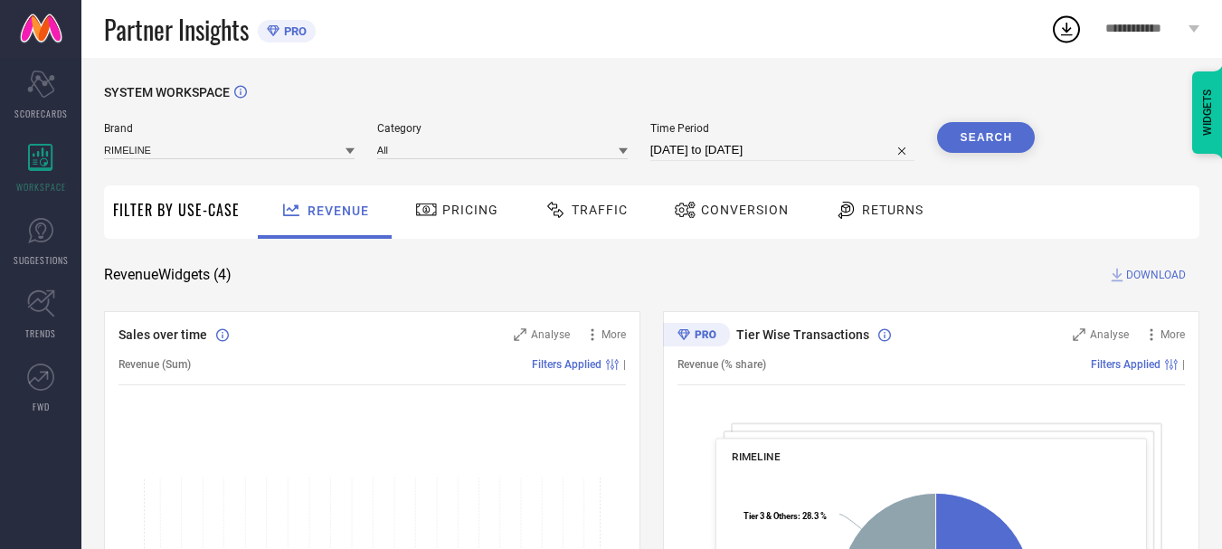
click at [995, 142] on button "Search" at bounding box center [986, 137] width 98 height 31
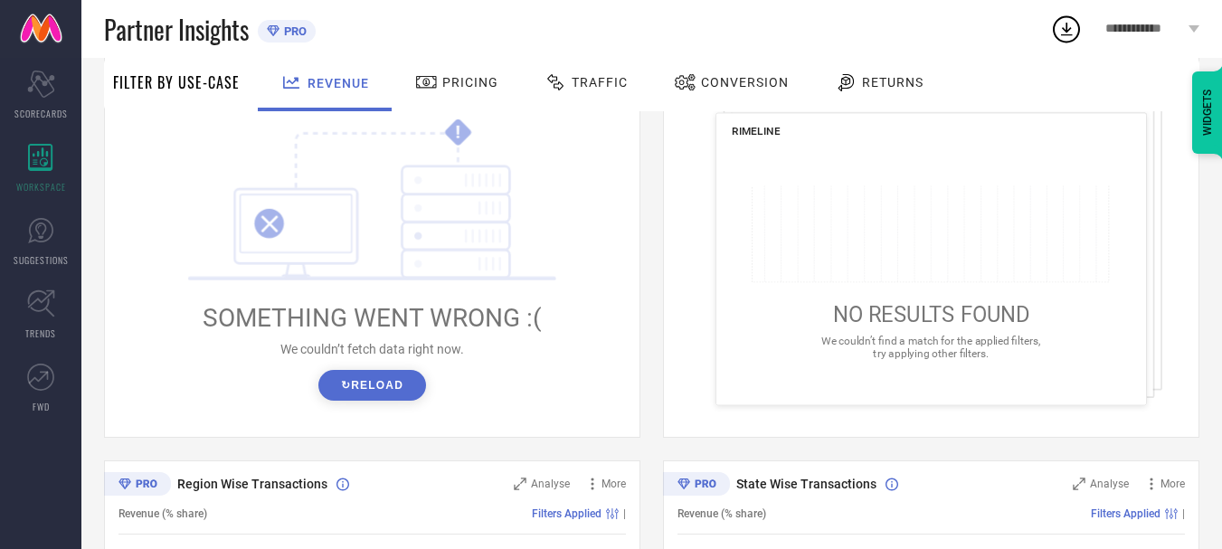
scroll to position [362, 0]
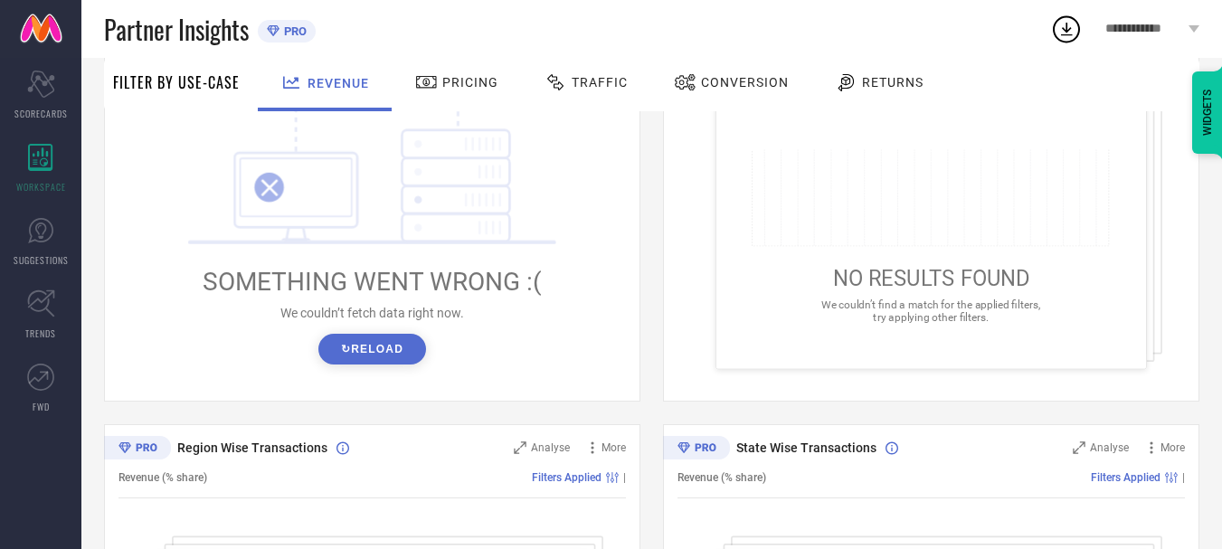
click at [392, 356] on button "↻ Reload" at bounding box center [372, 349] width 108 height 31
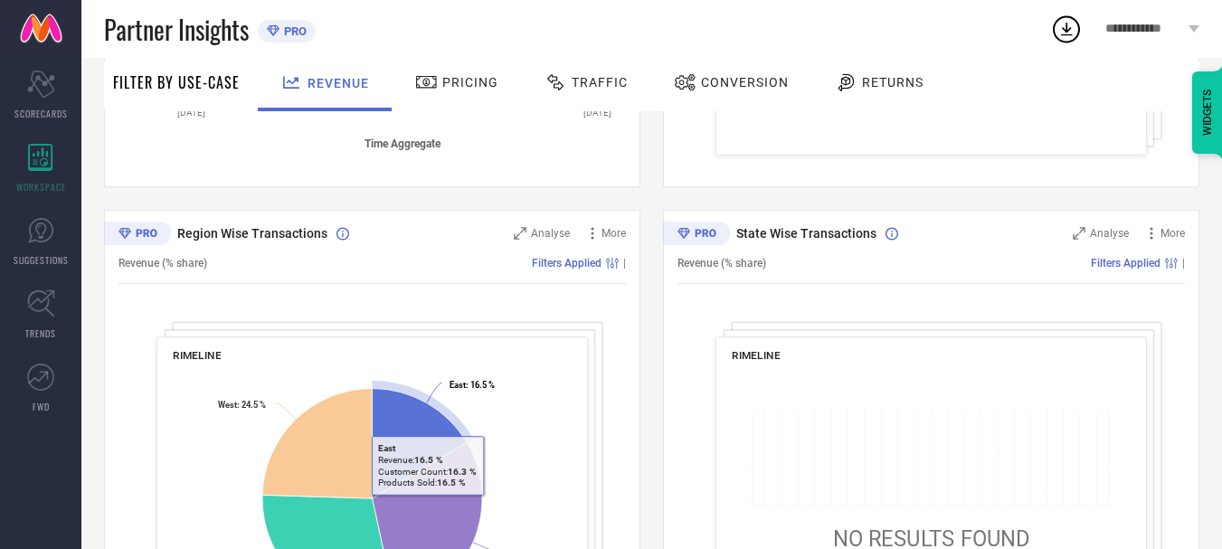
scroll to position [718, 0]
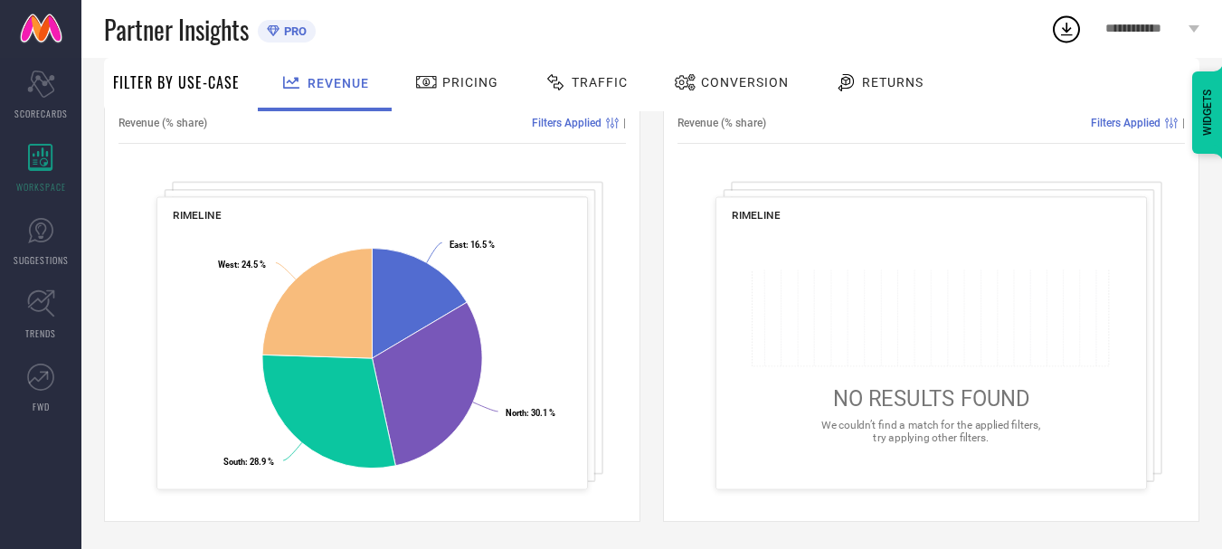
click at [467, 85] on span "Pricing" at bounding box center [470, 82] width 56 height 14
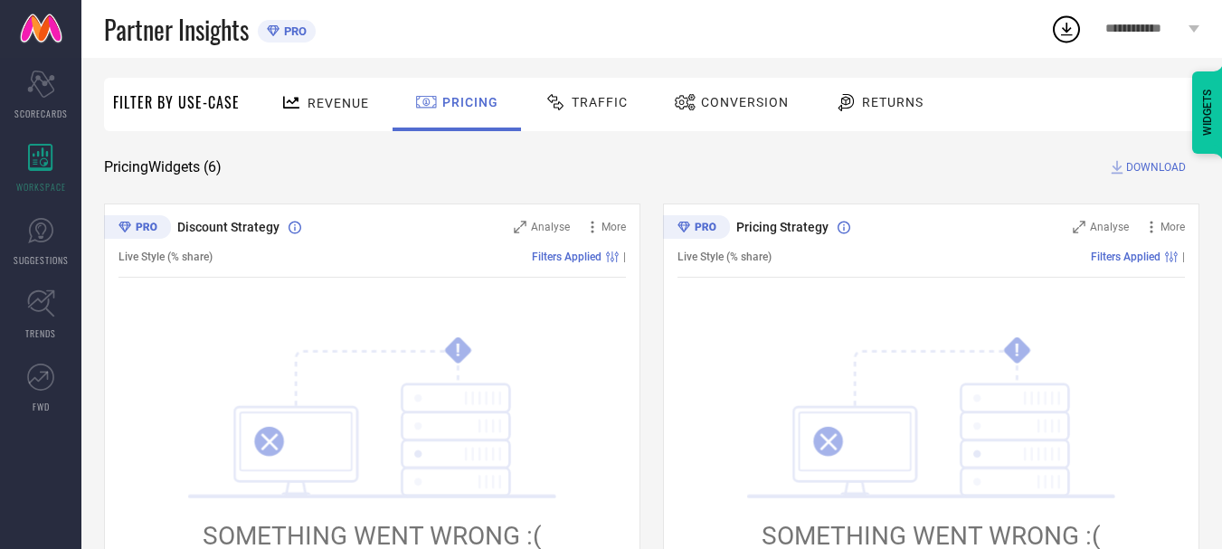
scroll to position [0, 0]
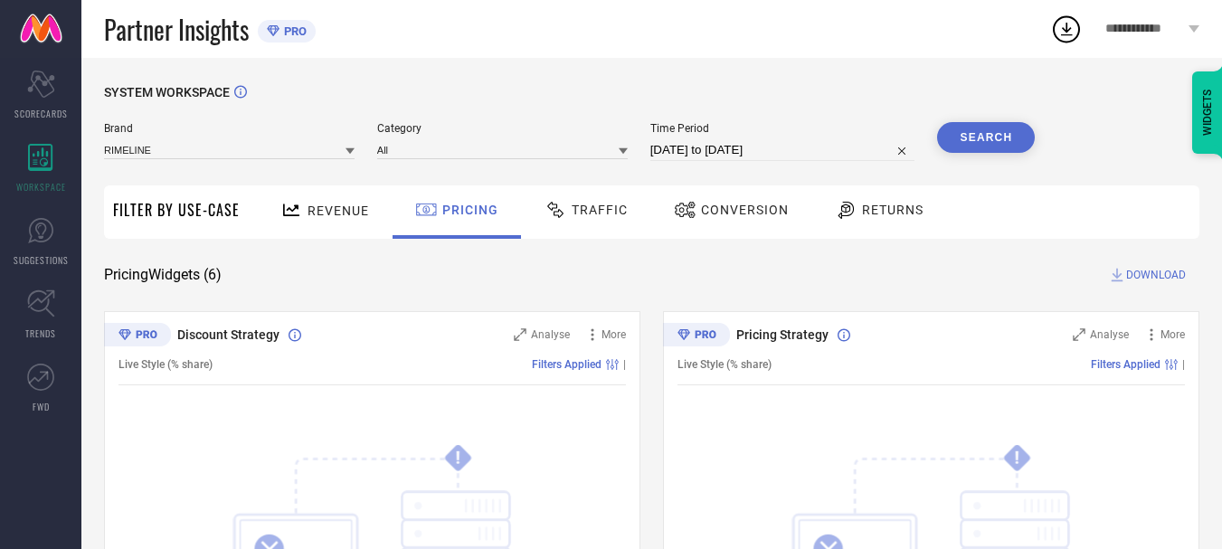
click at [620, 206] on span "Traffic" at bounding box center [600, 210] width 56 height 14
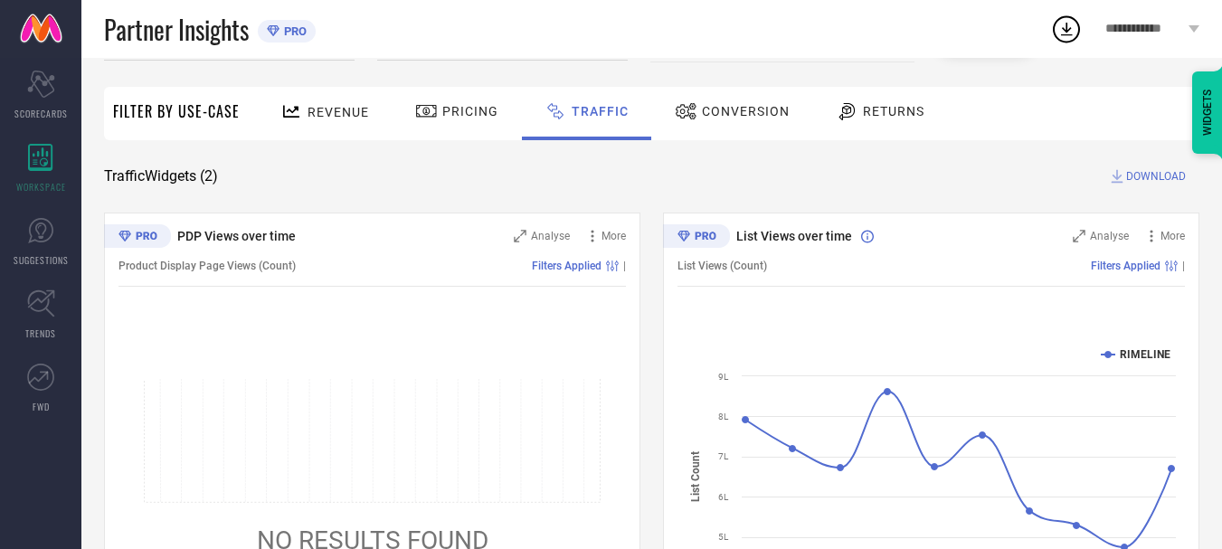
scroll to position [242, 0]
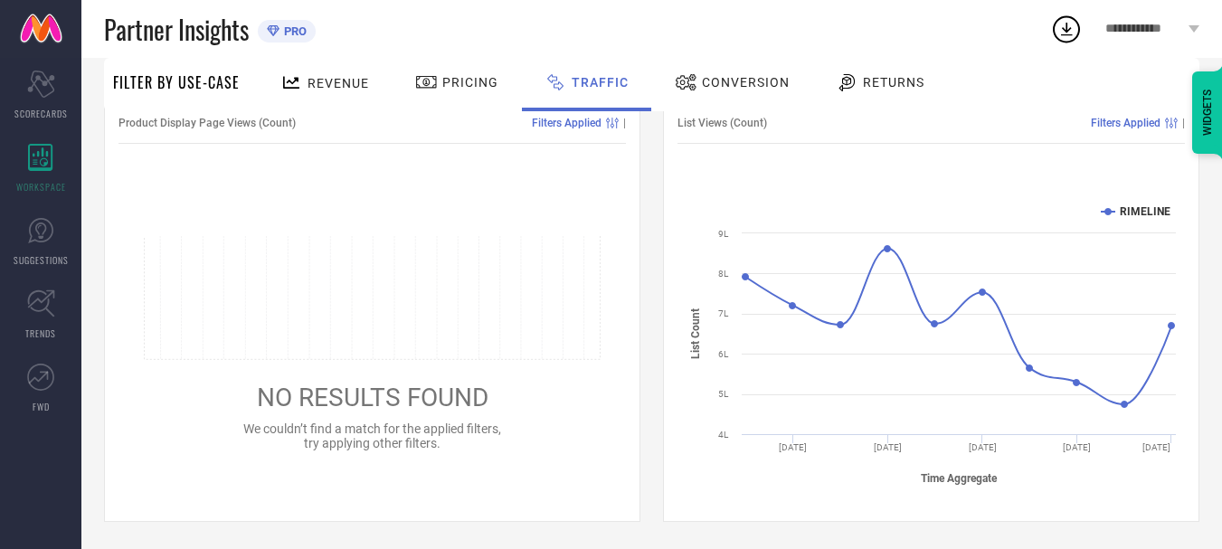
click at [737, 86] on span "Conversion" at bounding box center [746, 82] width 88 height 14
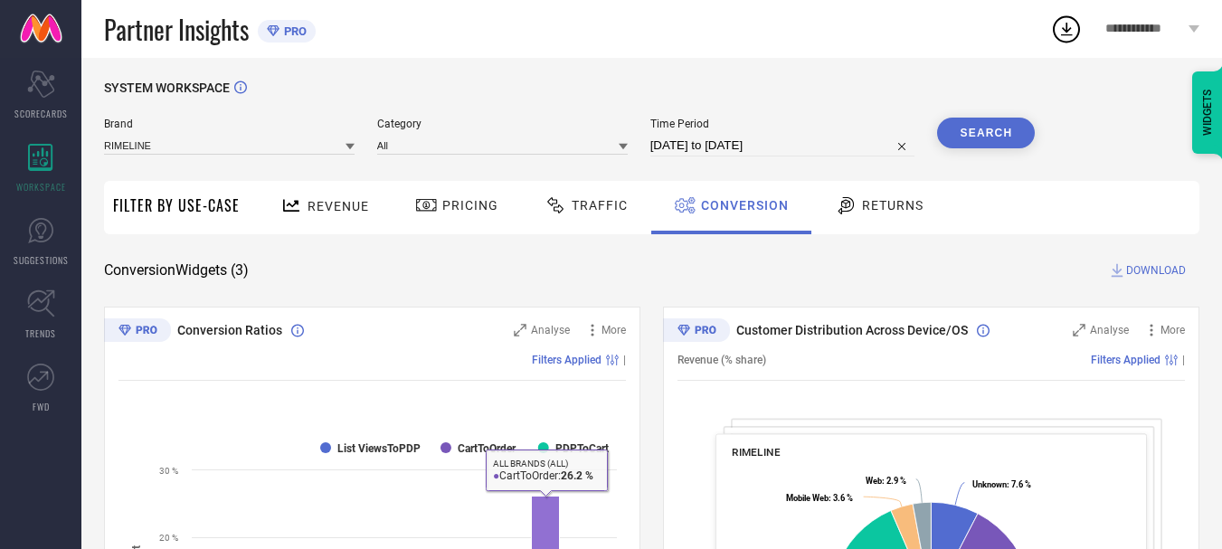
scroll to position [0, 0]
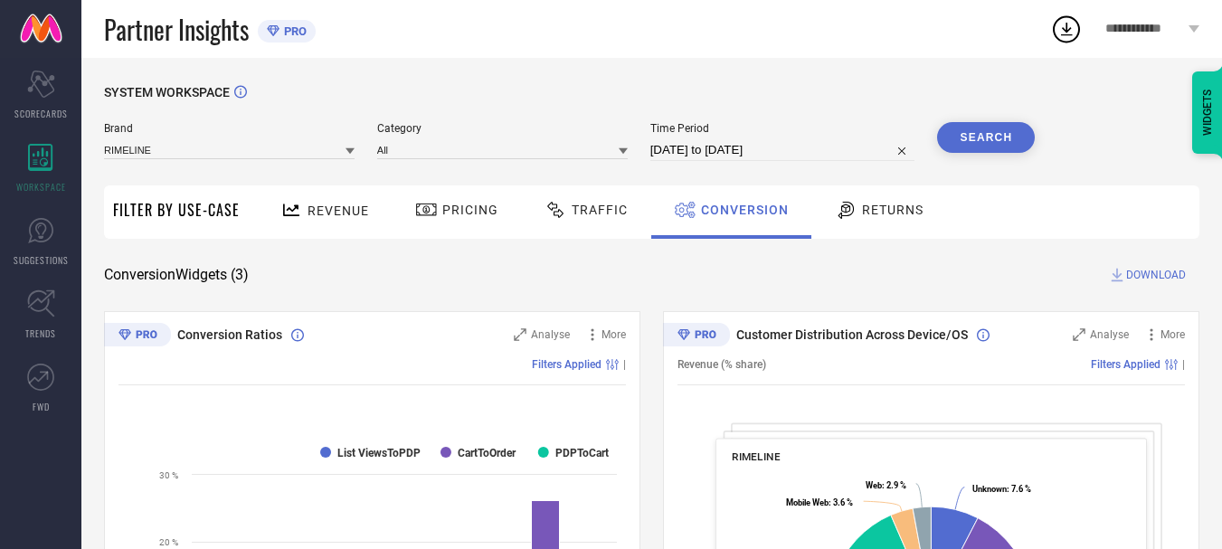
click at [252, 337] on span "Conversion Ratios" at bounding box center [229, 335] width 105 height 14
click at [335, 216] on span "Revenue" at bounding box center [339, 211] width 62 height 14
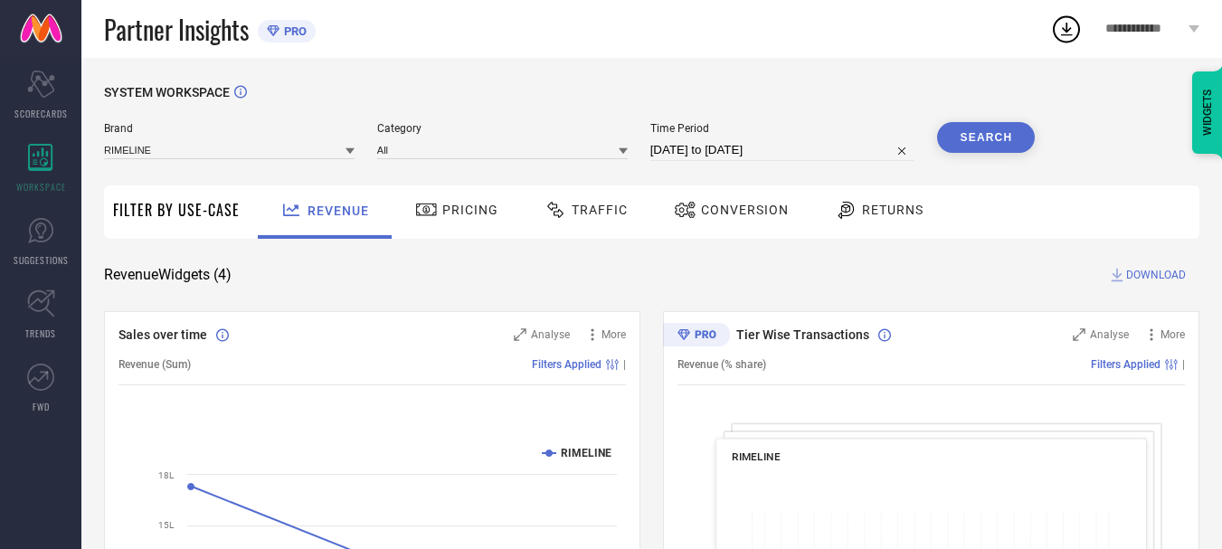
click at [450, 214] on span "Pricing" at bounding box center [470, 210] width 56 height 14
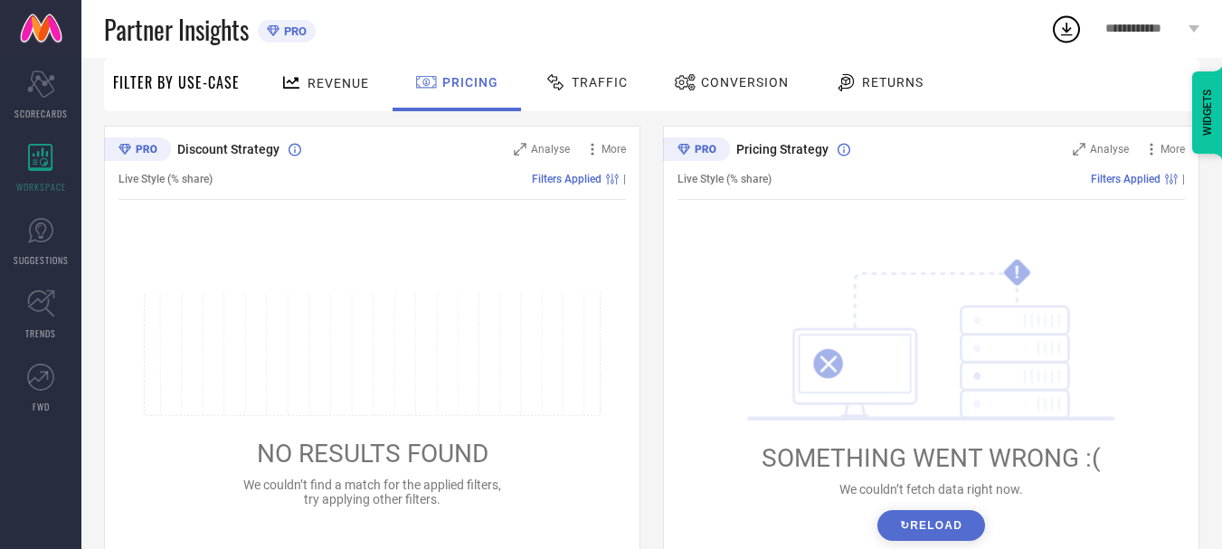
scroll to position [181, 0]
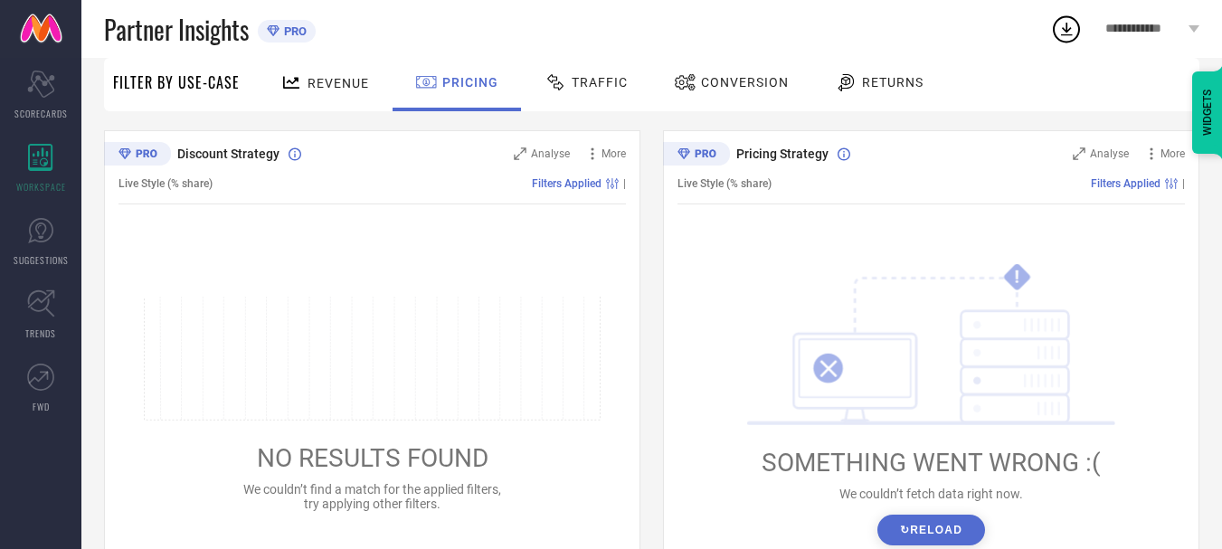
click at [602, 70] on div "Traffic" at bounding box center [586, 82] width 92 height 31
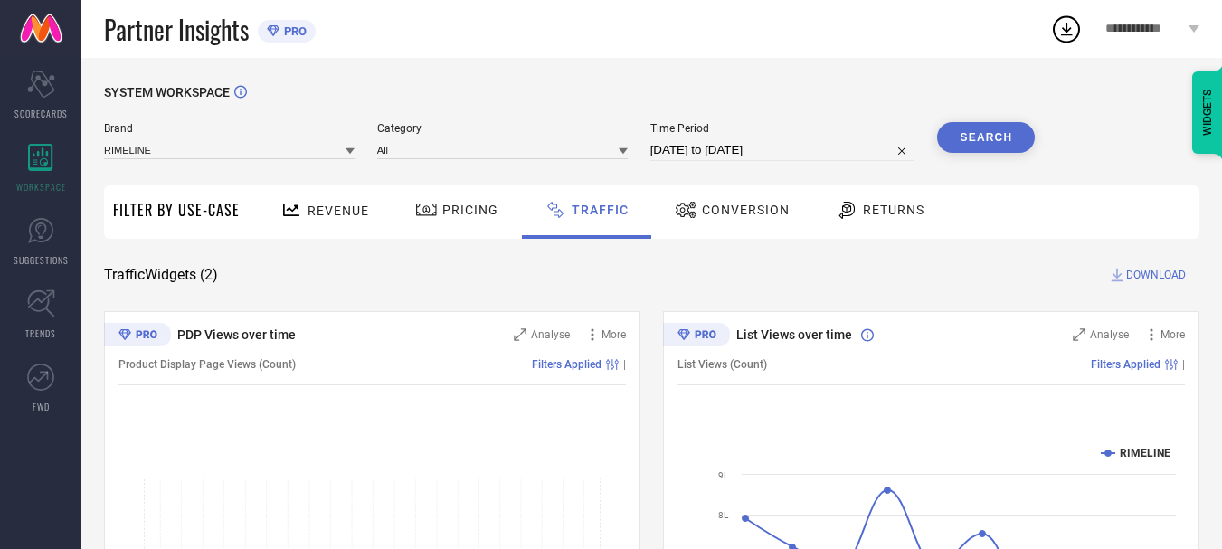
click at [709, 199] on div "Conversion" at bounding box center [732, 210] width 124 height 31
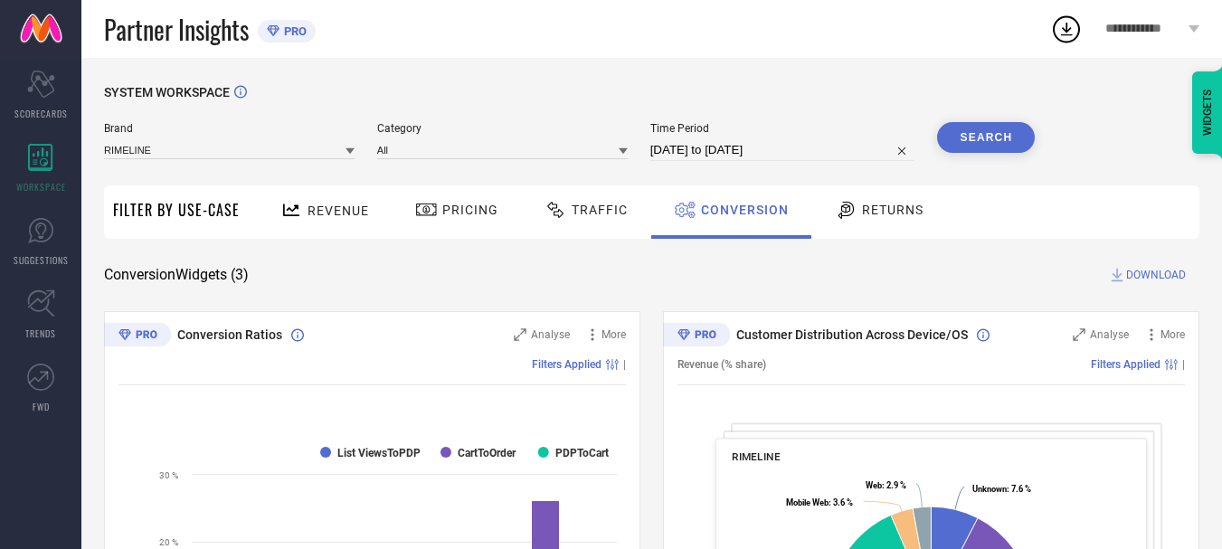
click at [872, 204] on span "Returns" at bounding box center [893, 210] width 62 height 14
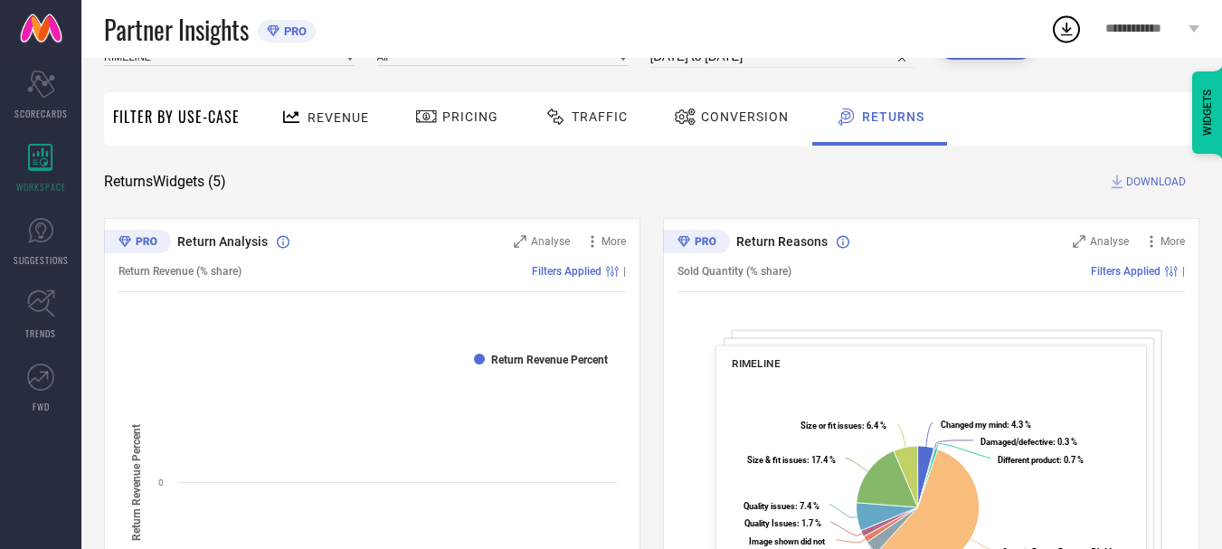
scroll to position [181, 0]
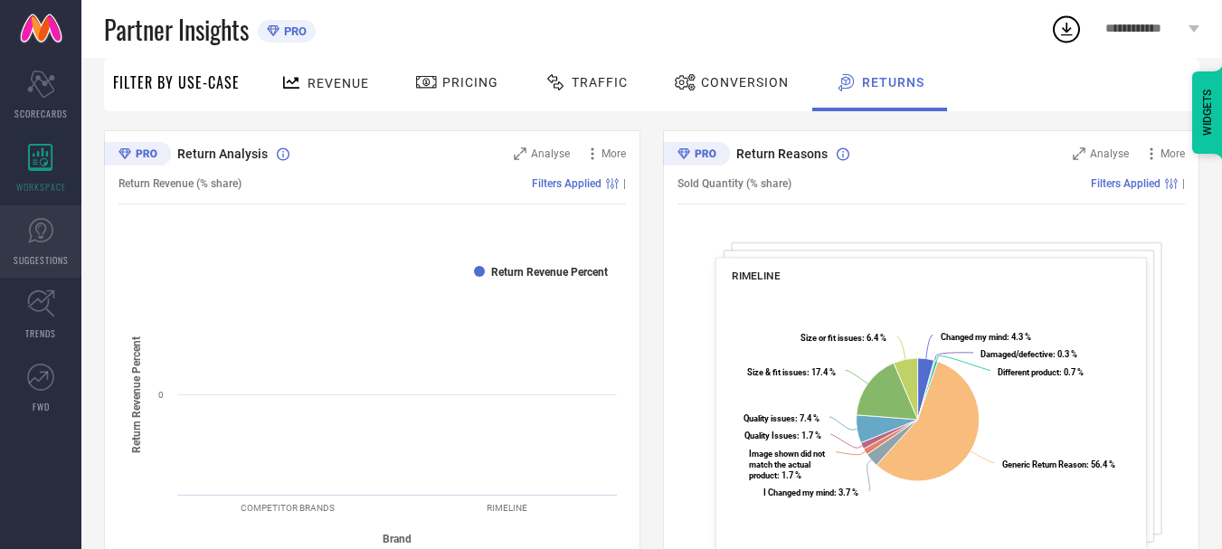
click at [27, 242] on icon at bounding box center [40, 230] width 27 height 27
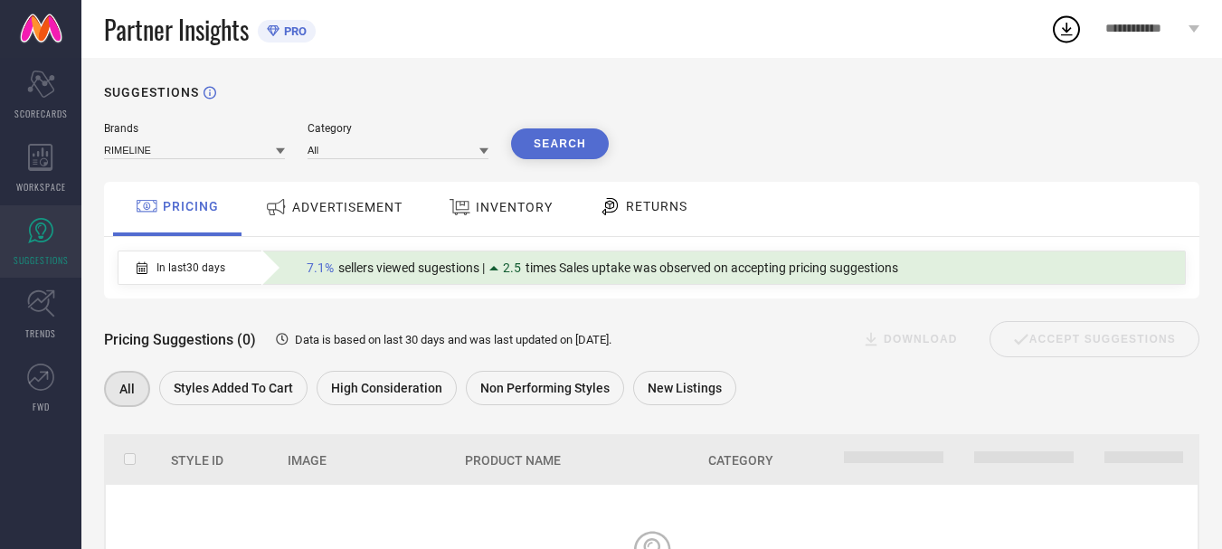
click at [344, 219] on div "ADVERTISEMENT" at bounding box center [334, 207] width 147 height 33
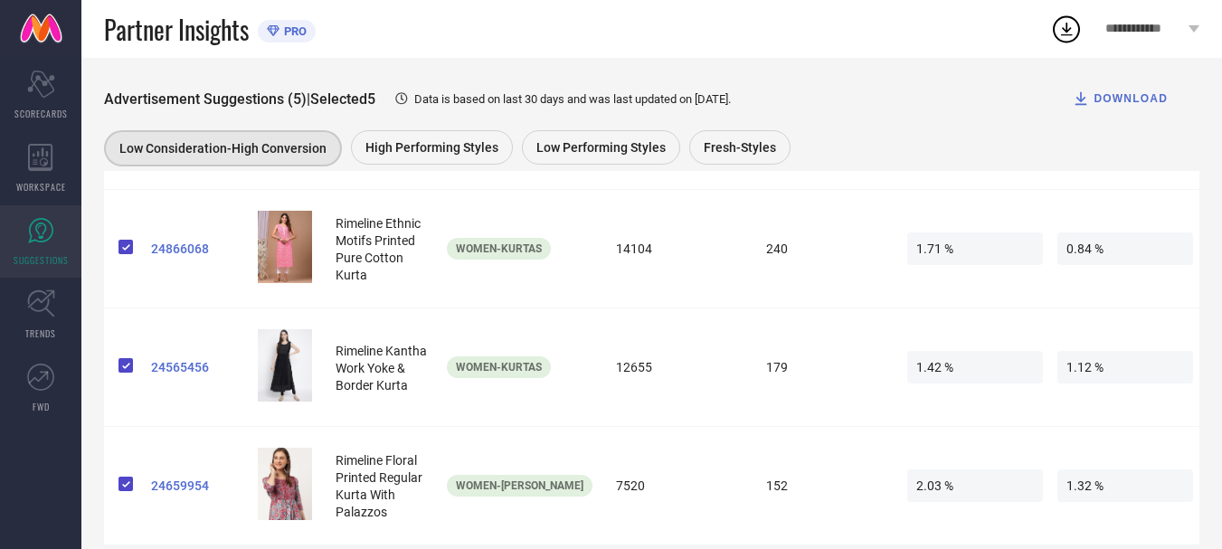
scroll to position [559, 0]
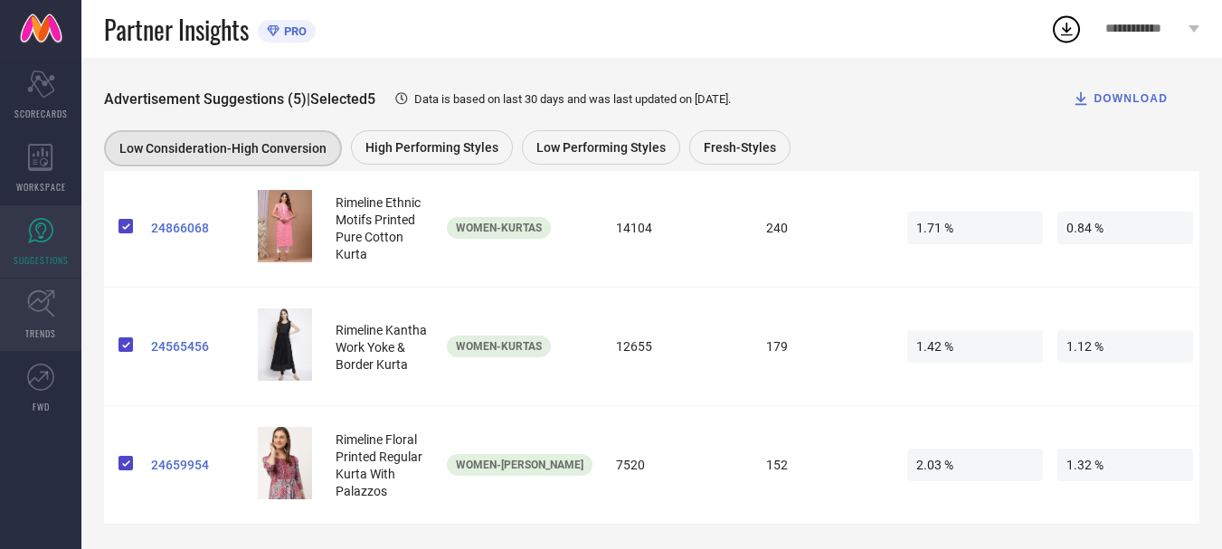
click at [29, 318] on link "TRENDS" at bounding box center [40, 315] width 81 height 72
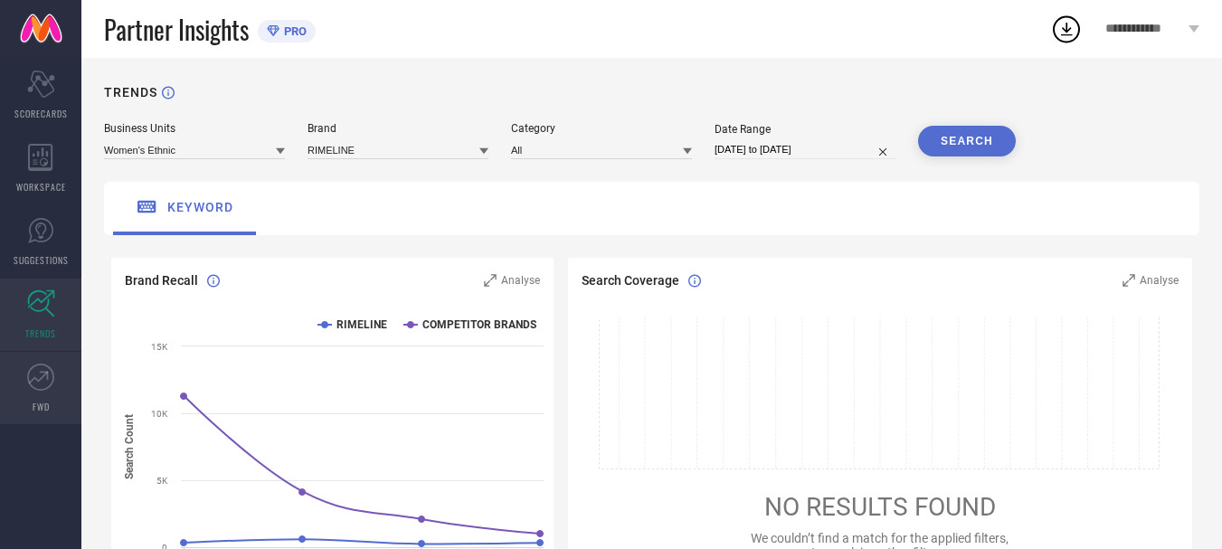
click at [50, 385] on icon at bounding box center [40, 377] width 27 height 27
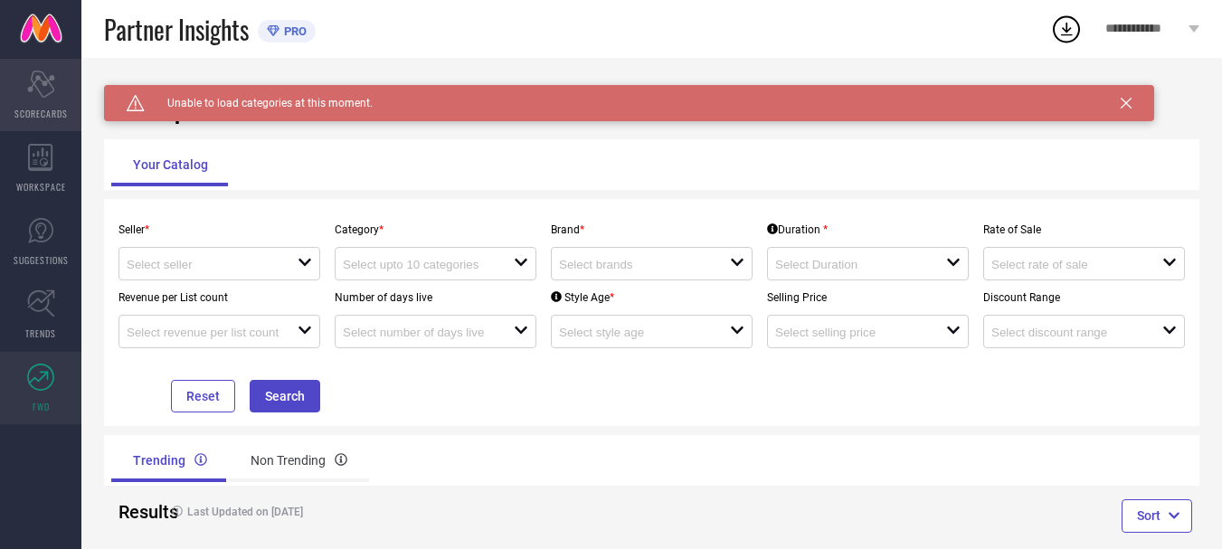
click at [40, 87] on icon "Scorecard" at bounding box center [41, 84] width 28 height 27
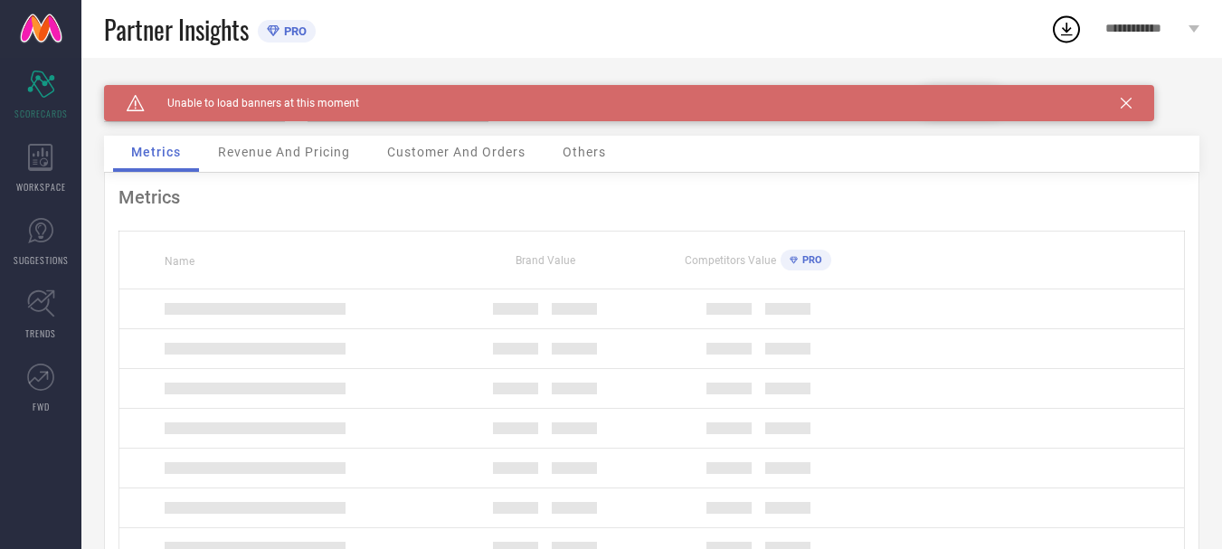
click at [44, 43] on link at bounding box center [40, 29] width 81 height 58
